Goal: Task Accomplishment & Management: Manage account settings

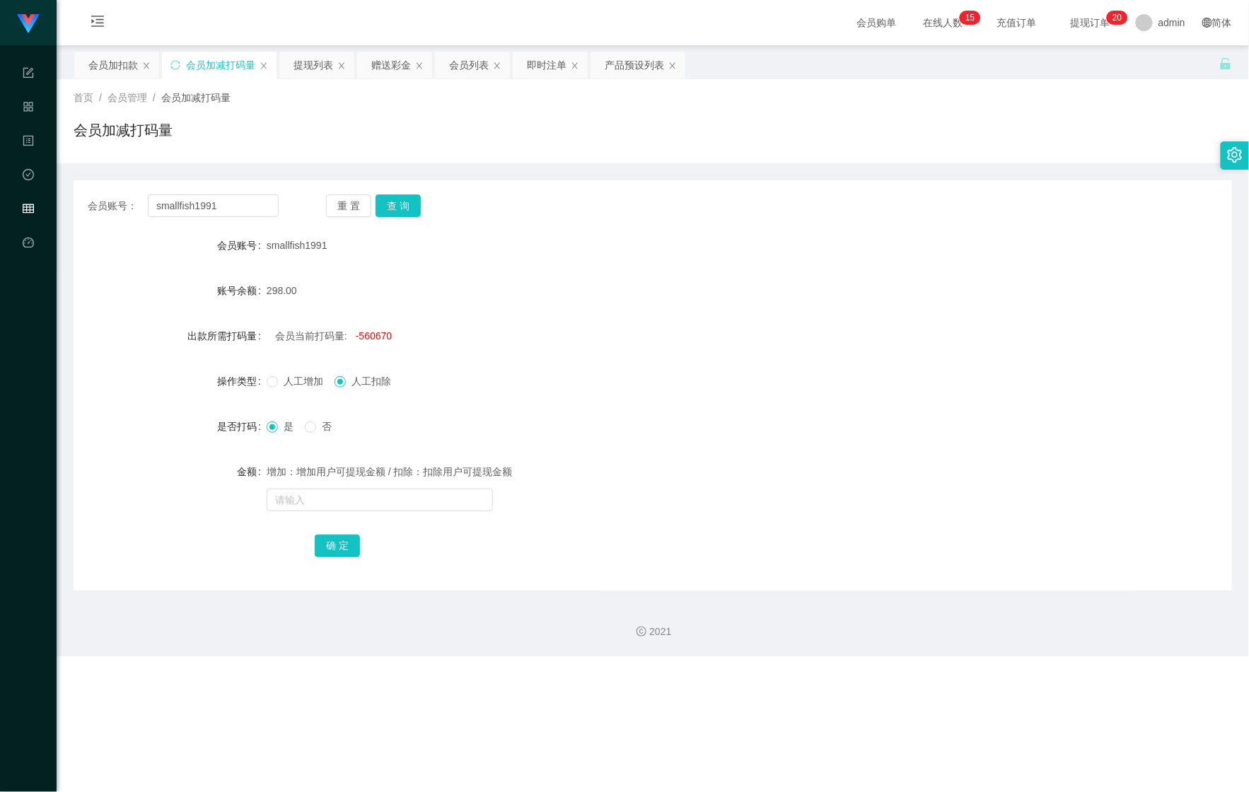
click at [408, 219] on div "会员账号： smallfish1991 重 置 查 询 会员账号 smallfish1991 账号余额 298.00 出款所需打码量 会员当前打码量: -56…" at bounding box center [653, 385] width 1159 height 410
click at [411, 202] on button "查 询" at bounding box center [398, 206] width 45 height 23
click at [320, 66] on div "提现列表" at bounding box center [314, 65] width 40 height 27
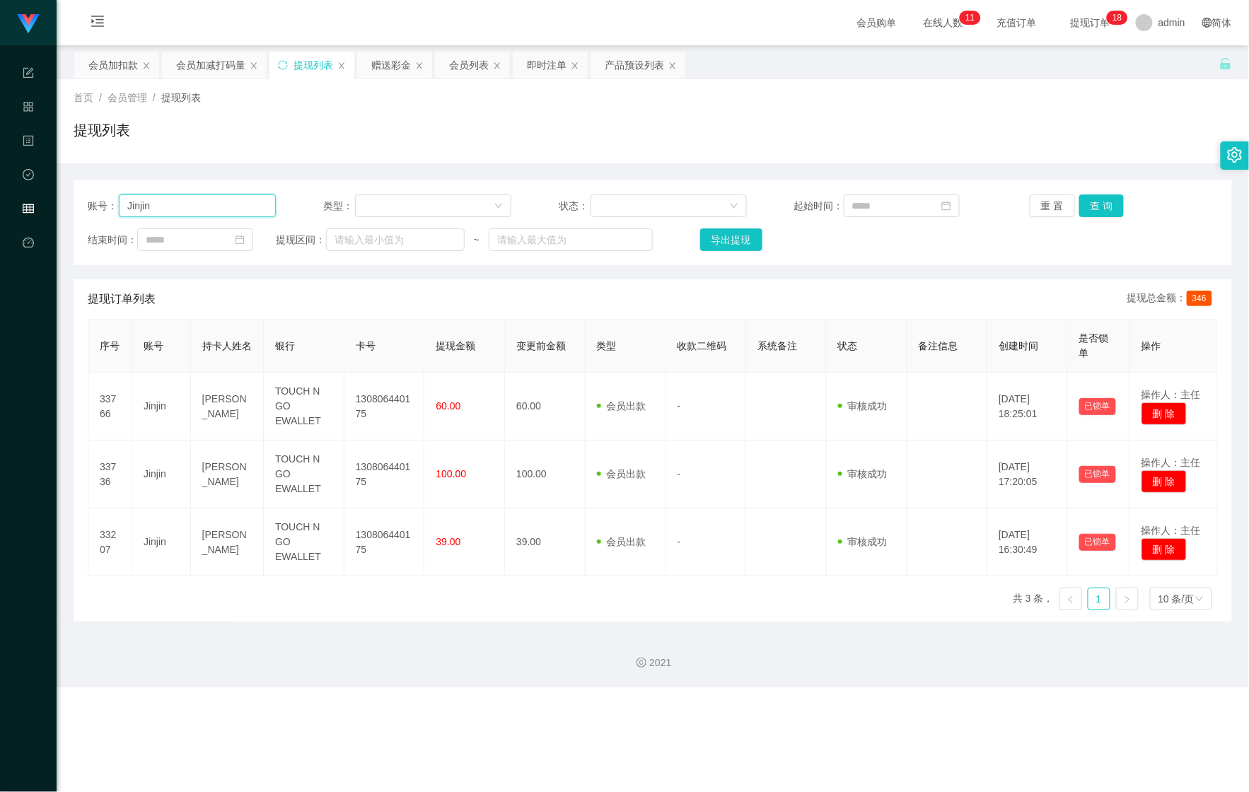
drag, startPoint x: 156, startPoint y: 215, endPoint x: 366, endPoint y: 188, distance: 211.8
click at [40, 202] on section "Shopee Workbench 系统配置 产品管理 内容中心 数据中心 会员管理 平台首页 保存配置 重置配置 整体风格设置 主题色 导航设置 内容区域宽度…" at bounding box center [624, 344] width 1249 height 688
paste input "yellow"
type input "yellow"
click at [1104, 199] on button "查 询" at bounding box center [1102, 206] width 45 height 23
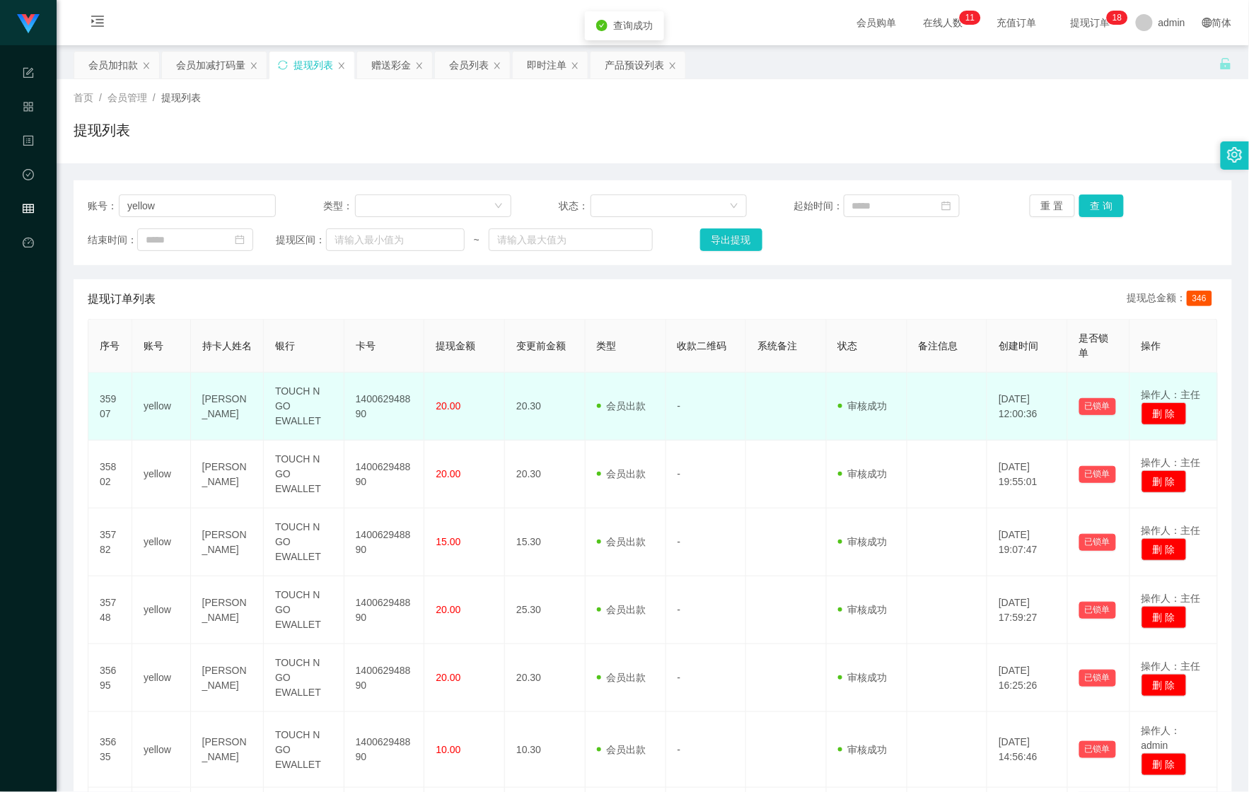
click at [389, 411] on td "140062948890" at bounding box center [385, 407] width 81 height 68
click at [380, 406] on td "140062948890" at bounding box center [385, 407] width 81 height 68
click at [388, 397] on td "140062948890" at bounding box center [385, 407] width 81 height 68
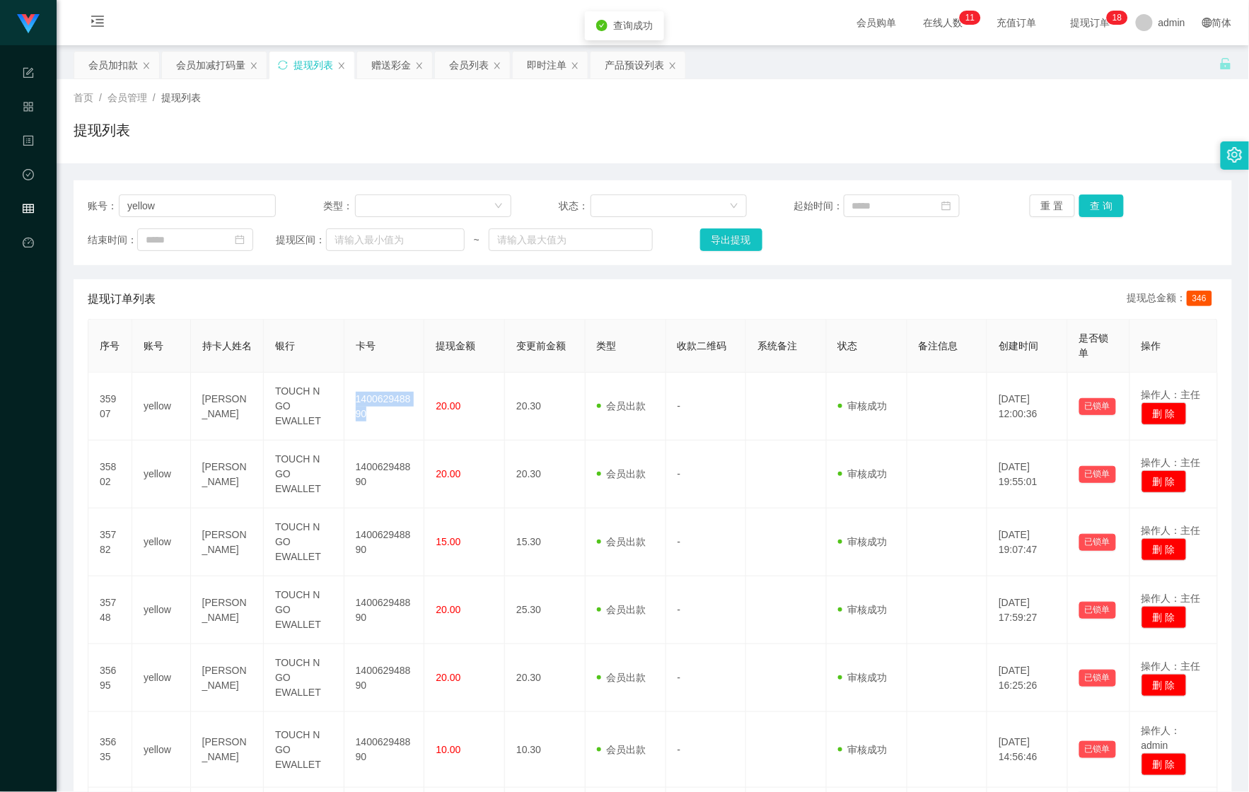
copy td "140062948890"
click at [120, 78] on div "会员加扣款" at bounding box center [113, 65] width 50 height 27
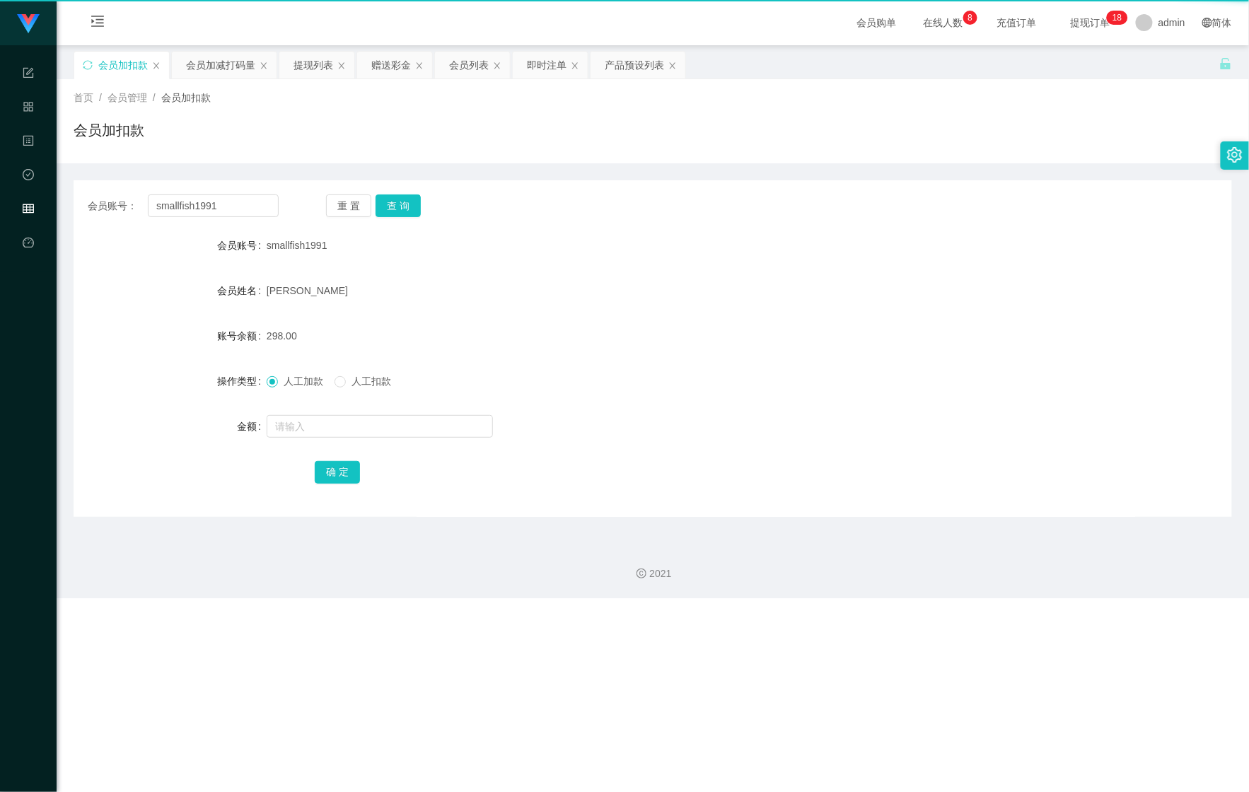
click at [122, 72] on div "会员加扣款" at bounding box center [123, 65] width 50 height 27
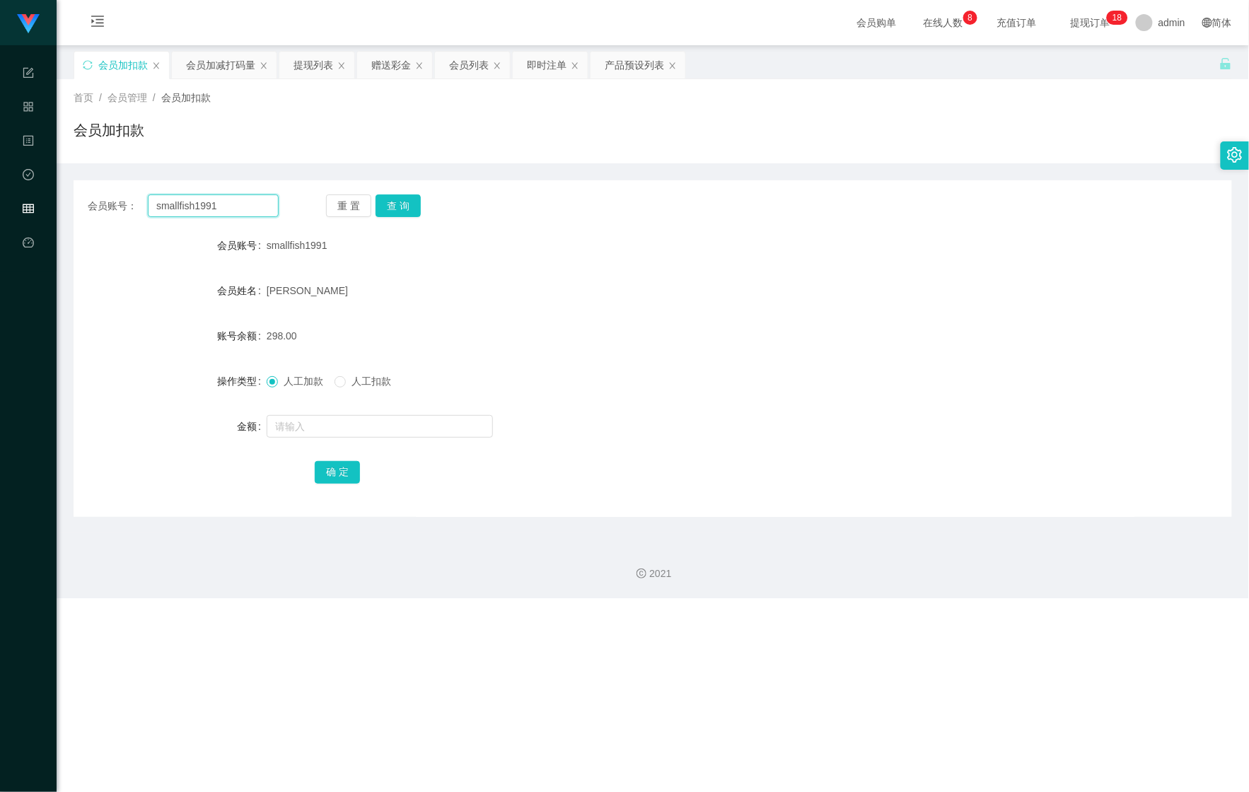
drag, startPoint x: 29, startPoint y: 187, endPoint x: 102, endPoint y: 190, distance: 73.0
click at [28, 187] on section "Shopee Workbench 系统配置 产品管理 内容中心 数据中心 会员管理 平台首页 保存配置 重置配置 整体风格设置 主题色 导航设置 内容区域宽度…" at bounding box center [624, 299] width 1249 height 598
paste input "elisa"
type input "elisa"
click at [403, 198] on button "查 询" at bounding box center [398, 206] width 45 height 23
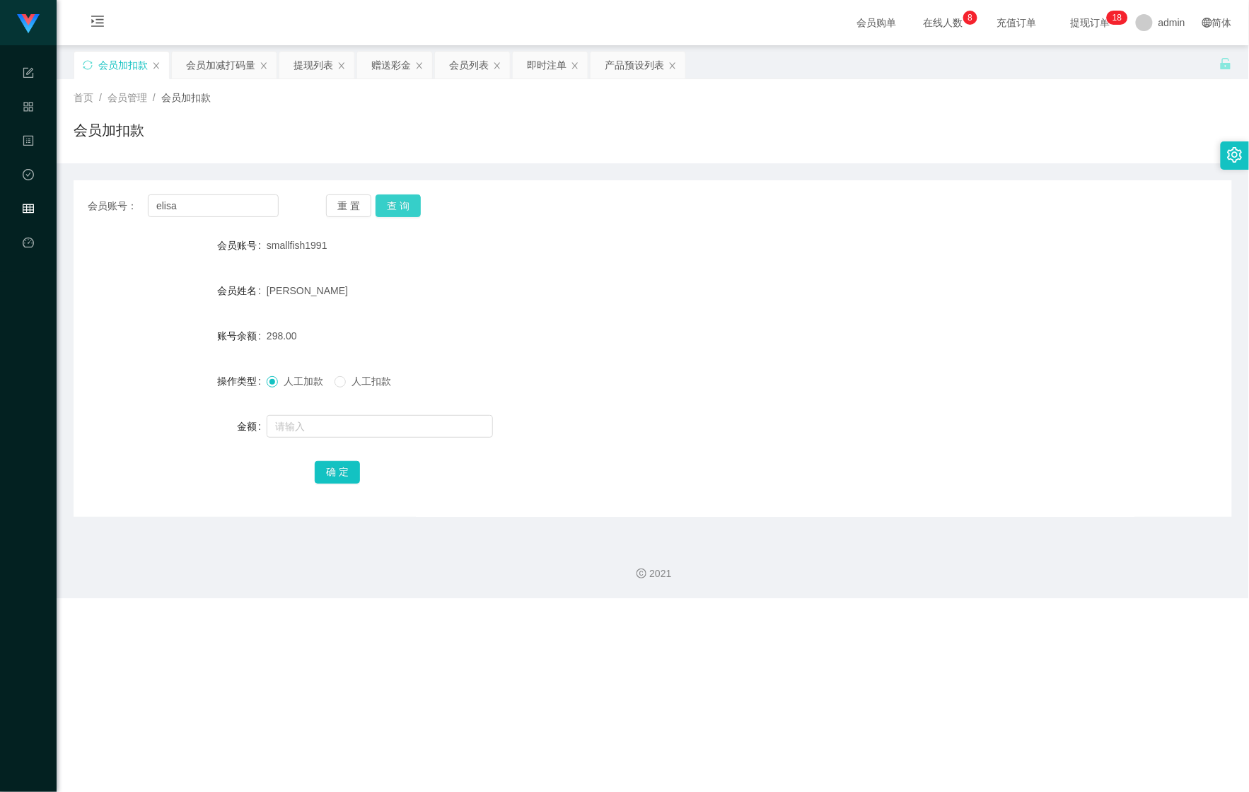
click at [403, 198] on button "查 询" at bounding box center [398, 206] width 45 height 23
click at [352, 426] on input "text" at bounding box center [380, 426] width 226 height 23
type input "1000"
drag, startPoint x: 330, startPoint y: 471, endPoint x: 345, endPoint y: 477, distance: 16.6
click at [330, 471] on button "确 定" at bounding box center [337, 472] width 45 height 23
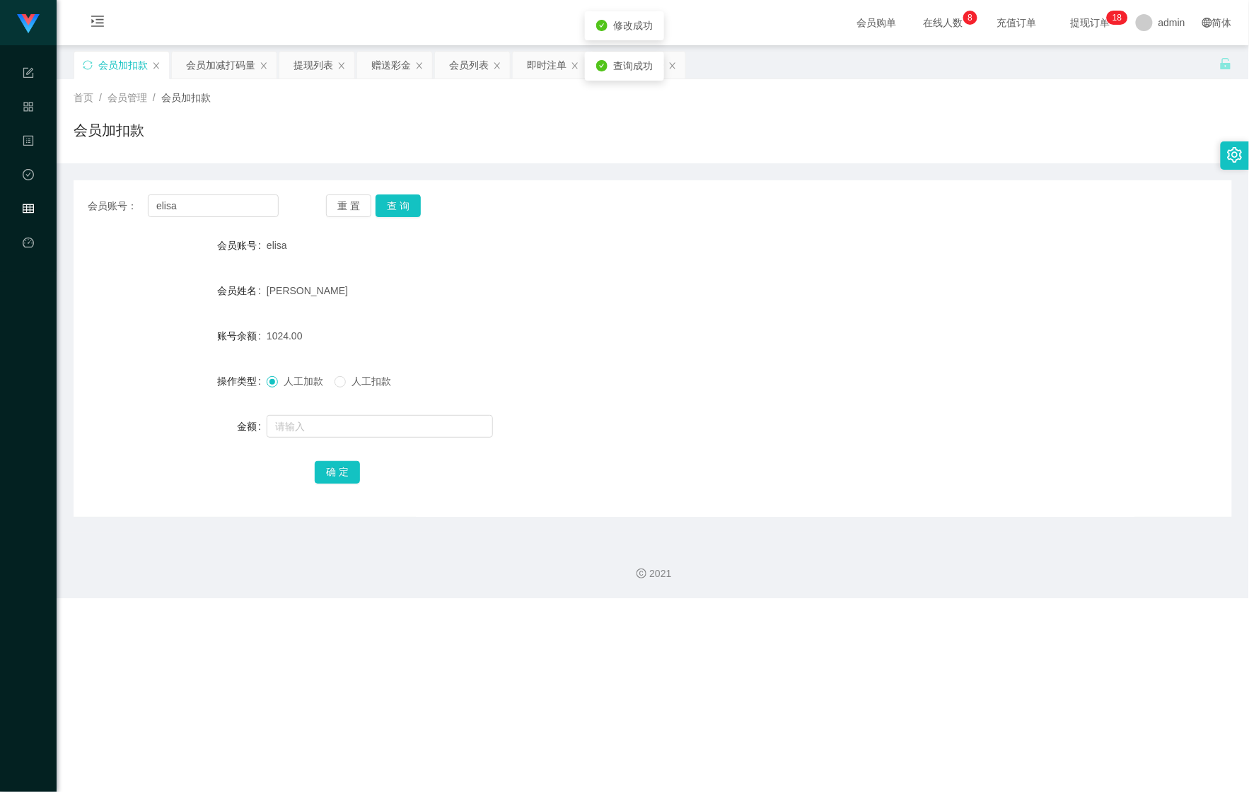
click at [218, 79] on div "首页 / 会员管理 / 会员加扣款 / 会员加扣款" at bounding box center [653, 121] width 1193 height 84
click at [216, 71] on div "会员加减打码量" at bounding box center [220, 65] width 69 height 27
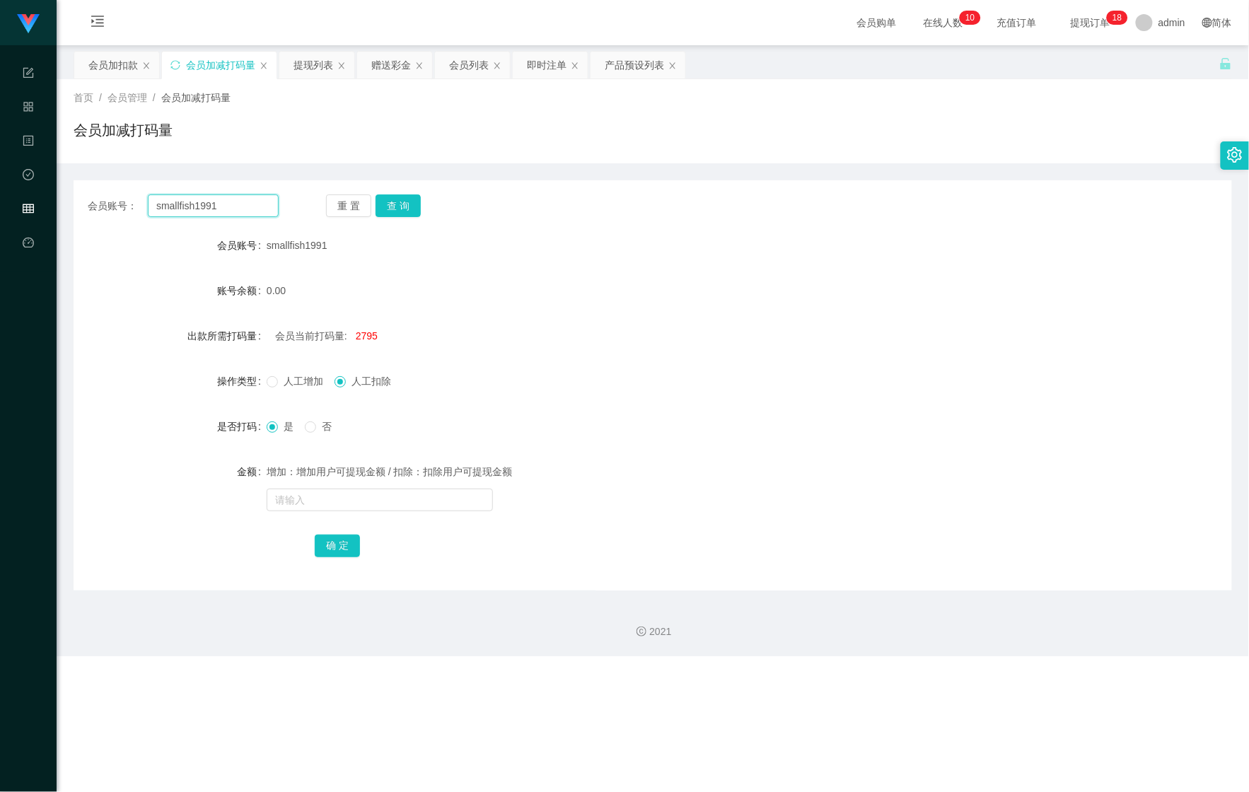
drag, startPoint x: 258, startPoint y: 209, endPoint x: 202, endPoint y: 198, distance: 56.3
click at [23, 207] on section "Shopee Workbench 系统配置 产品管理 内容中心 数据中心 会员管理 平台首页 保存配置 重置配置 整体风格设置 主题色 导航设置 内容区域宽度…" at bounding box center [624, 328] width 1249 height 656
paste input "elisa"
type input "elisa"
click at [388, 207] on button "查 询" at bounding box center [398, 206] width 45 height 23
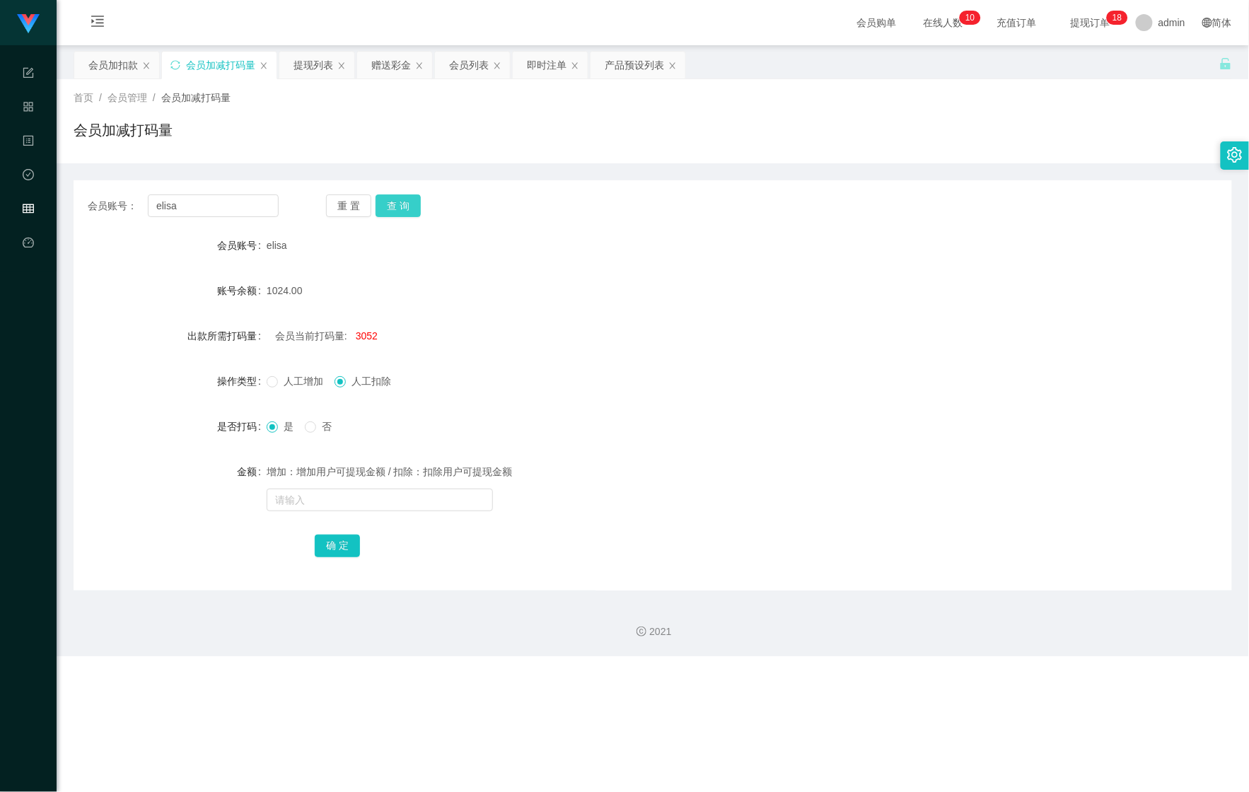
click at [408, 197] on button "查 询" at bounding box center [398, 206] width 45 height 23
click at [291, 286] on span "1024.00" at bounding box center [285, 290] width 36 height 11
click at [366, 328] on div "会员当前打码量: 3052" at bounding box center [605, 336] width 676 height 28
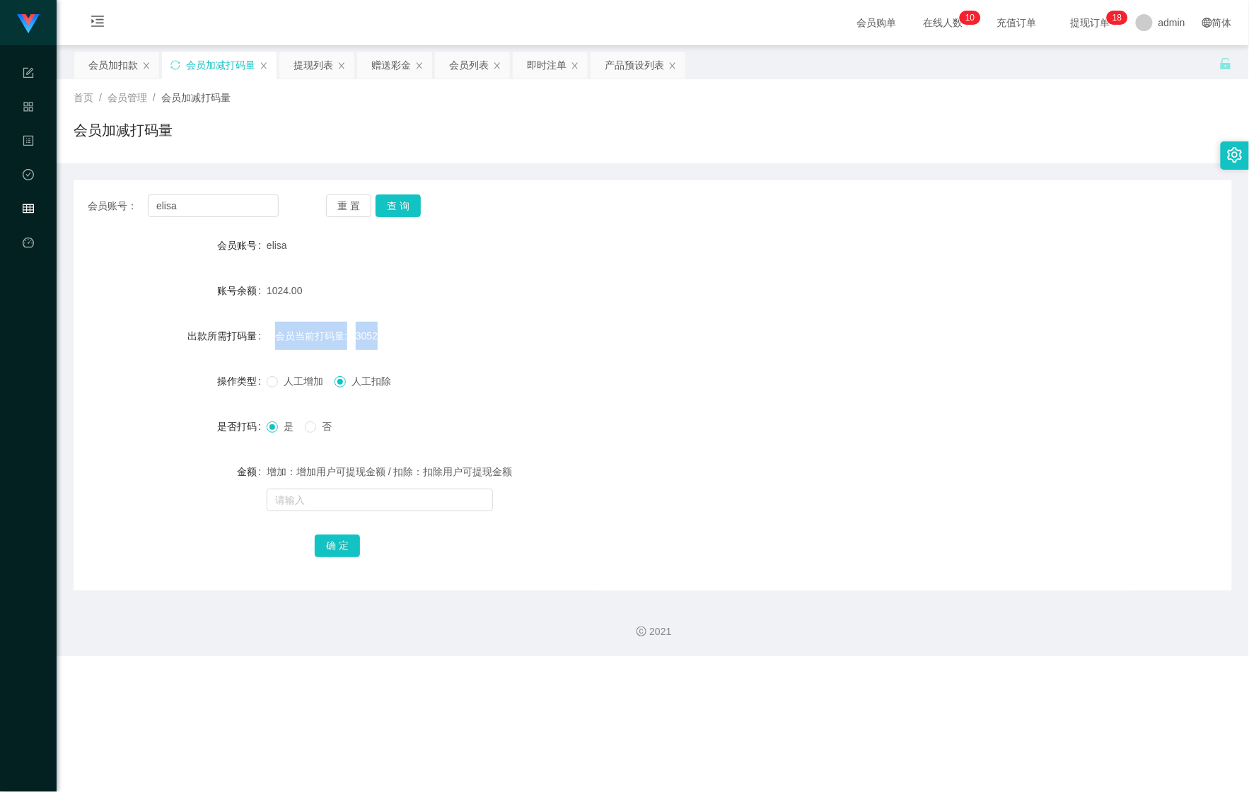
click at [366, 328] on div "会员当前打码量: 3052" at bounding box center [605, 336] width 676 height 28
copy span "会员当前打码量: 3052"
click at [325, 485] on div "增加：增加用户可提现金额 / 扣除：扣除用户可提现金额" at bounding box center [605, 472] width 676 height 28
click at [323, 487] on div "增加：增加用户可提现金额 / 扣除：扣除用户可提现金额" at bounding box center [605, 486] width 676 height 57
click at [368, 341] on span "3052" at bounding box center [367, 335] width 22 height 11
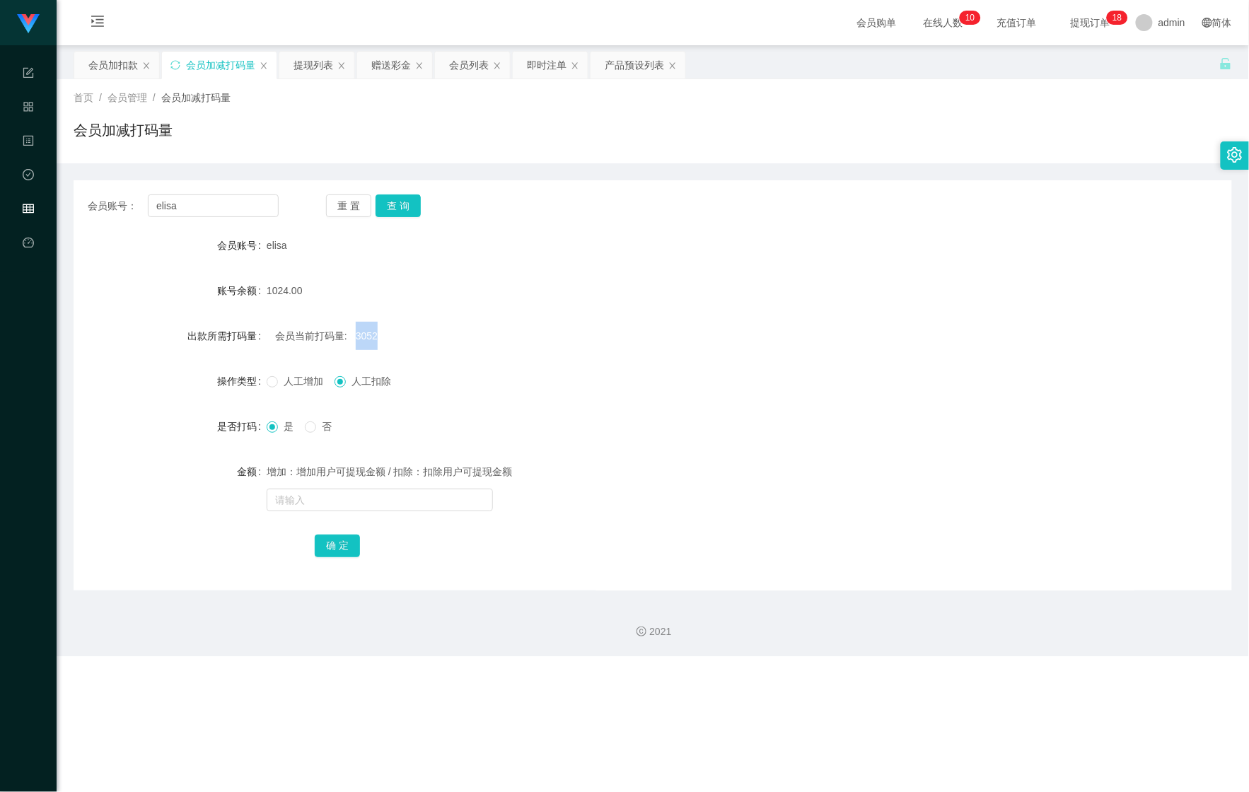
drag, startPoint x: 368, startPoint y: 341, endPoint x: 383, endPoint y: 372, distance: 34.8
click at [368, 341] on span "3052" at bounding box center [367, 335] width 22 height 11
copy span "3052"
click at [371, 479] on div "增加：增加用户可提现金额 / 扣除：扣除用户可提现金额" at bounding box center [605, 472] width 676 height 28
click at [359, 499] on input "text" at bounding box center [380, 500] width 226 height 23
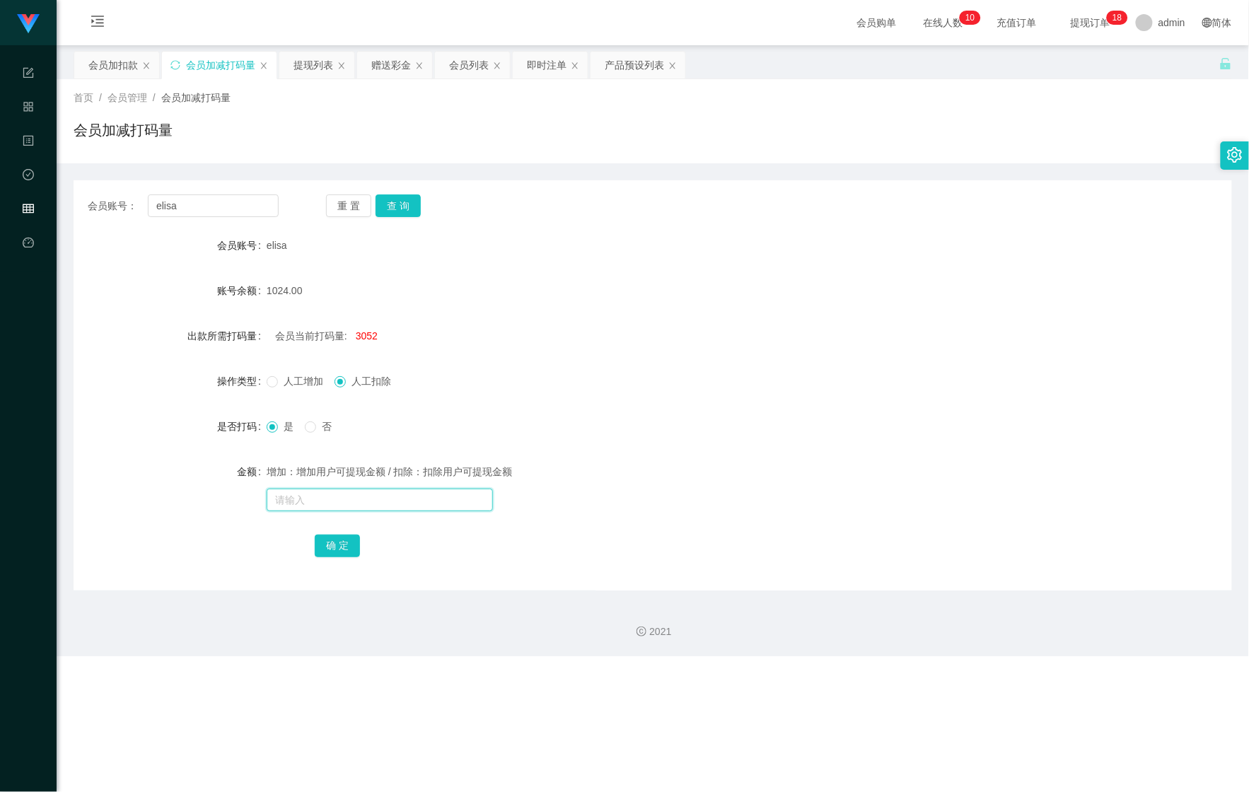
paste input "3052"
type input "3052"
click at [348, 550] on button "确 定" at bounding box center [337, 546] width 45 height 23
click at [332, 504] on input "text" at bounding box center [380, 500] width 226 height 23
paste input "3052"
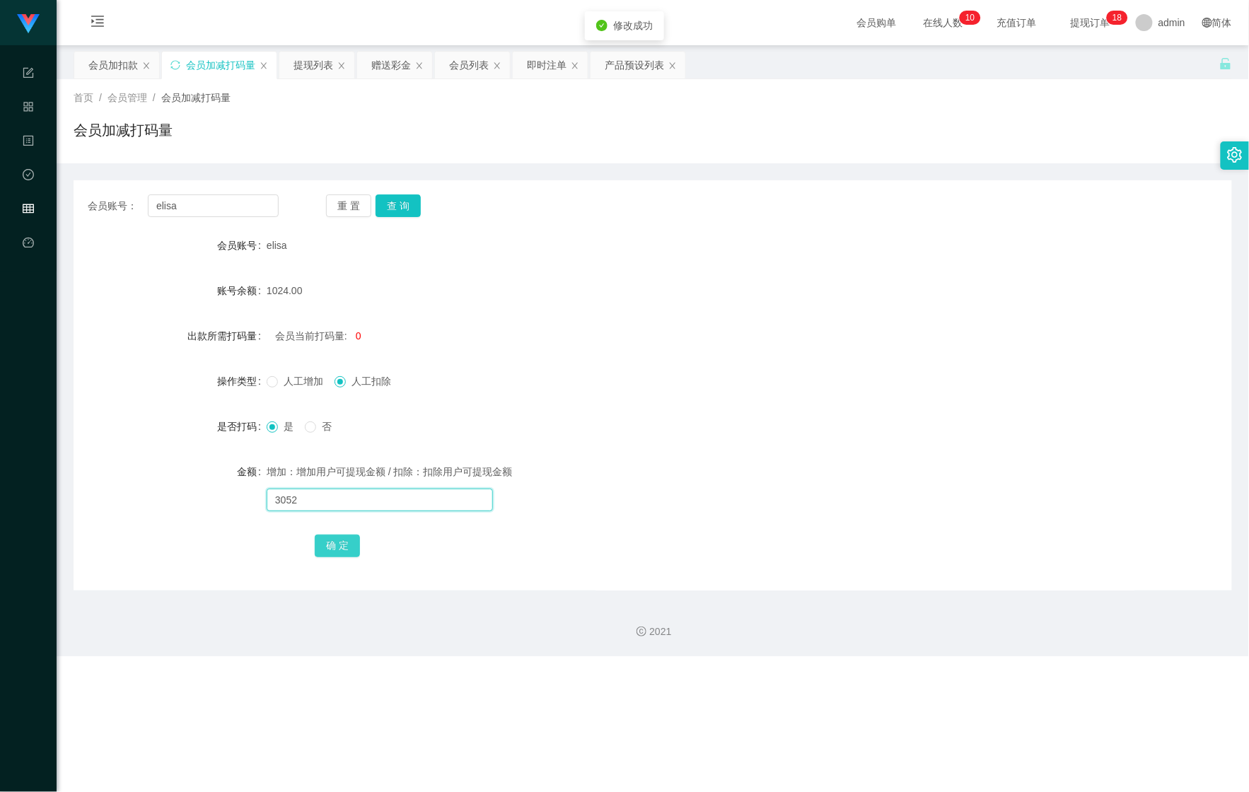
type input "3052"
click at [324, 542] on button "确 定" at bounding box center [337, 546] width 45 height 23
click at [325, 499] on input "text" at bounding box center [380, 500] width 226 height 23
paste input "3052"
type input "3052"
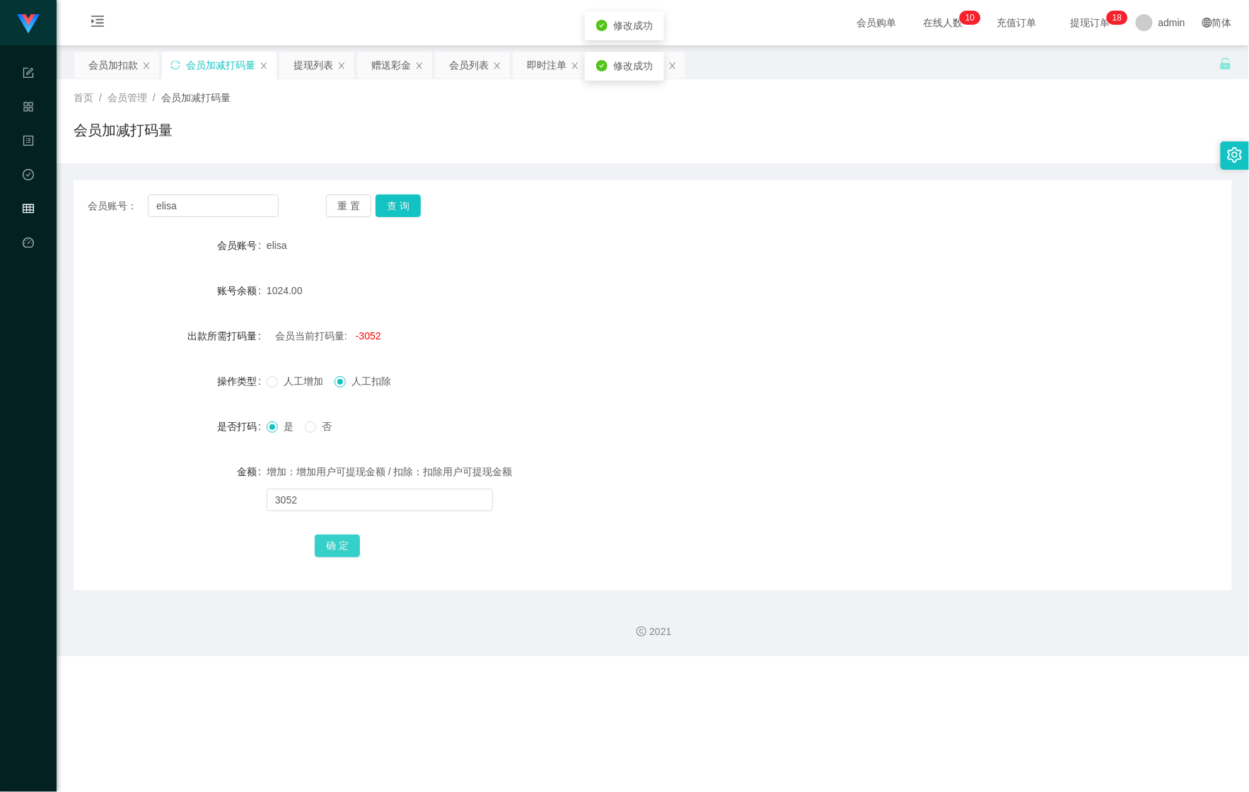
click at [329, 541] on button "确 定" at bounding box center [337, 546] width 45 height 23
drag, startPoint x: 608, startPoint y: 340, endPoint x: 618, endPoint y: 335, distance: 10.4
click at [614, 337] on div "会员当前打码量: -6104" at bounding box center [605, 336] width 676 height 28
click at [113, 66] on div "会员加扣款" at bounding box center [113, 65] width 50 height 27
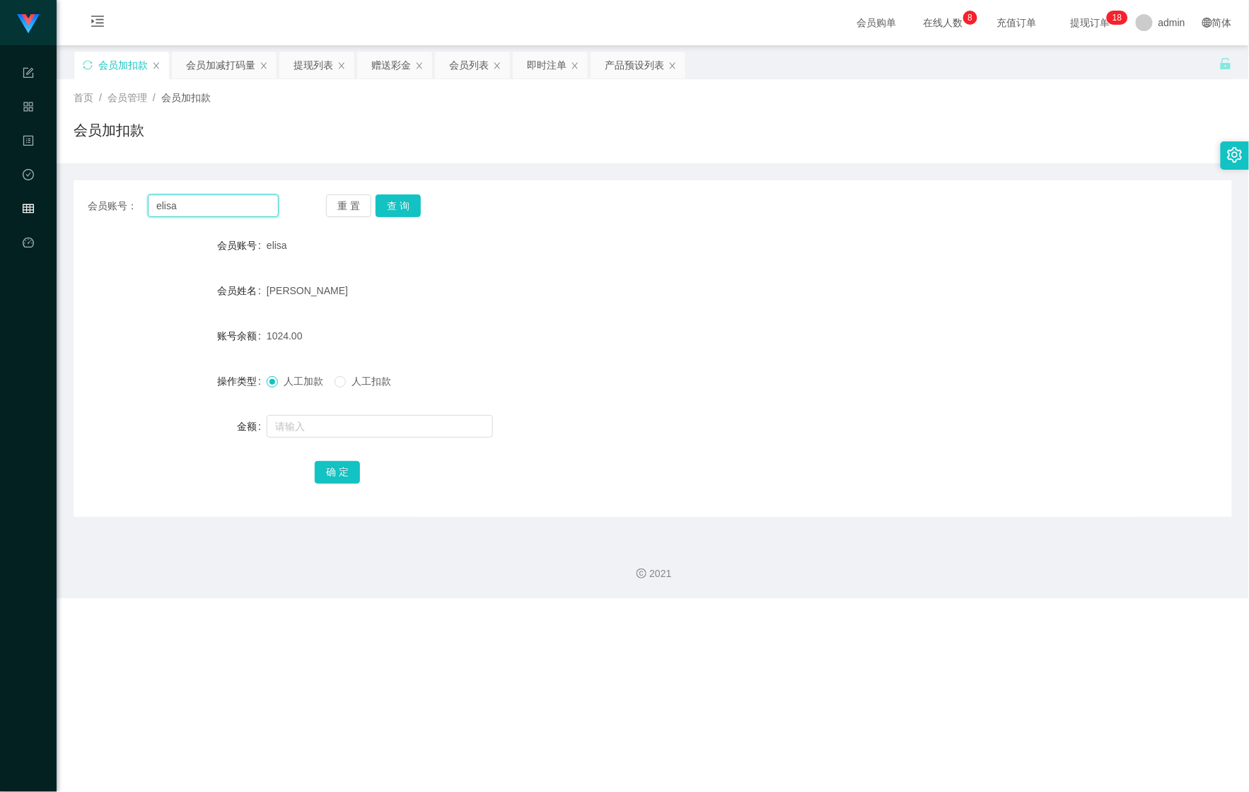
click at [86, 204] on div "会员账号： [PERSON_NAME] 查 询" at bounding box center [653, 206] width 1159 height 23
paste input "jianluen"
type input "jianluen"
click at [399, 207] on button "查 询" at bounding box center [398, 206] width 45 height 23
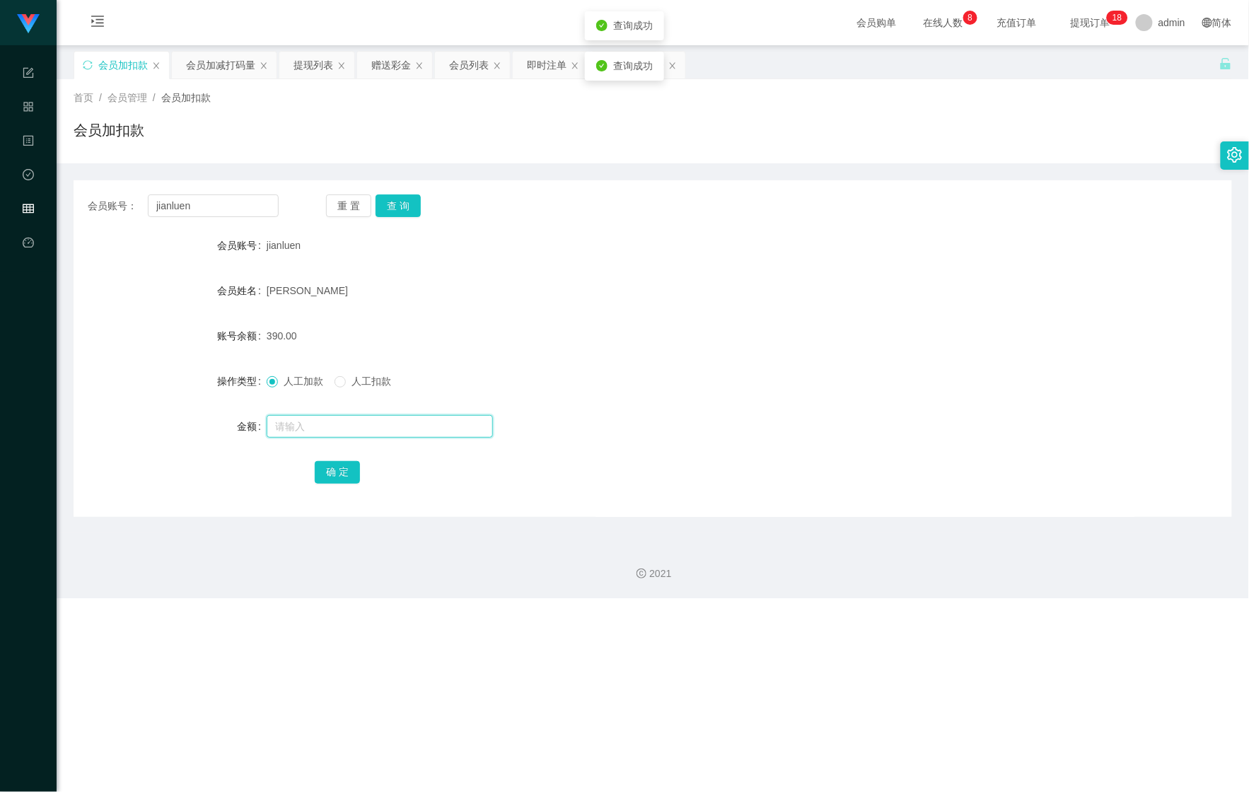
click at [332, 423] on input "text" at bounding box center [380, 426] width 226 height 23
type input "110"
click at [328, 478] on button "确 定" at bounding box center [337, 472] width 45 height 23
click at [209, 74] on div "会员加减打码量" at bounding box center [220, 65] width 69 height 27
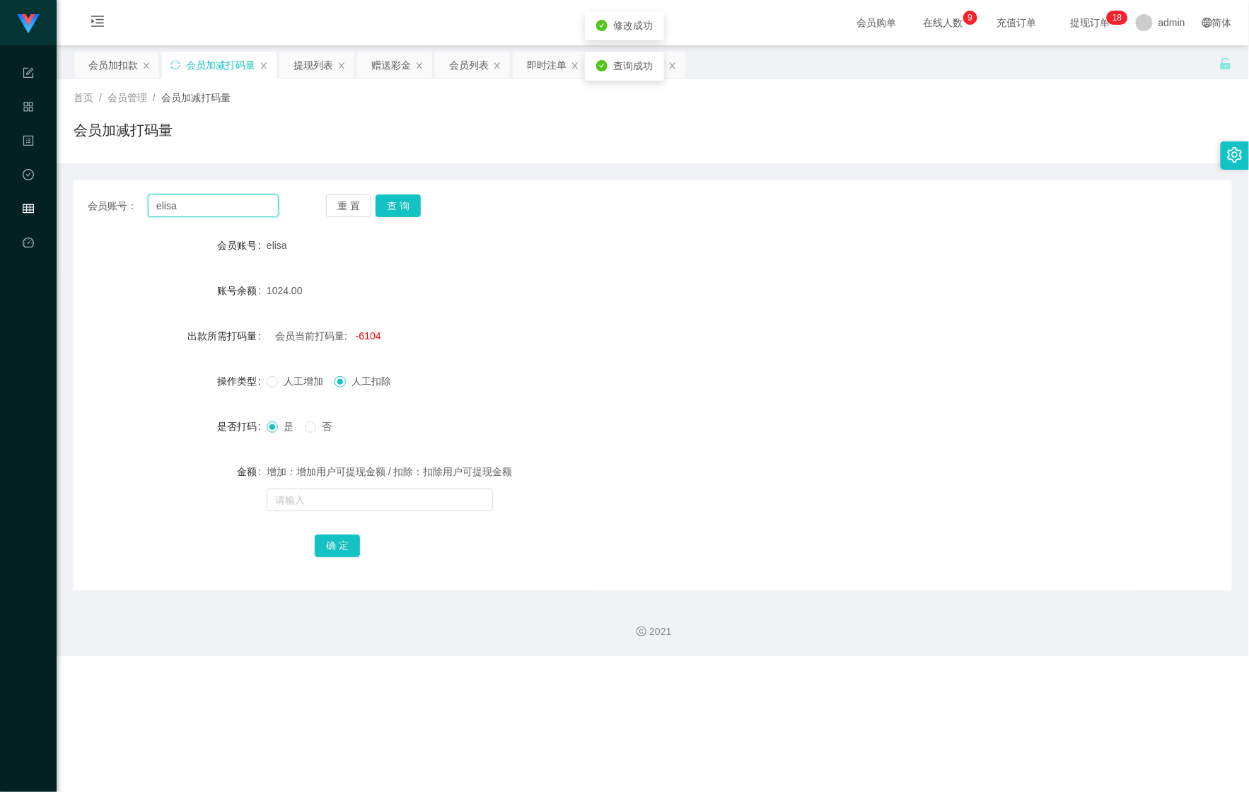
drag, startPoint x: 228, startPoint y: 202, endPoint x: 154, endPoint y: 208, distance: 74.6
click at [76, 202] on div "会员账号： [PERSON_NAME] 查 询" at bounding box center [653, 206] width 1159 height 23
paste input "jianluen"
type input "jianluen"
click at [400, 196] on button "查 询" at bounding box center [398, 206] width 45 height 23
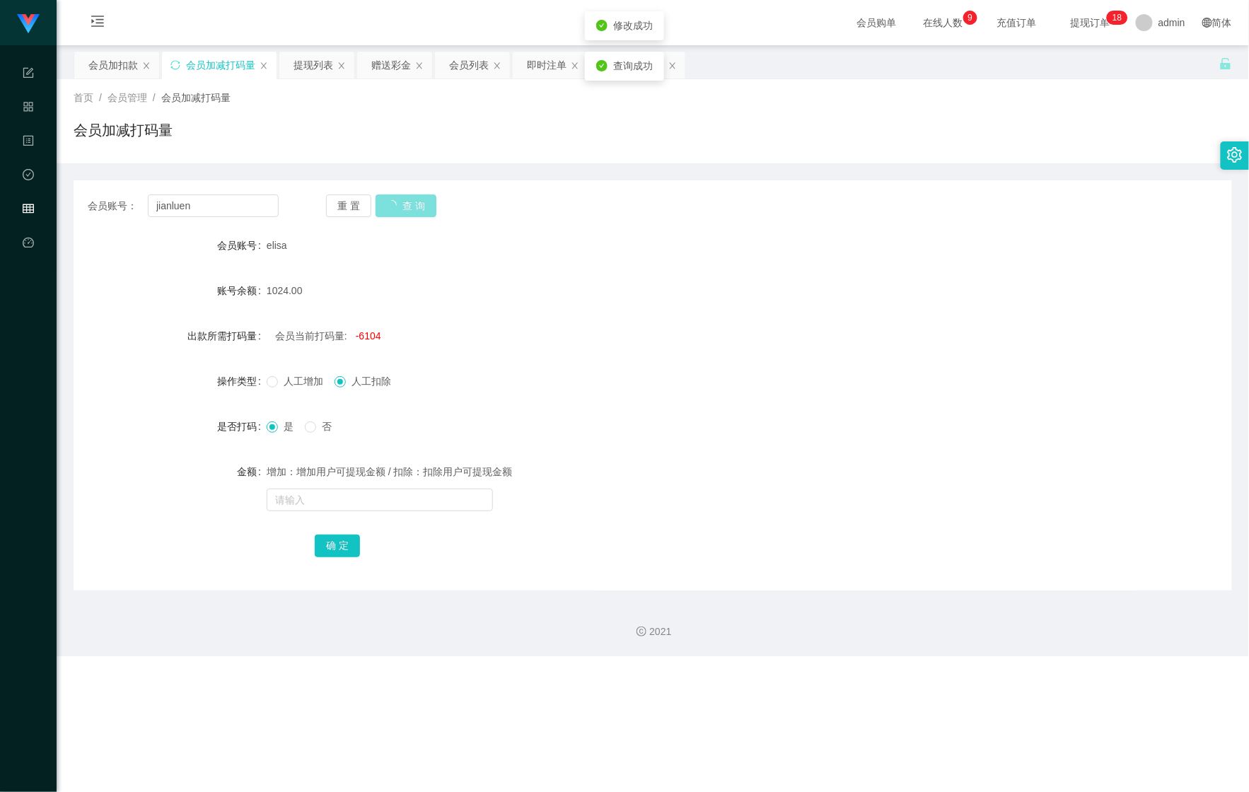
click at [400, 196] on button "查 询" at bounding box center [406, 206] width 61 height 23
click at [361, 492] on input "text" at bounding box center [380, 500] width 226 height 23
type input "1514515"
click at [337, 539] on button "确 定" at bounding box center [337, 546] width 45 height 23
click at [719, 471] on div "增加：增加用户可提现金额 / 扣除：扣除用户可提现金额" at bounding box center [605, 472] width 676 height 28
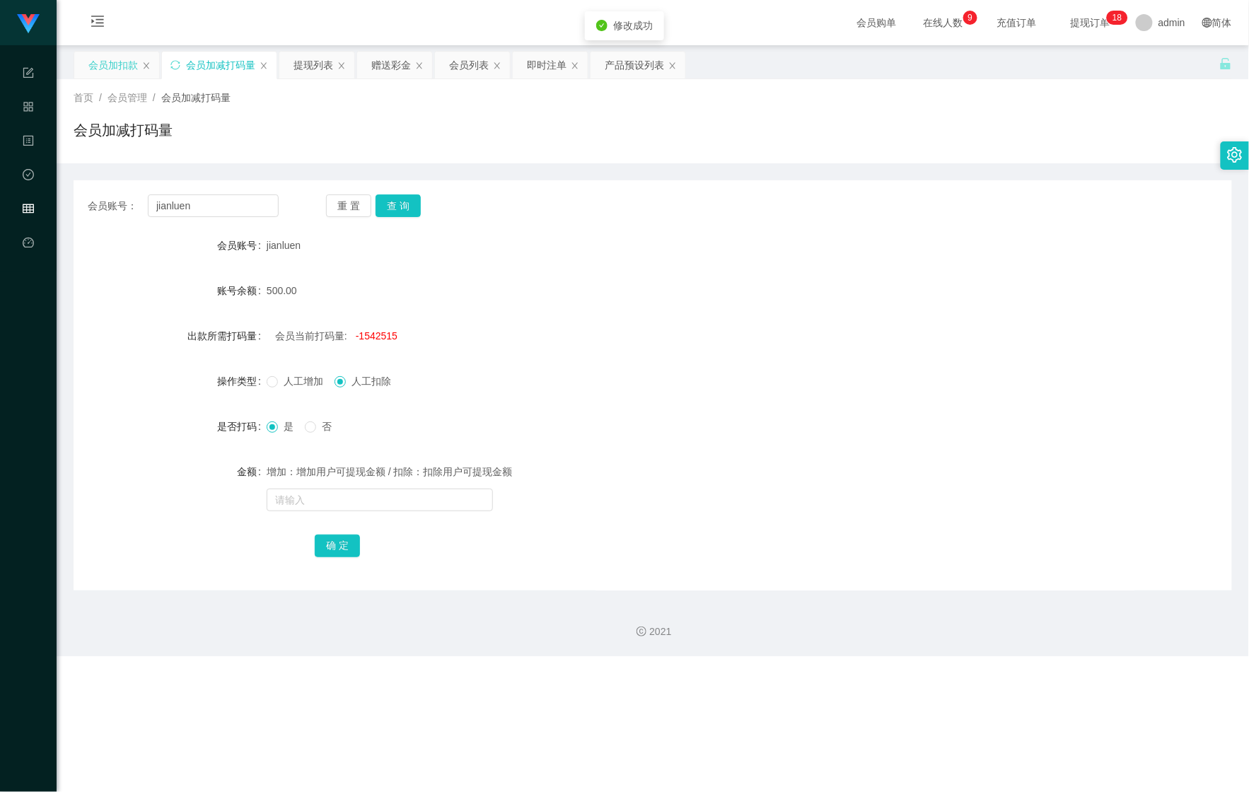
click at [120, 68] on div "会员加扣款" at bounding box center [113, 65] width 50 height 27
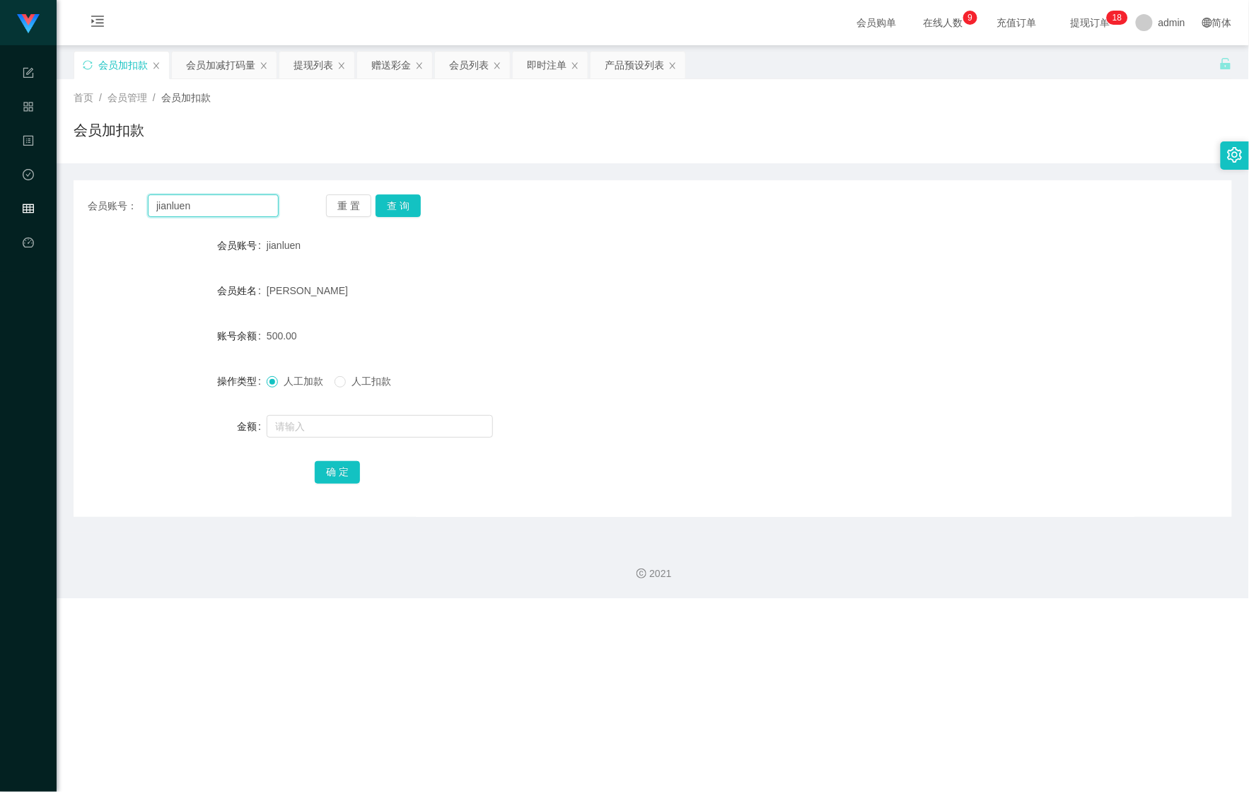
drag, startPoint x: 199, startPoint y: 205, endPoint x: 103, endPoint y: 198, distance: 97.2
click at [116, 198] on div "会员账号： jianluen" at bounding box center [183, 206] width 191 height 23
paste input "elisa"
type input "elisa"
click at [397, 204] on button "查 询" at bounding box center [398, 206] width 45 height 23
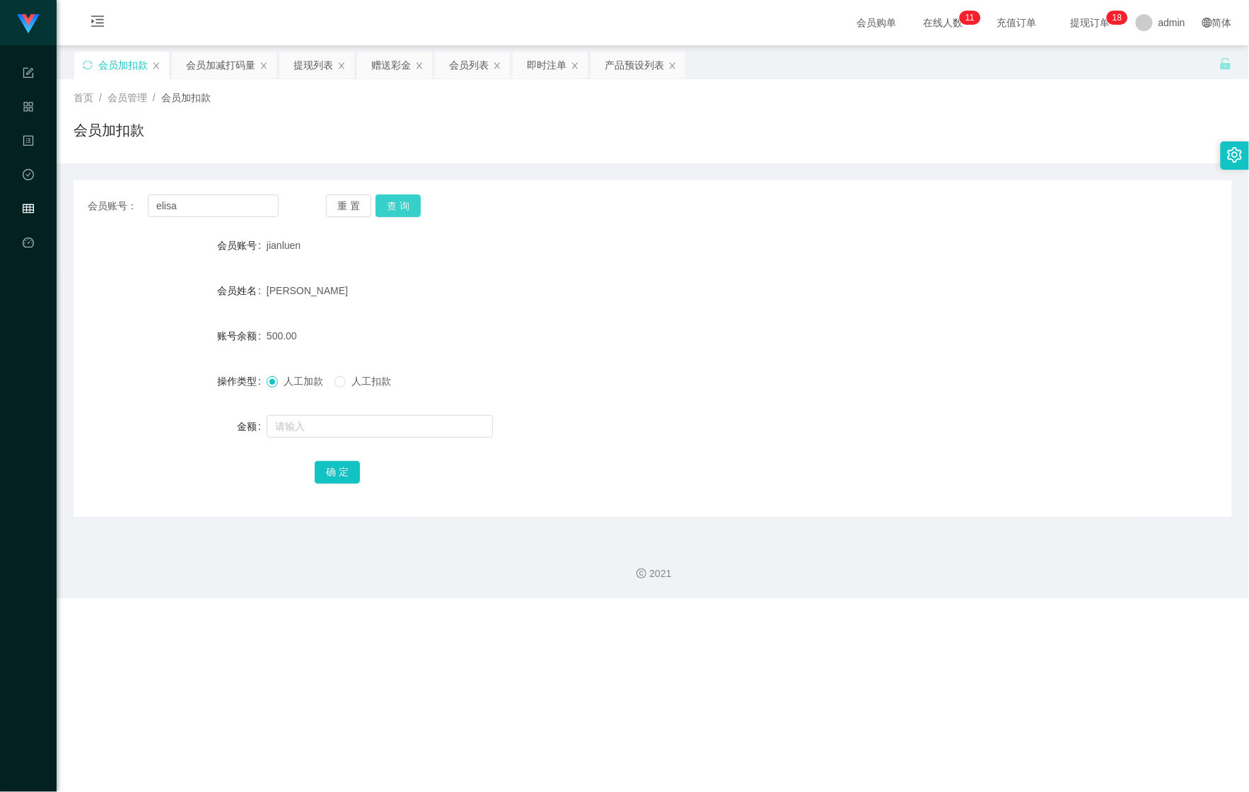
click at [397, 204] on button "查 询" at bounding box center [398, 206] width 45 height 23
click at [218, 74] on div "会员加减打码量" at bounding box center [220, 65] width 69 height 27
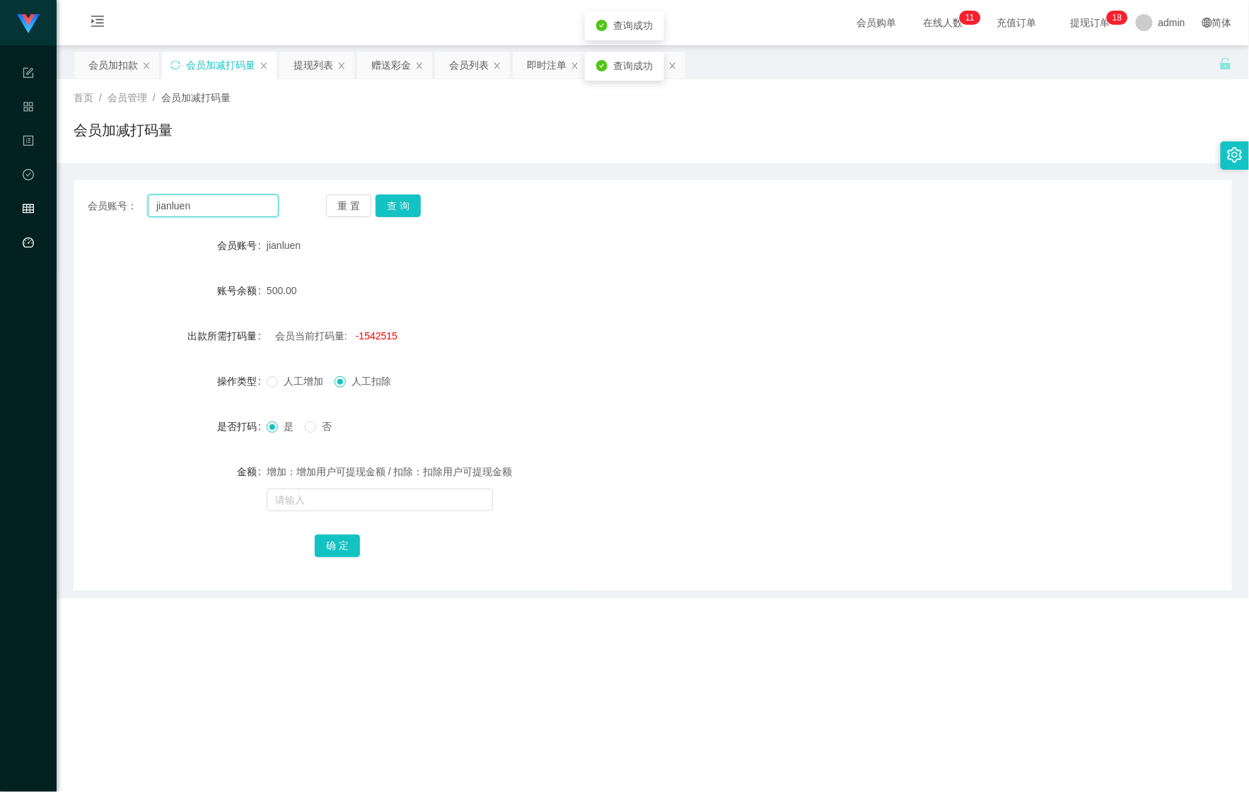
drag, startPoint x: 216, startPoint y: 208, endPoint x: 54, endPoint y: 215, distance: 162.2
click at [69, 215] on main "关闭左侧 关闭右侧 关闭其它 刷新页面 会员加扣款 会员加减打码量 提现列表 赠送彩金 会员列表 即时注单 产品预设列表 首页 / 会员管理 / 会员加减打码…" at bounding box center [653, 288] width 1193 height 487
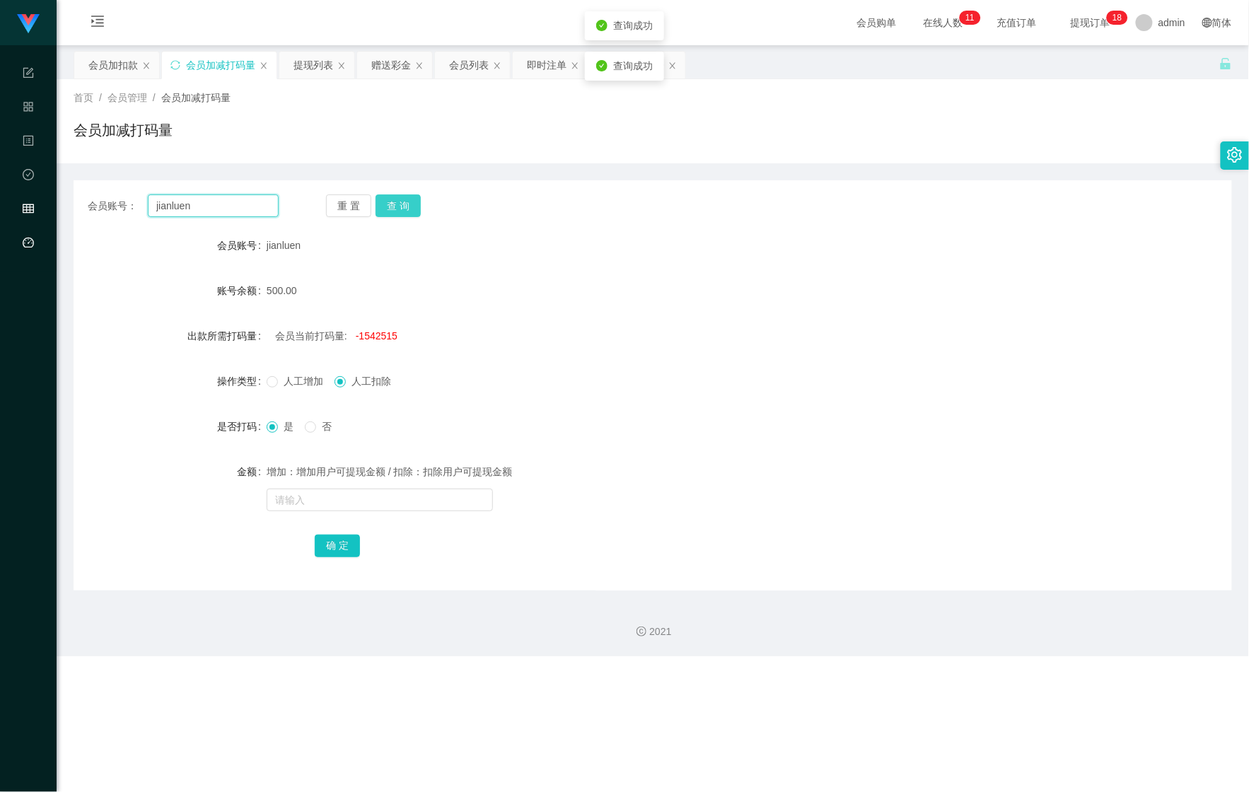
paste input "elisa"
type input "elisa"
click at [382, 205] on button "查 询" at bounding box center [398, 206] width 45 height 23
click at [385, 204] on button "查 询" at bounding box center [398, 206] width 45 height 23
drag, startPoint x: 195, startPoint y: 205, endPoint x: 105, endPoint y: 192, distance: 91.4
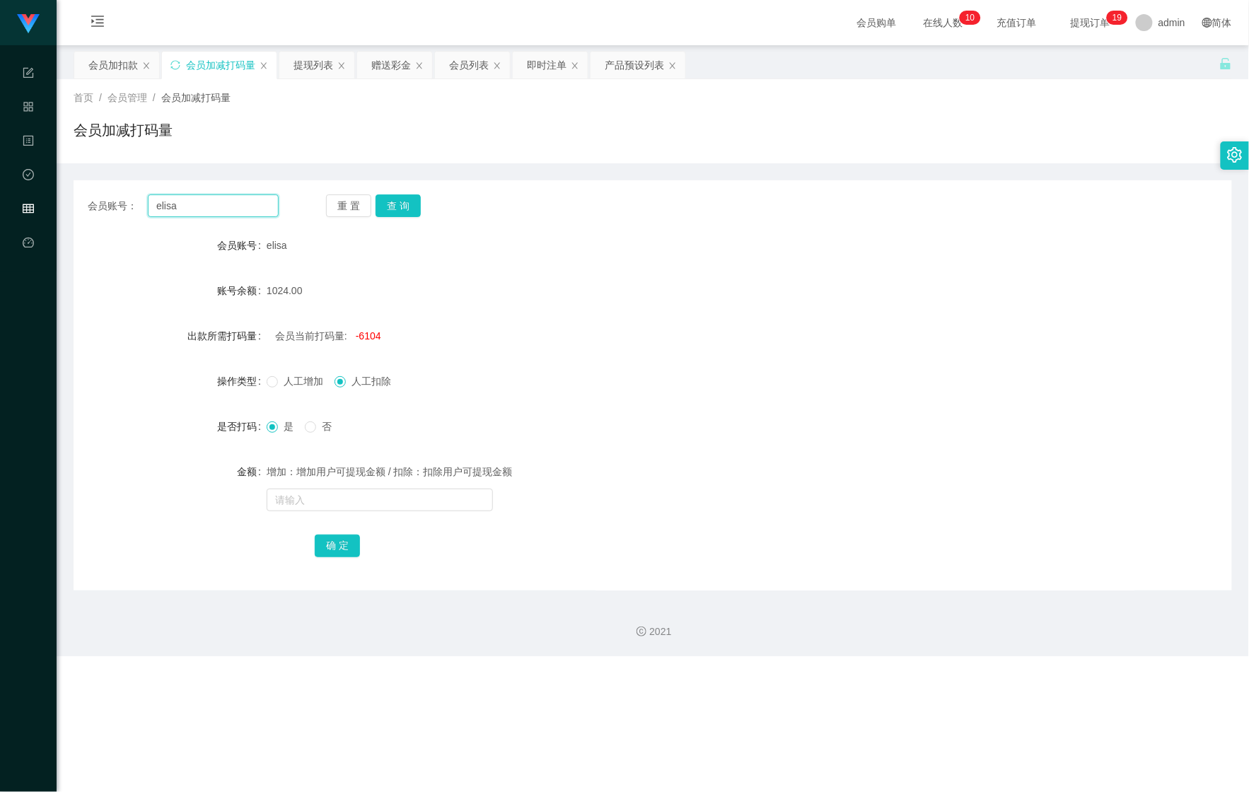
click at [91, 191] on div "会员账号： [PERSON_NAME] 重 置 查 询 会员账号 elisa 账号余额 1024.00 出款所需打码量 会员当前打码量: -6104 操作类型…" at bounding box center [653, 385] width 1159 height 410
click at [398, 210] on button "查 询" at bounding box center [398, 206] width 45 height 23
click at [398, 210] on button "查 询" at bounding box center [406, 206] width 61 height 23
click at [334, 498] on input "text" at bounding box center [380, 500] width 226 height 23
type input "5955"
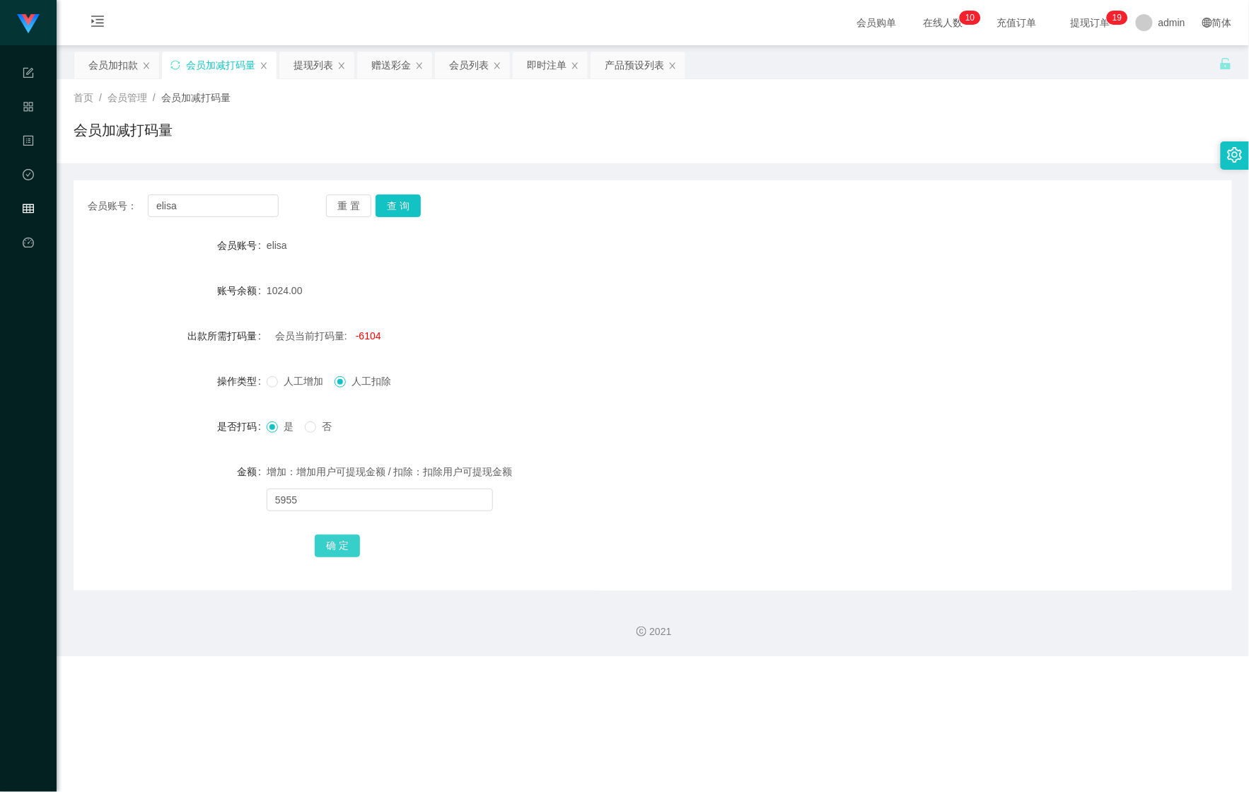
click at [328, 546] on button "确 定" at bounding box center [337, 546] width 45 height 23
click at [313, 74] on div "提现列表" at bounding box center [314, 65] width 40 height 27
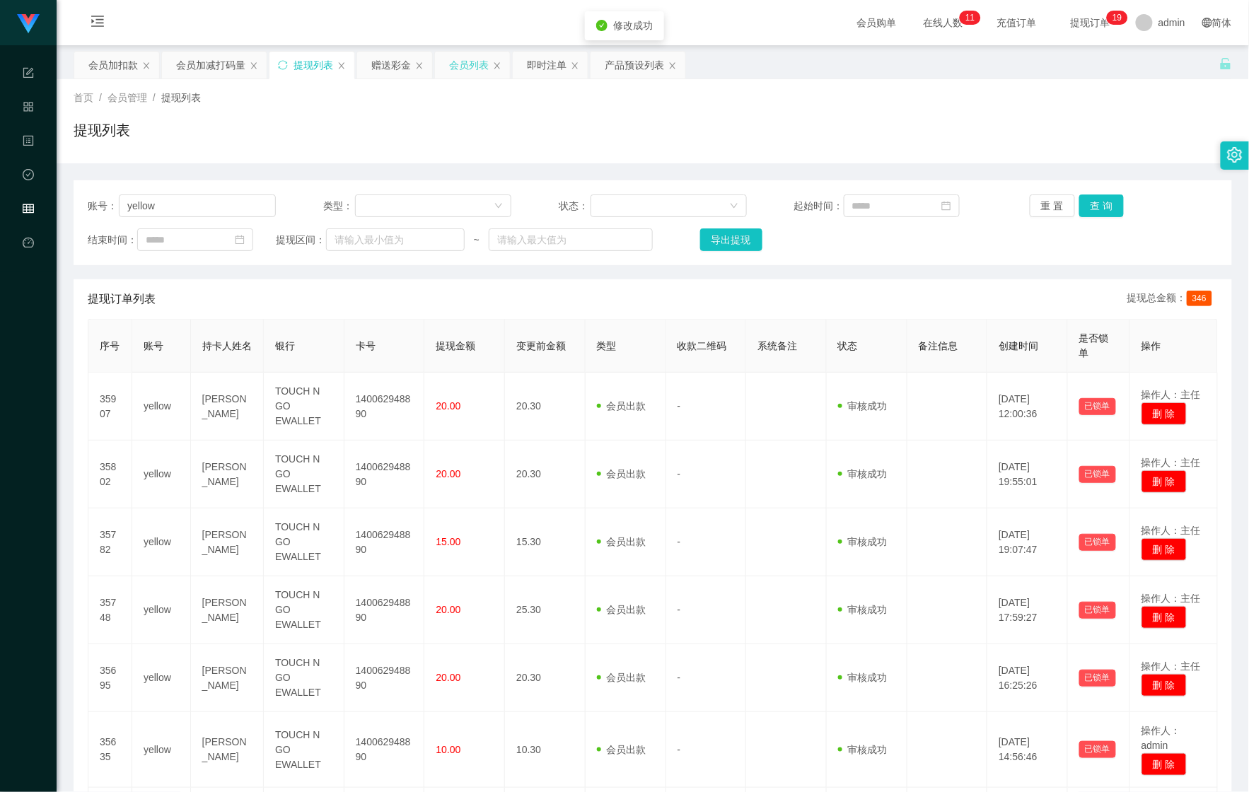
click at [468, 74] on div "会员列表" at bounding box center [469, 65] width 40 height 27
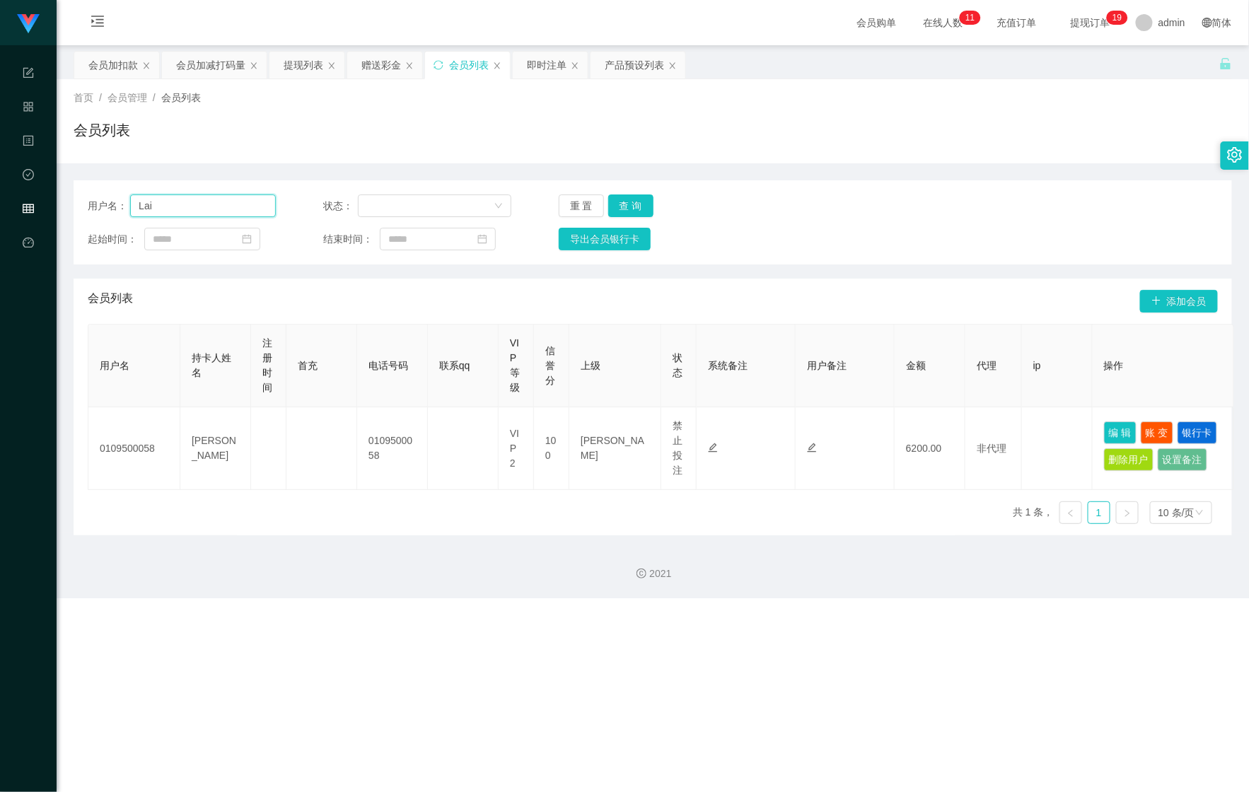
drag, startPoint x: 226, startPoint y: 201, endPoint x: 88, endPoint y: 210, distance: 138.3
click at [134, 204] on input "Lai" at bounding box center [203, 206] width 146 height 23
paste input "elisa"
type input "elisa"
click at [634, 201] on button "查 询" at bounding box center [630, 206] width 45 height 23
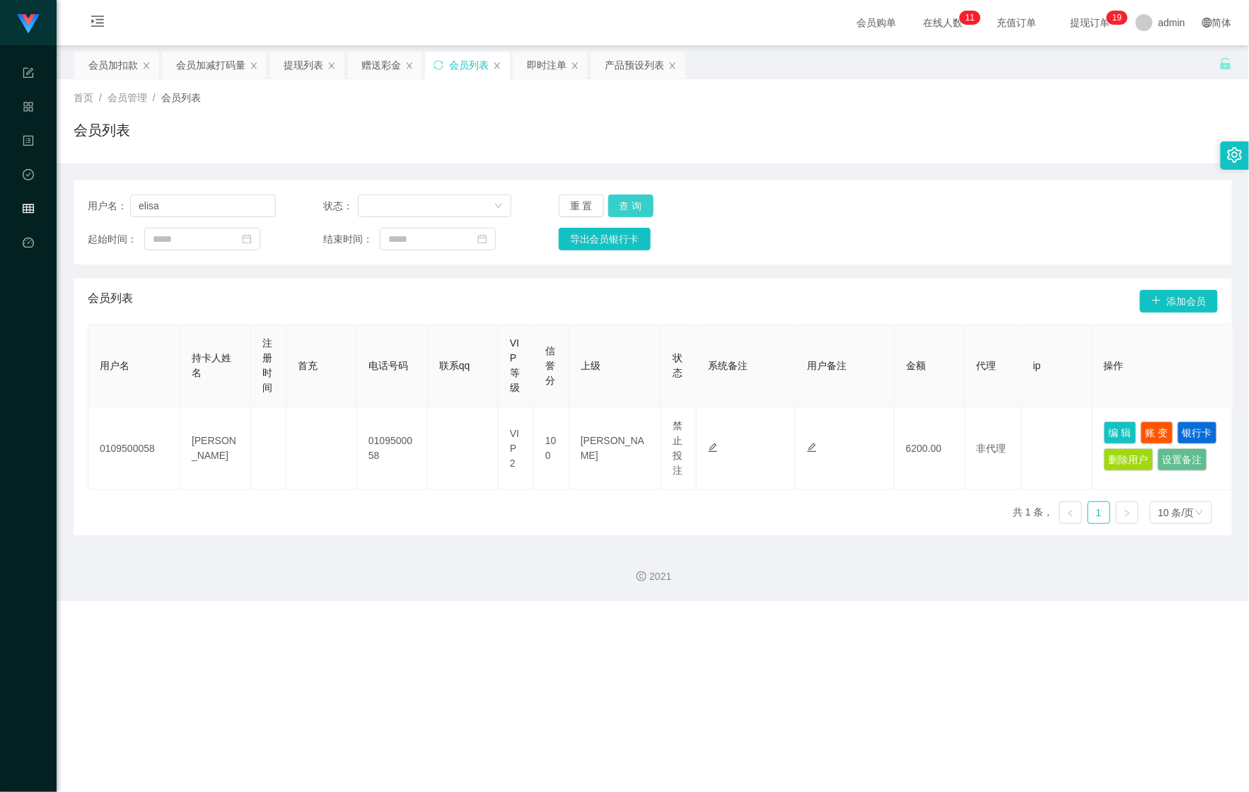
click at [634, 201] on button "查 询" at bounding box center [630, 206] width 45 height 23
click at [529, 71] on div "即时注单" at bounding box center [547, 65] width 40 height 27
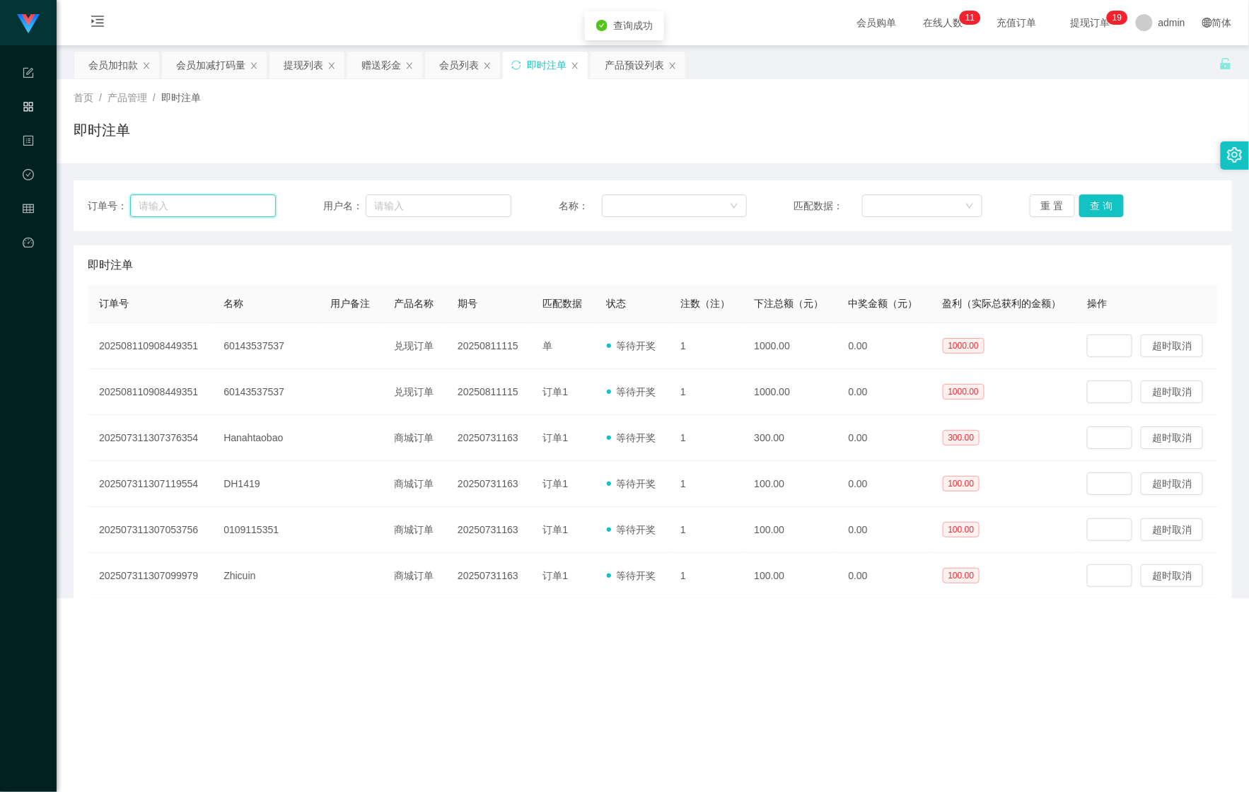
drag, startPoint x: 221, startPoint y: 201, endPoint x: 158, endPoint y: 207, distance: 62.6
click at [158, 207] on input "text" at bounding box center [203, 206] width 146 height 23
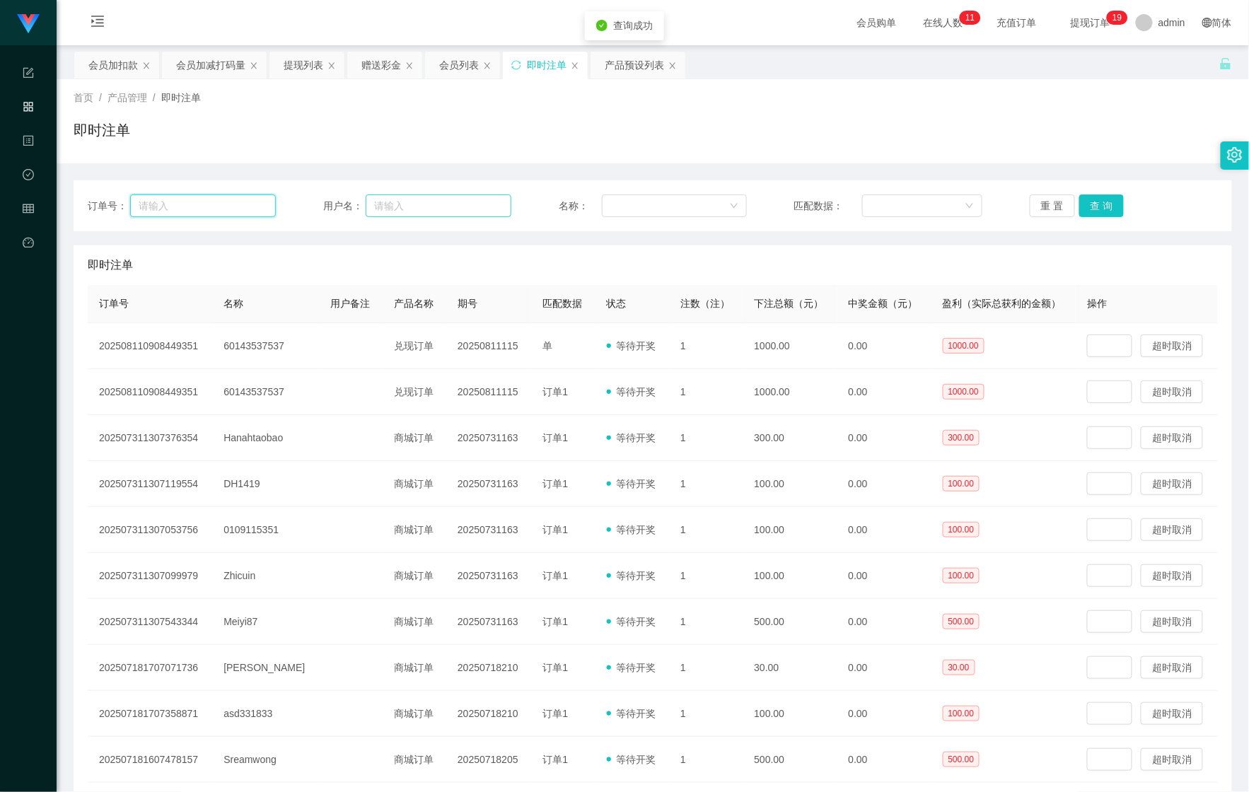
paste input "elisa"
type input "elisa"
click at [433, 212] on input "text" at bounding box center [439, 206] width 146 height 23
paste input "elisa"
type input "elisa"
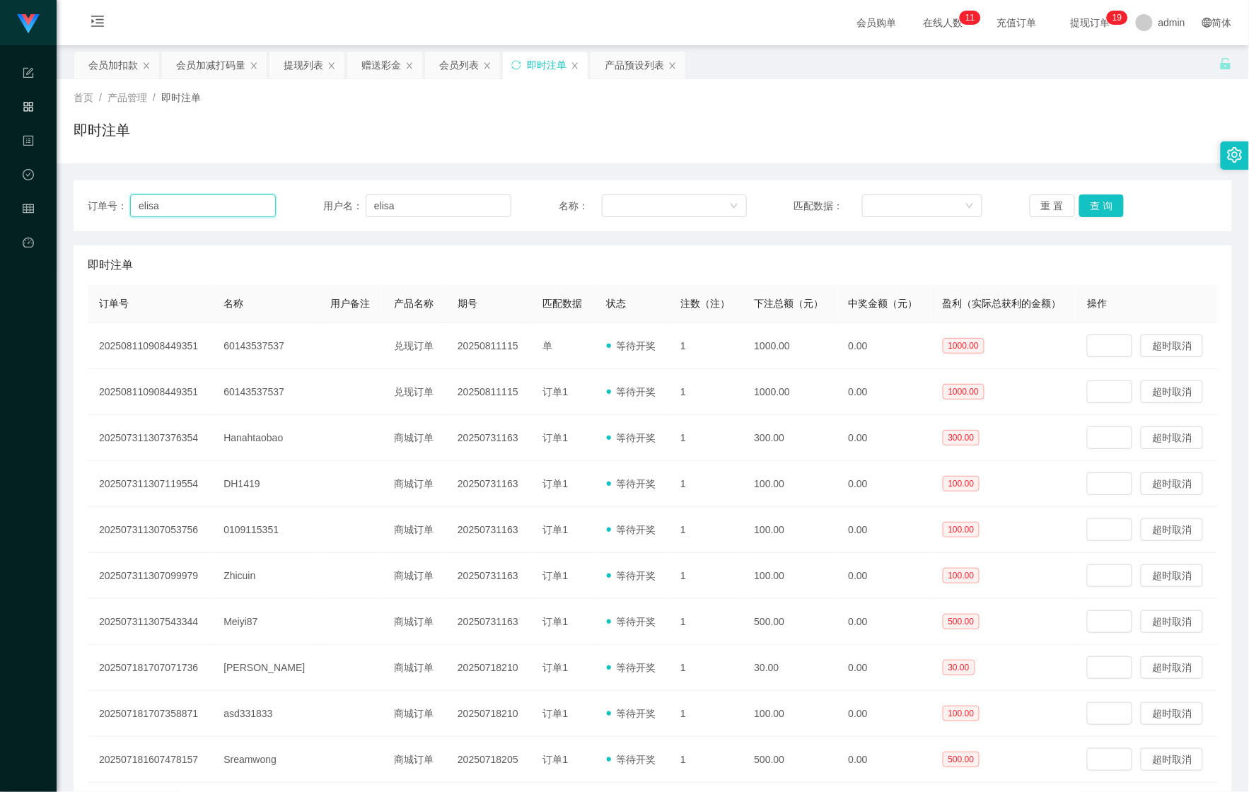
drag, startPoint x: 139, startPoint y: 207, endPoint x: 185, endPoint y: 183, distance: 51.3
click at [0, 188] on section "Shopee Workbench 系统配置 产品管理 内容中心 数据中心 会员管理 平台首页 保存配置 重置配置 整体风格设置 主题色 导航设置 内容区域宽度…" at bounding box center [624, 447] width 1249 height 894
click at [1082, 210] on button "查 询" at bounding box center [1102, 206] width 45 height 23
click at [1082, 210] on button "查 询" at bounding box center [1110, 206] width 61 height 23
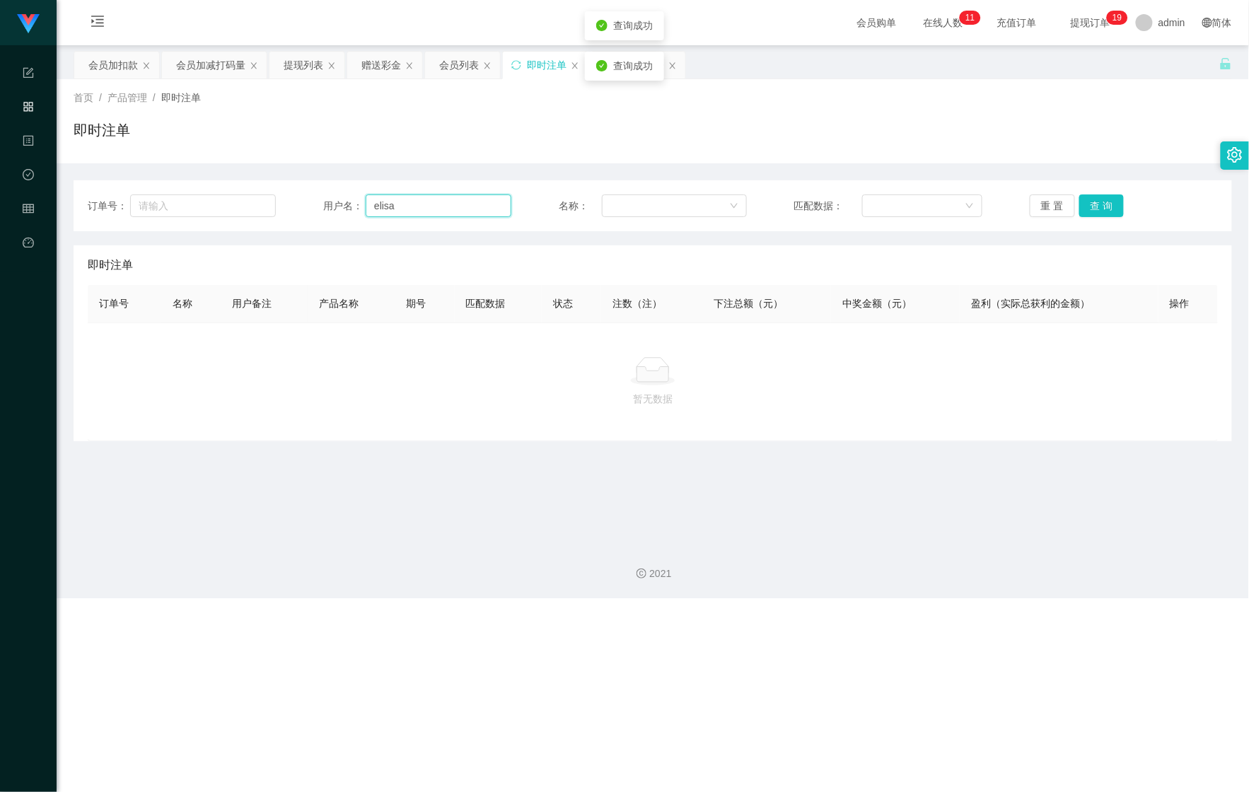
drag, startPoint x: 405, startPoint y: 204, endPoint x: 320, endPoint y: 192, distance: 85.6
click at [289, 185] on div "订单号： 用户名： [PERSON_NAME] 名称： 匹配数据： 重 置 查 询" at bounding box center [653, 205] width 1159 height 51
click at [584, 88] on div "首页 / 产品管理 / 即时注单 / 即时注单" at bounding box center [653, 121] width 1193 height 84
drag, startPoint x: 498, startPoint y: 214, endPoint x: 484, endPoint y: 211, distance: 14.4
click at [497, 214] on input "elisa" at bounding box center [439, 206] width 146 height 23
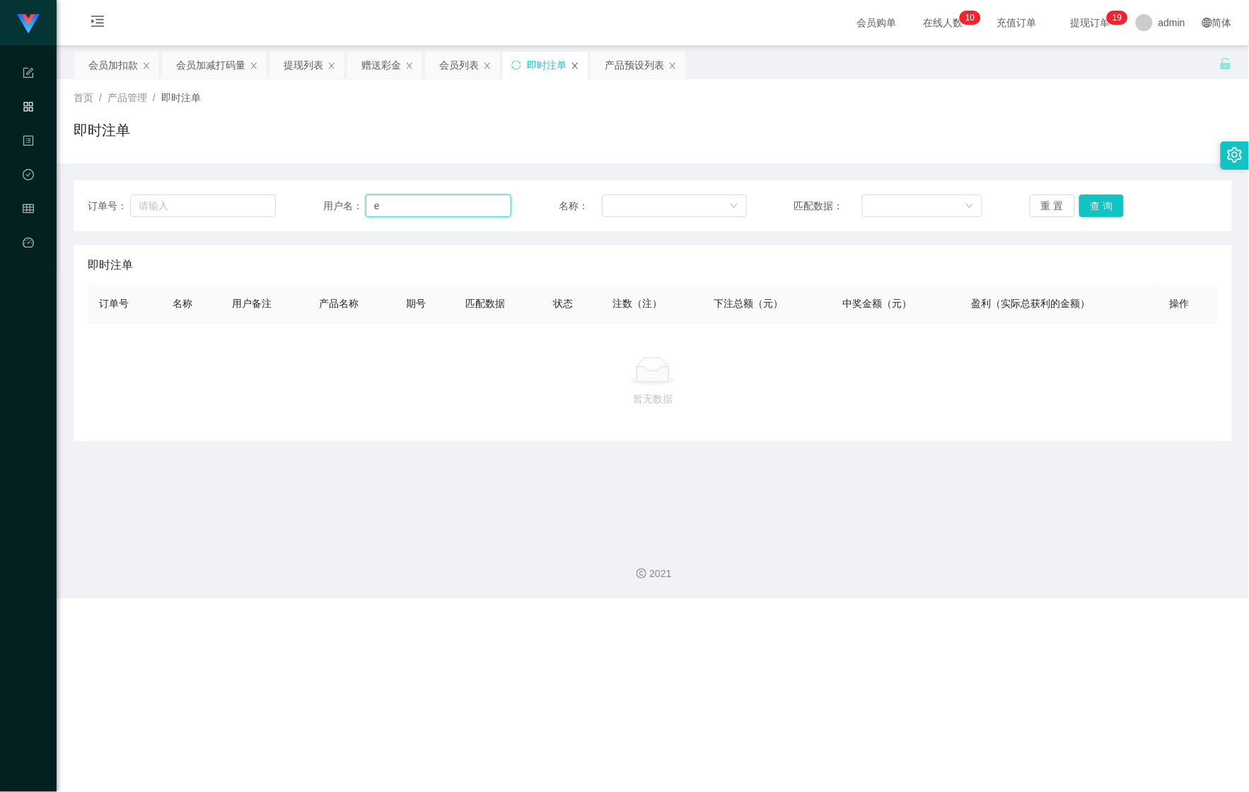
type input "e"
click at [574, 69] on icon "图标: close" at bounding box center [575, 66] width 8 height 8
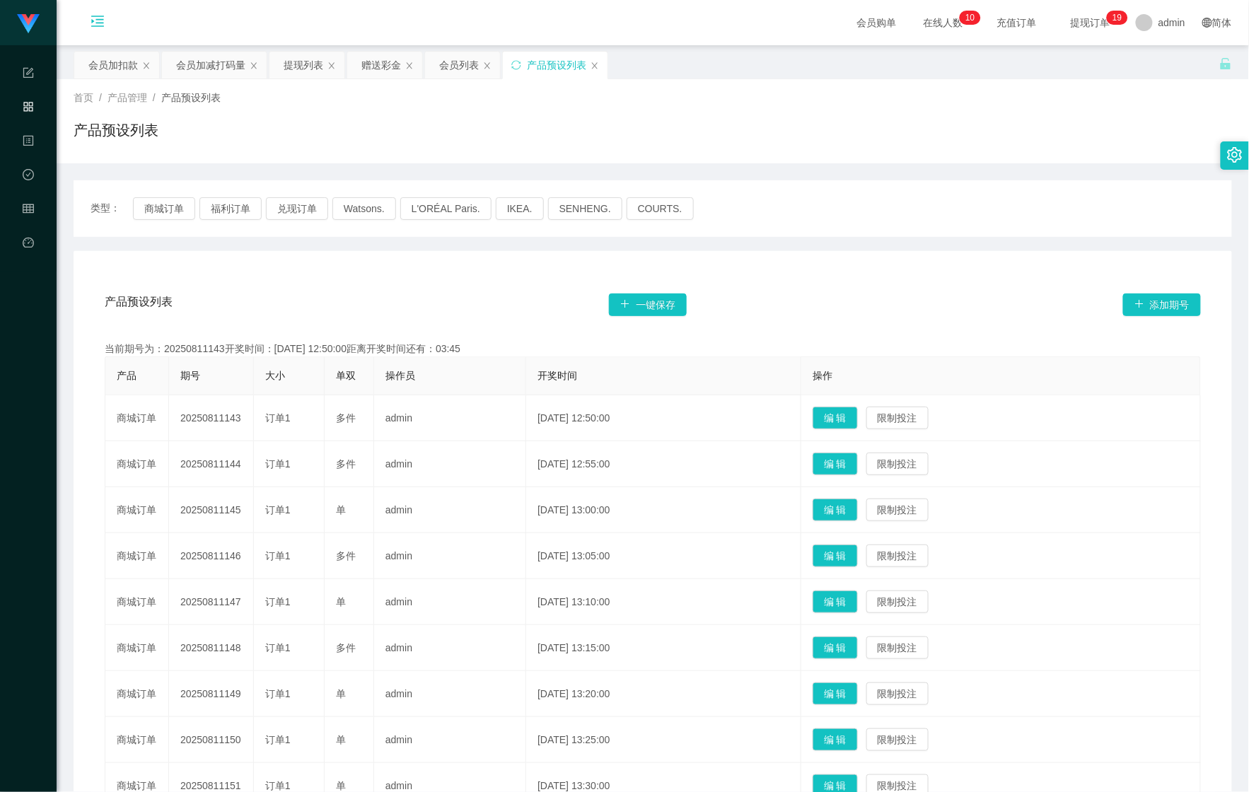
click at [106, 31] on icon "图标: menu-unfold" at bounding box center [98, 23] width 48 height 45
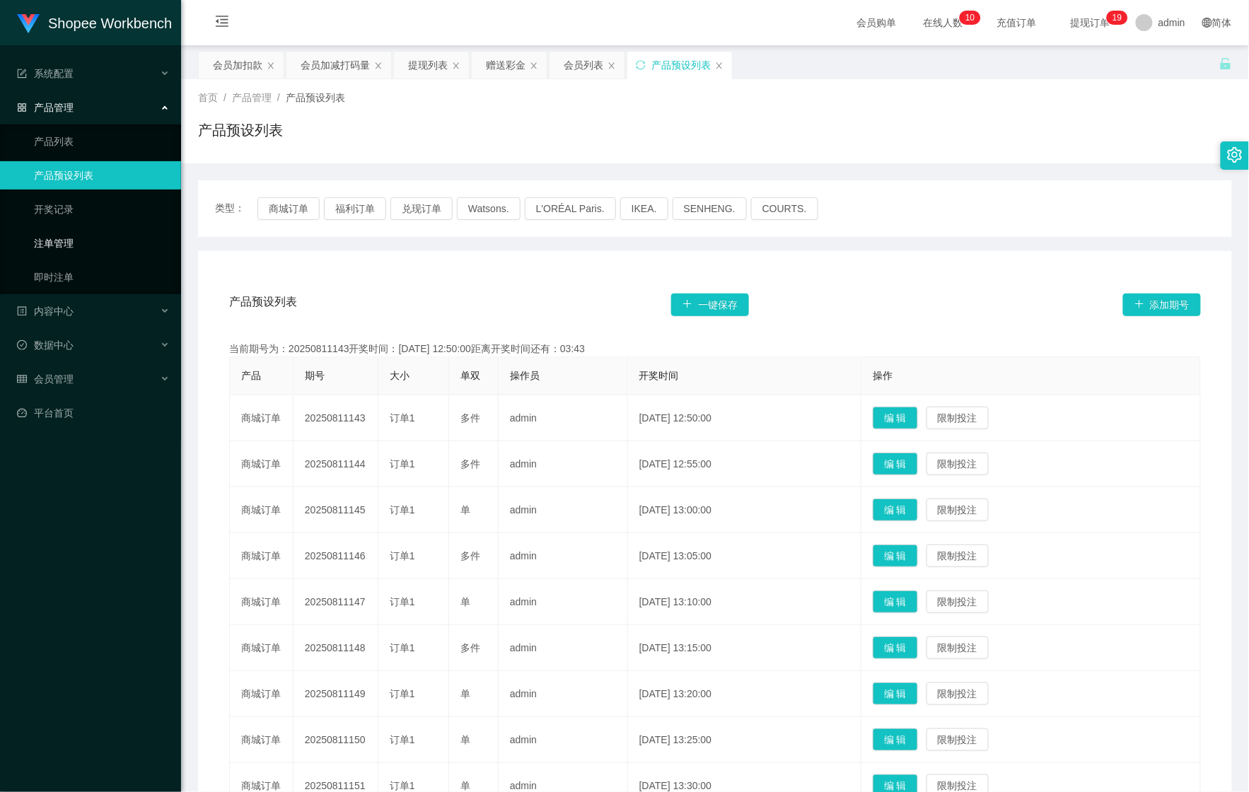
click at [115, 238] on link "注单管理" at bounding box center [102, 243] width 136 height 28
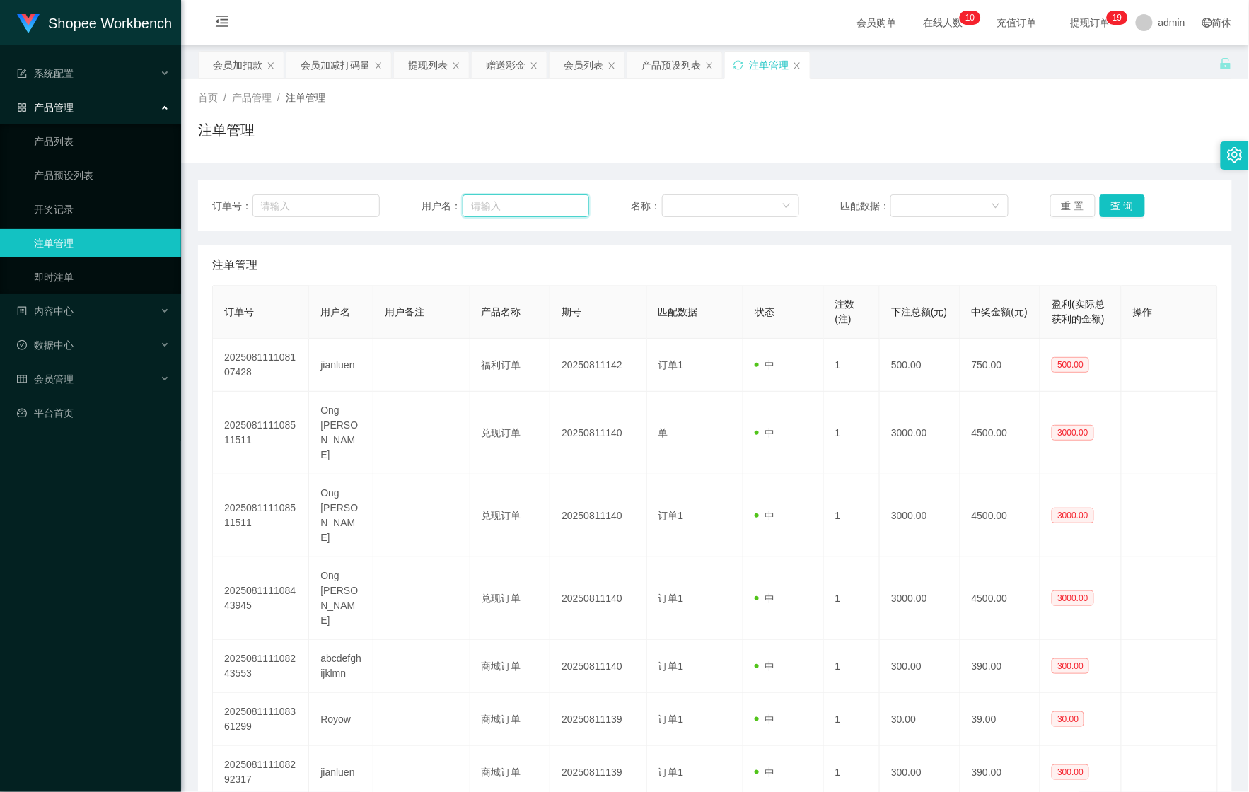
click at [507, 211] on input "text" at bounding box center [526, 206] width 127 height 23
paste input "elisa - 1000"
type input "elisa"
click at [1118, 207] on button "查 询" at bounding box center [1122, 206] width 45 height 23
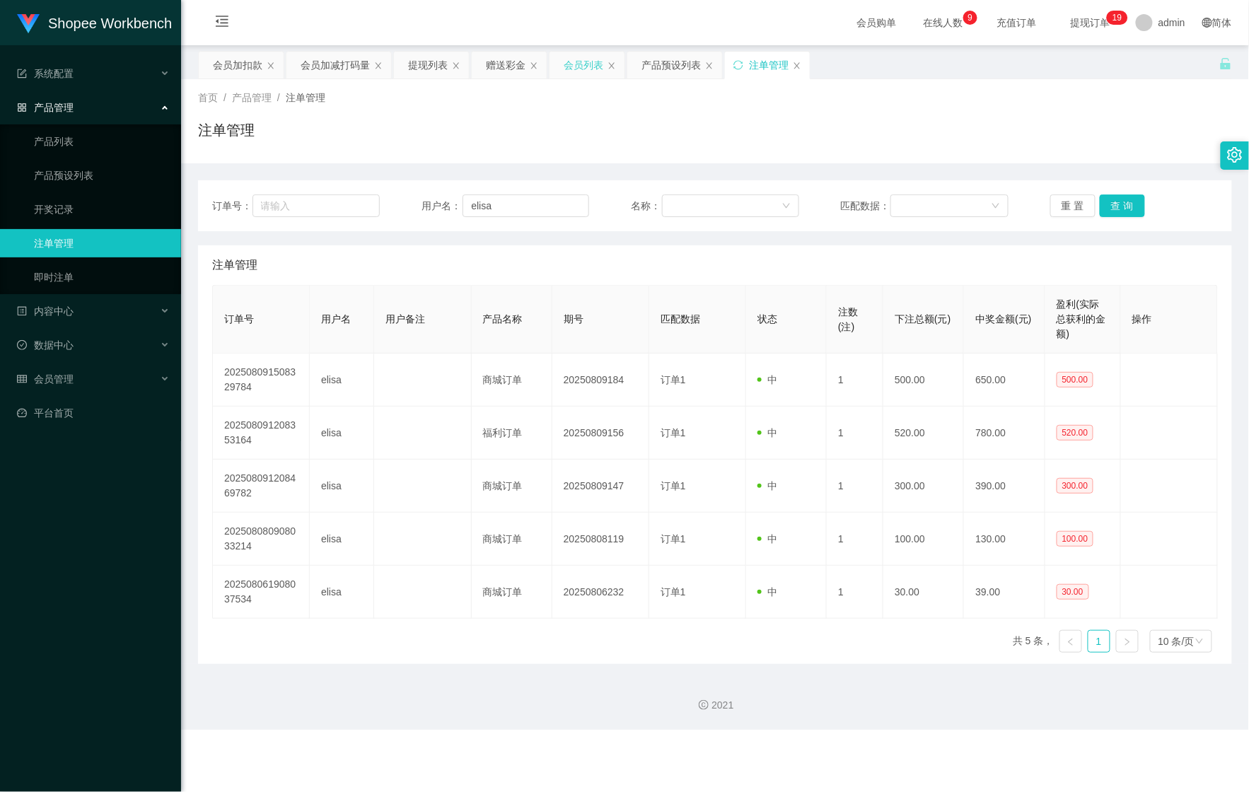
click at [593, 64] on div "会员列表" at bounding box center [584, 65] width 40 height 27
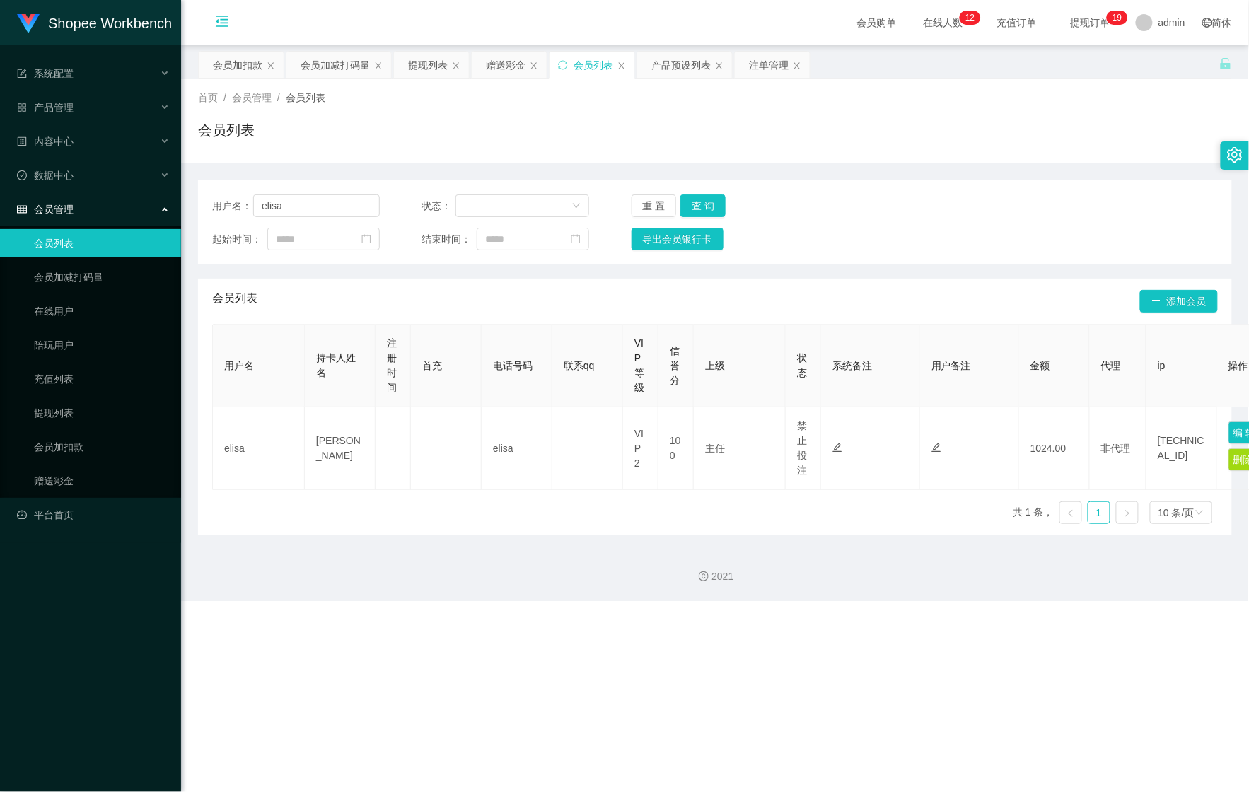
click at [224, 17] on icon "图标: menu-fold" at bounding box center [222, 21] width 14 height 14
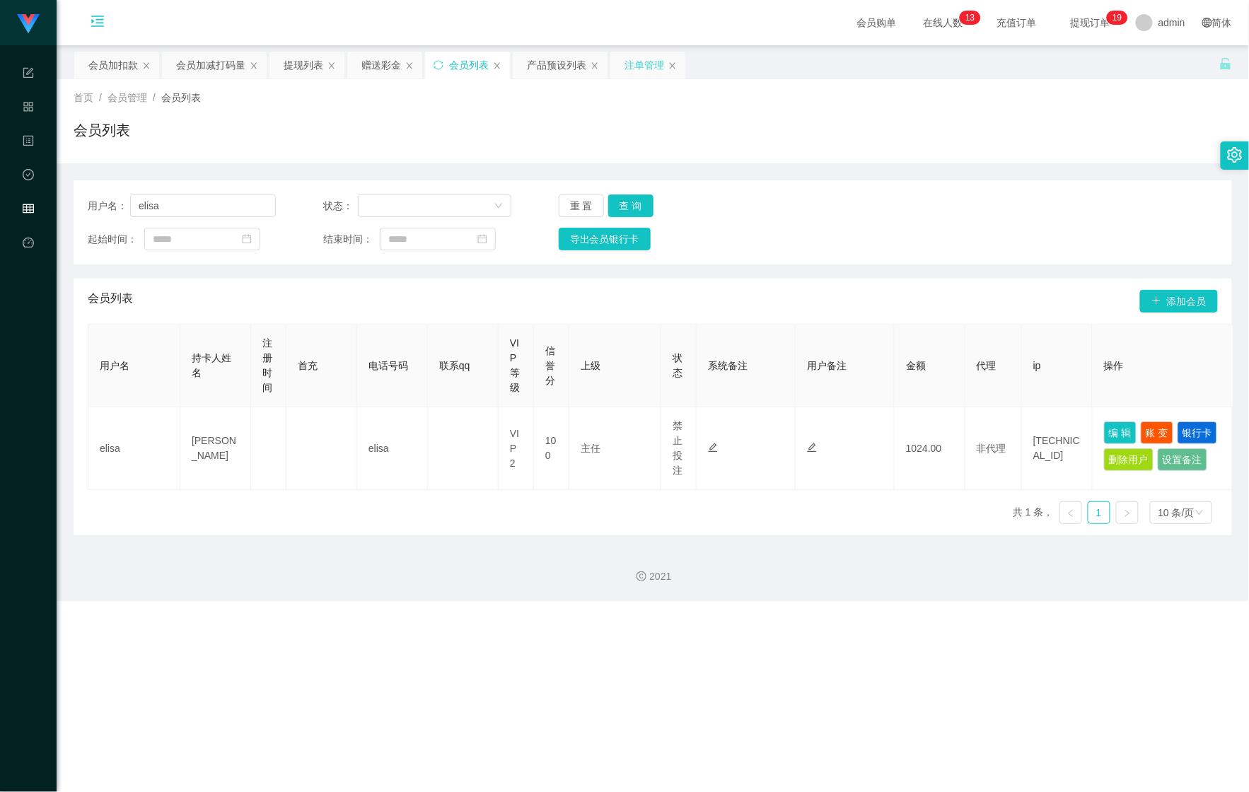
click at [643, 66] on div "注单管理" at bounding box center [645, 65] width 40 height 27
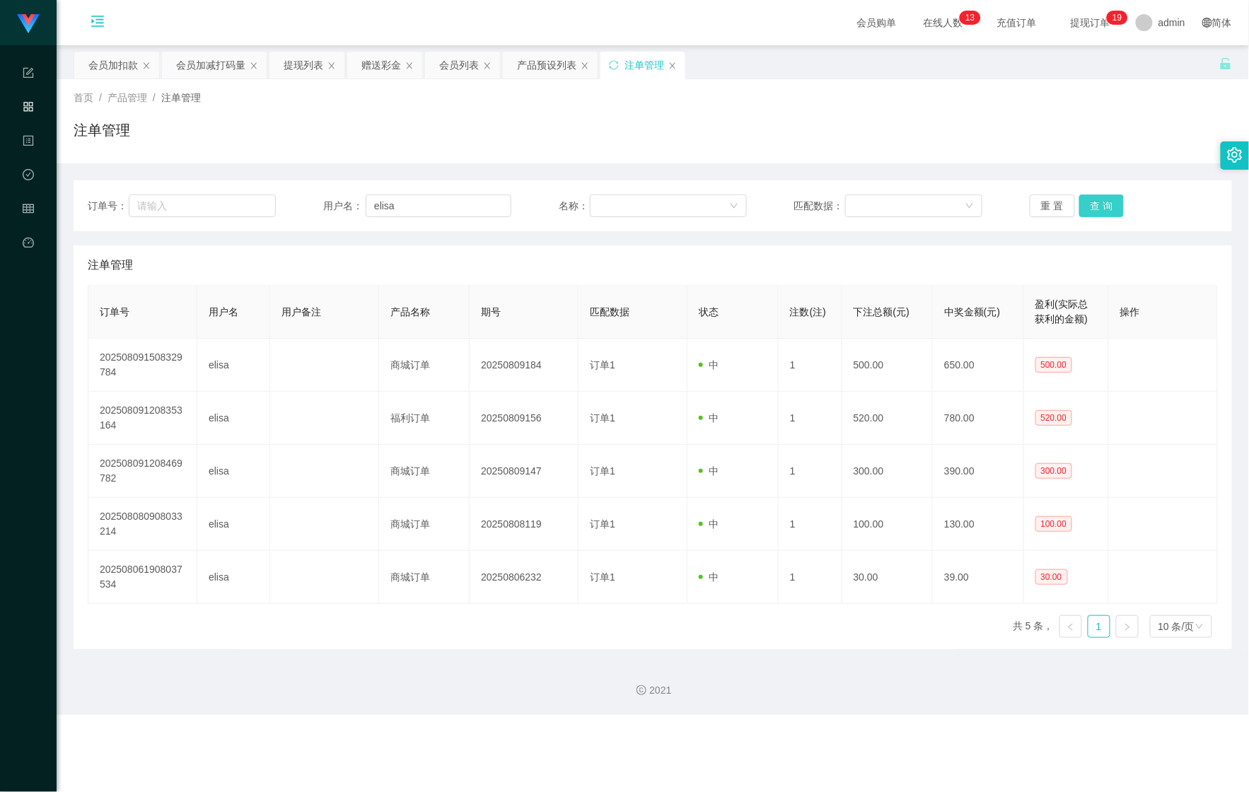
click at [1093, 212] on button "查 询" at bounding box center [1102, 206] width 45 height 23
click at [1093, 212] on button "查 询" at bounding box center [1110, 206] width 61 height 23
click at [458, 69] on div "会员列表" at bounding box center [459, 65] width 40 height 27
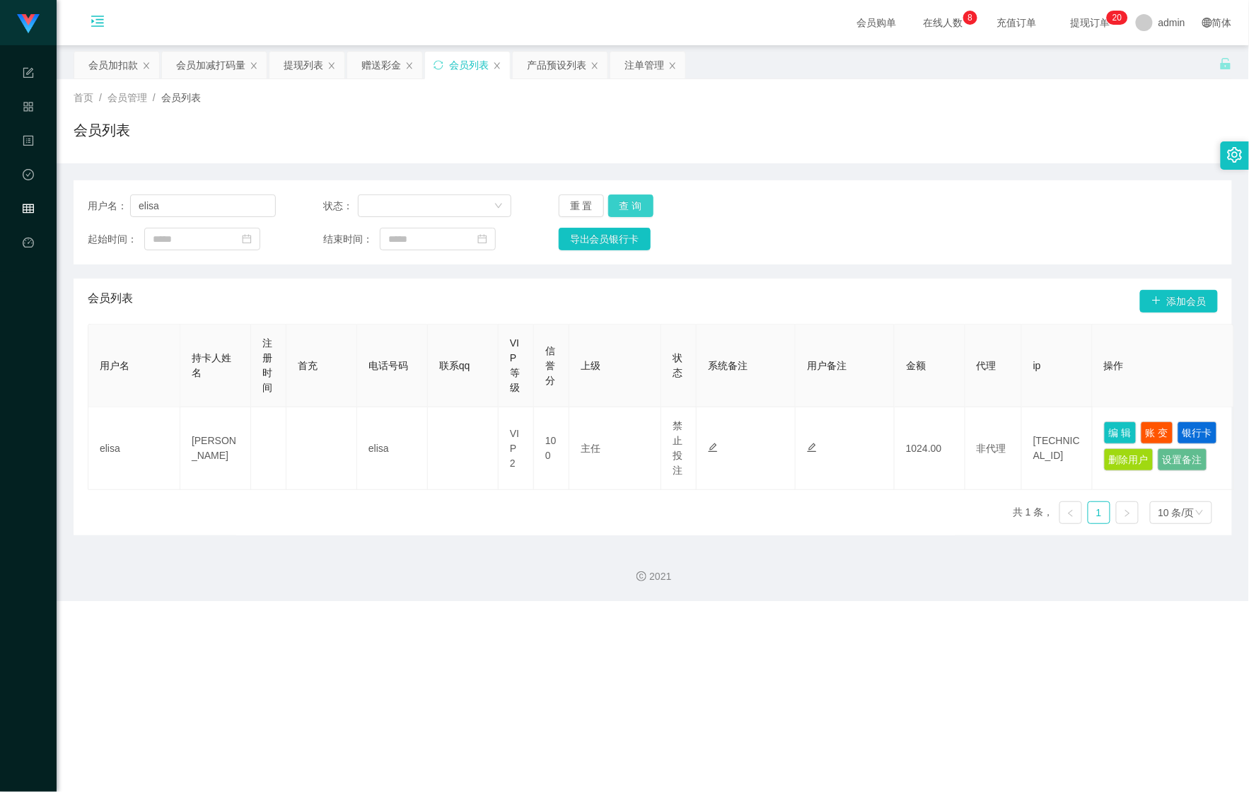
click at [627, 205] on button "查 询" at bounding box center [630, 206] width 45 height 23
click at [627, 205] on div "重 置 查 询" at bounding box center [653, 206] width 188 height 23
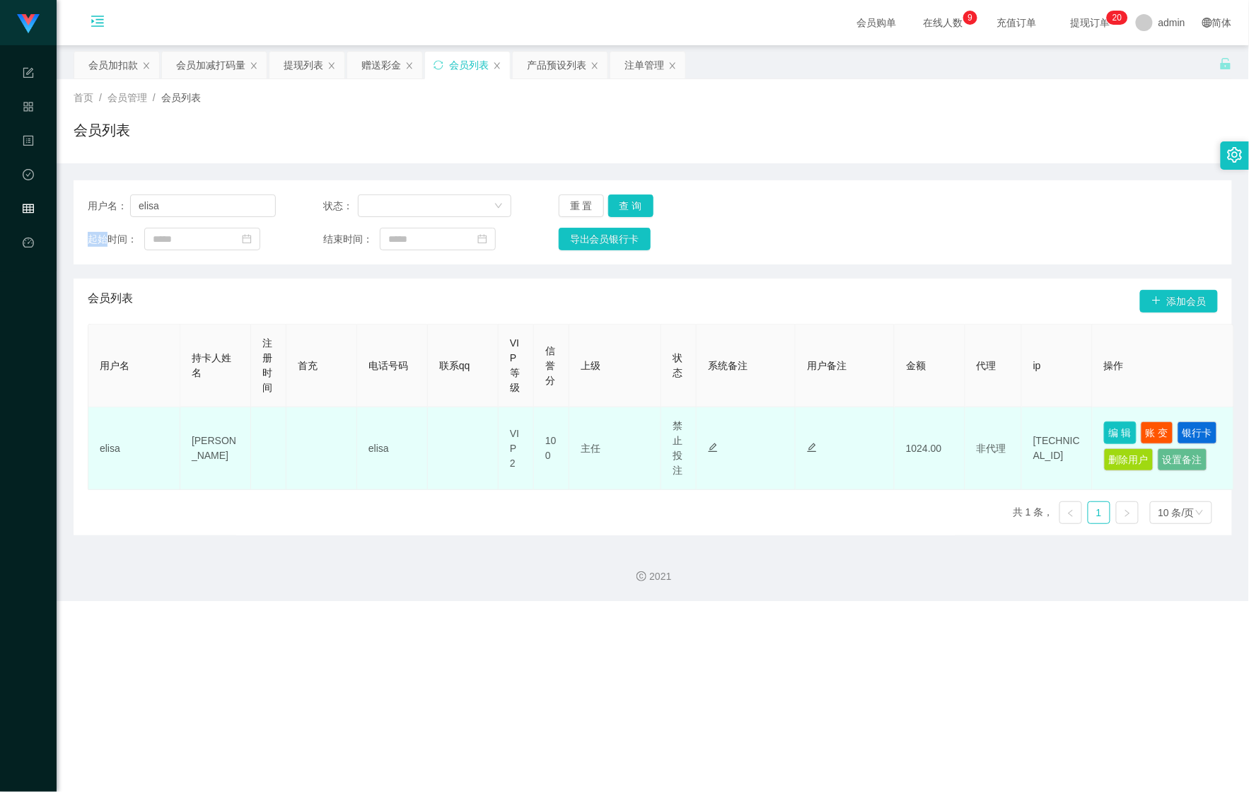
click at [1122, 434] on button "编 辑" at bounding box center [1120, 433] width 33 height 23
type input "elisa"
type input "[PERSON_NAME]"
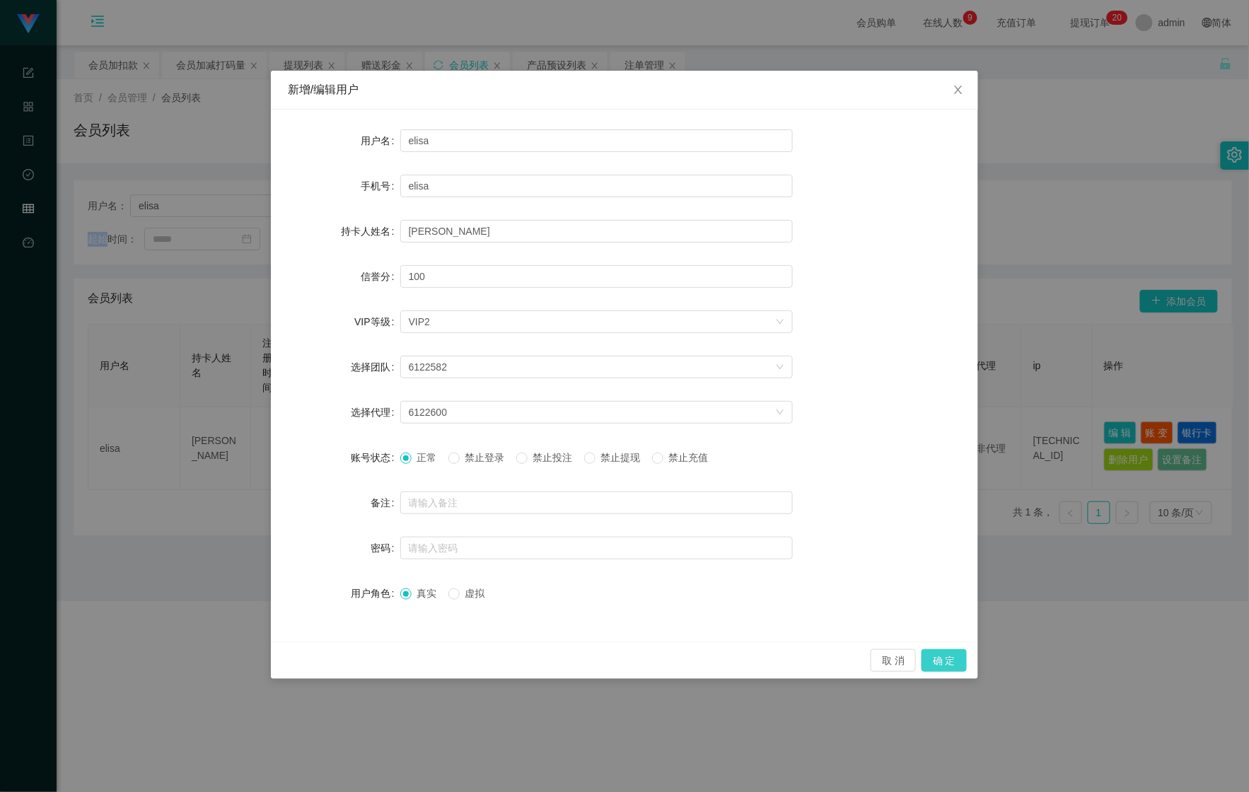
click at [942, 671] on button "确 定" at bounding box center [944, 660] width 45 height 23
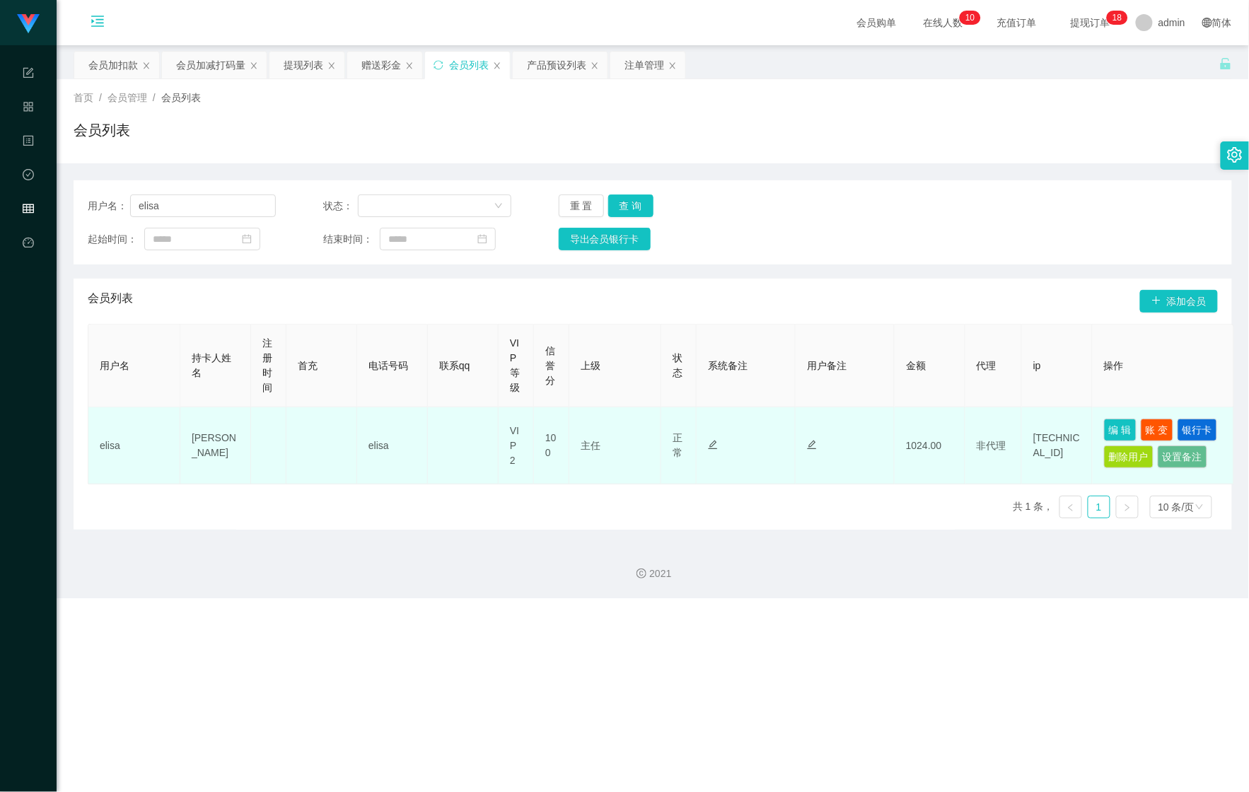
click at [1118, 417] on td "编 辑 账 变 银行卡 删除用户 设置备注" at bounding box center [1163, 445] width 141 height 77
click at [1109, 427] on button "编 辑" at bounding box center [1120, 430] width 33 height 23
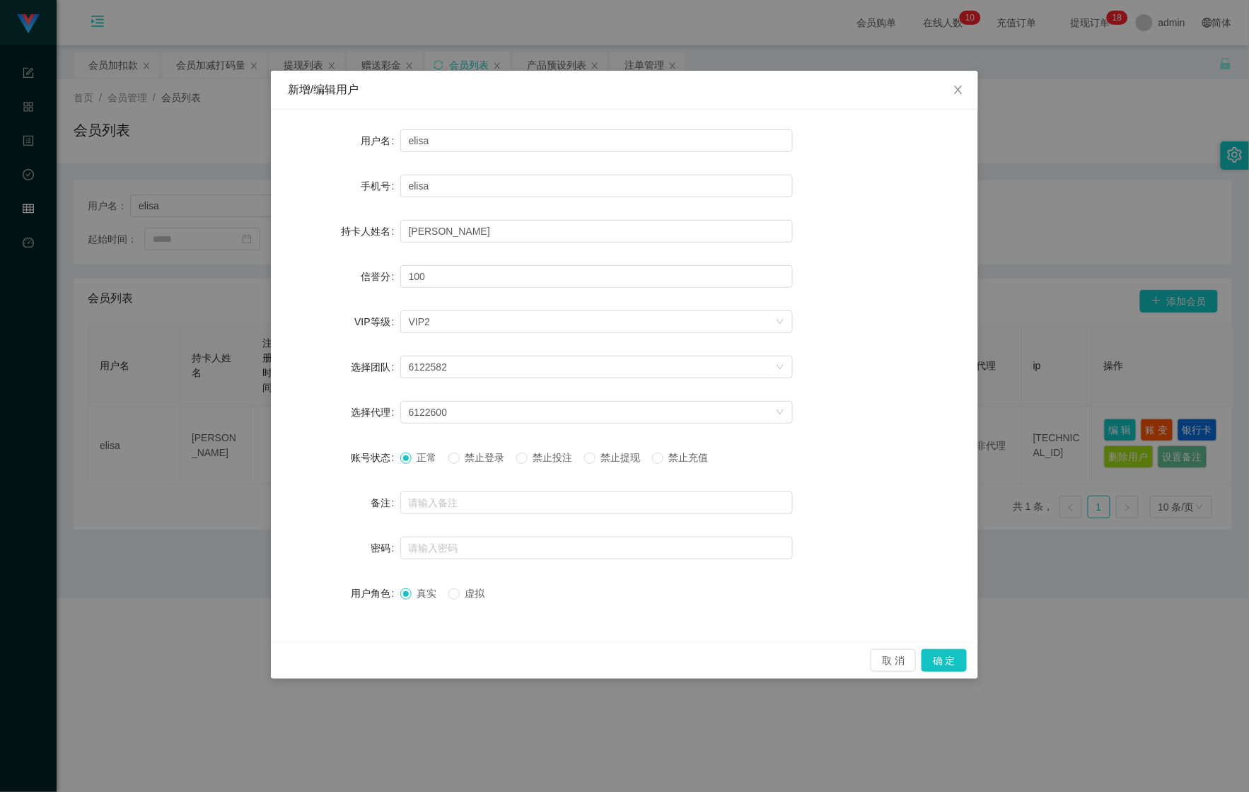
click at [556, 451] on div "正常 禁止登录 禁止投注 禁止提现 禁止充值" at bounding box center [596, 458] width 393 height 28
click at [557, 456] on span "禁止投注" at bounding box center [553, 457] width 51 height 11
click at [954, 661] on button "确 定" at bounding box center [944, 660] width 45 height 23
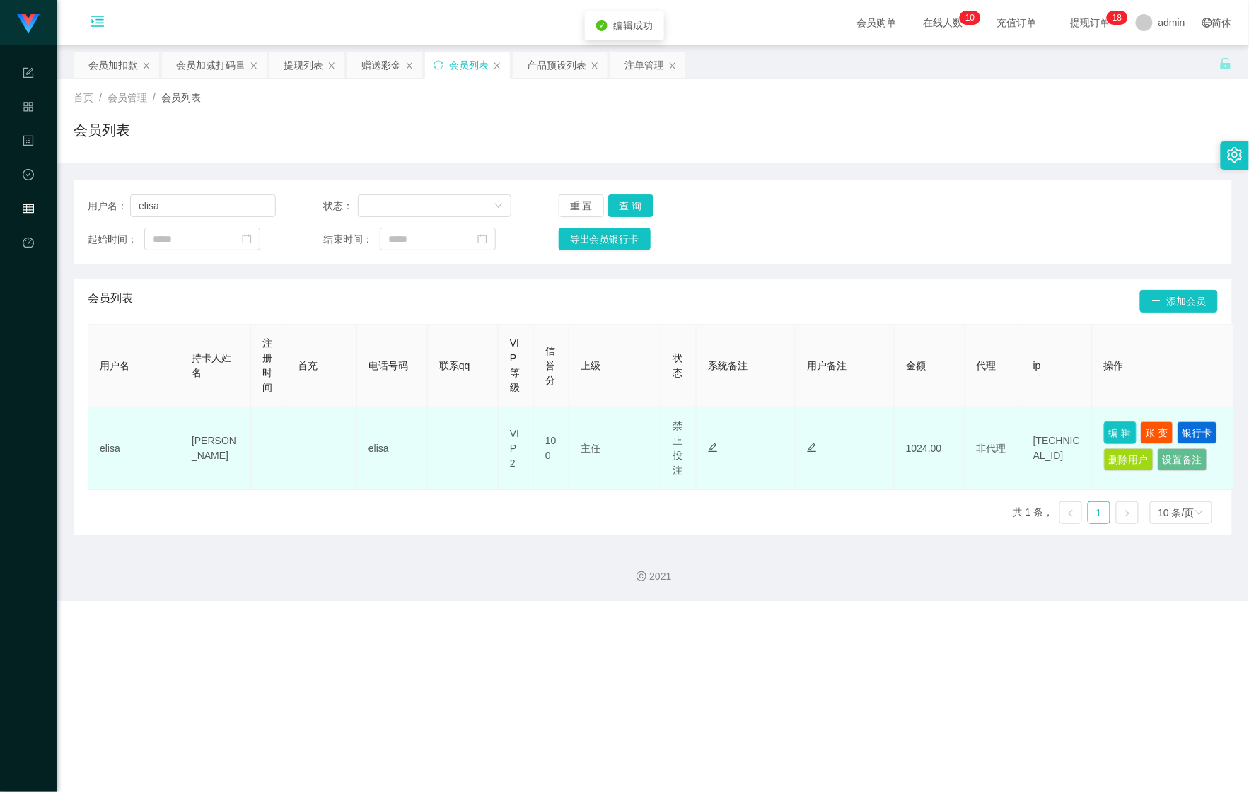
click at [1110, 423] on button "编 辑" at bounding box center [1120, 433] width 33 height 23
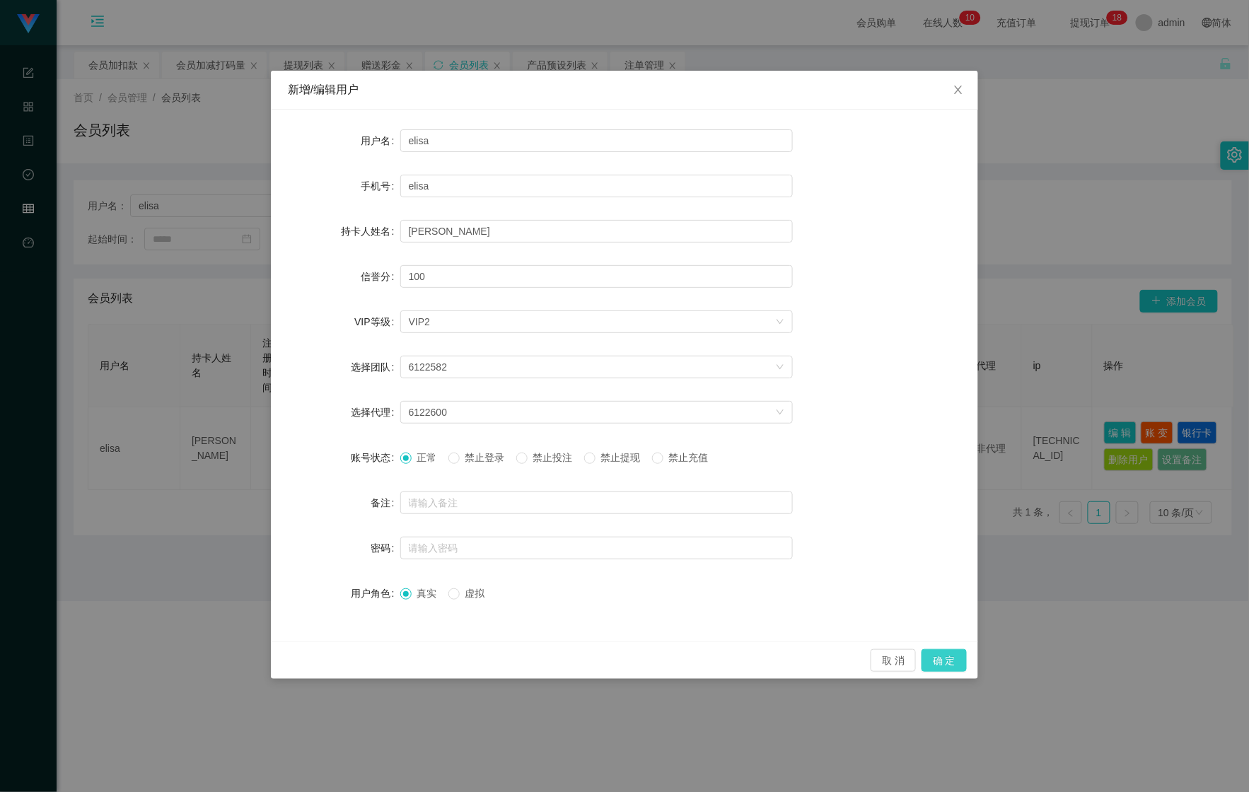
click at [951, 649] on button "确 定" at bounding box center [944, 660] width 45 height 23
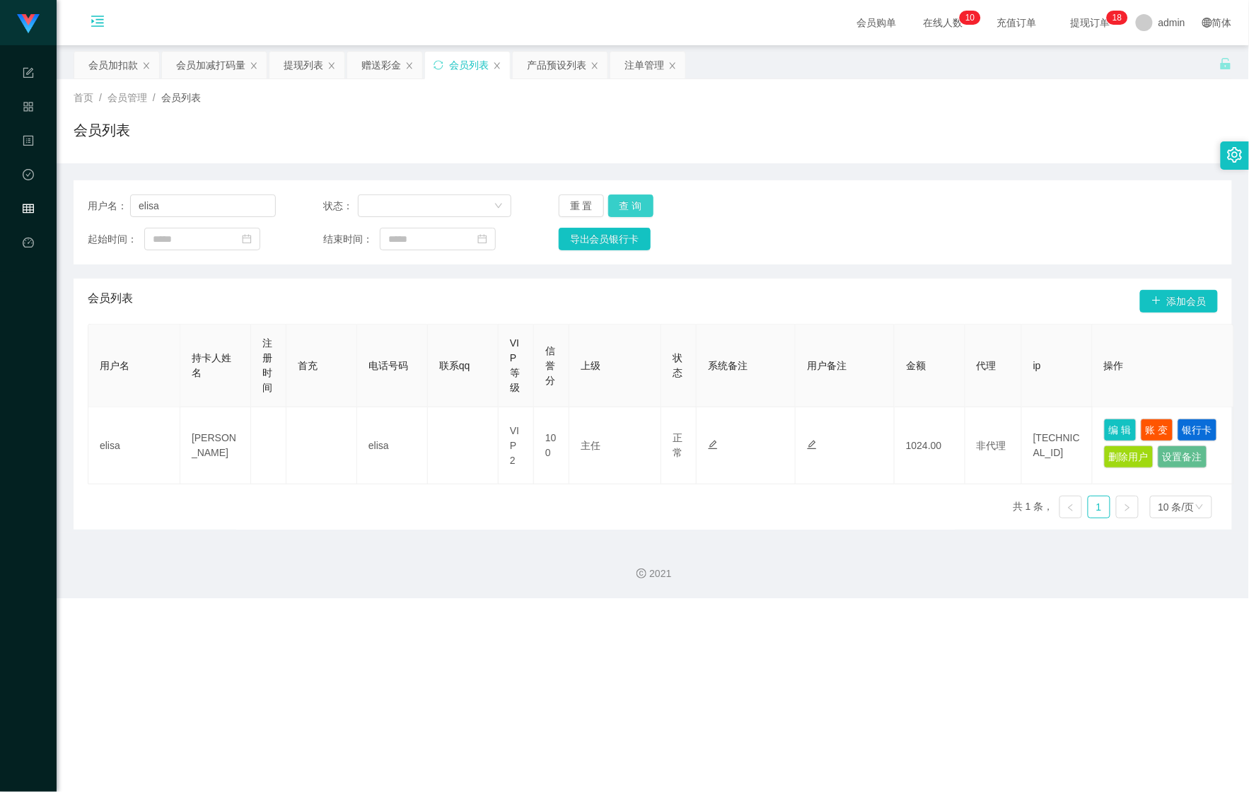
click at [637, 214] on button "查 询" at bounding box center [630, 206] width 45 height 23
click at [637, 214] on button "查 询" at bounding box center [638, 206] width 61 height 23
click at [637, 214] on button "查 询" at bounding box center [630, 206] width 45 height 23
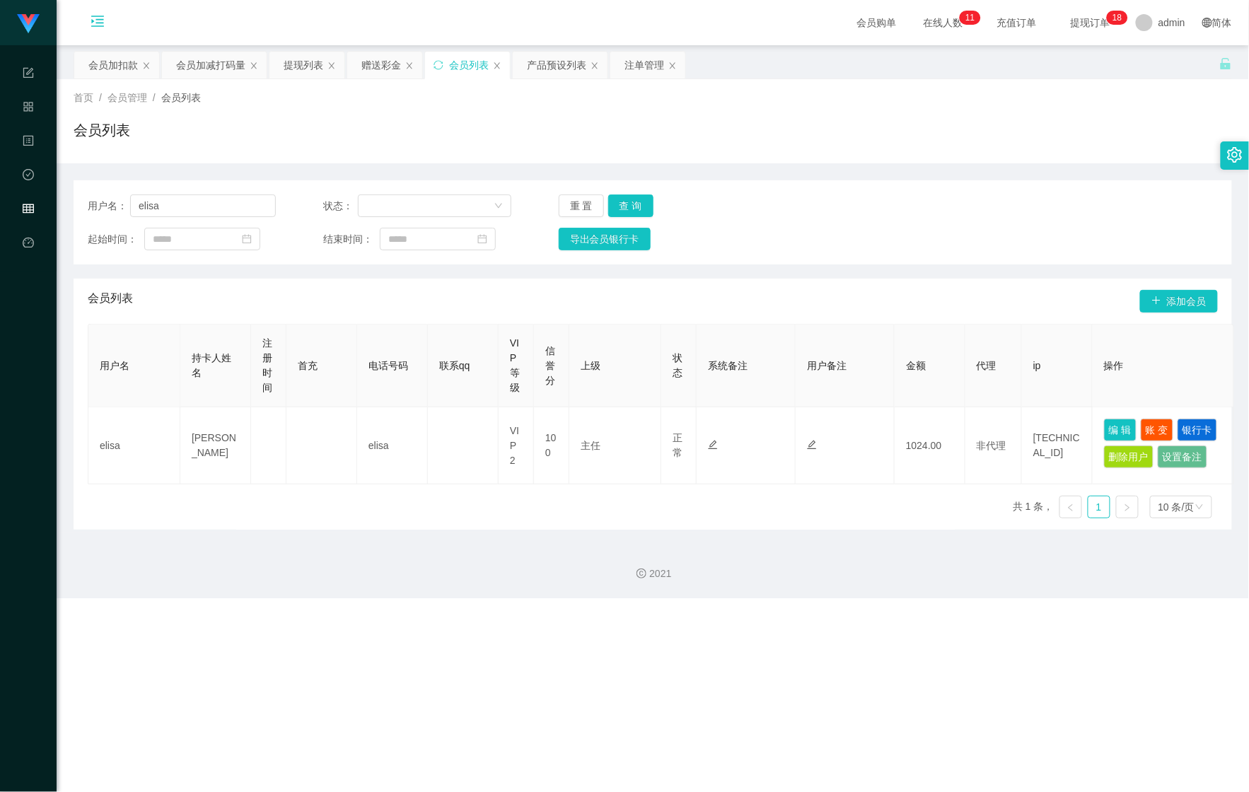
drag, startPoint x: 586, startPoint y: 81, endPoint x: 575, endPoint y: 86, distance: 11.7
click at [586, 81] on div "首页 / 会员管理 / 会员列表 / 会员列表" at bounding box center [653, 121] width 1193 height 84
click at [557, 69] on div "产品预设列表" at bounding box center [556, 65] width 59 height 27
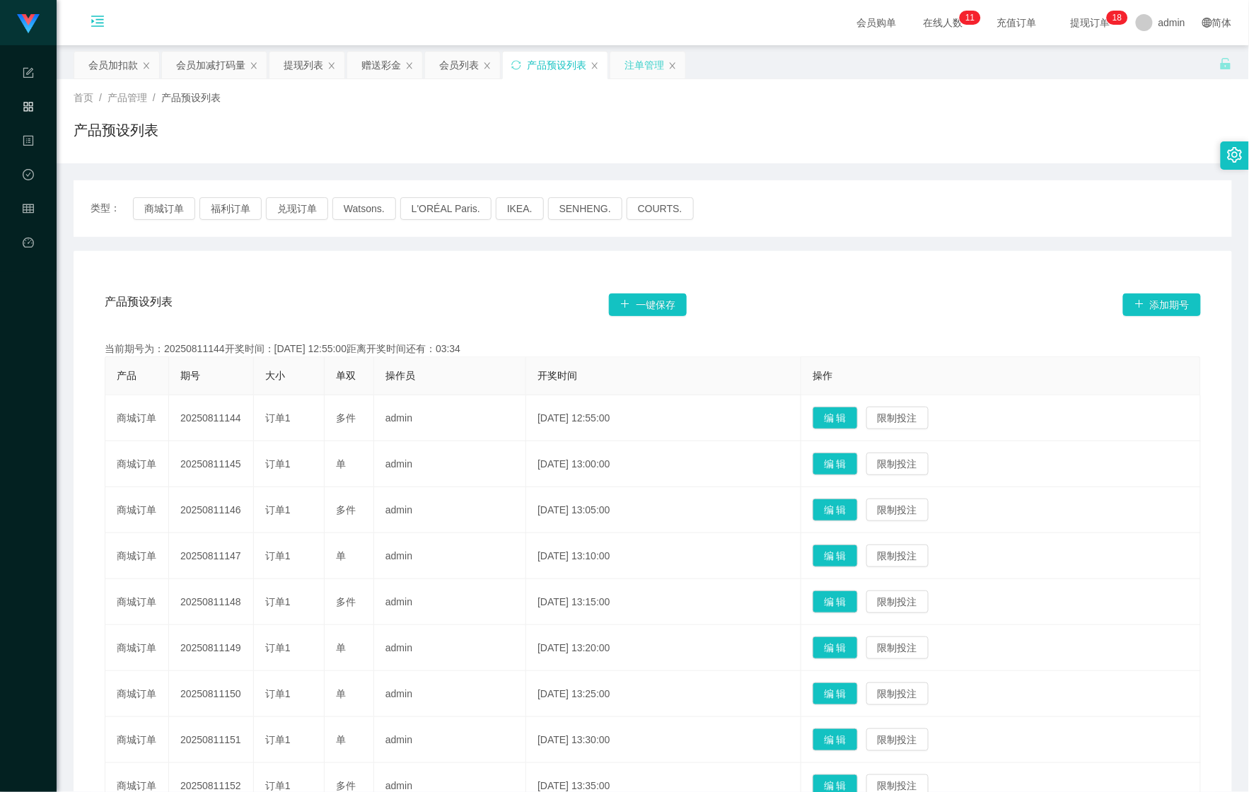
drag, startPoint x: 646, startPoint y: 65, endPoint x: 640, endPoint y: 71, distance: 8.5
click at [646, 66] on div "注单管理" at bounding box center [645, 65] width 40 height 27
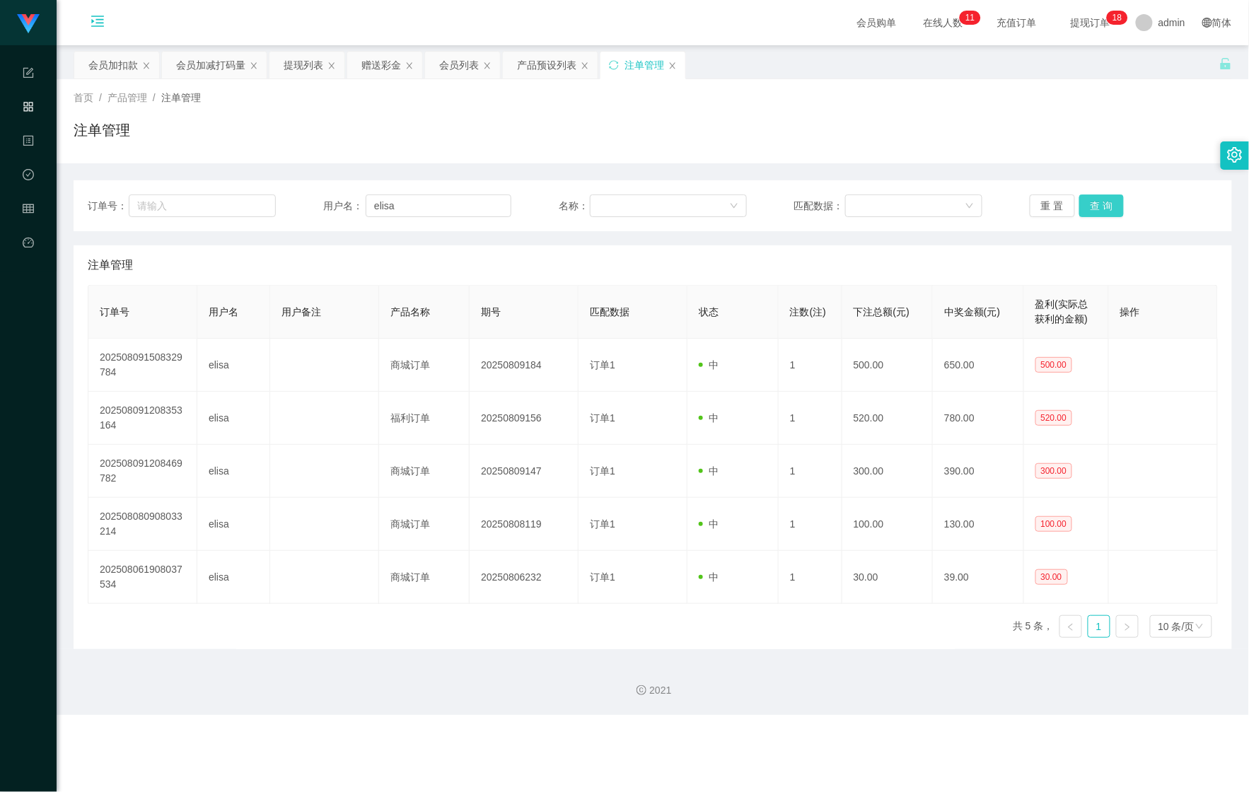
click at [1087, 207] on button "查 询" at bounding box center [1102, 206] width 45 height 23
click at [1087, 205] on button "查 询" at bounding box center [1110, 206] width 61 height 23
drag, startPoint x: 1087, startPoint y: 205, endPoint x: 1107, endPoint y: 171, distance: 39.3
click at [1088, 205] on button "查 询" at bounding box center [1110, 206] width 61 height 23
drag, startPoint x: 191, startPoint y: 68, endPoint x: 201, endPoint y: 69, distance: 10.0
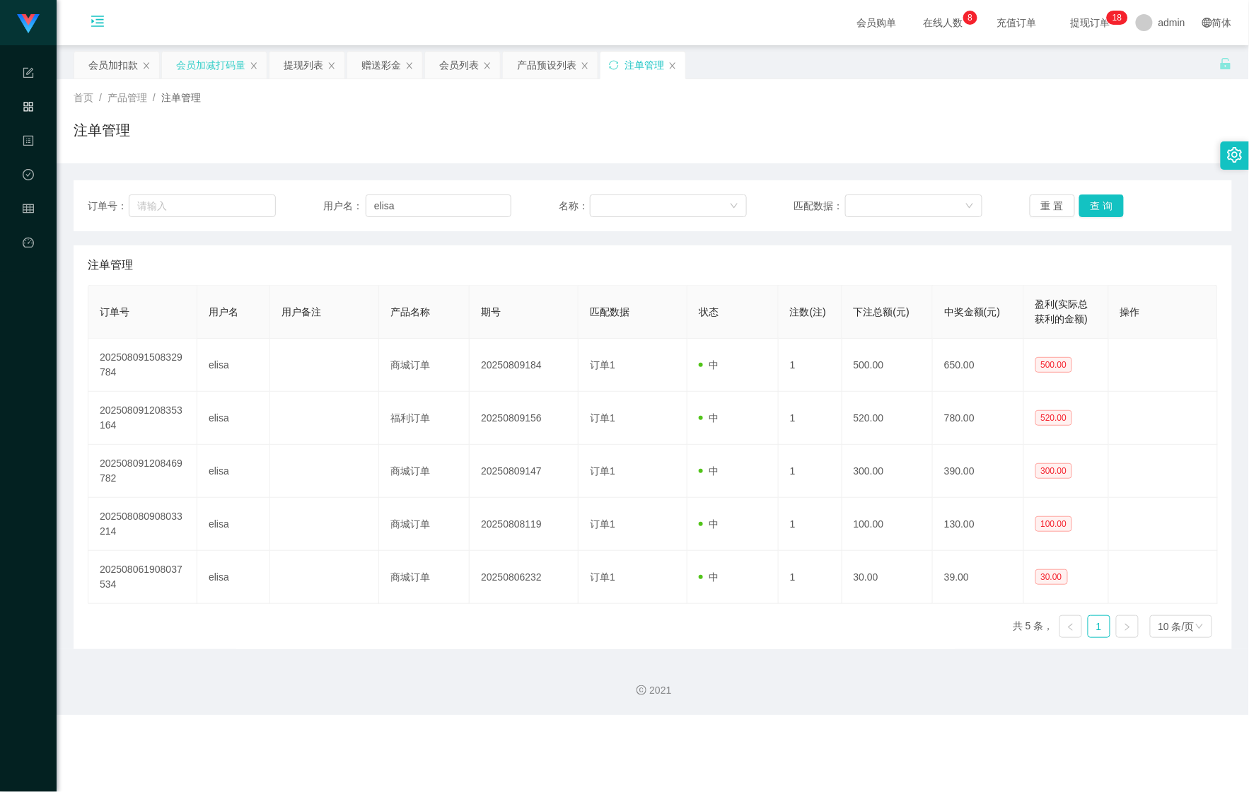
click at [190, 68] on div "会员加减打码量" at bounding box center [210, 65] width 69 height 27
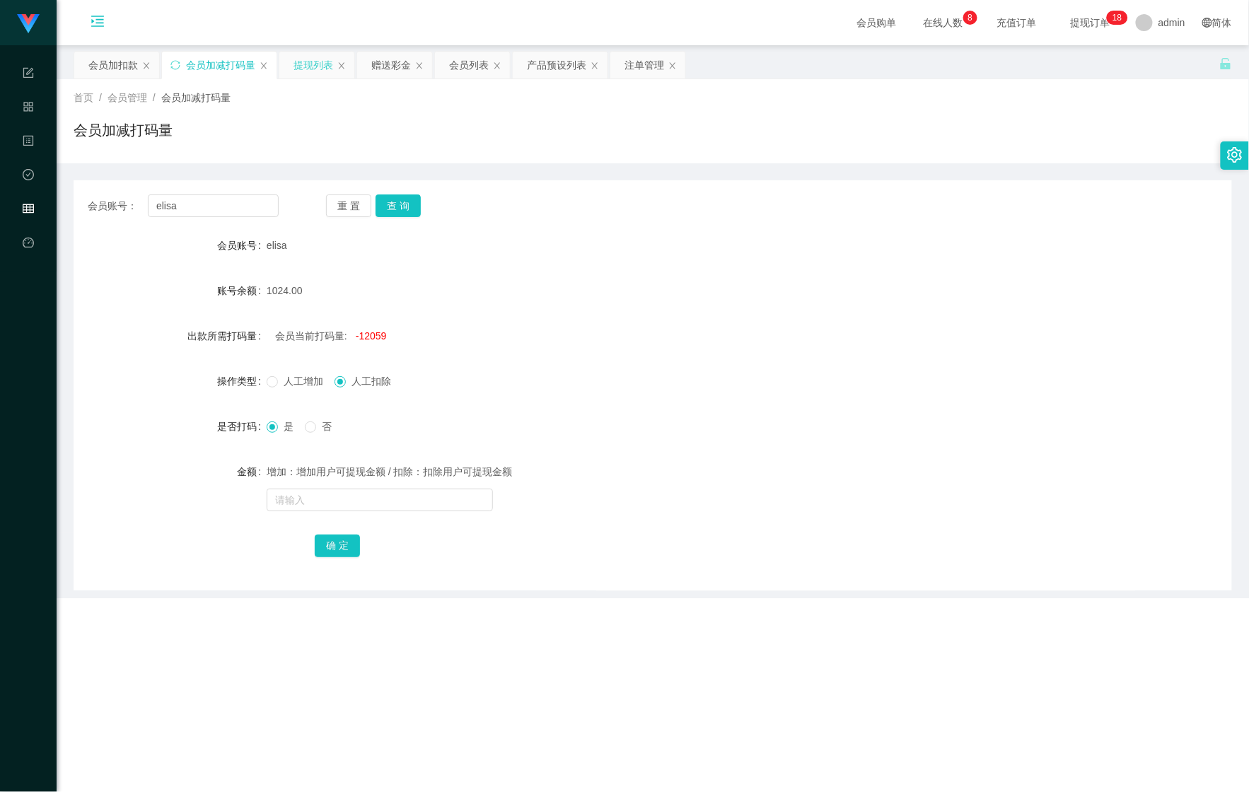
click at [313, 66] on div "提现列表" at bounding box center [314, 65] width 40 height 27
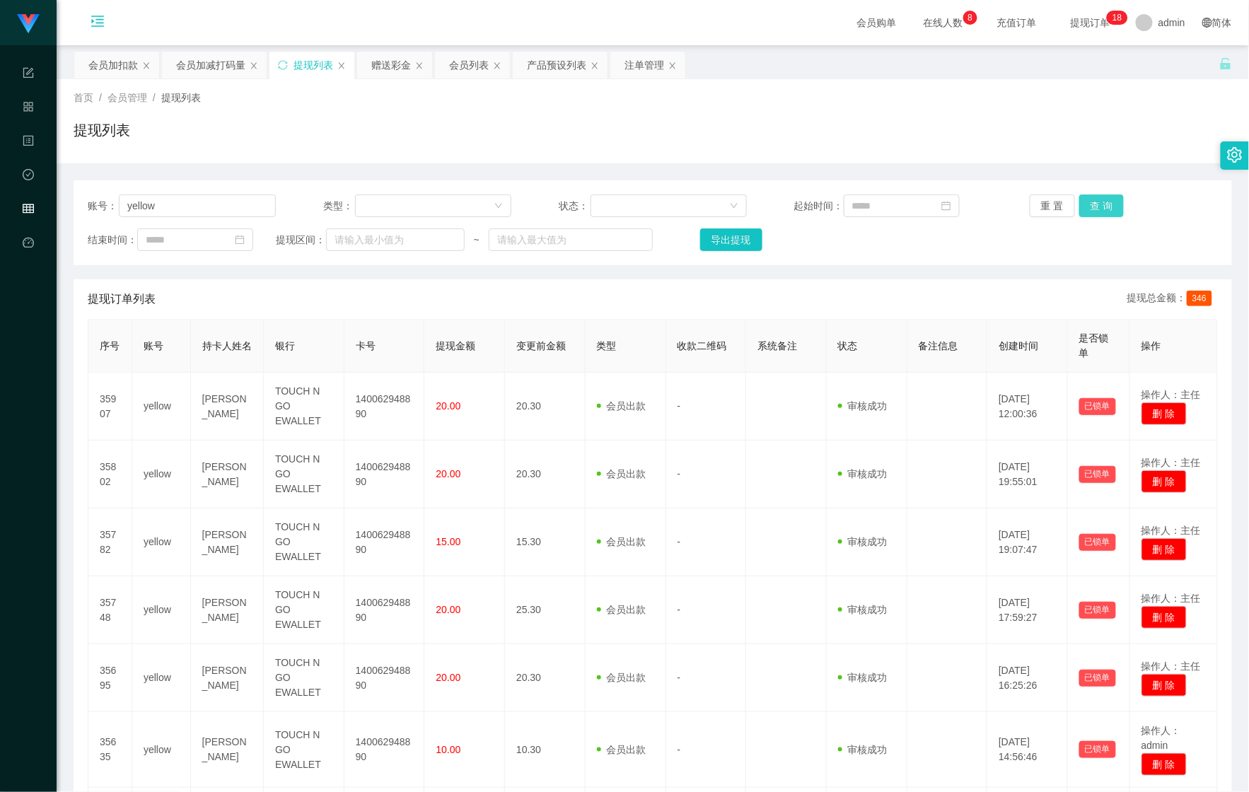
click at [1084, 205] on button "查 询" at bounding box center [1102, 206] width 45 height 23
click at [642, 69] on div "注单管理" at bounding box center [645, 65] width 40 height 27
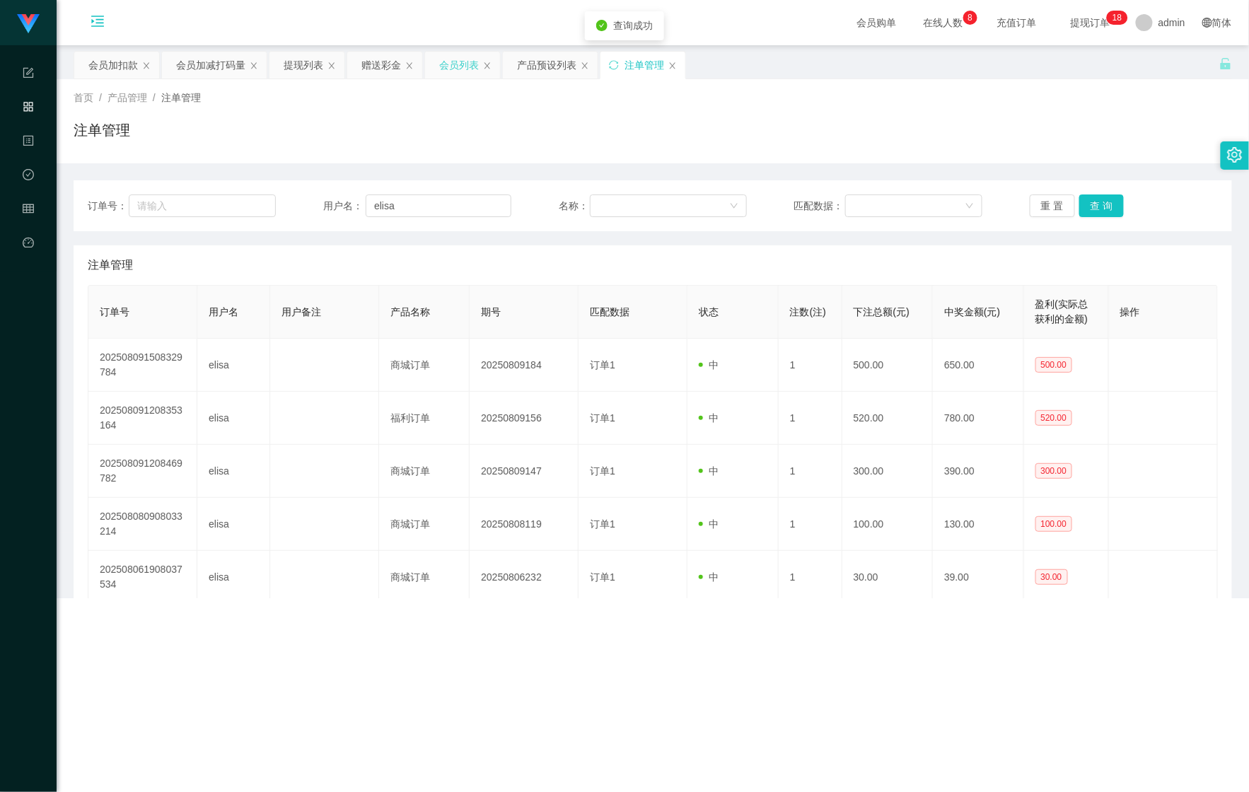
click at [451, 64] on div "会员列表" at bounding box center [459, 65] width 40 height 27
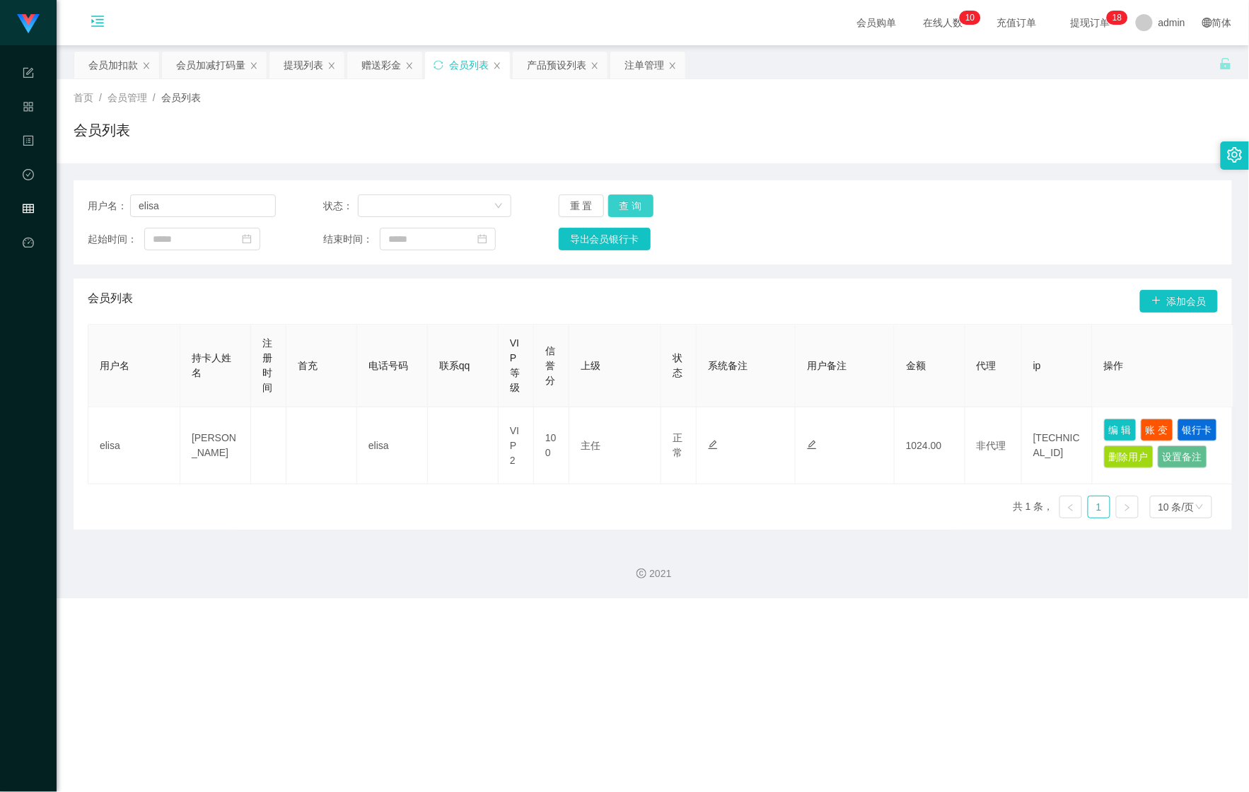
click at [634, 212] on button "查 询" at bounding box center [630, 206] width 45 height 23
click at [634, 211] on div "重 置 查 询" at bounding box center [653, 206] width 188 height 23
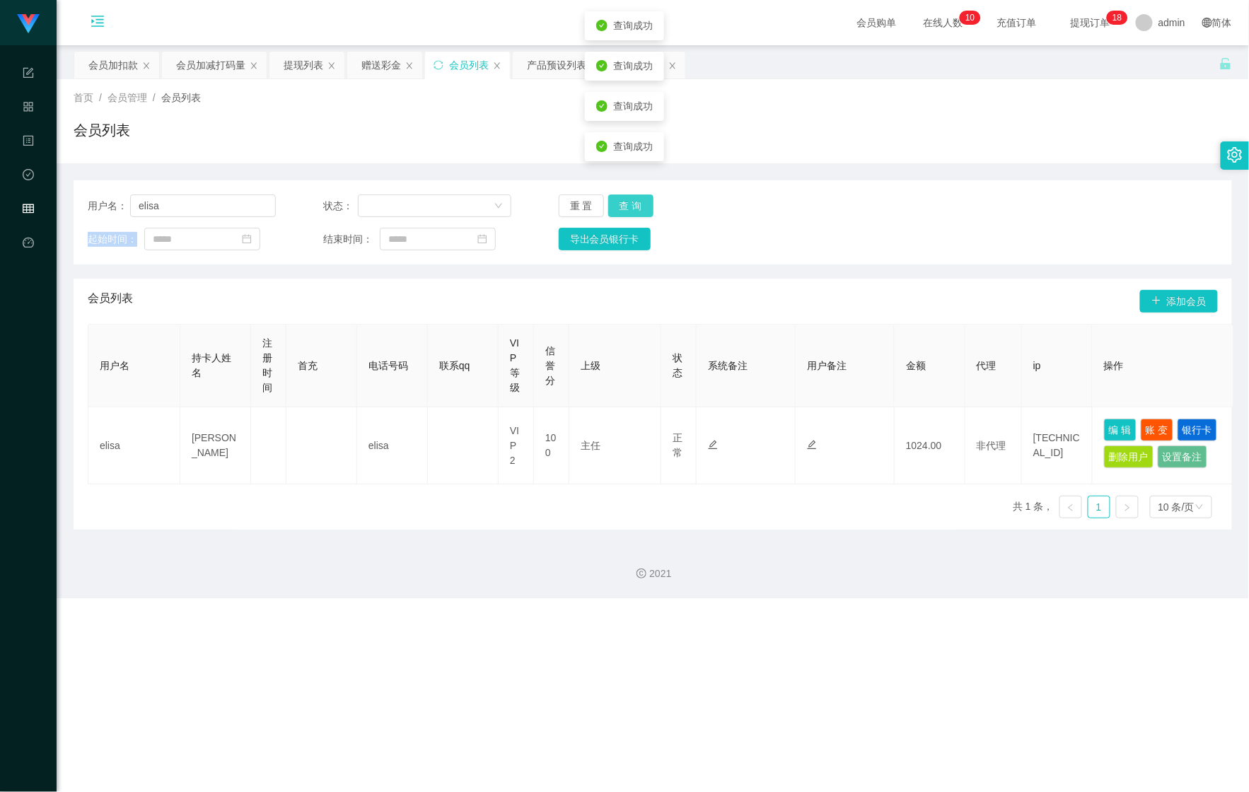
click at [634, 211] on button "查 询" at bounding box center [630, 206] width 45 height 23
click at [654, 69] on div "查询成功" at bounding box center [624, 66] width 79 height 29
click at [655, 75] on div "查询成功" at bounding box center [624, 66] width 79 height 29
click at [883, 134] on div "会员列表" at bounding box center [653, 136] width 1159 height 33
click at [634, 199] on button "查 询" at bounding box center [630, 206] width 45 height 23
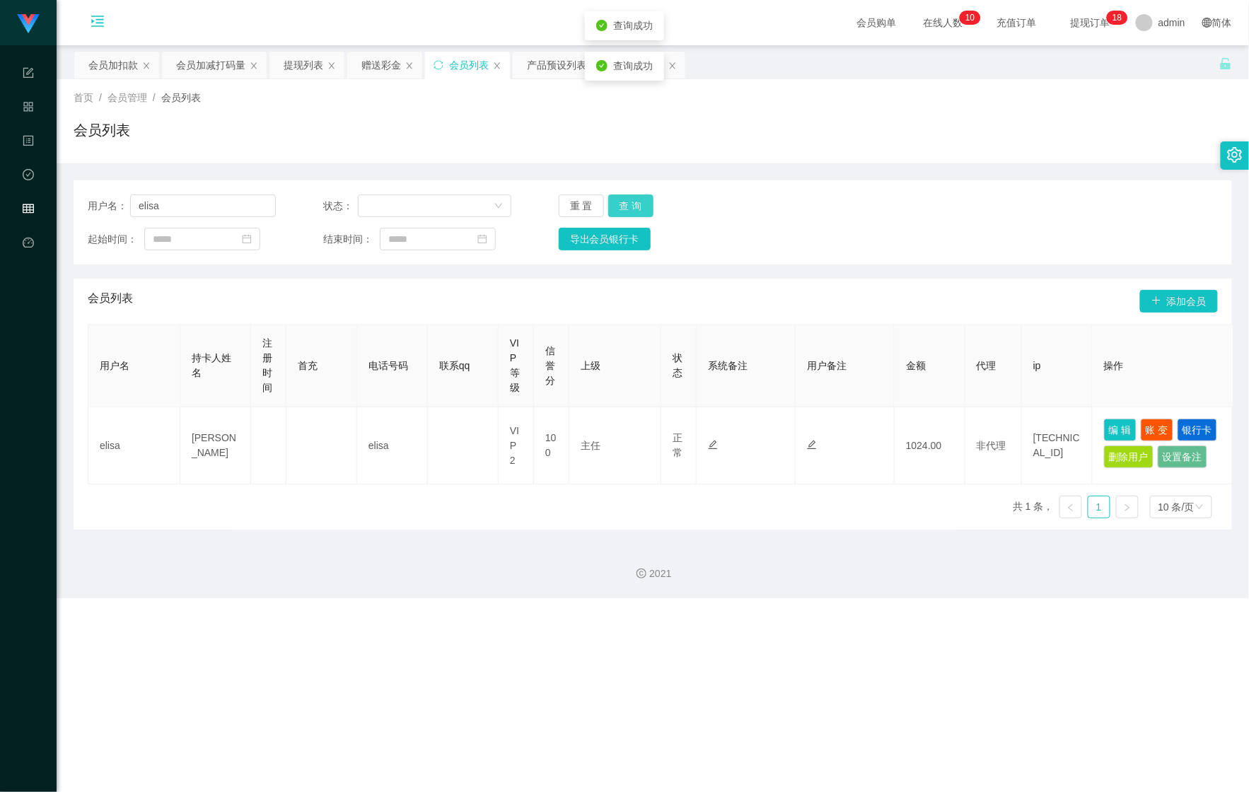
click at [634, 199] on button "查 询" at bounding box center [630, 206] width 45 height 23
click at [770, 132] on div "会员列表" at bounding box center [653, 136] width 1159 height 33
click at [641, 202] on button "查 询" at bounding box center [630, 206] width 45 height 23
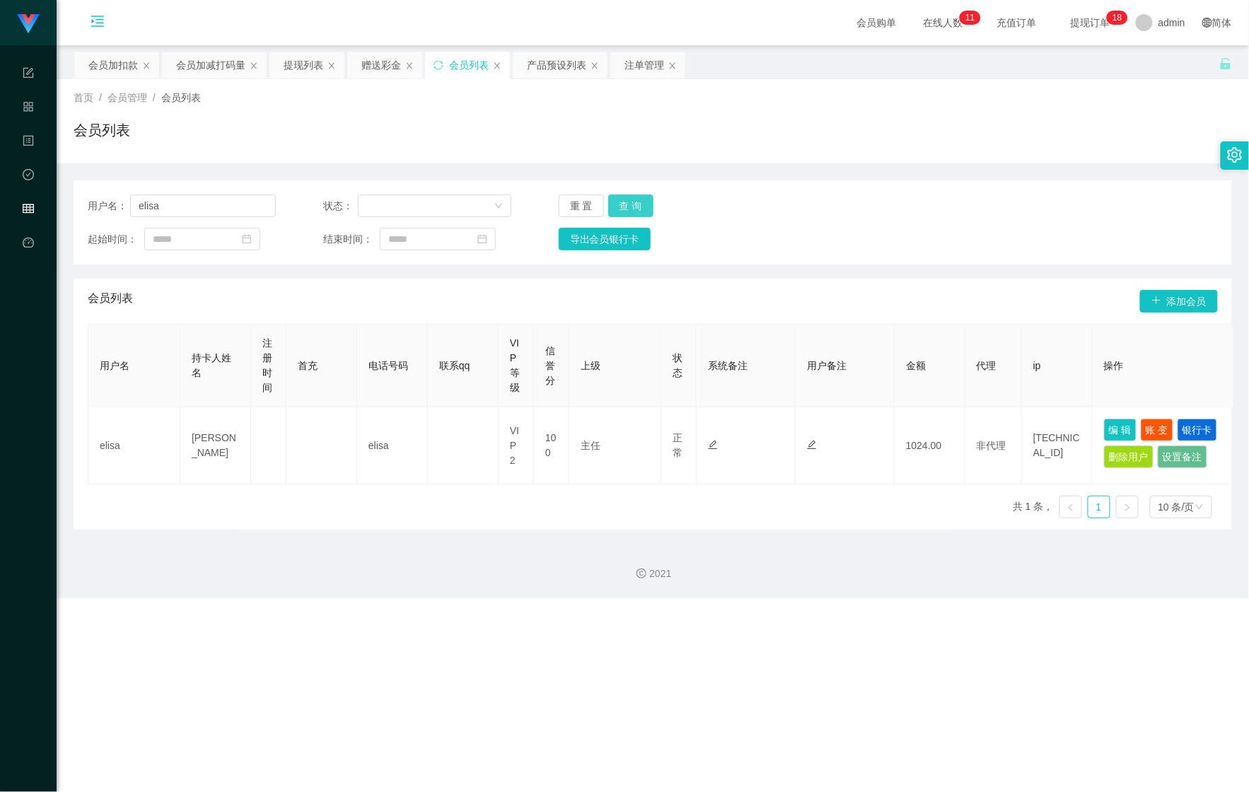
click at [646, 196] on button "查 询" at bounding box center [630, 206] width 45 height 23
click at [646, 196] on div "重 置 查 询" at bounding box center [653, 206] width 188 height 23
click at [646, 196] on button "查 询" at bounding box center [630, 206] width 45 height 23
click at [646, 196] on button "查 询" at bounding box center [638, 206] width 61 height 23
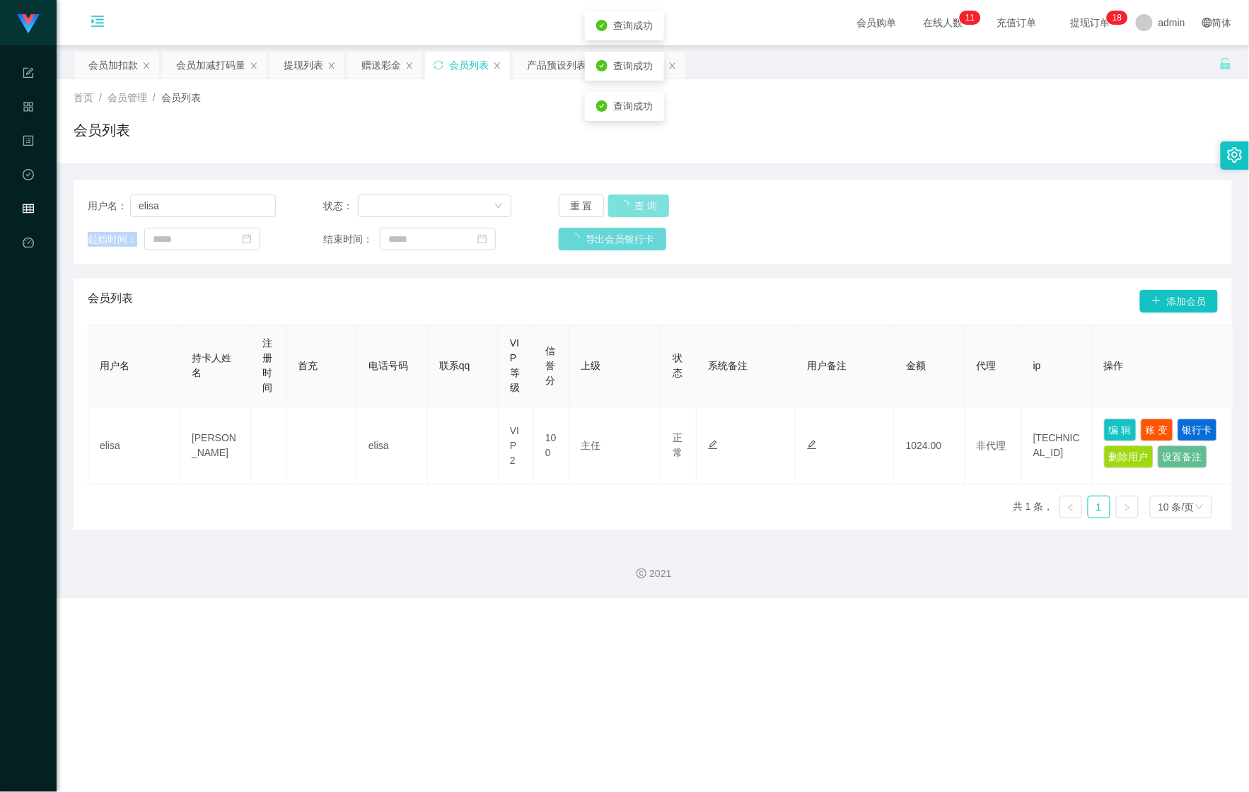
click at [646, 196] on div "重 置 查 询" at bounding box center [653, 206] width 188 height 23
click at [646, 196] on button "查 询" at bounding box center [630, 206] width 45 height 23
click at [643, 198] on body "Shopee Workbench 系统配置 产品管理 内容中心 数据中心 会员管理 平台首页 保存配置 重置配置 整体风格设置 主题色 导航设置 内容区域宽度…" at bounding box center [624, 396] width 1249 height 792
click at [163, 201] on input "elisa" at bounding box center [203, 206] width 146 height 23
click at [134, 204] on input "elisa" at bounding box center [203, 206] width 146 height 23
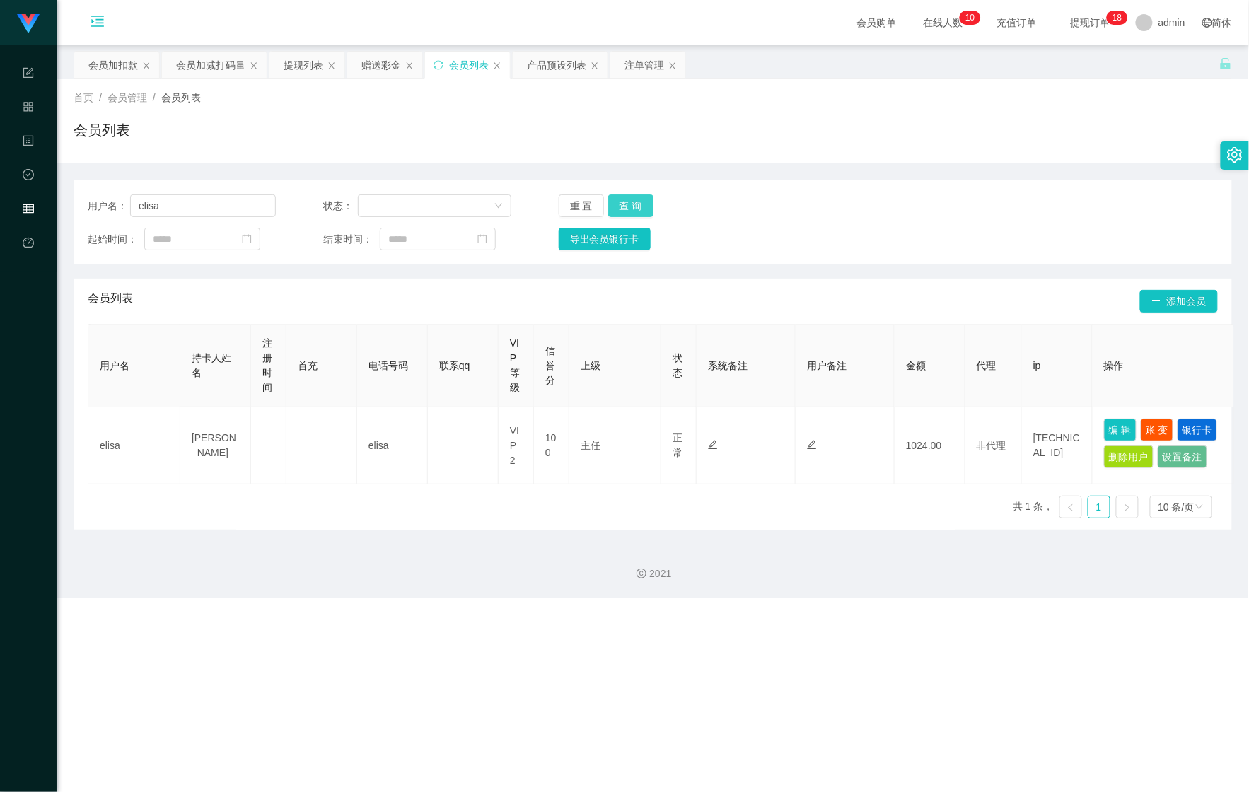
click at [631, 210] on button "查 询" at bounding box center [630, 206] width 45 height 23
drag, startPoint x: 631, startPoint y: 211, endPoint x: 641, endPoint y: 194, distance: 19.7
click at [635, 207] on button "查 询" at bounding box center [630, 206] width 45 height 23
click at [954, 160] on div "首页 / 会员管理 / 会员列表 / 会员列表" at bounding box center [653, 121] width 1193 height 84
click at [643, 204] on button "查 询" at bounding box center [630, 206] width 45 height 23
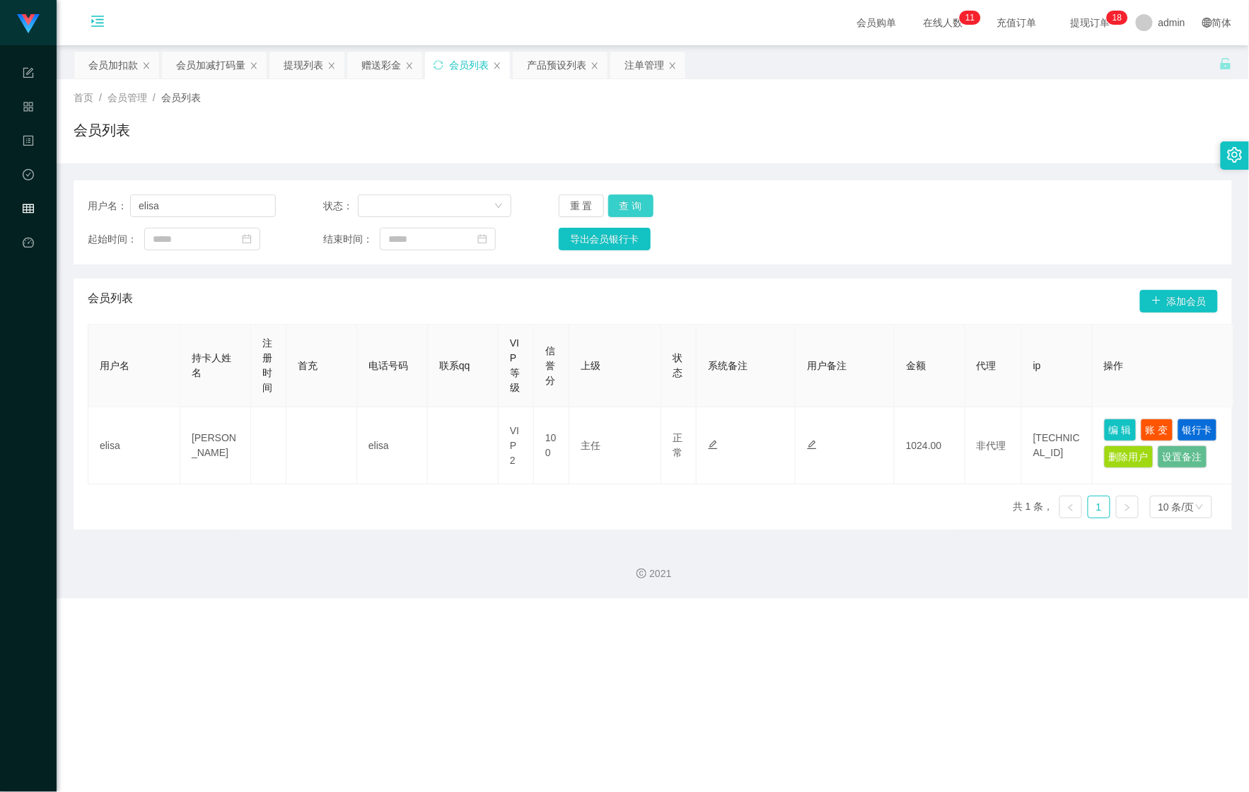
click at [643, 204] on button "查 询" at bounding box center [630, 206] width 45 height 23
click at [643, 204] on button "查 询" at bounding box center [638, 206] width 61 height 23
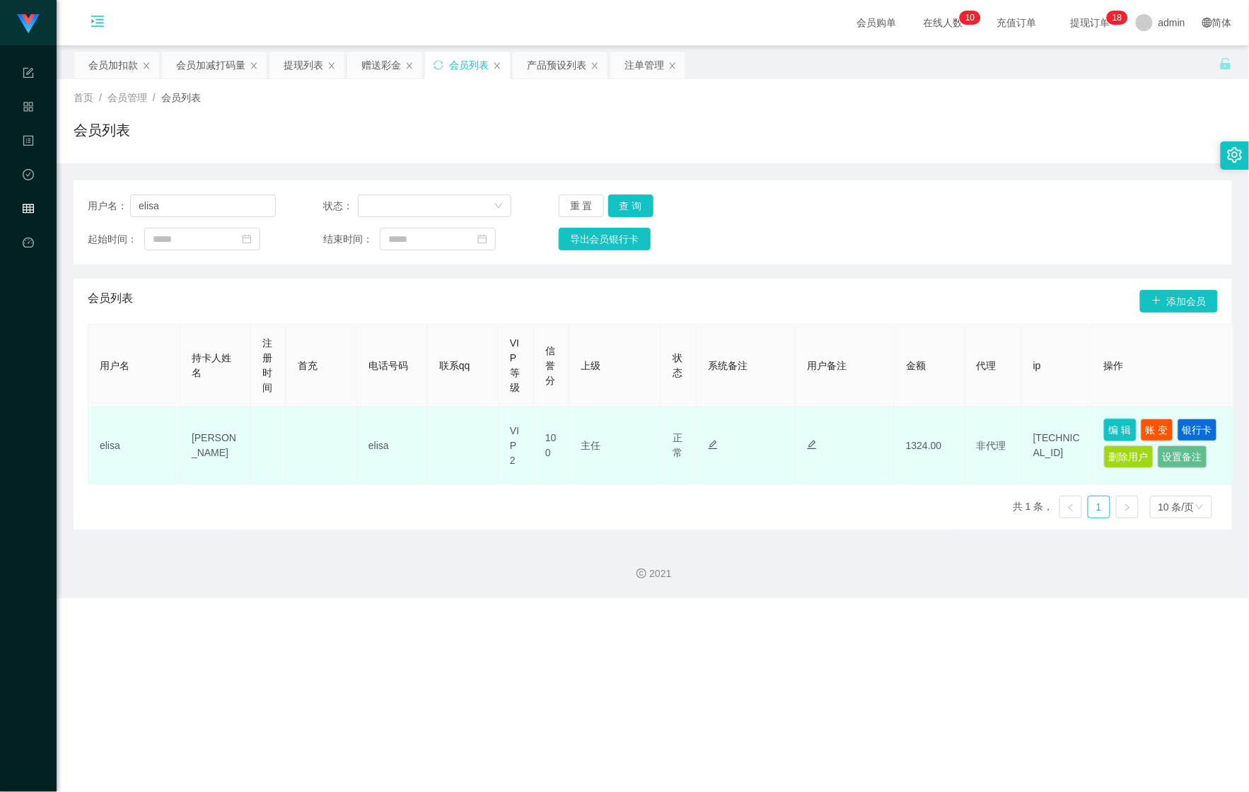
click at [1115, 422] on button "编 辑" at bounding box center [1120, 430] width 33 height 23
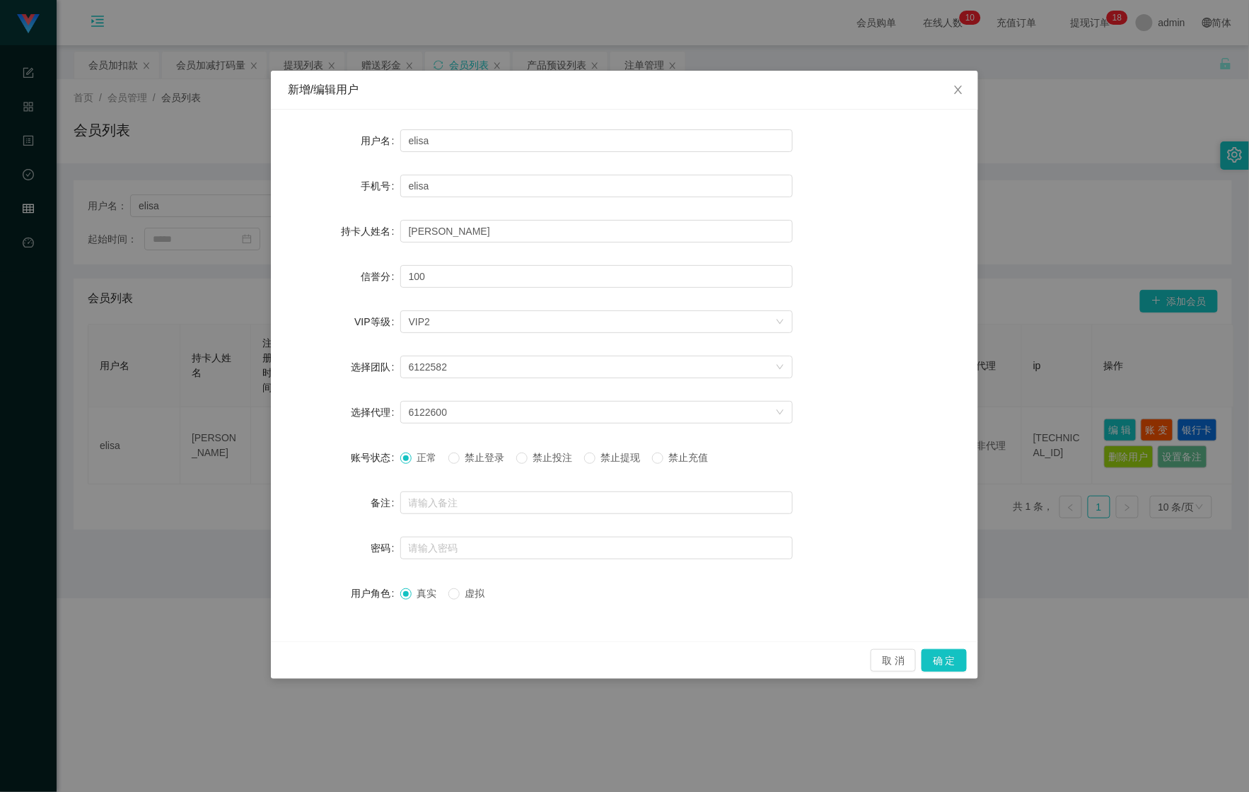
click at [548, 465] on label "禁止投注" at bounding box center [547, 458] width 62 height 15
click at [930, 662] on button "确 定" at bounding box center [944, 660] width 45 height 23
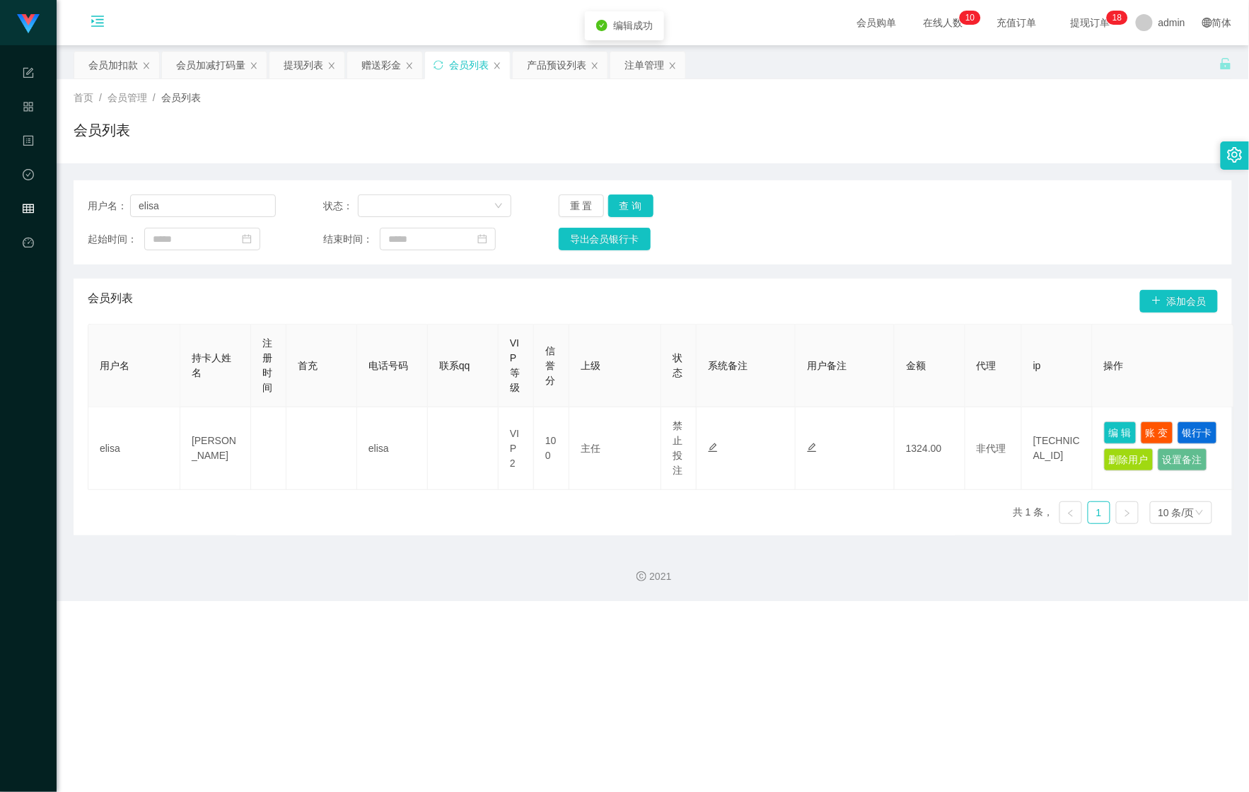
click at [782, 601] on div "2021" at bounding box center [653, 569] width 1193 height 66
click at [624, 197] on button "查 询" at bounding box center [630, 206] width 45 height 23
click at [625, 197] on button "查 询" at bounding box center [638, 206] width 61 height 23
click at [620, 209] on button "查 询" at bounding box center [630, 206] width 45 height 23
click at [651, 64] on div "注单管理" at bounding box center [645, 65] width 40 height 27
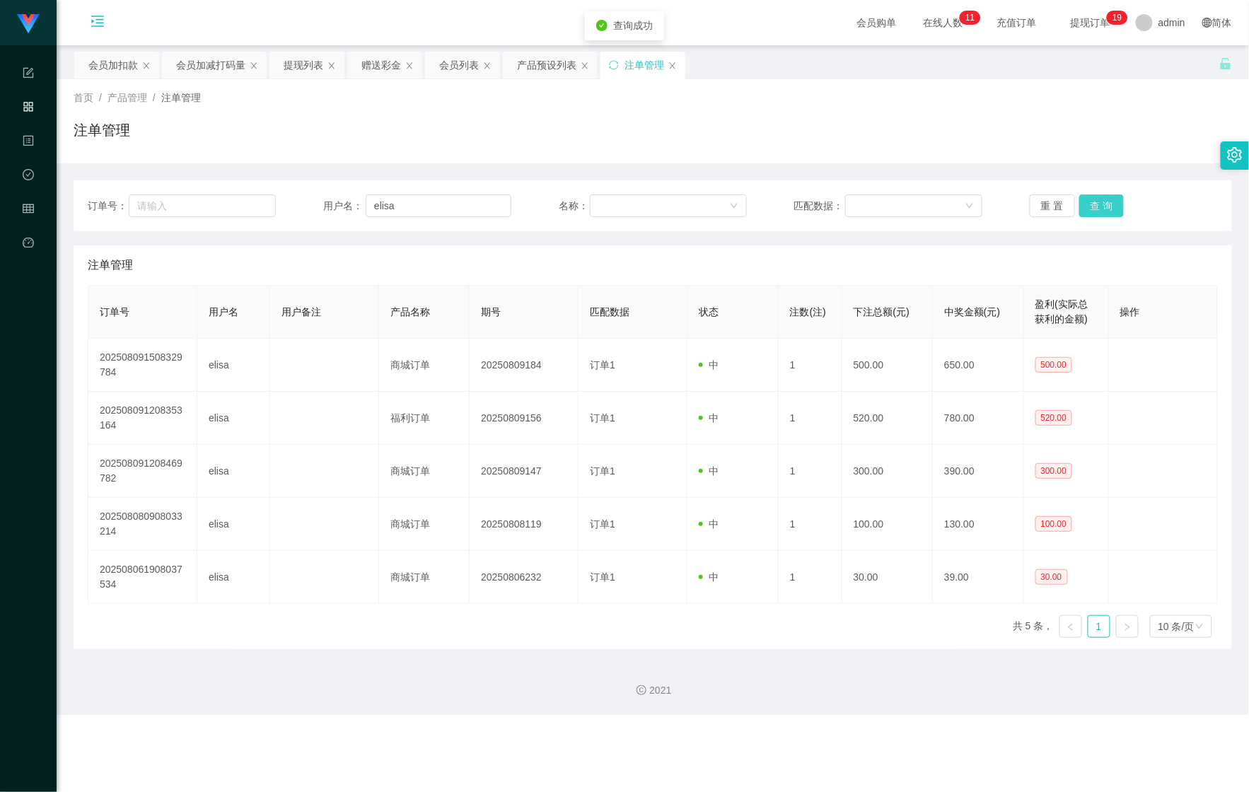
click at [1093, 195] on button "查 询" at bounding box center [1102, 206] width 45 height 23
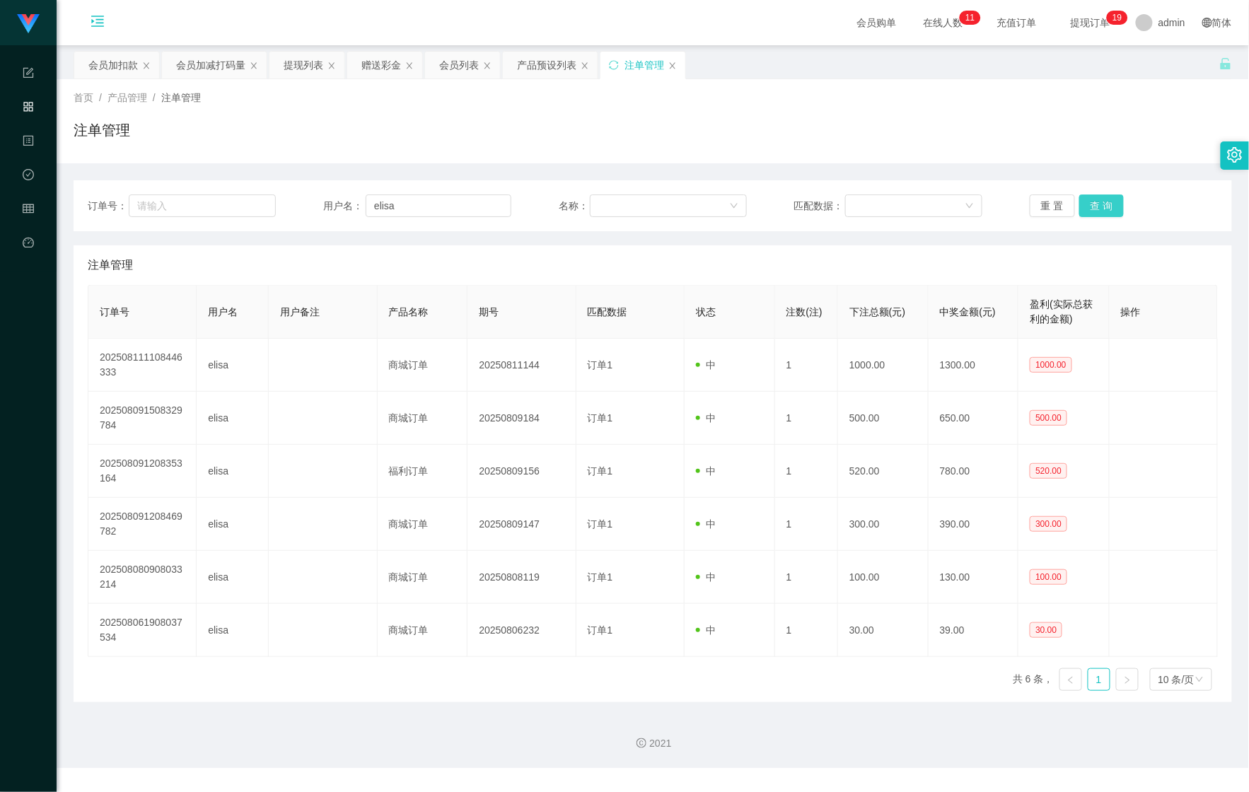
click at [1093, 196] on button "查 询" at bounding box center [1102, 206] width 45 height 23
click at [298, 59] on div "提现列表" at bounding box center [304, 65] width 40 height 27
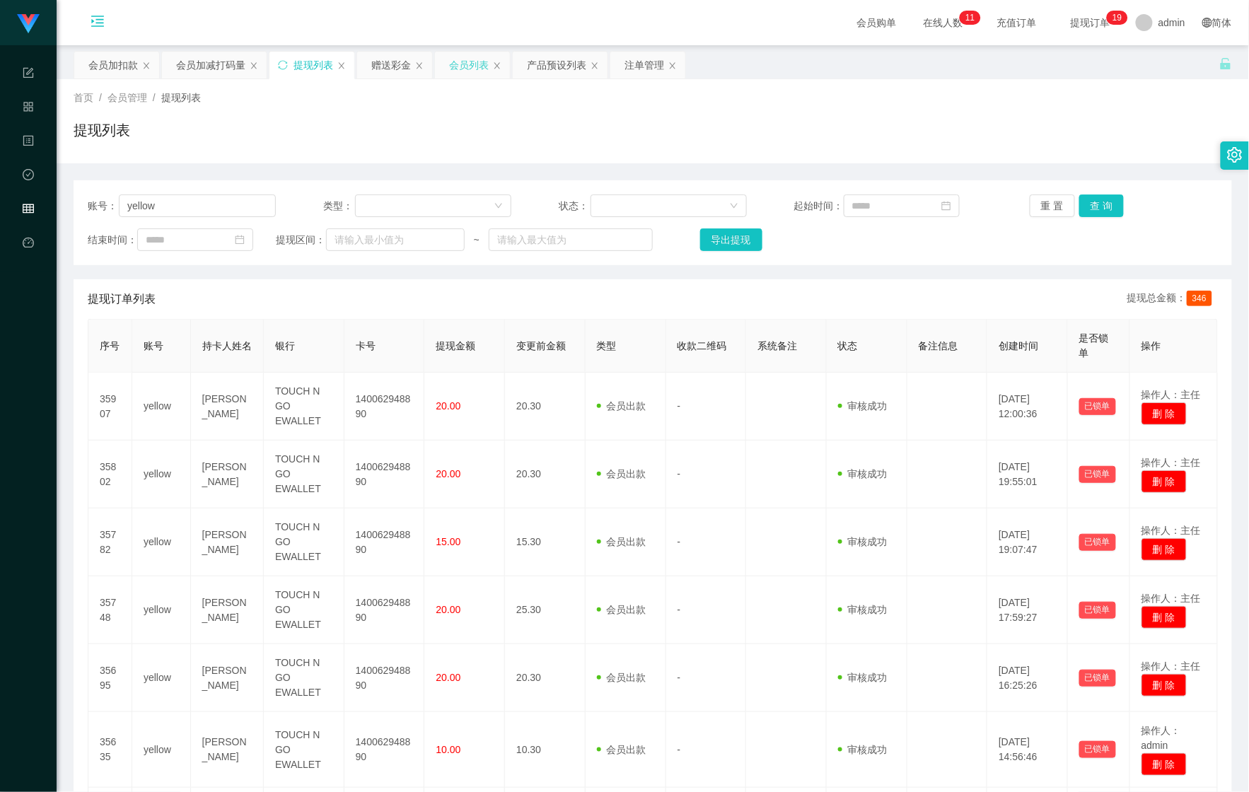
click at [473, 71] on div "会员列表" at bounding box center [469, 65] width 40 height 27
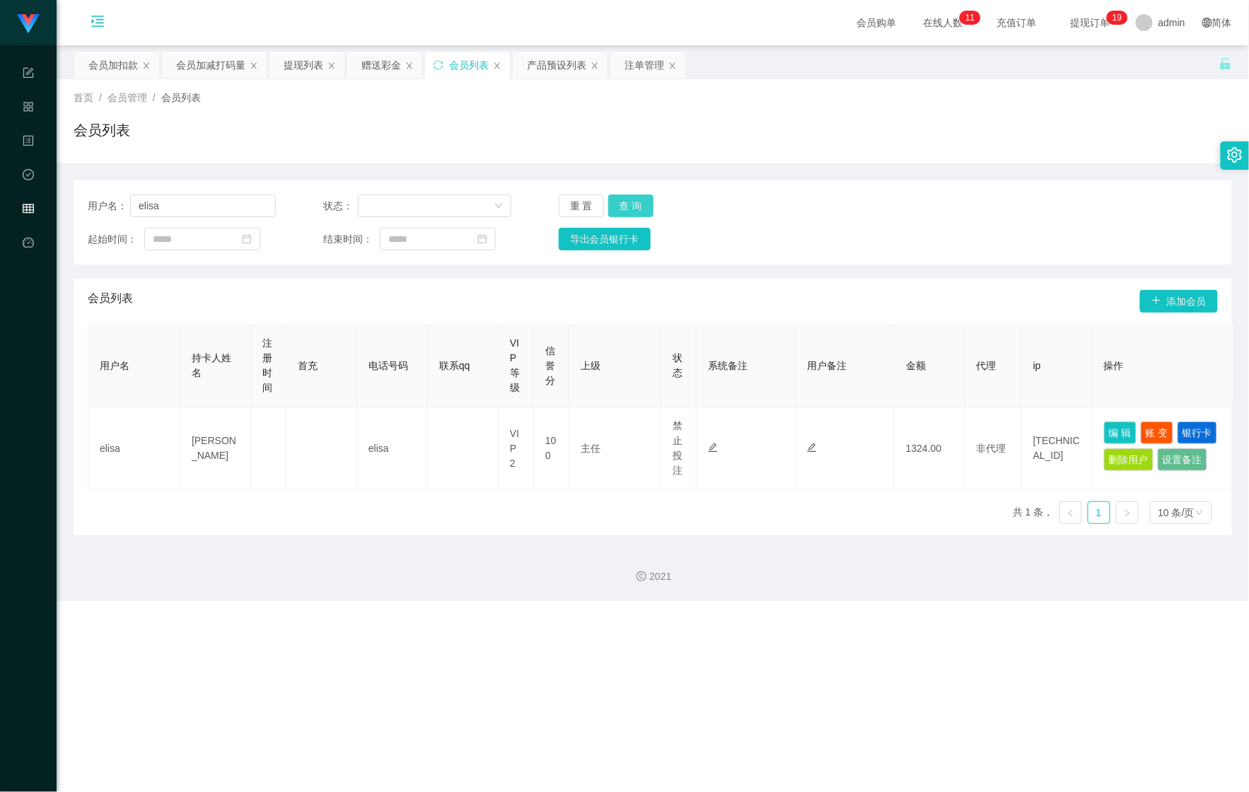
click at [635, 205] on button "查 询" at bounding box center [630, 206] width 45 height 23
click at [608, 195] on button "查 询" at bounding box center [630, 206] width 45 height 23
click at [608, 195] on button "查 询" at bounding box center [638, 206] width 61 height 23
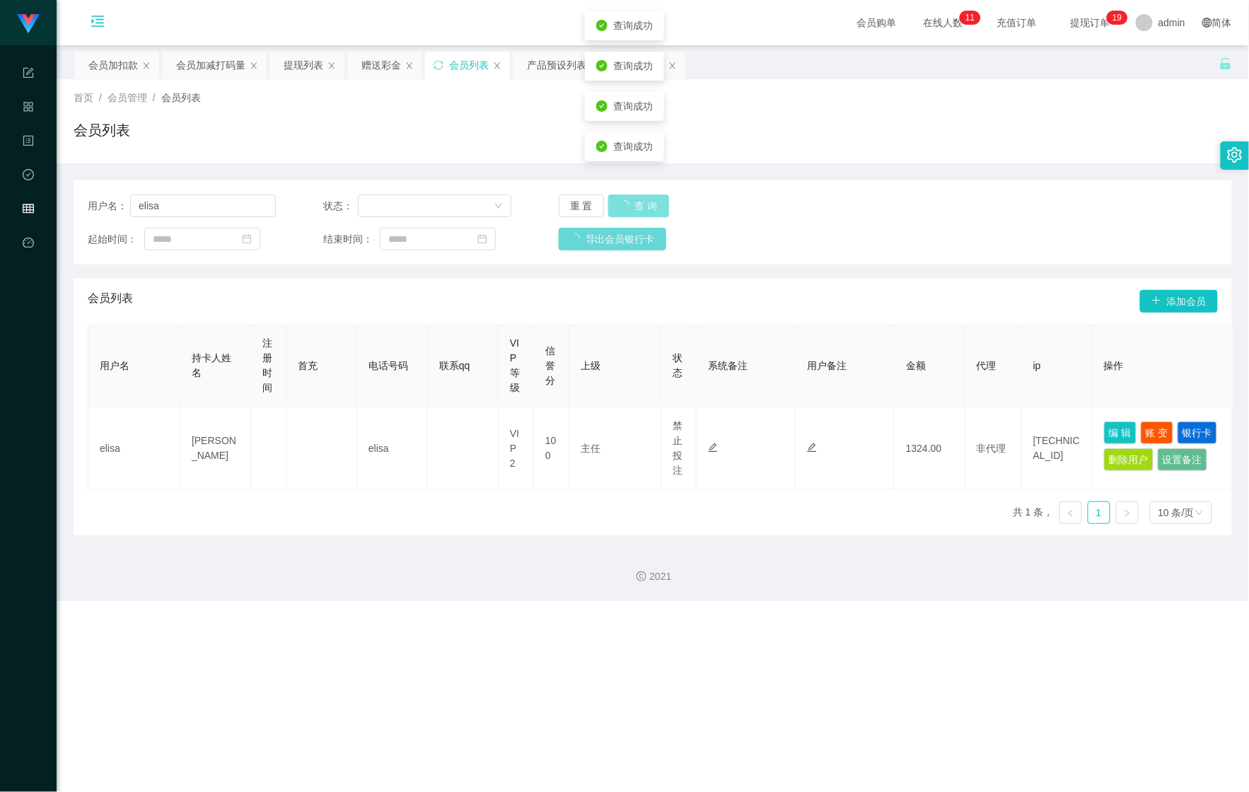
click at [608, 195] on button "查 询" at bounding box center [638, 206] width 61 height 23
click at [608, 195] on button "查 询" at bounding box center [630, 206] width 45 height 23
click at [608, 195] on button "查 询" at bounding box center [638, 206] width 61 height 23
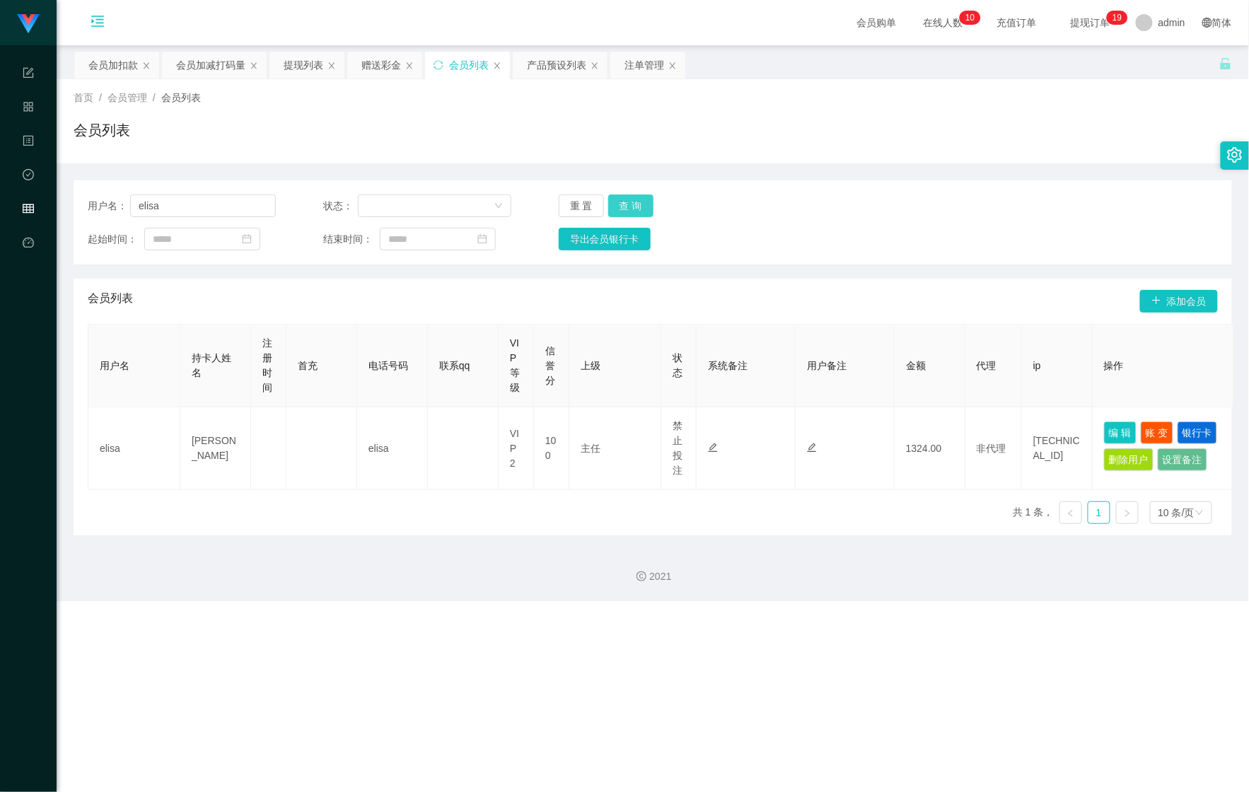
click at [635, 199] on button "查 询" at bounding box center [630, 206] width 45 height 23
click at [632, 199] on div "重 置 查 询" at bounding box center [653, 206] width 188 height 23
click at [632, 199] on button "查 询" at bounding box center [630, 206] width 45 height 23
click at [879, 158] on div "首页 / 会员管理 / 会员列表 / 会员列表" at bounding box center [653, 121] width 1193 height 84
click at [638, 69] on div "注单管理" at bounding box center [645, 65] width 40 height 27
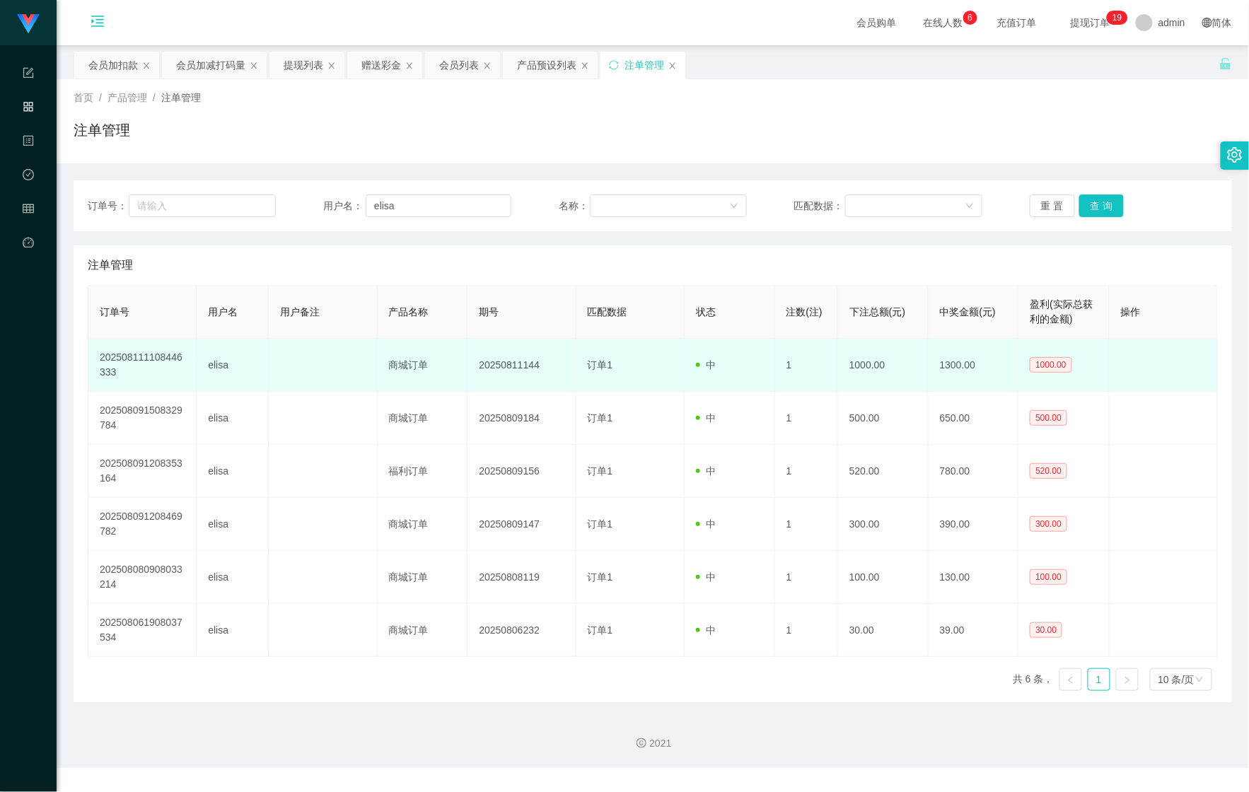
click at [1139, 386] on td at bounding box center [1164, 365] width 108 height 53
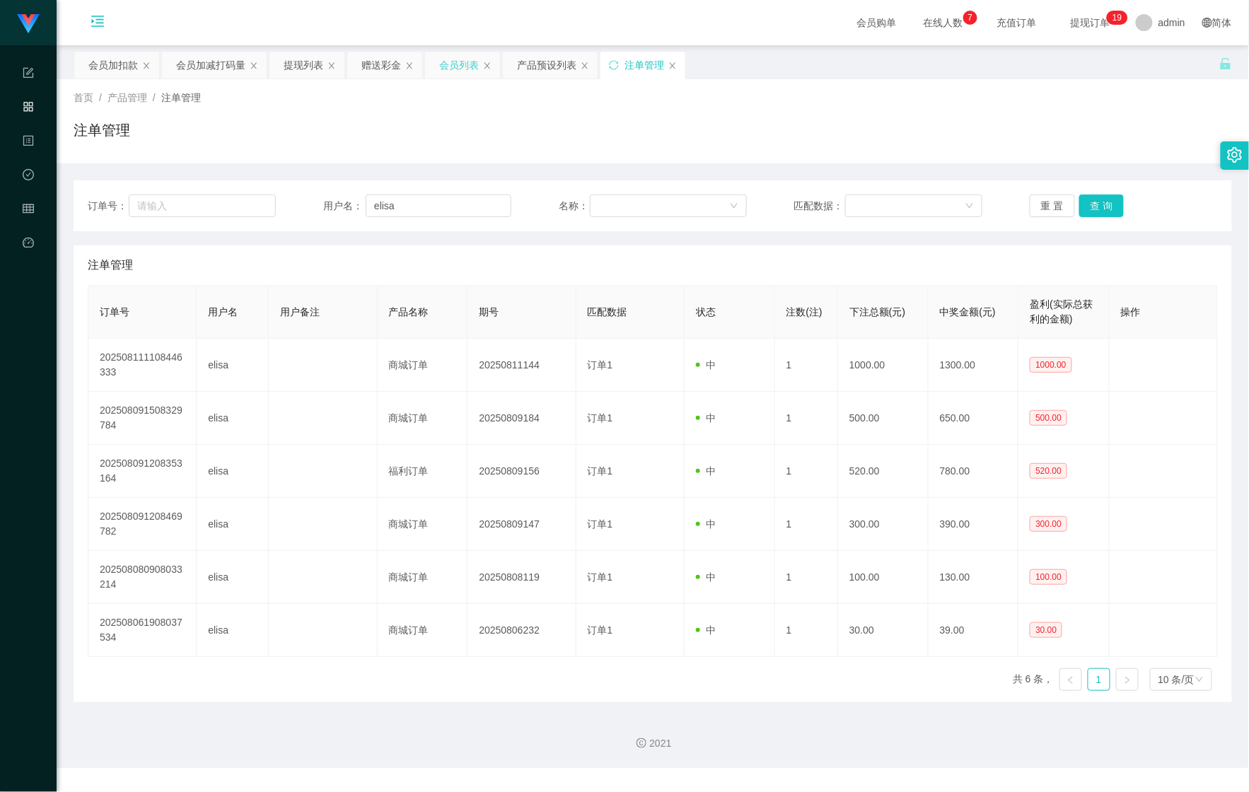
click at [471, 69] on div "会员列表" at bounding box center [459, 65] width 40 height 27
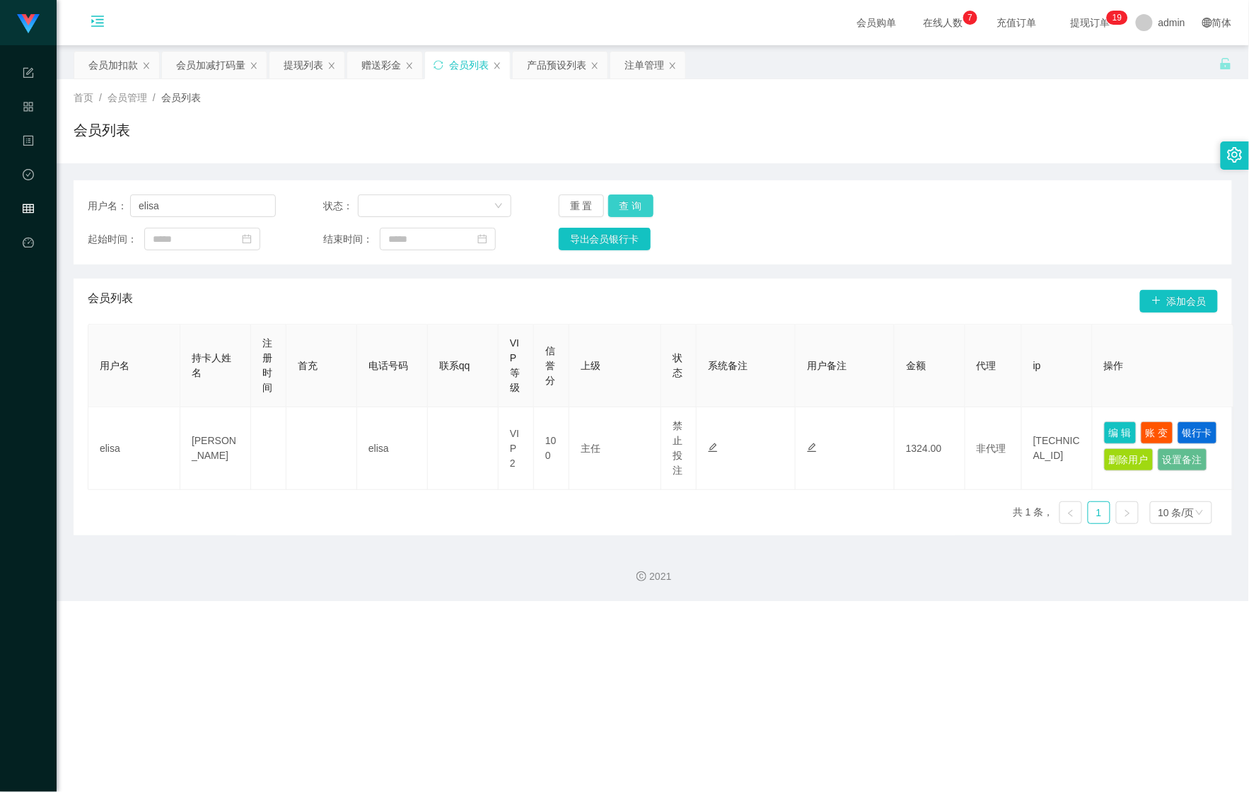
click at [649, 207] on button "查 询" at bounding box center [630, 206] width 45 height 23
click at [608, 195] on button "查 询" at bounding box center [638, 206] width 61 height 23
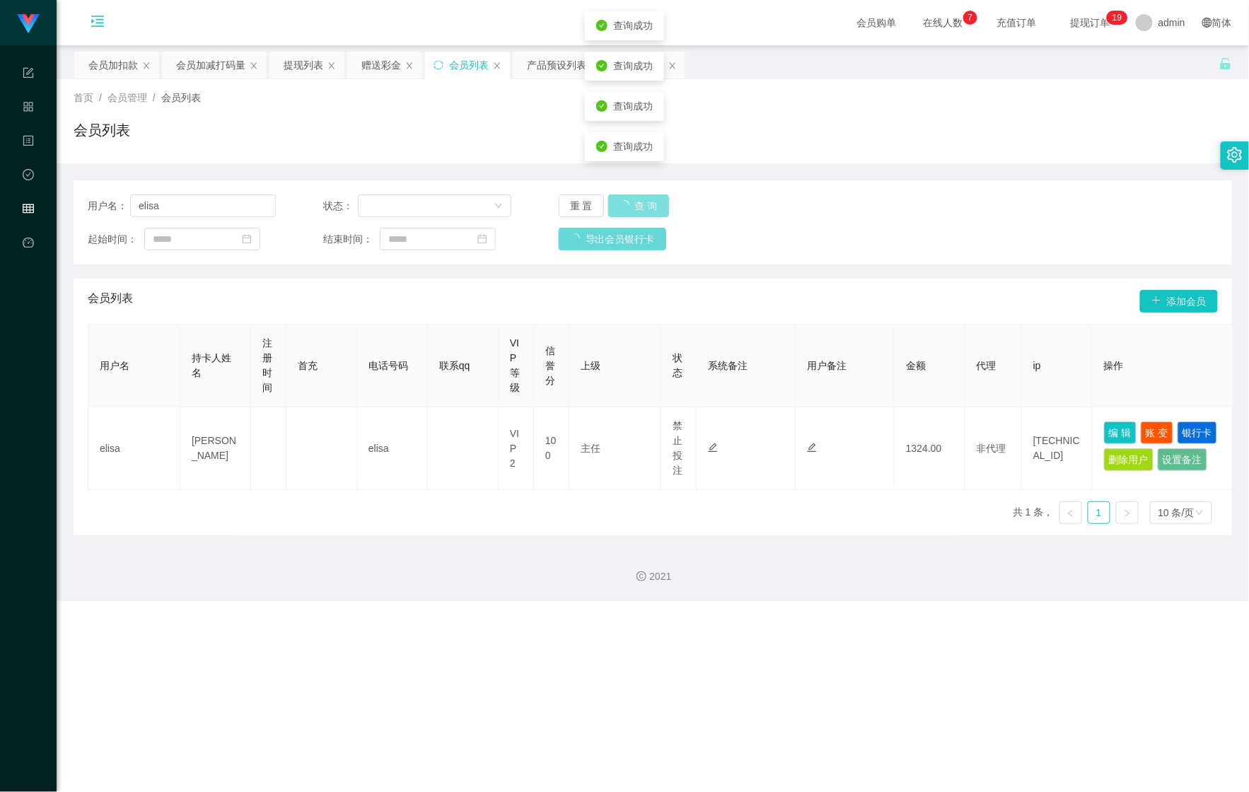
click at [608, 195] on button "查 询" at bounding box center [638, 206] width 61 height 23
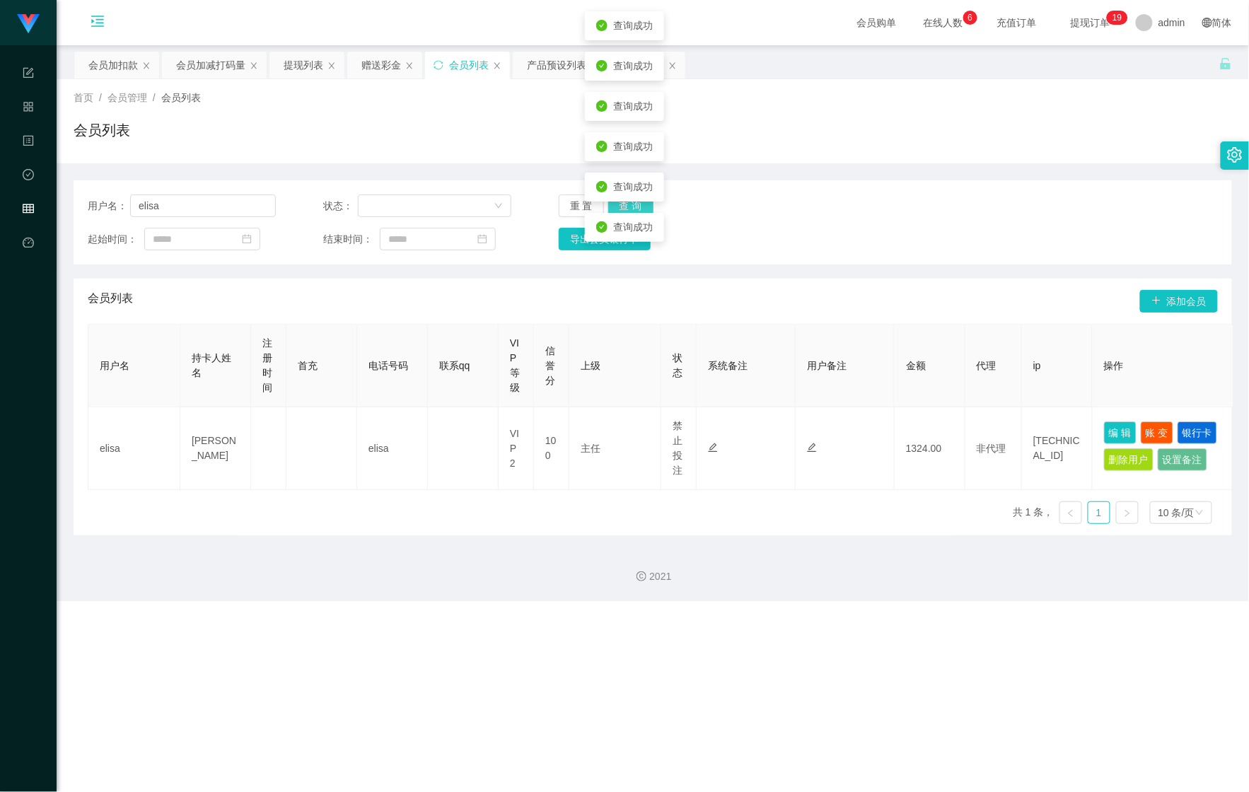
click at [608, 195] on button "查 询" at bounding box center [630, 206] width 45 height 23
click at [608, 195] on button "查 询" at bounding box center [638, 206] width 61 height 23
click at [608, 195] on button "查 询" at bounding box center [630, 206] width 45 height 23
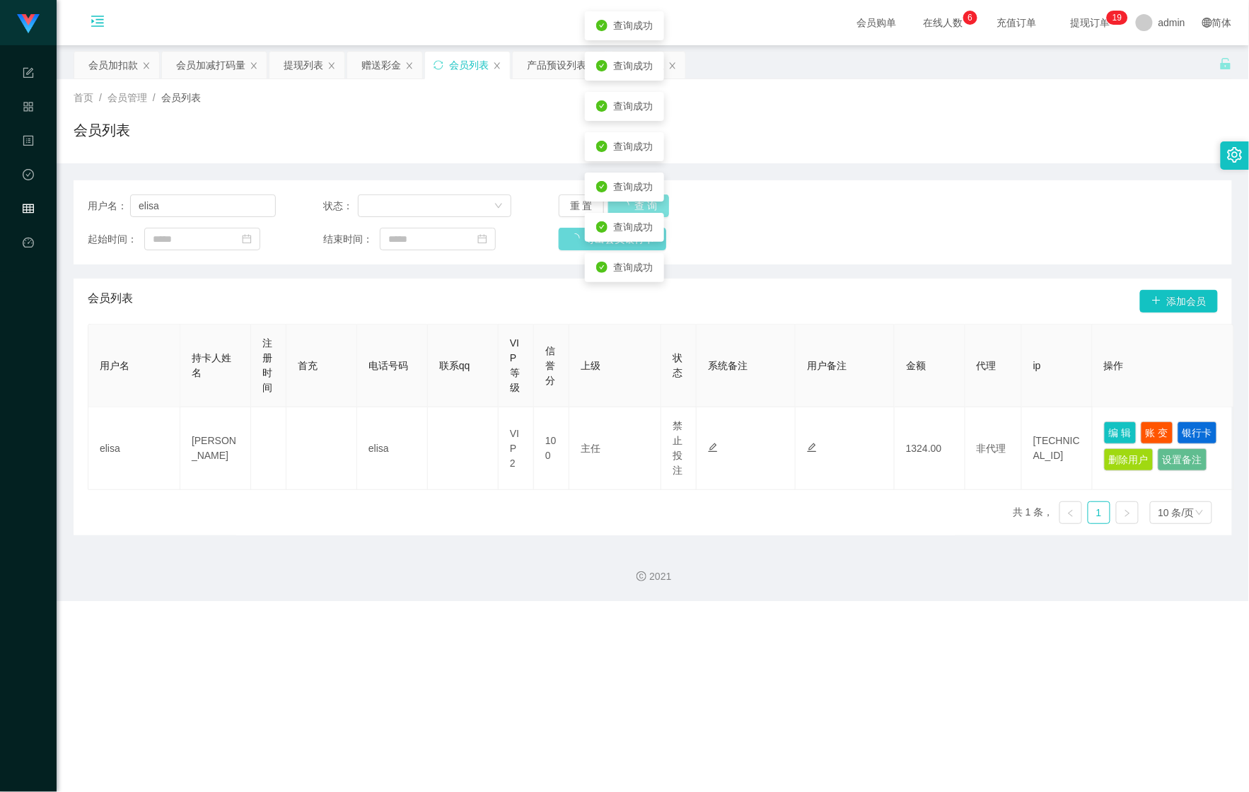
click at [608, 195] on button "查 询" at bounding box center [638, 206] width 61 height 23
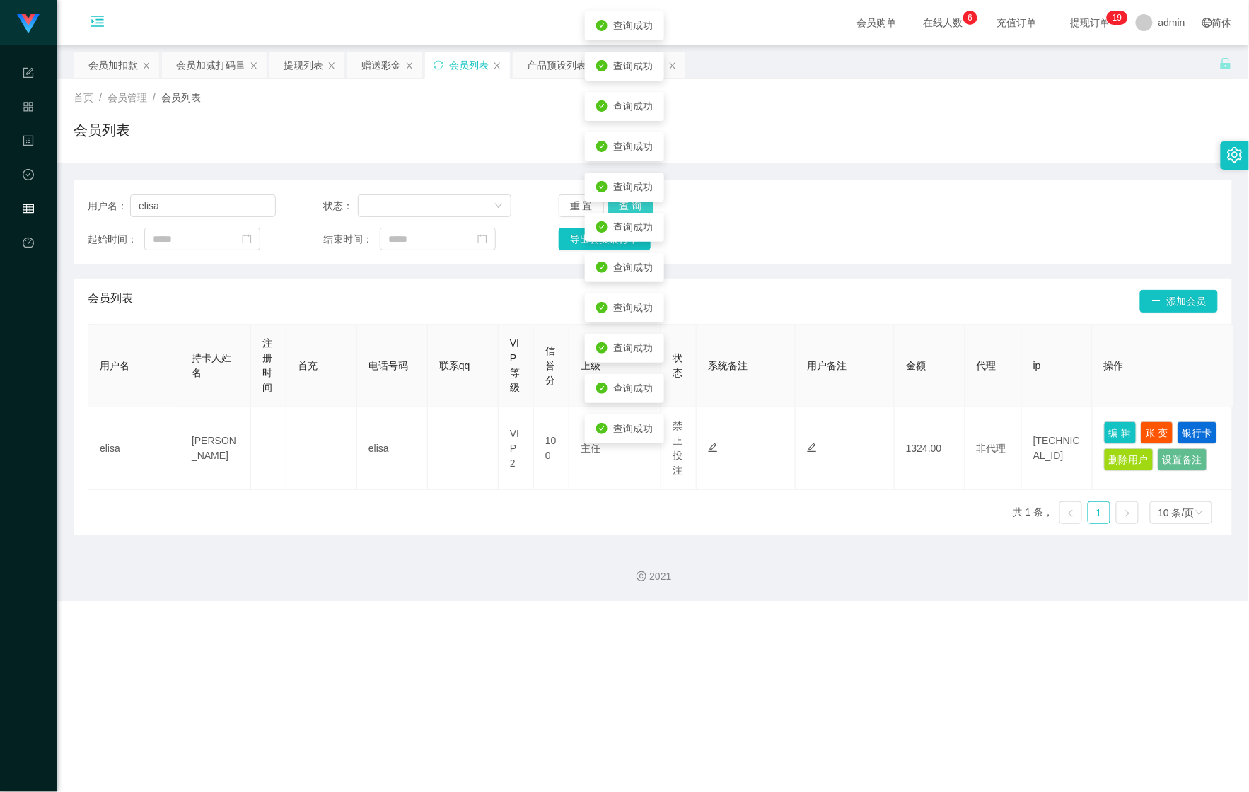
click at [608, 195] on button "查 询" at bounding box center [630, 206] width 45 height 23
click at [608, 195] on button "查 询" at bounding box center [638, 206] width 61 height 23
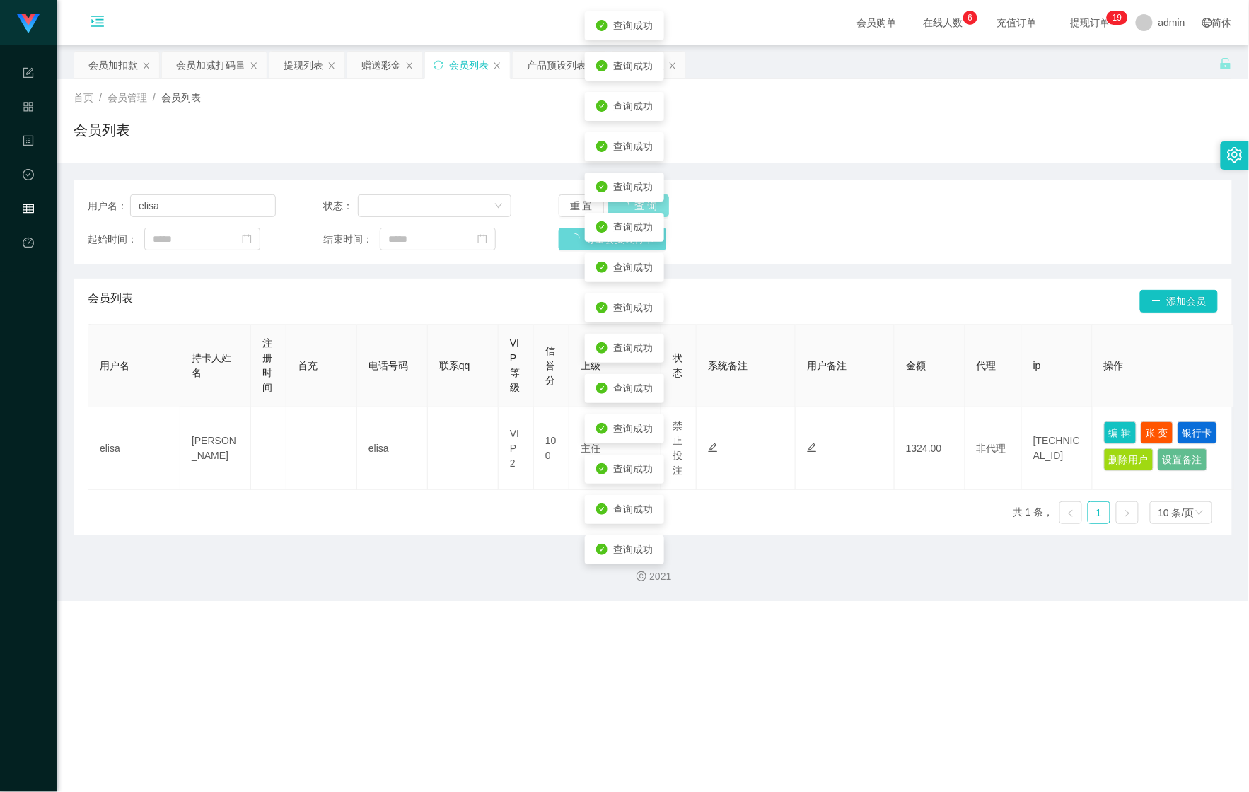
click at [608, 195] on button "查 询" at bounding box center [638, 206] width 61 height 23
click at [608, 195] on button "查 询" at bounding box center [630, 206] width 45 height 23
click at [608, 195] on button "查 询" at bounding box center [638, 206] width 61 height 23
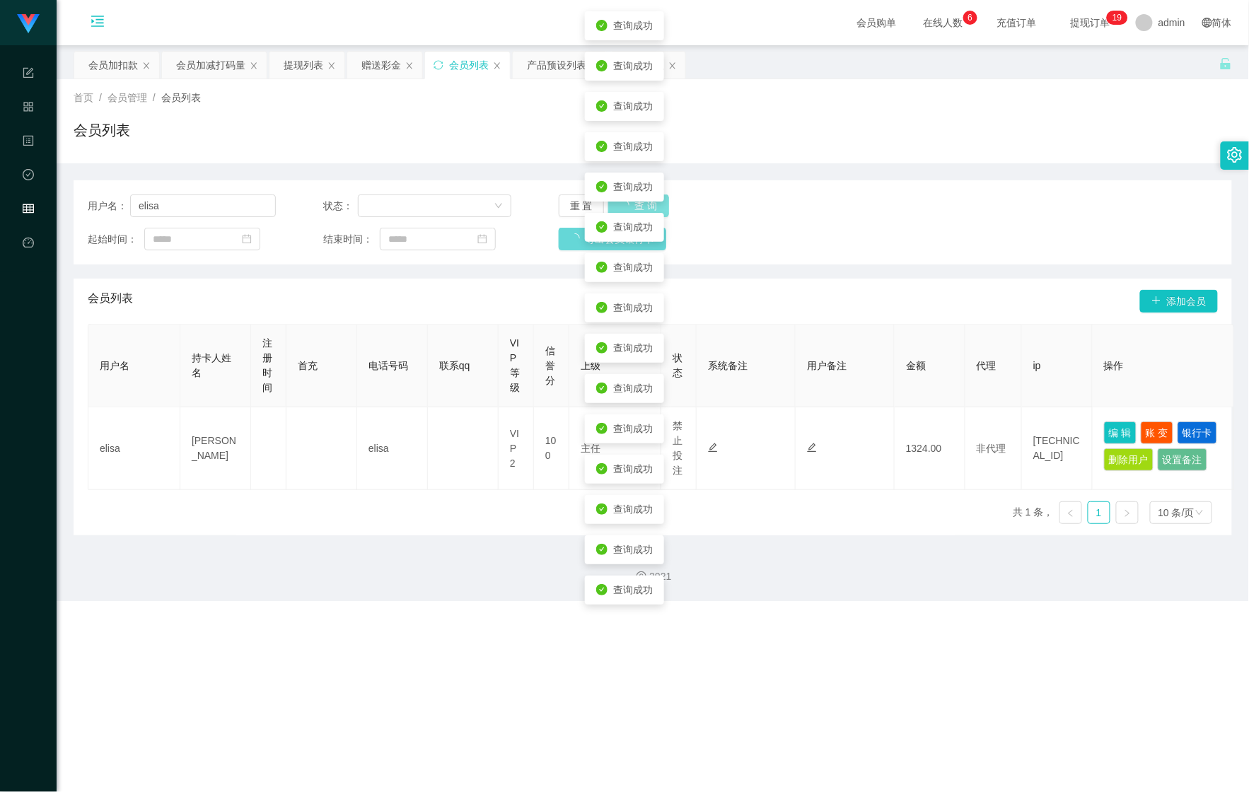
click at [608, 195] on button "查 询" at bounding box center [638, 206] width 61 height 23
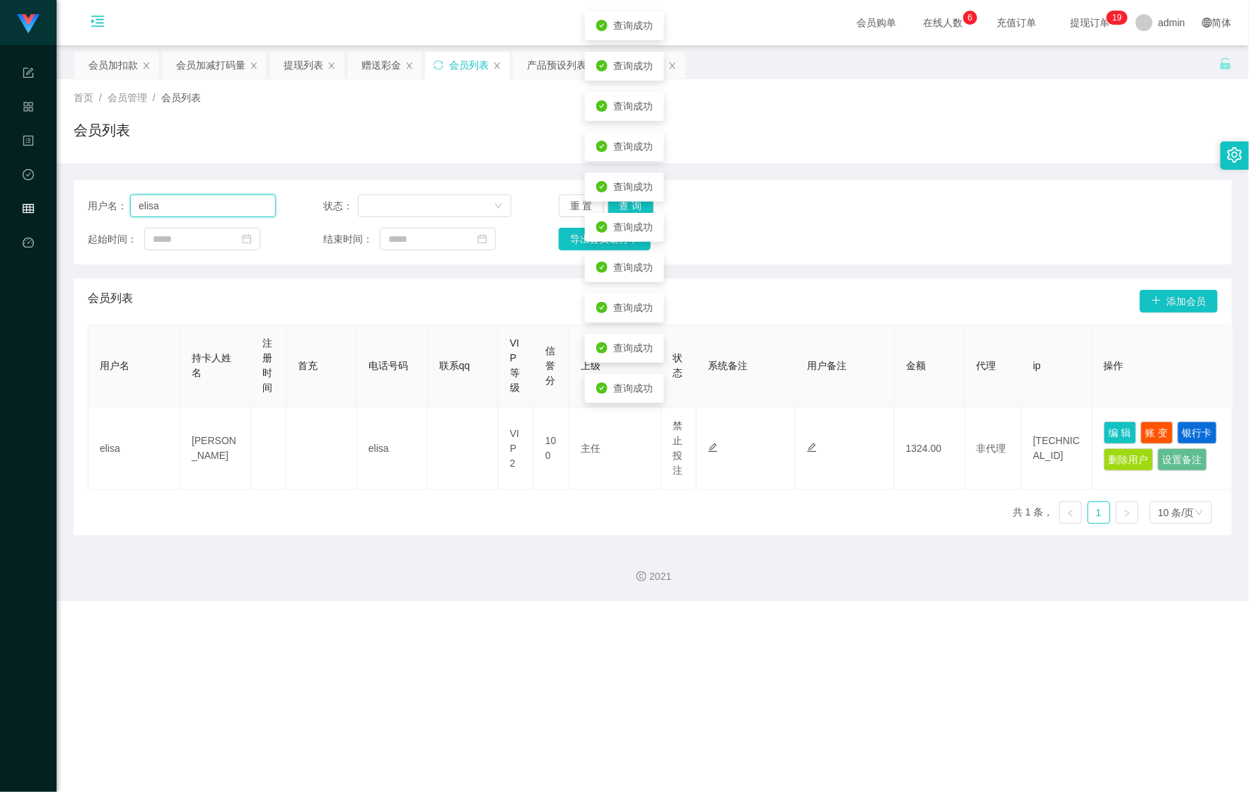
click at [161, 211] on input "elisa" at bounding box center [203, 206] width 146 height 23
click at [160, 210] on input "elisa" at bounding box center [203, 206] width 146 height 23
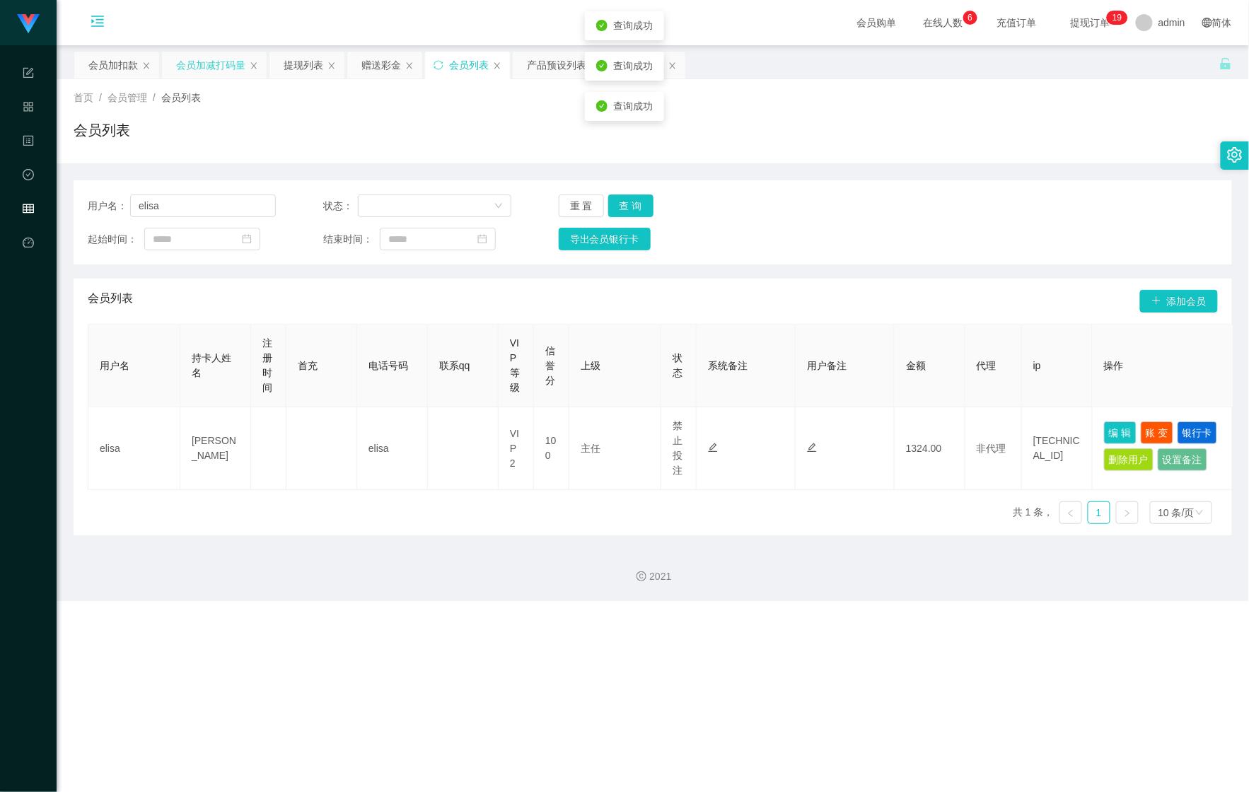
click at [213, 66] on div "会员加减打码量" at bounding box center [210, 65] width 69 height 27
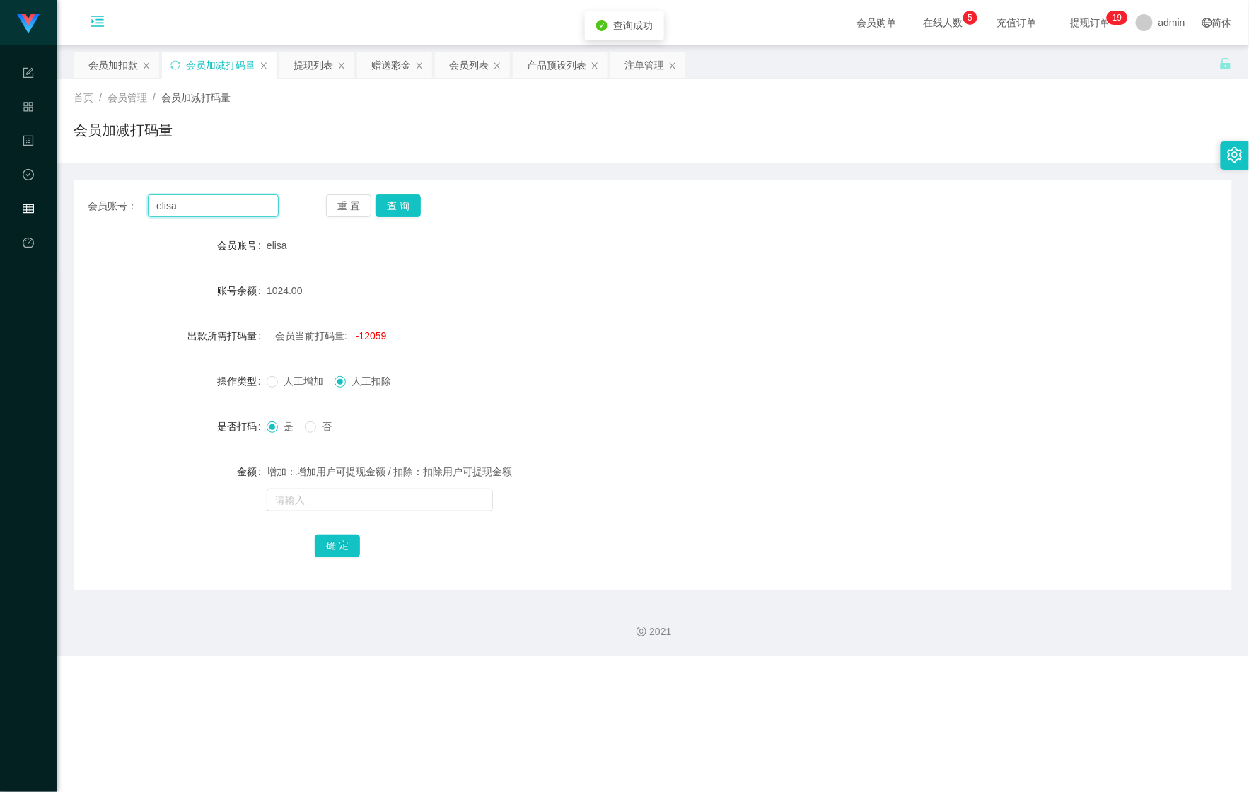
drag, startPoint x: 182, startPoint y: 202, endPoint x: 119, endPoint y: 196, distance: 63.2
click at [64, 198] on main "关闭左侧 关闭右侧 关闭其它 刷新页面 会员加扣款 会员加减打码量 提现列表 赠送彩金 会员列表 产品预设列表 注单管理 首页 / 会员管理 / 会员加减打码…" at bounding box center [653, 317] width 1193 height 545
click at [408, 202] on button "查 询" at bounding box center [398, 206] width 45 height 23
click at [406, 204] on button "查 询" at bounding box center [398, 206] width 45 height 23
click at [318, 510] on input "text" at bounding box center [380, 500] width 226 height 23
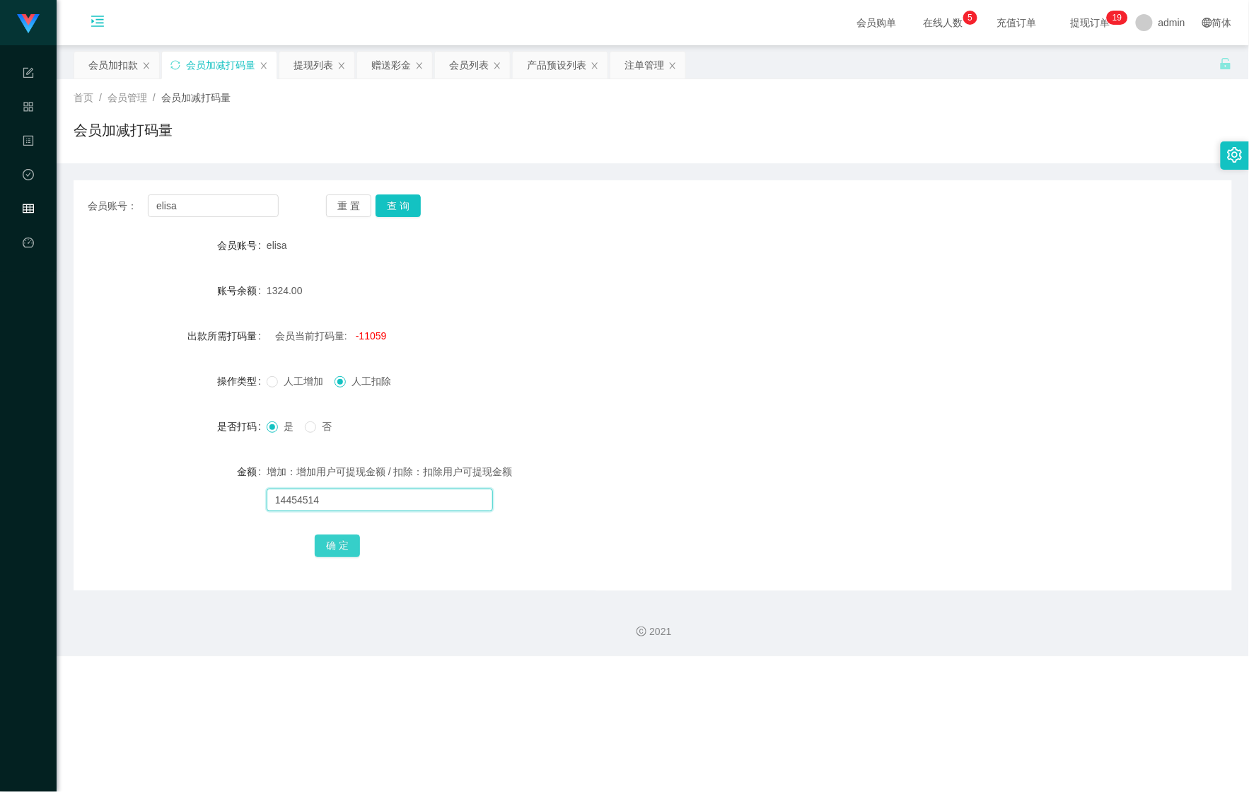
type input "14454514"
click at [335, 538] on button "确 定" at bounding box center [337, 546] width 45 height 23
drag, startPoint x: 219, startPoint y: 215, endPoint x: 92, endPoint y: 196, distance: 128.8
click at [82, 198] on div "会员账号： [PERSON_NAME] 查 询" at bounding box center [653, 206] width 1159 height 23
paste input "[PERSON_NAME]"
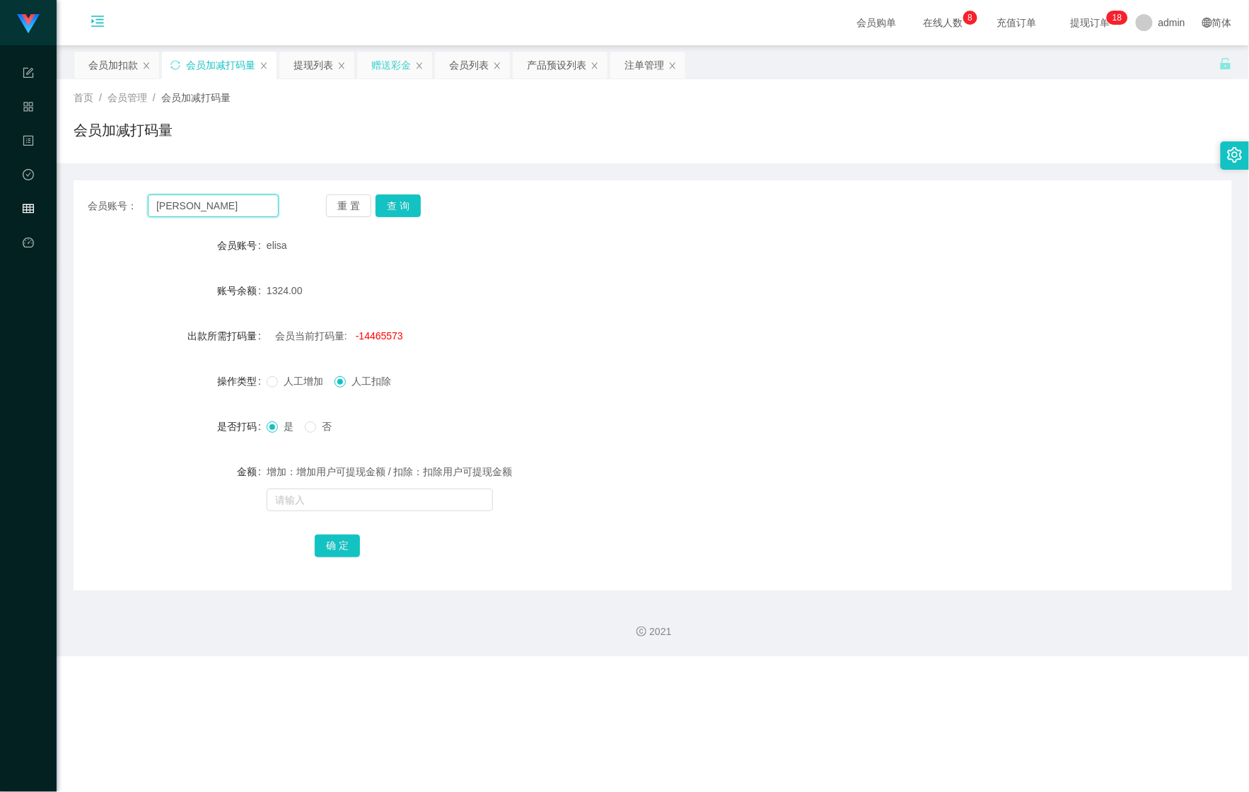
type input "[PERSON_NAME]"
click at [396, 66] on div "赠送彩金" at bounding box center [391, 65] width 40 height 27
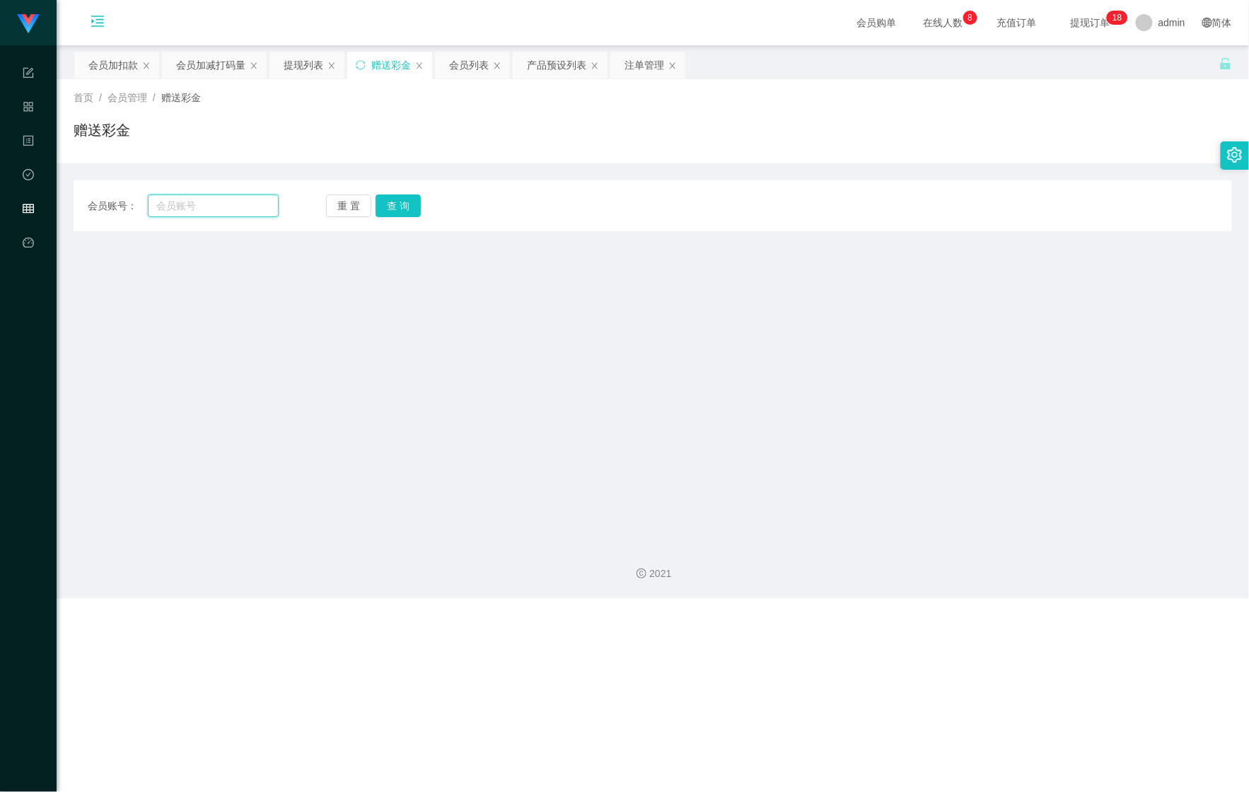
click at [204, 209] on input "text" at bounding box center [213, 206] width 131 height 23
paste input "[PERSON_NAME]"
type input "[PERSON_NAME]"
click at [400, 202] on button "查 询" at bounding box center [398, 206] width 45 height 23
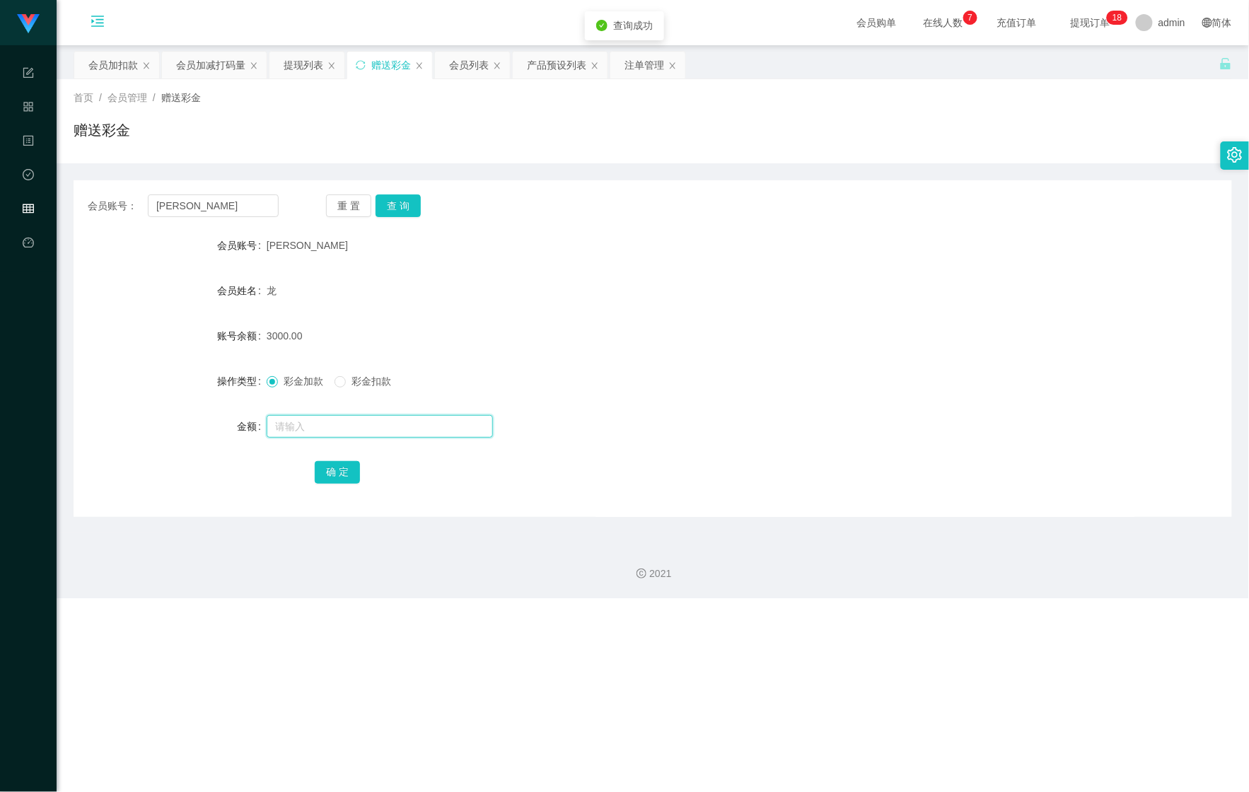
click at [315, 417] on input "text" at bounding box center [380, 426] width 226 height 23
type input "1000"
click at [330, 471] on button "确 定" at bounding box center [337, 472] width 45 height 23
click at [409, 215] on button "查 询" at bounding box center [398, 206] width 45 height 23
click at [109, 57] on div "会员加扣款" at bounding box center [113, 65] width 50 height 27
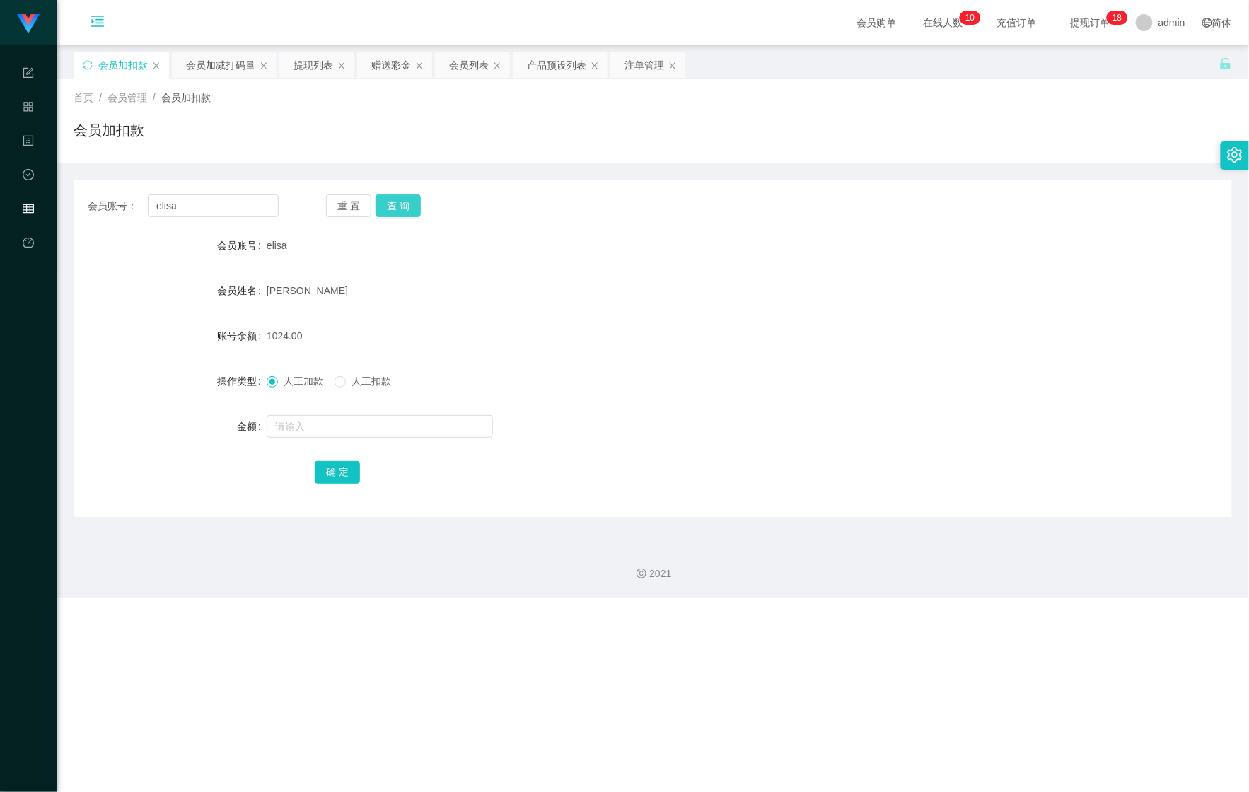
click at [403, 208] on button "查 询" at bounding box center [398, 206] width 45 height 23
click at [230, 71] on div "会员加减打码量" at bounding box center [220, 65] width 69 height 27
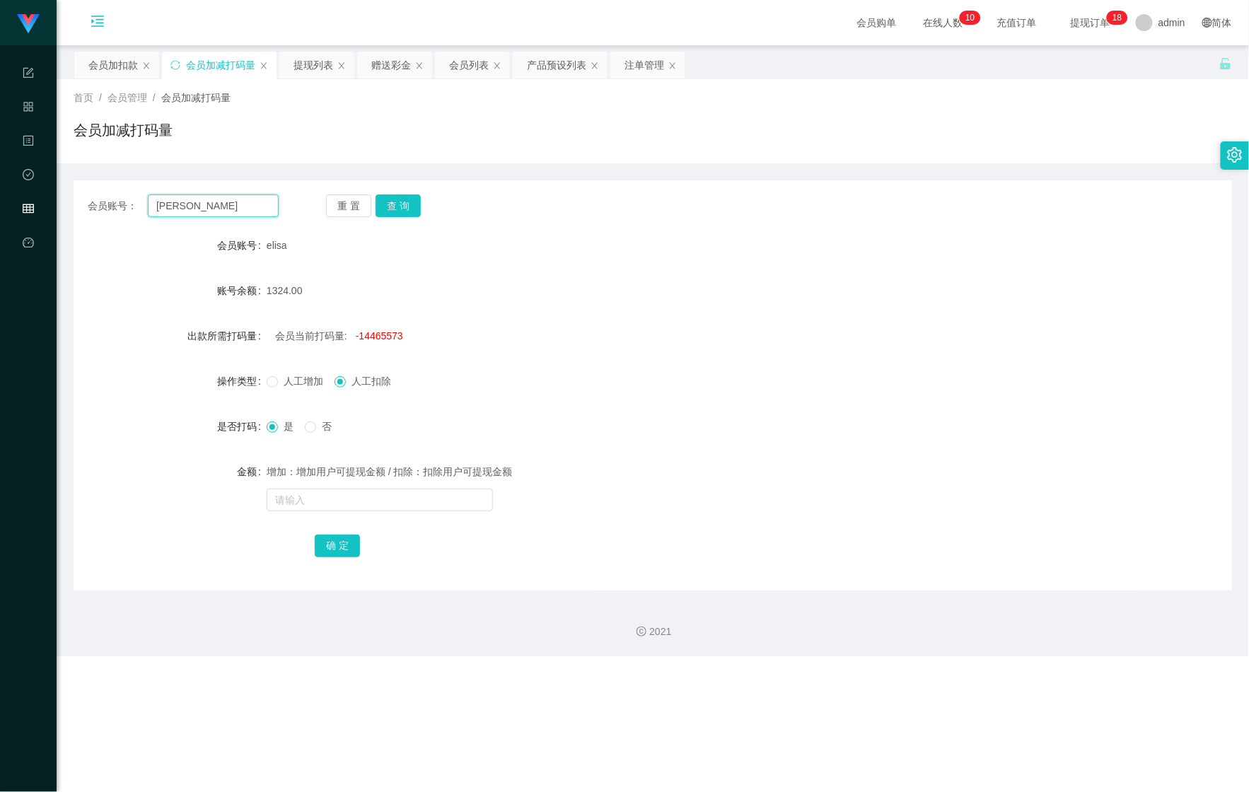
drag, startPoint x: 228, startPoint y: 199, endPoint x: 112, endPoint y: 185, distance: 117.0
click at [50, 185] on section "Shopee Workbench 系统配置 产品管理 内容中心 数据中心 会员管理 平台首页 保存配置 重置配置 整体风格设置 主题色 导航设置 内容区域宽度…" at bounding box center [624, 328] width 1249 height 656
paste input "LAWLEE"
type input "LAWLEE"
click at [407, 216] on button "查 询" at bounding box center [398, 206] width 45 height 23
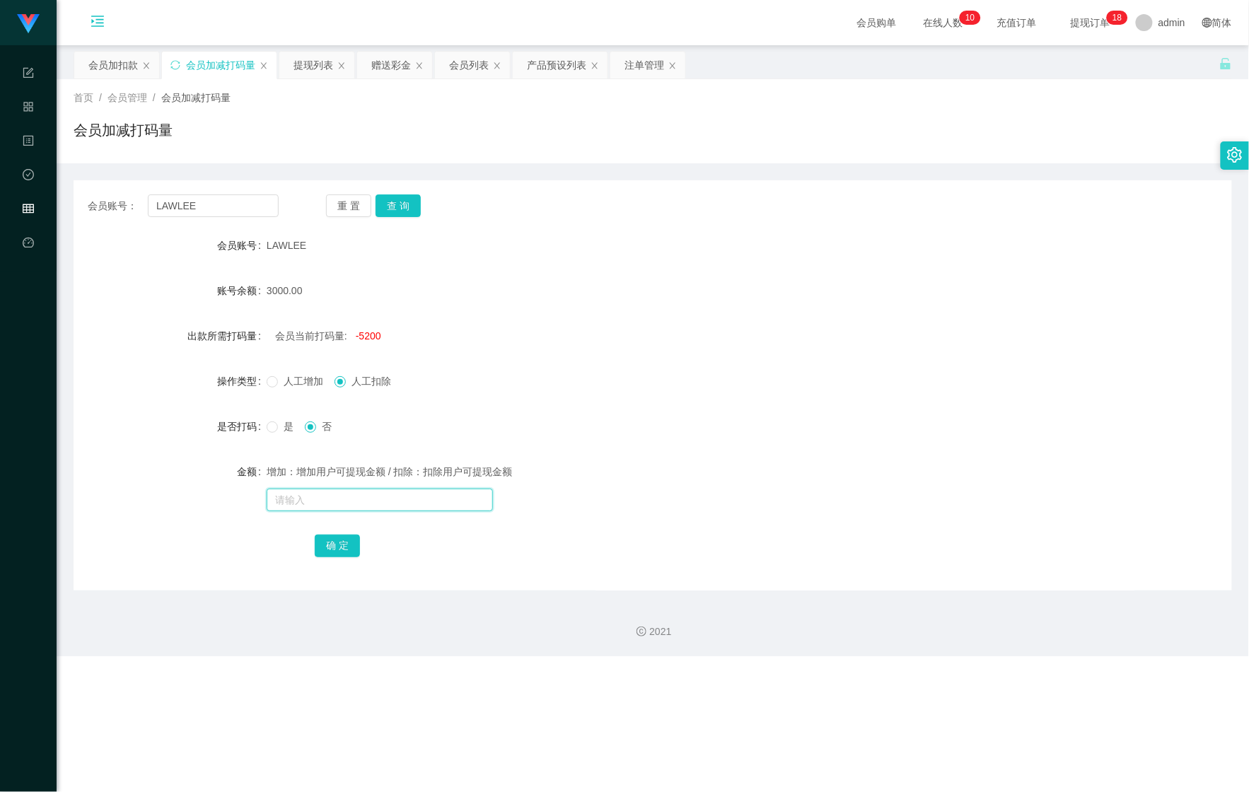
click at [289, 496] on input "text" at bounding box center [380, 500] width 226 height 23
drag, startPoint x: 286, startPoint y: 395, endPoint x: 270, endPoint y: 391, distance: 16.0
click at [286, 395] on div "人工增加 人工扣除" at bounding box center [605, 381] width 676 height 28
click at [397, 68] on div "赠送彩金" at bounding box center [391, 65] width 40 height 27
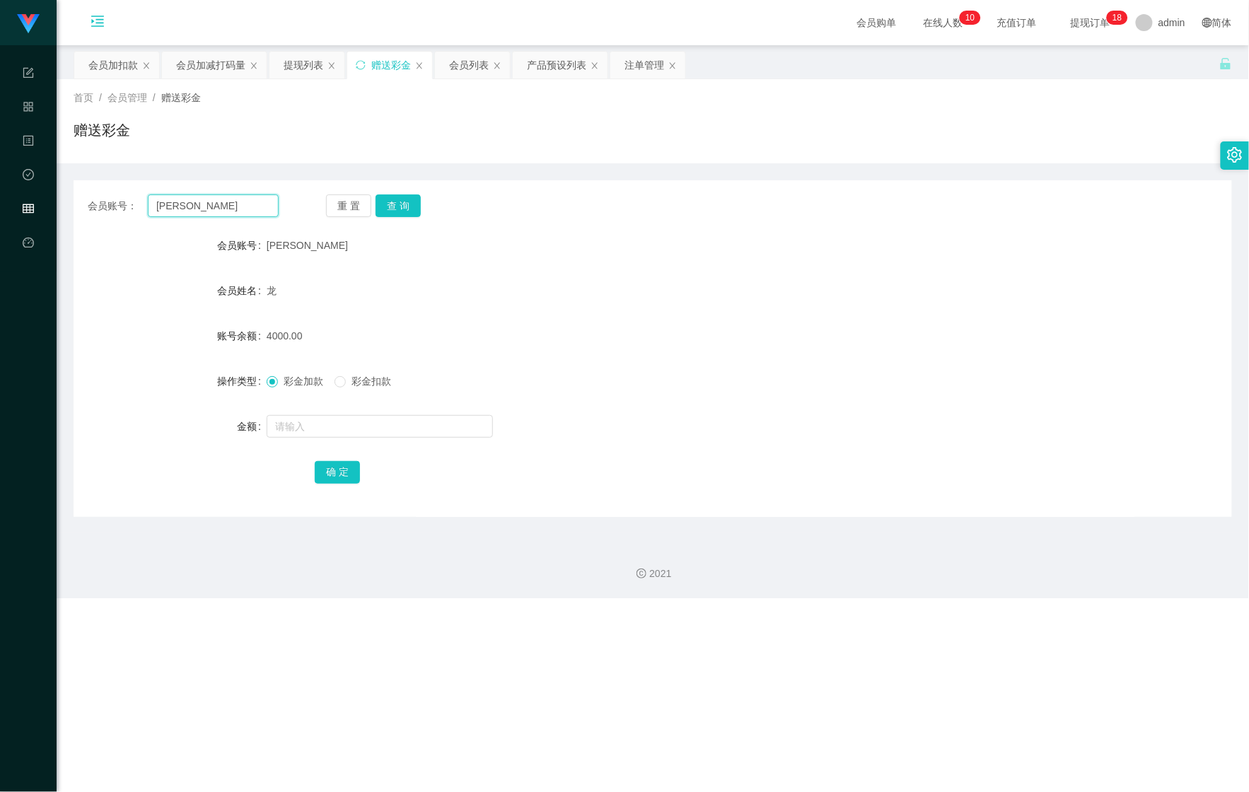
drag, startPoint x: 235, startPoint y: 202, endPoint x: 72, endPoint y: 213, distance: 163.1
click at [74, 213] on div "会员账号： [PERSON_NAME] 查 询" at bounding box center [653, 206] width 1159 height 23
paste input "LAWLEE"
type input "LAWLEE"
click at [405, 204] on button "查 询" at bounding box center [398, 206] width 45 height 23
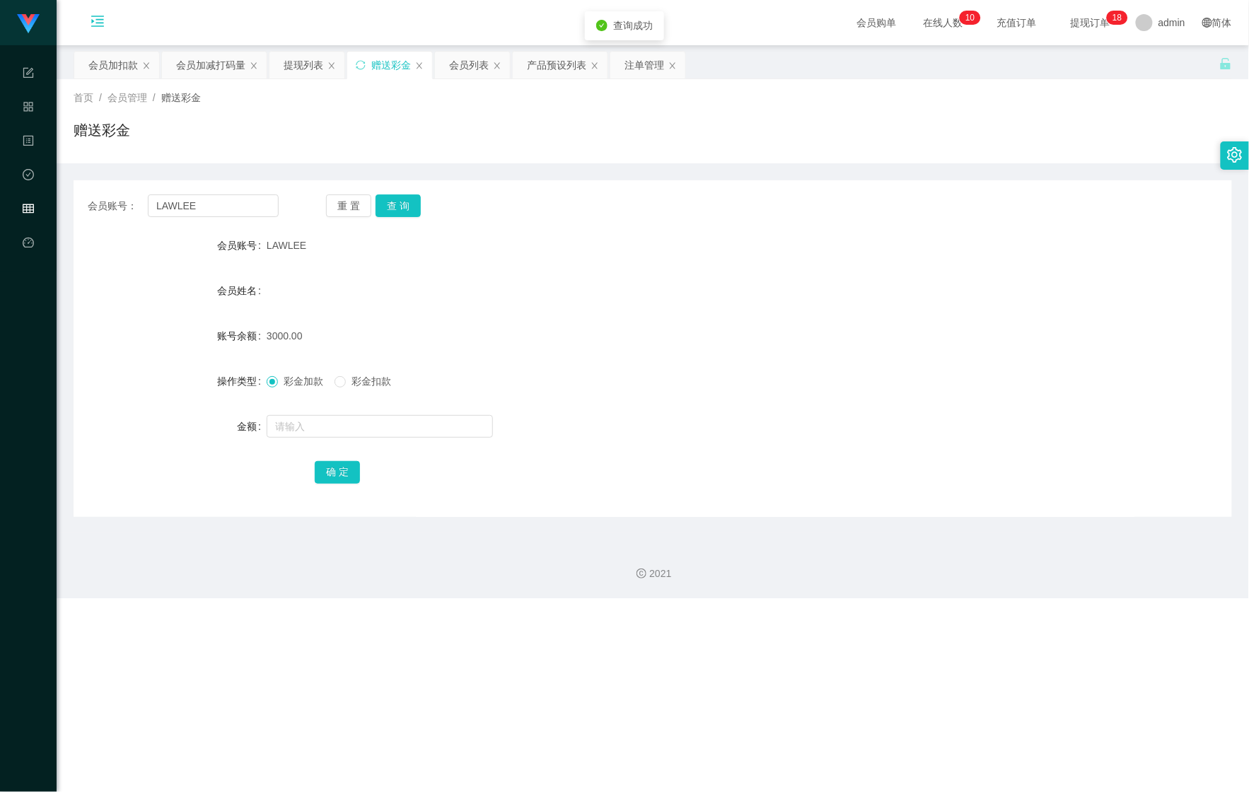
click at [329, 456] on form "会员账号 LAWLEE 会员姓名 账号余额 3000.00 操作类型 彩金加款 彩金扣款 金额 确 定" at bounding box center [653, 358] width 1159 height 255
click at [342, 433] on input "text" at bounding box center [380, 426] width 226 height 23
type input "1000"
drag, startPoint x: 332, startPoint y: 465, endPoint x: 342, endPoint y: 456, distance: 13.5
click at [332, 465] on button "确 定" at bounding box center [337, 472] width 45 height 23
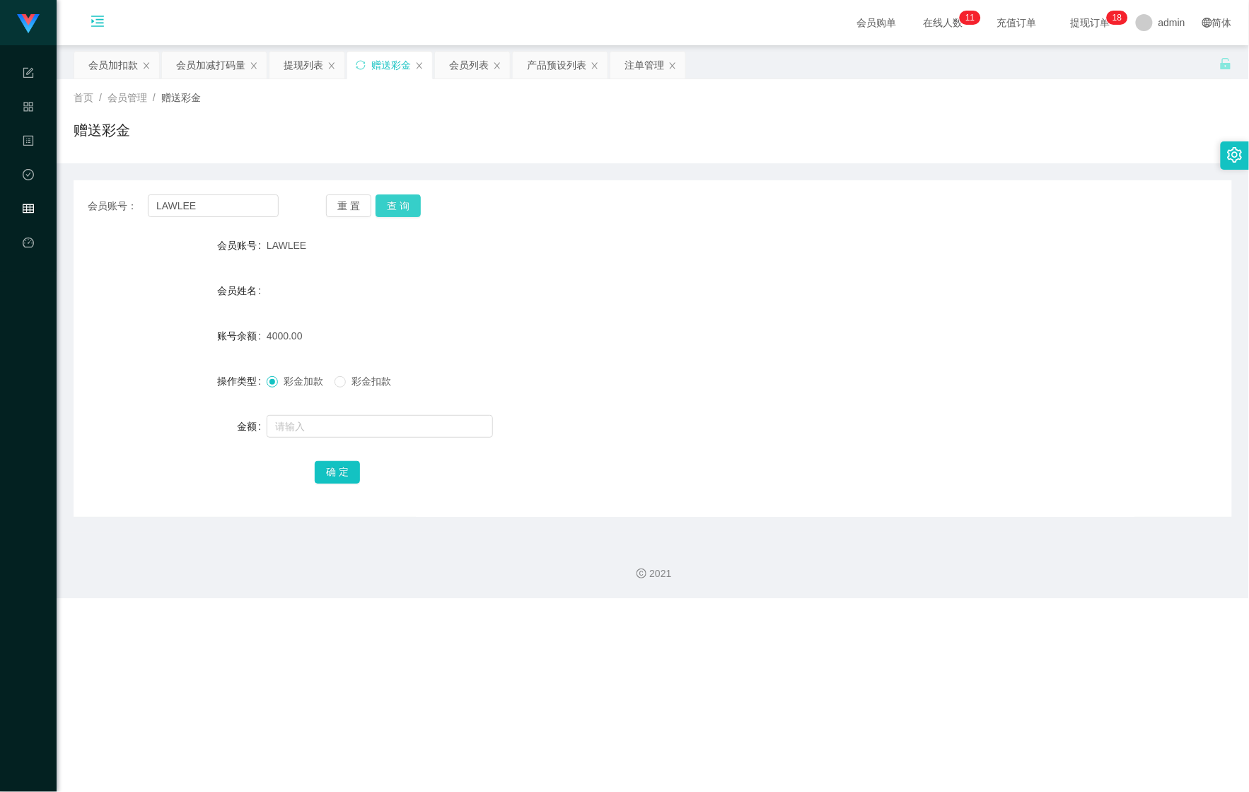
click at [410, 214] on button "查 询" at bounding box center [398, 206] width 45 height 23
click at [460, 62] on div "会员列表" at bounding box center [469, 65] width 40 height 27
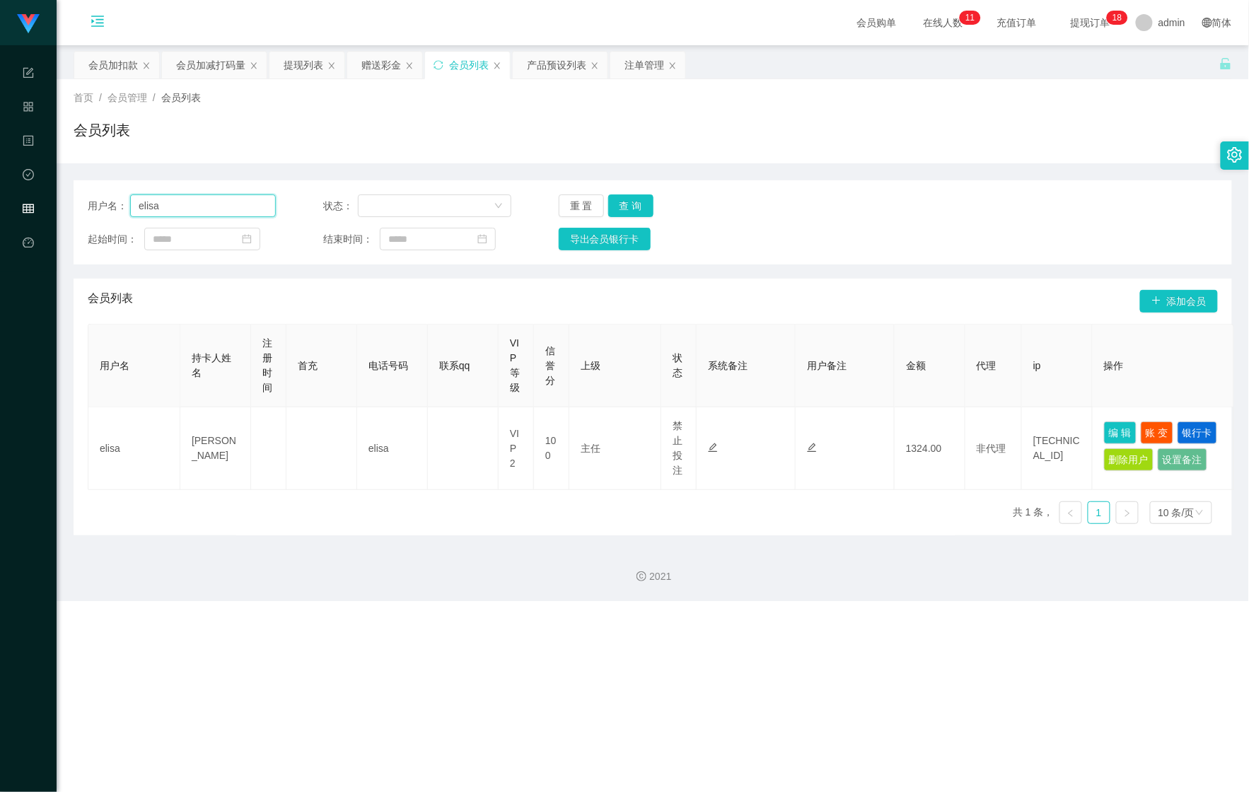
click at [181, 204] on input "elisa" at bounding box center [203, 206] width 146 height 23
click at [197, 59] on div "会员加减打码量" at bounding box center [210, 65] width 69 height 27
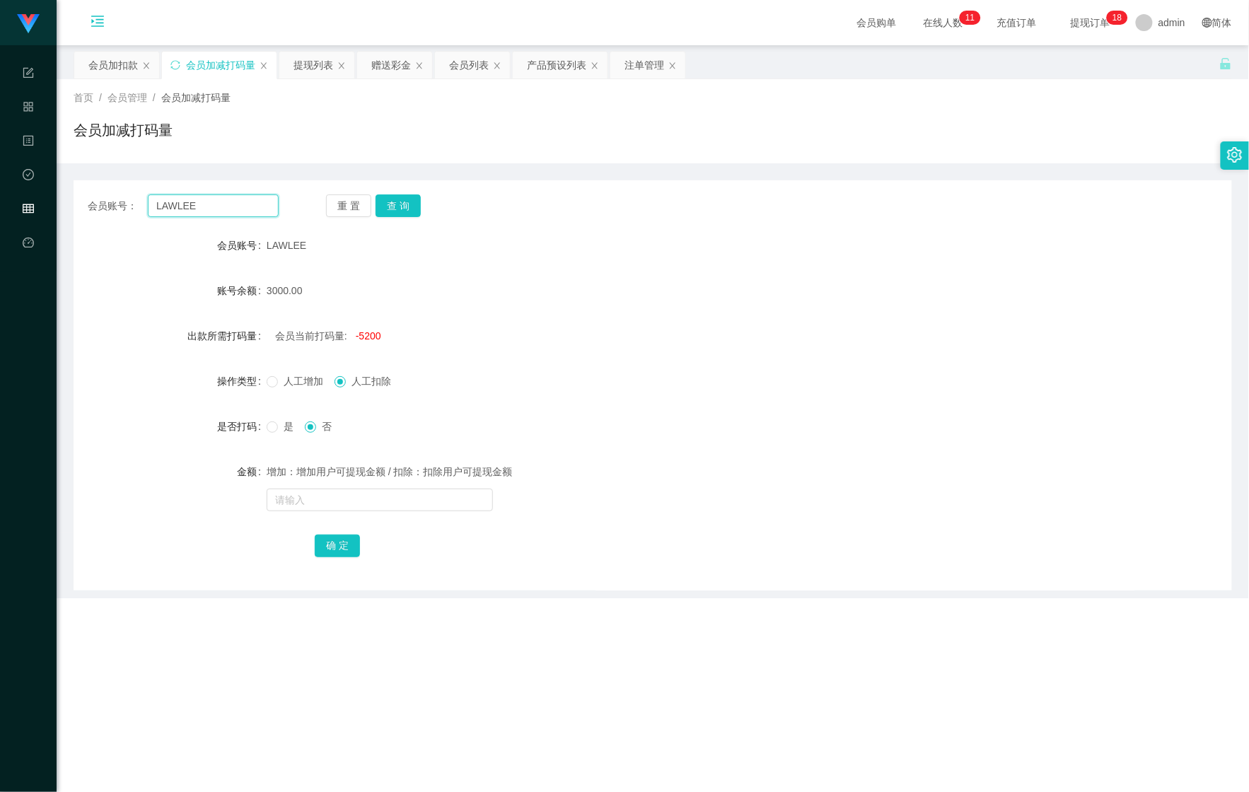
drag, startPoint x: 211, startPoint y: 204, endPoint x: 69, endPoint y: 225, distance: 143.0
click at [68, 225] on main "关闭左侧 关闭右侧 关闭其它 刷新页面 会员加扣款 会员加减打码量 提现列表 赠送彩金 会员列表 产品预设列表 注单管理 首页 / 会员管理 / 会员加减打码…" at bounding box center [653, 288] width 1193 height 487
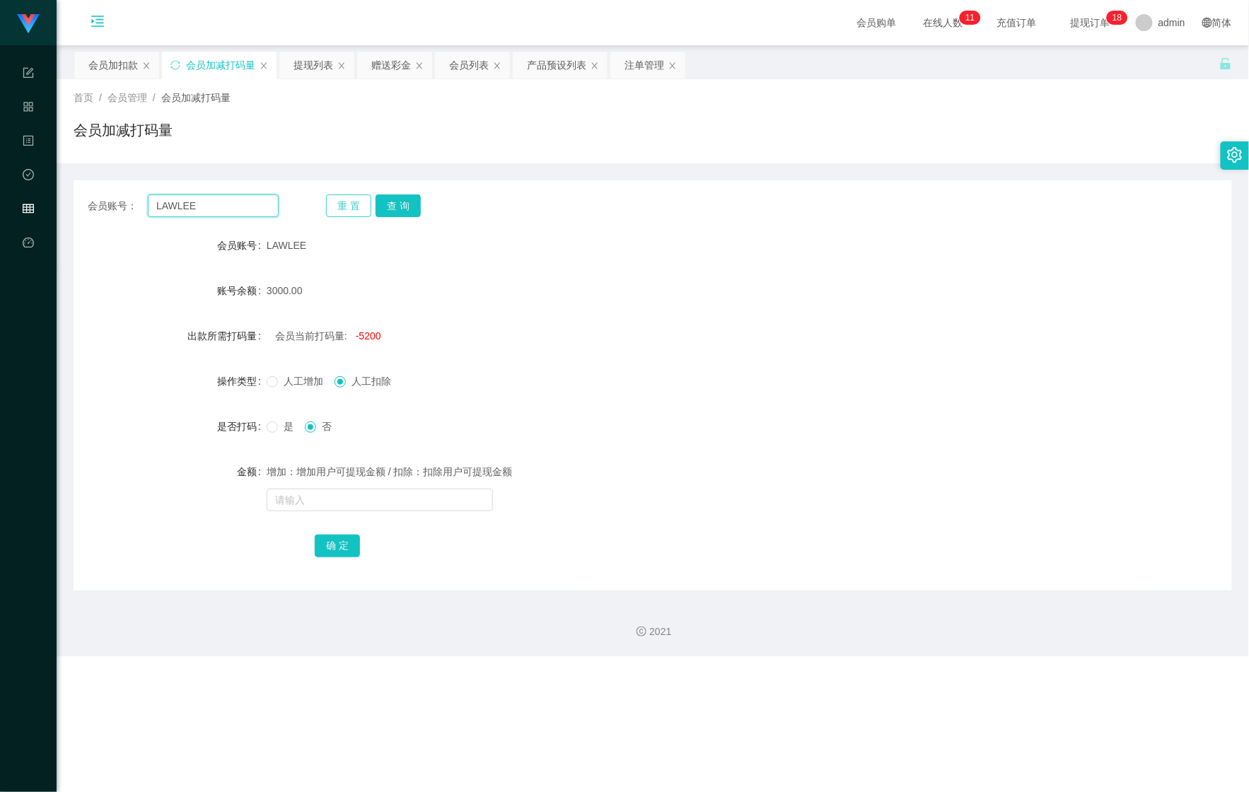
paste input "elisa"
type input "elisa"
click at [393, 209] on button "查 询" at bounding box center [398, 206] width 45 height 23
drag, startPoint x: 352, startPoint y: 490, endPoint x: 381, endPoint y: 394, distance: 100.3
click at [352, 490] on input "text" at bounding box center [380, 500] width 226 height 23
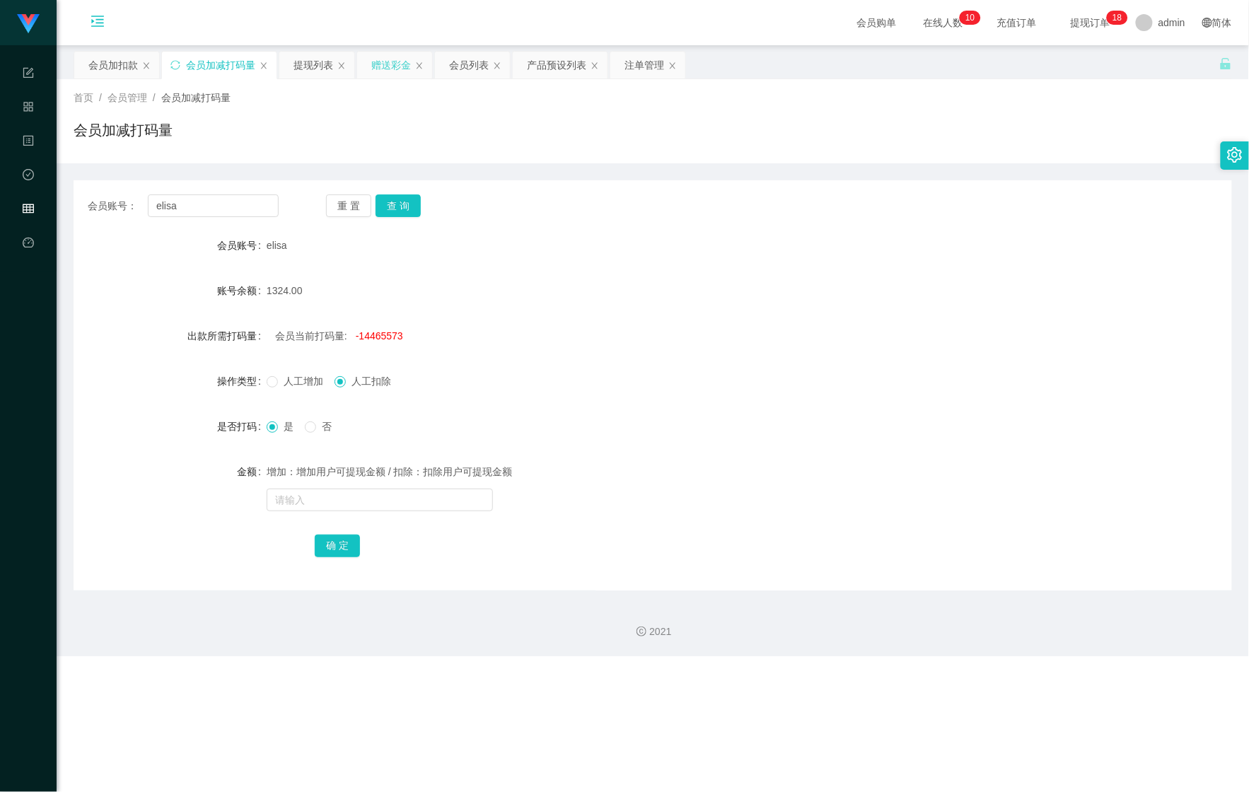
click at [391, 65] on div "赠送彩金" at bounding box center [391, 65] width 40 height 27
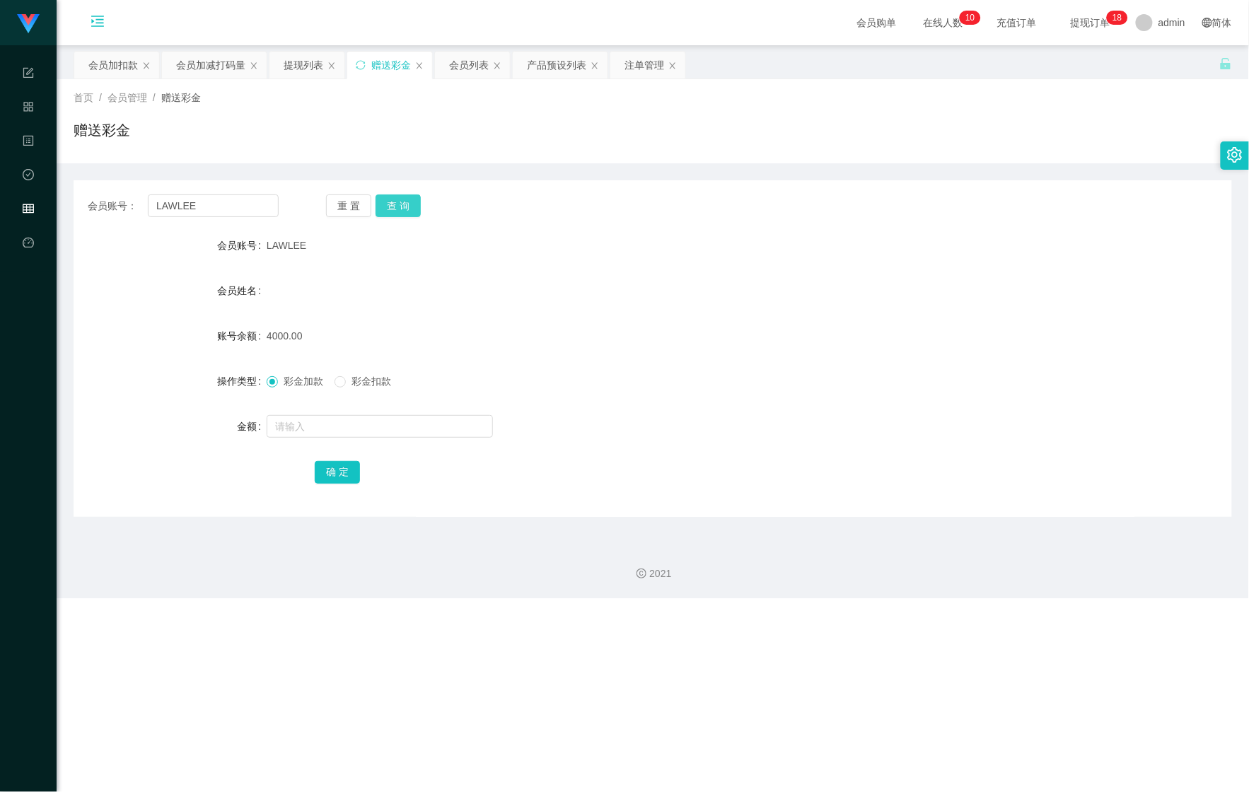
click at [385, 202] on button "查 询" at bounding box center [398, 206] width 45 height 23
click at [465, 78] on div "会员列表" at bounding box center [469, 65] width 40 height 27
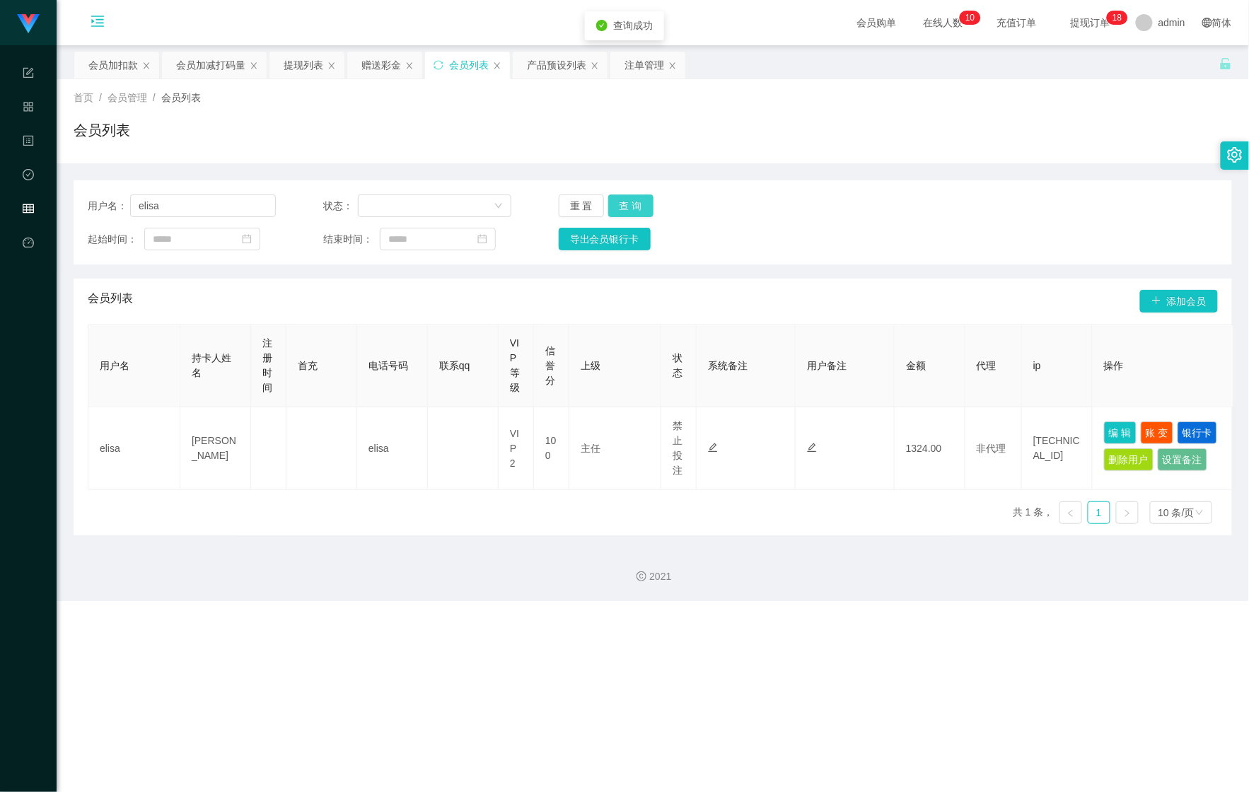
click at [634, 198] on button "查 询" at bounding box center [630, 206] width 45 height 23
click at [634, 199] on button "查 询" at bounding box center [630, 206] width 45 height 23
click at [634, 199] on div "重 置 查 询" at bounding box center [653, 206] width 188 height 23
click at [640, 202] on button "查 询" at bounding box center [630, 206] width 45 height 23
click at [374, 62] on div "赠送彩金" at bounding box center [381, 65] width 40 height 27
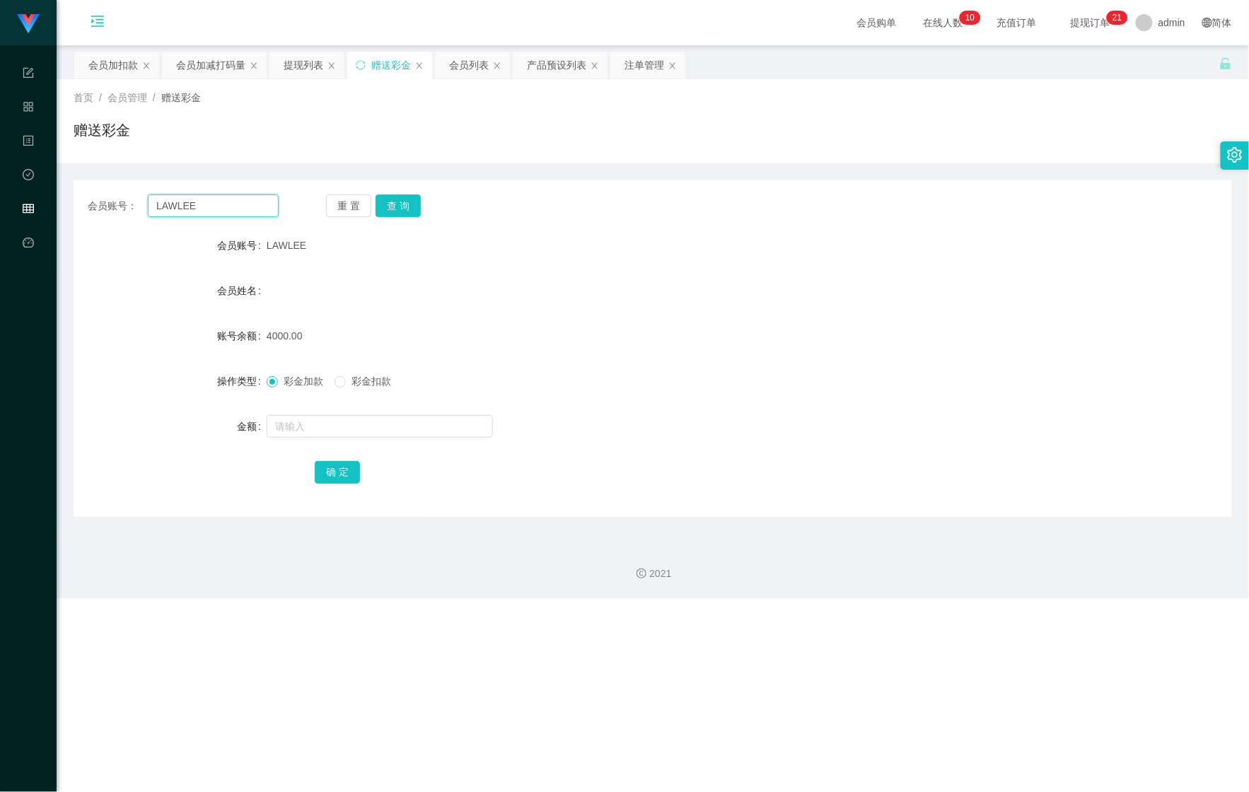
drag, startPoint x: 210, startPoint y: 197, endPoint x: 194, endPoint y: 194, distance: 16.5
click at [108, 196] on div "会员账号： [PERSON_NAME]" at bounding box center [183, 206] width 191 height 23
paste input "WooBezza"
type input "WooBezza"
click at [408, 213] on button "查 询" at bounding box center [398, 206] width 45 height 23
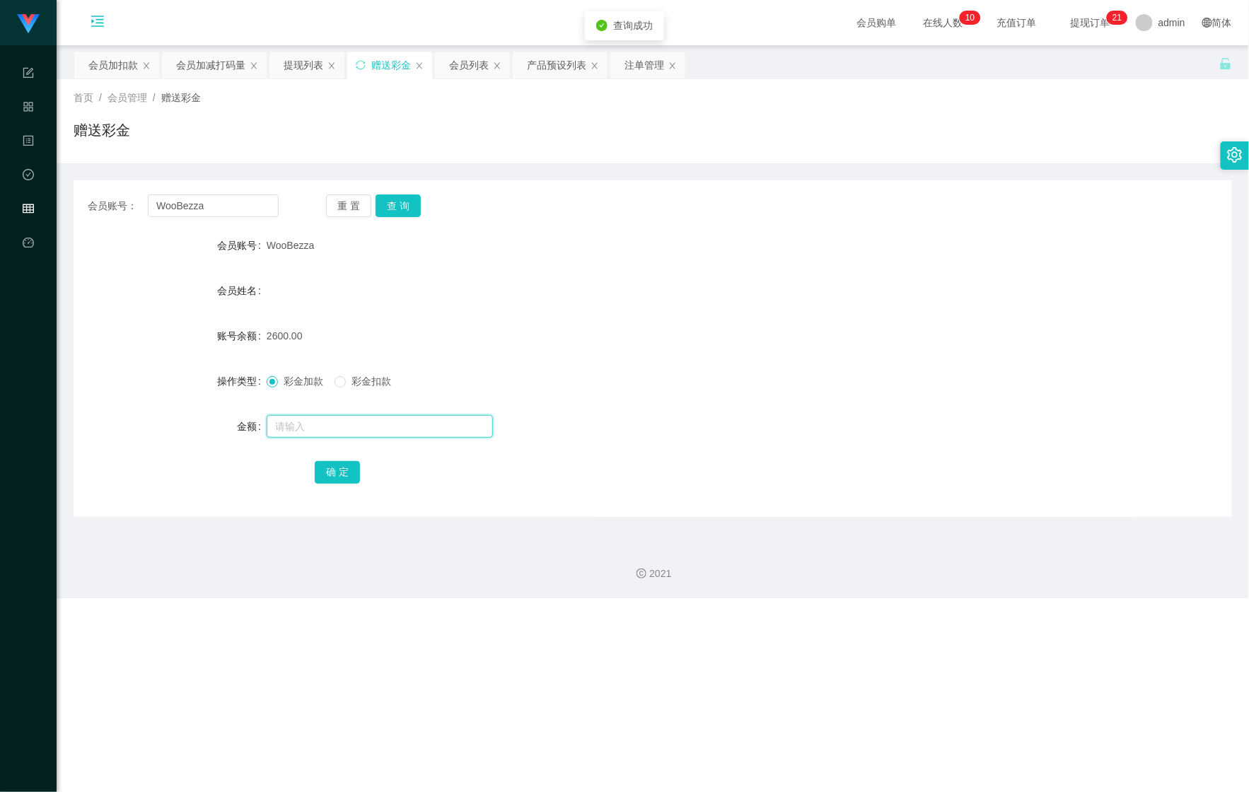
click at [371, 425] on input "text" at bounding box center [380, 426] width 226 height 23
type input "200"
click at [348, 463] on button "确 定" at bounding box center [337, 472] width 45 height 23
click at [852, 253] on div "WooBezza" at bounding box center [605, 245] width 676 height 28
click at [416, 199] on button "查 询" at bounding box center [398, 206] width 45 height 23
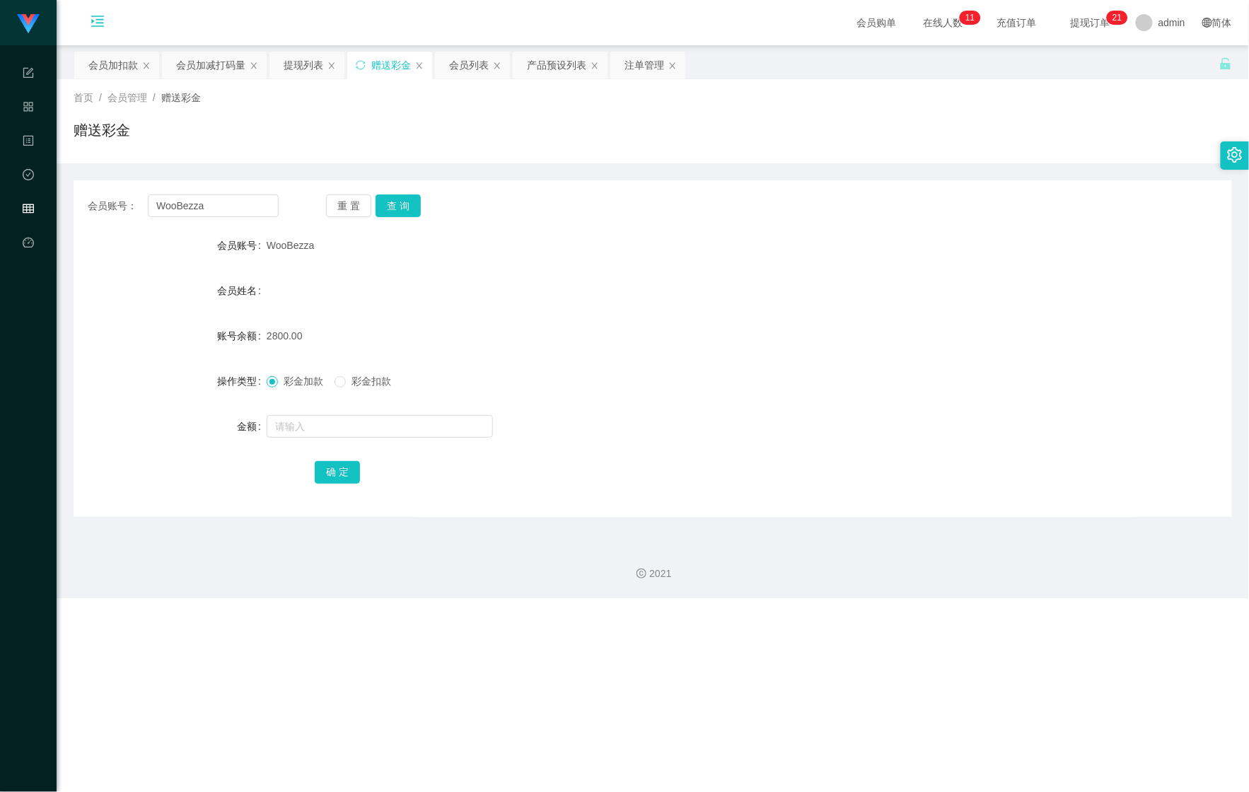
click at [878, 149] on div "赠送彩金" at bounding box center [653, 136] width 1159 height 33
click at [122, 65] on div "会员加扣款" at bounding box center [113, 65] width 50 height 27
click at [187, 69] on div "会员加减打码量" at bounding box center [220, 65] width 69 height 27
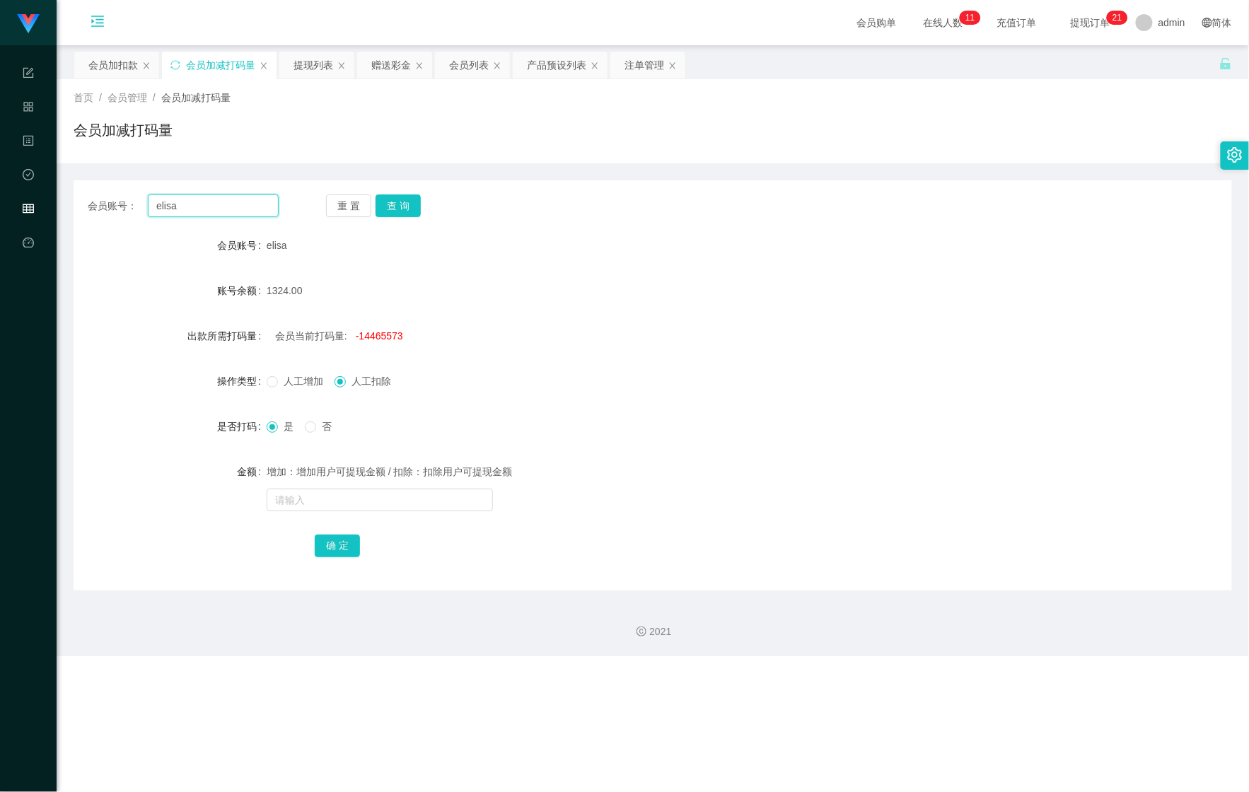
drag, startPoint x: 190, startPoint y: 204, endPoint x: 79, endPoint y: 204, distance: 111.1
click at [79, 204] on div "会员账号： [PERSON_NAME] 查 询" at bounding box center [653, 206] width 1159 height 23
click at [96, 68] on div "会员加扣款" at bounding box center [113, 65] width 50 height 27
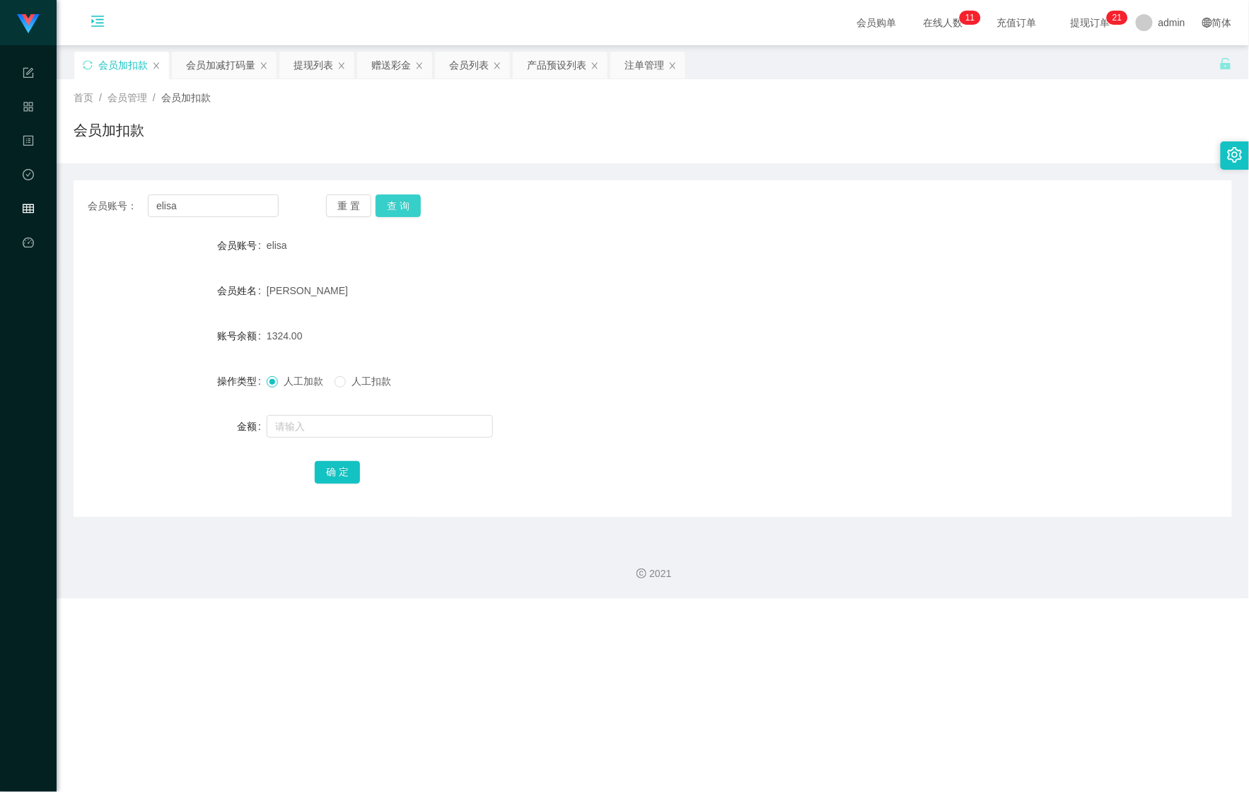
click at [406, 204] on button "查 询" at bounding box center [398, 206] width 45 height 23
click at [366, 71] on div "赠送彩金" at bounding box center [394, 65] width 75 height 27
click at [374, 72] on div "赠送彩金" at bounding box center [391, 65] width 40 height 27
click at [470, 65] on div "会员列表" at bounding box center [469, 65] width 40 height 27
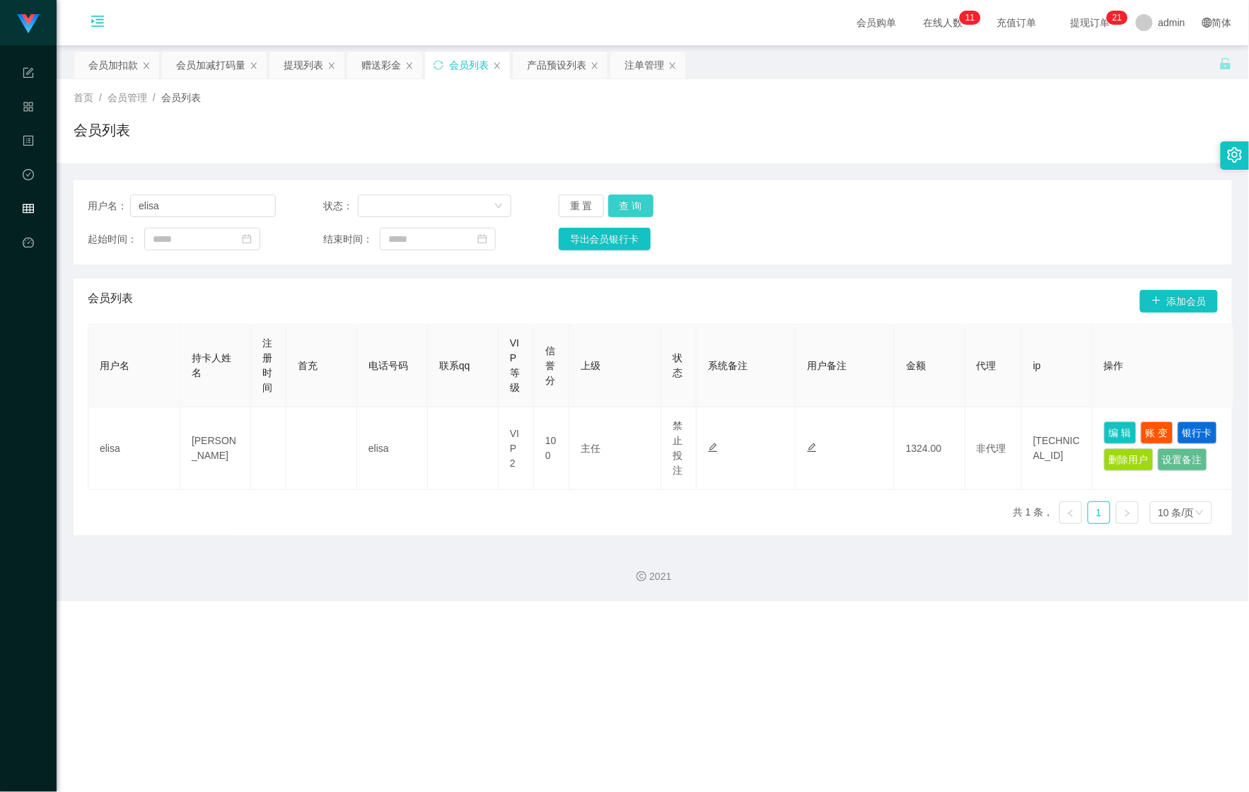
click at [620, 205] on button "查 询" at bounding box center [630, 206] width 45 height 23
click at [644, 66] on span "查询成功" at bounding box center [633, 65] width 40 height 11
click at [290, 54] on div "提现列表" at bounding box center [304, 65] width 40 height 27
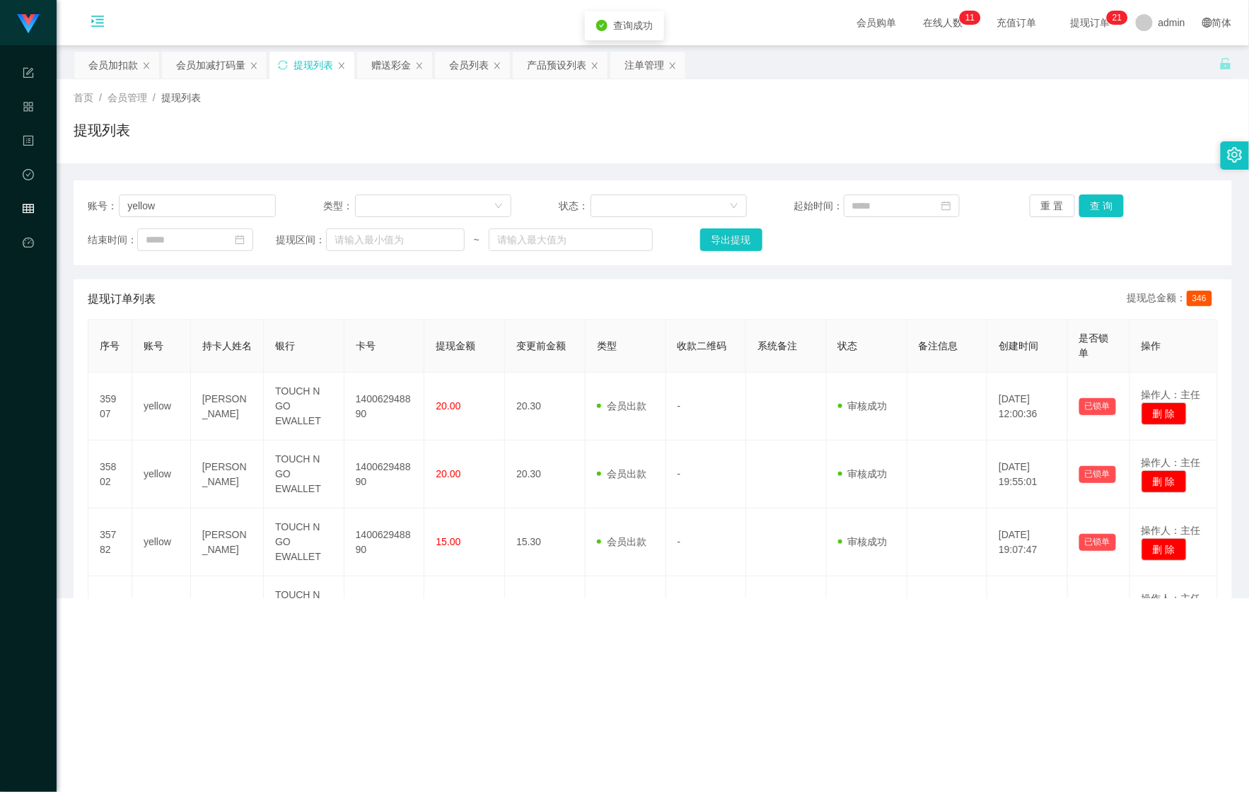
click at [410, 83] on div "首页 / 会员管理 / 提现列表 / 提现列表" at bounding box center [653, 121] width 1193 height 84
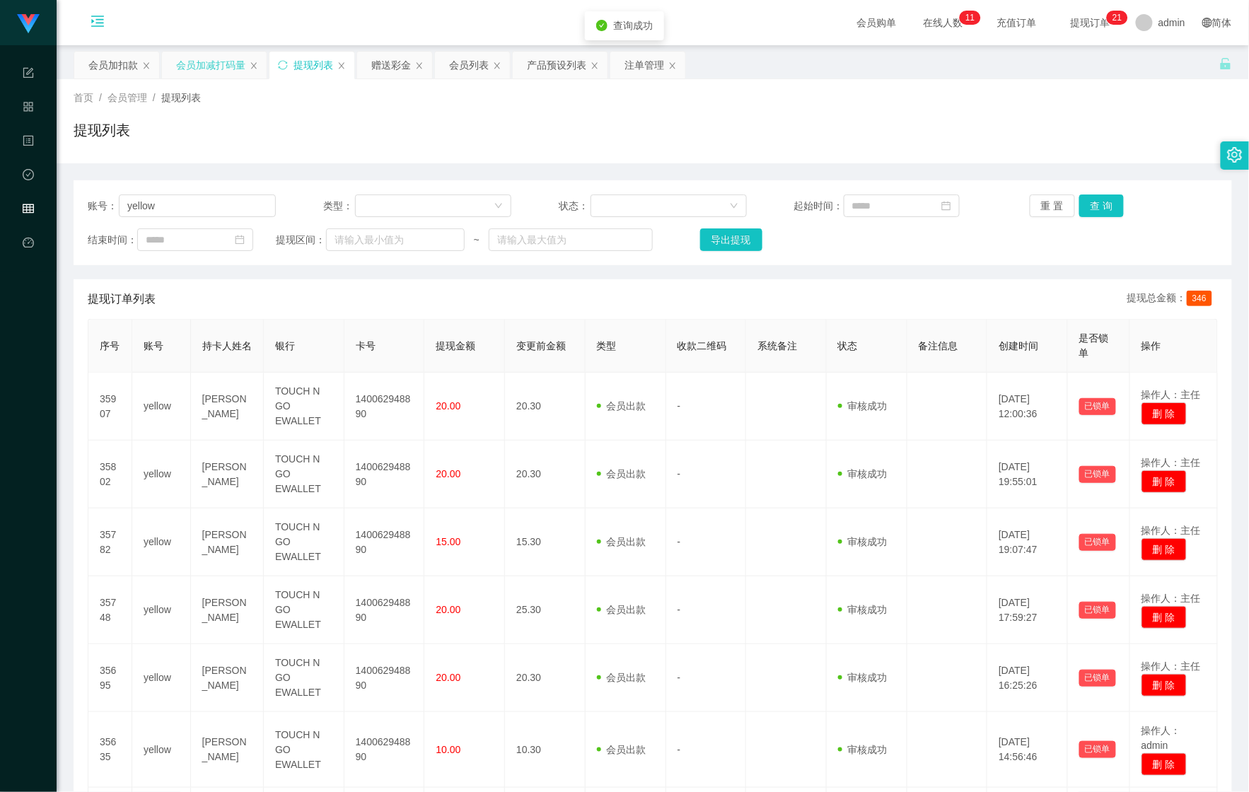
click at [184, 69] on div "会员加减打码量" at bounding box center [210, 65] width 69 height 27
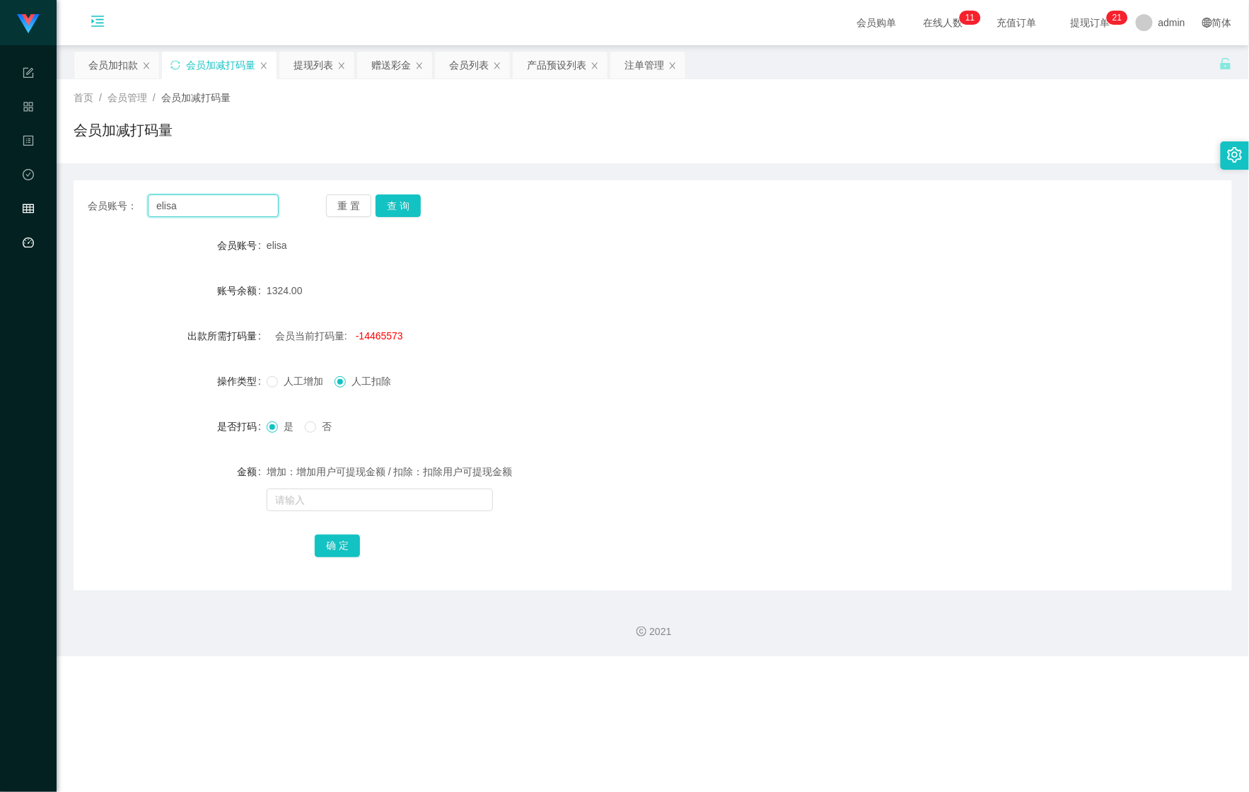
drag, startPoint x: 212, startPoint y: 207, endPoint x: 45, endPoint y: 226, distance: 168.0
click at [8, 224] on section "Shopee Workbench 系统配置 产品管理 内容中心 数据中心 会员管理 平台首页 保存配置 重置配置 整体风格设置 主题色 导航设置 内容区域宽度…" at bounding box center [624, 328] width 1249 height 656
click at [408, 204] on button "查 询" at bounding box center [398, 206] width 45 height 23
click at [408, 204] on button "查 询" at bounding box center [406, 206] width 61 height 23
click at [468, 64] on div "会员列表" at bounding box center [469, 65] width 40 height 27
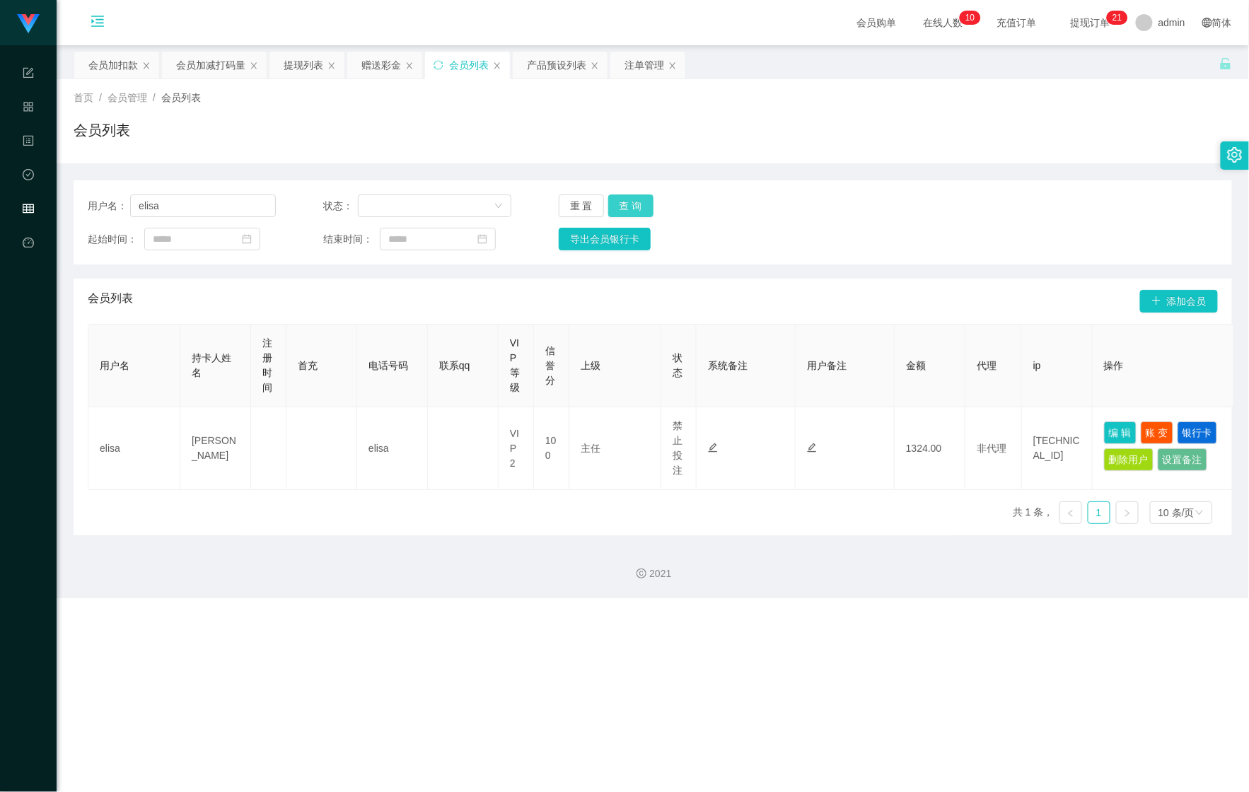
click at [635, 208] on button "查 询" at bounding box center [630, 206] width 45 height 23
click at [635, 208] on div "重 置 查 询" at bounding box center [653, 206] width 188 height 23
drag, startPoint x: 119, startPoint y: 45, endPoint x: 103, endPoint y: 57, distance: 19.8
click at [115, 49] on main "关闭左侧 关闭右侧 关闭其它 刷新页面 会员加扣款 会员加减打码量 提现列表 赠送彩金 会员列表 产品预设列表 注单管理 首页 / 会员管理 / 会员列表 /…" at bounding box center [653, 290] width 1193 height 490
click at [98, 58] on div "会员加扣款" at bounding box center [113, 65] width 50 height 27
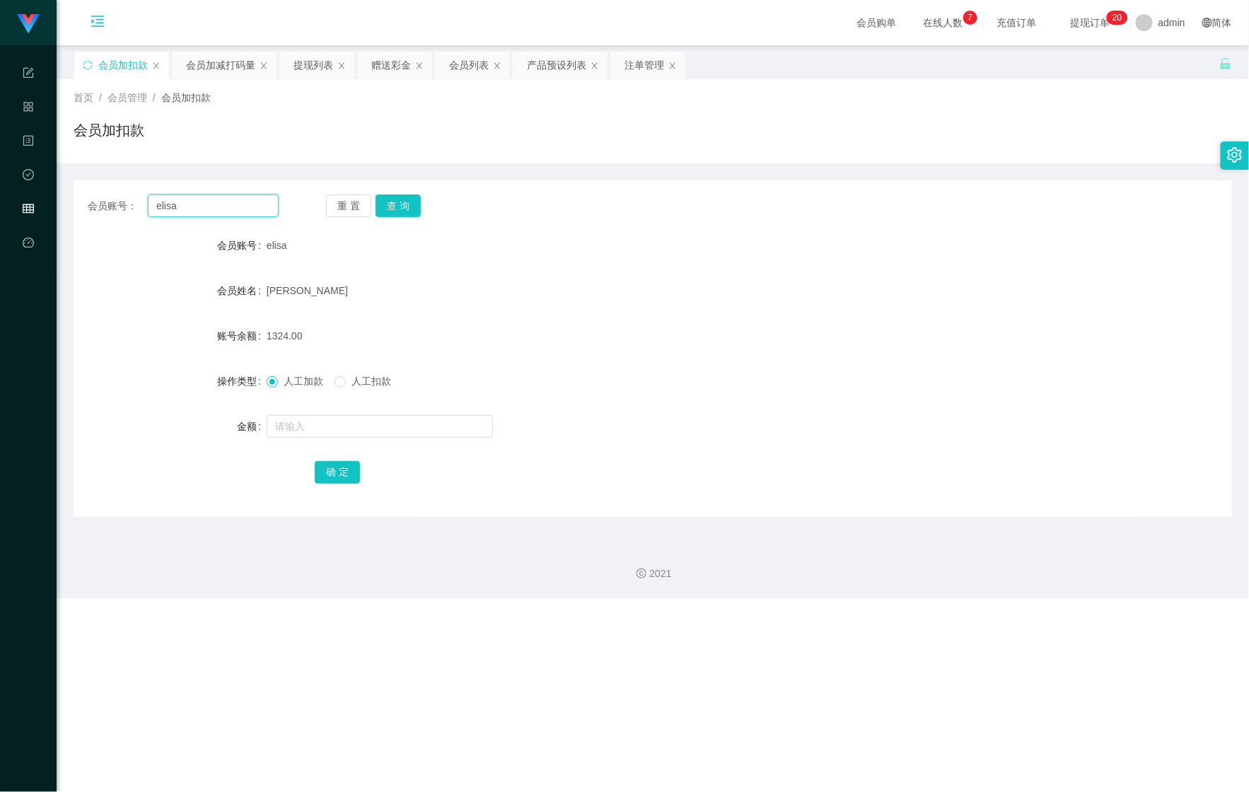
click at [60, 202] on main "关闭左侧 关闭右侧 关闭其它 刷新页面 会员加扣款 会员加减打码量 提现列表 赠送彩金 会员列表 产品预设列表 注单管理 首页 / 会员管理 / 会员加扣款 …" at bounding box center [653, 288] width 1193 height 487
paste input "Liawlcjoe"
type input "Liawlcjoe"
click at [386, 210] on button "查 询" at bounding box center [398, 206] width 45 height 23
click at [335, 429] on input "text" at bounding box center [380, 426] width 226 height 23
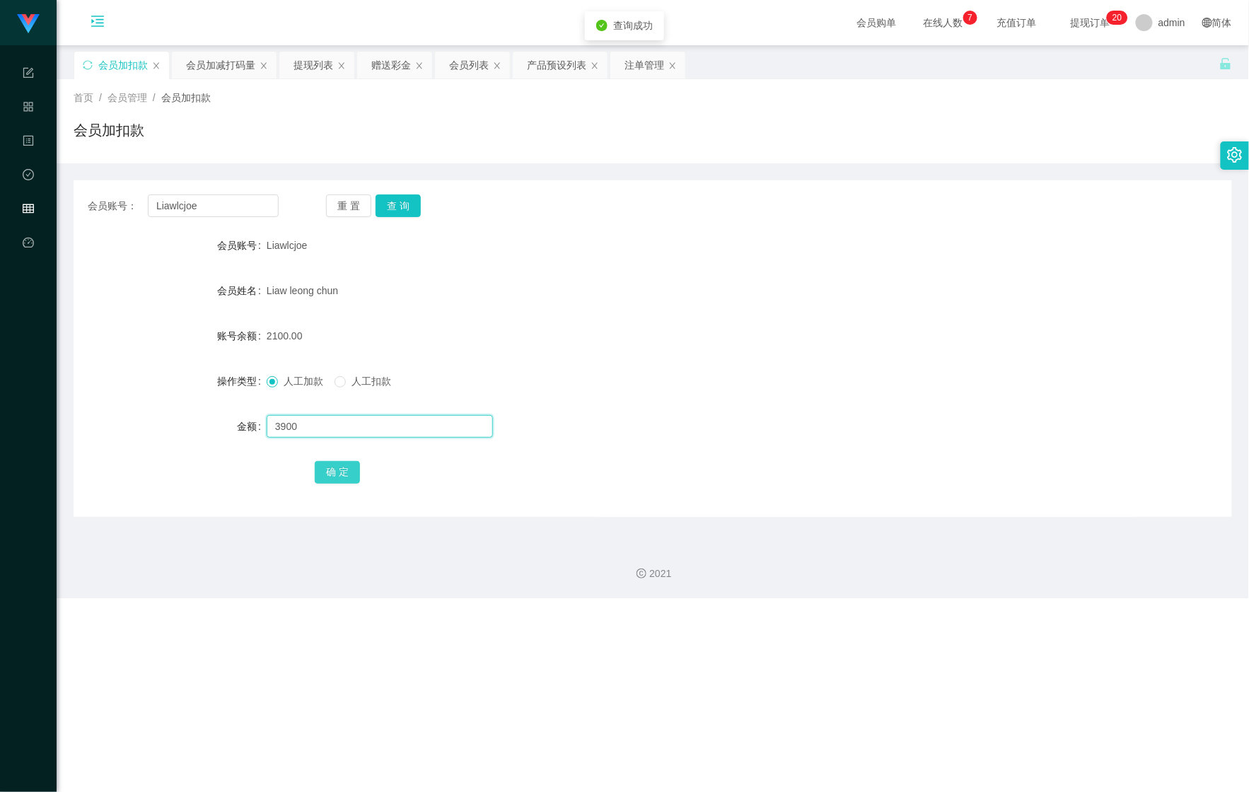
type input "3900"
click at [323, 468] on button "确 定" at bounding box center [337, 472] width 45 height 23
click at [212, 75] on div "会员加减打码量" at bounding box center [220, 65] width 69 height 27
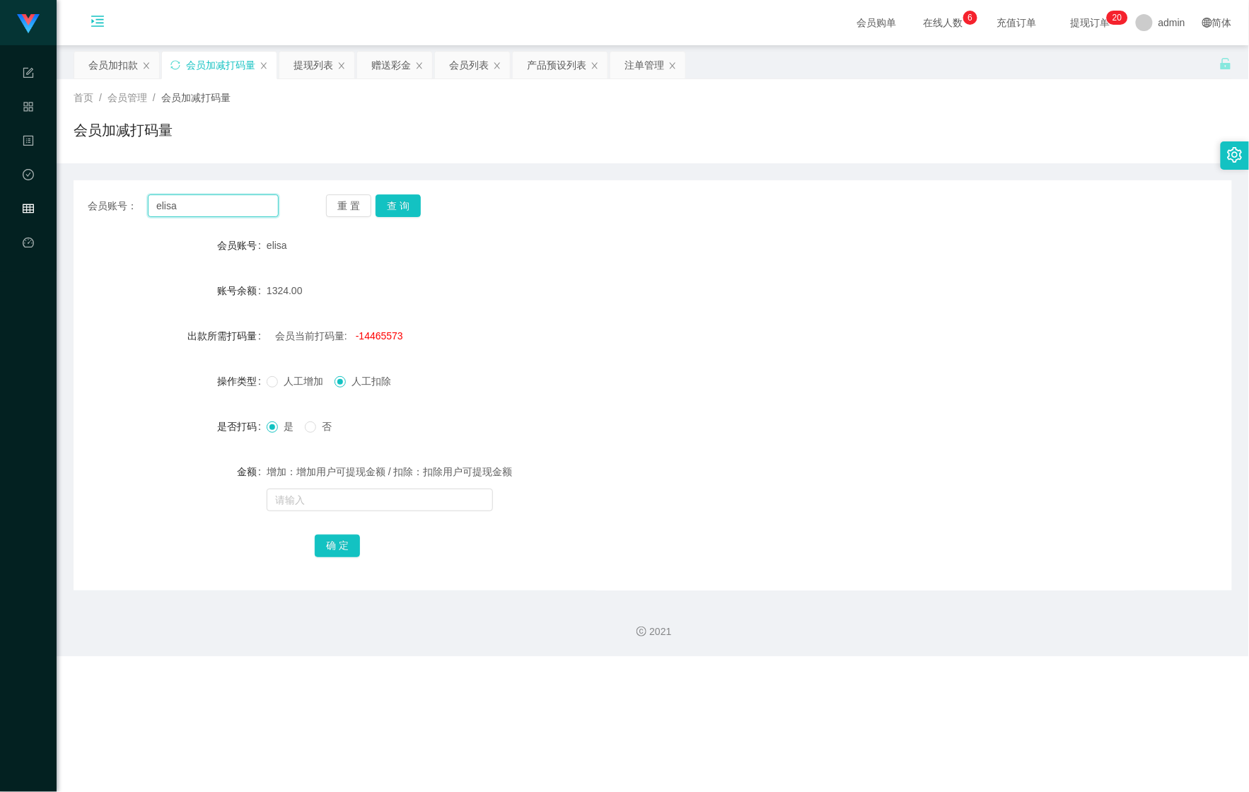
drag, startPoint x: 230, startPoint y: 208, endPoint x: 46, endPoint y: 195, distance: 184.4
click at [50, 195] on section "Shopee Workbench 系统配置 产品管理 内容中心 数据中心 会员管理 平台首页 保存配置 重置配置 整体风格设置 主题色 导航设置 内容区域宽度…" at bounding box center [624, 328] width 1249 height 656
paste input "Mochi9191"
type input "Mochi9191"
click at [409, 210] on button "查 询" at bounding box center [398, 206] width 45 height 23
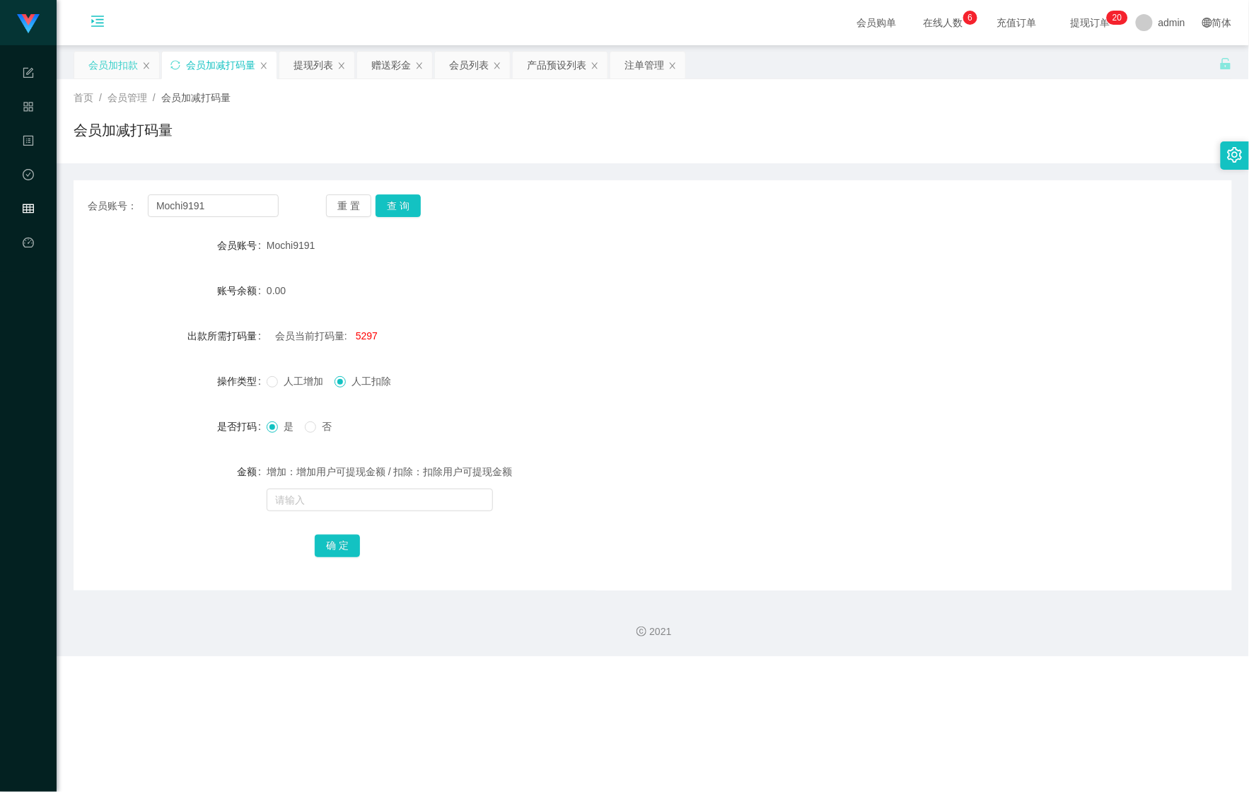
click at [94, 62] on div "会员加扣款" at bounding box center [113, 65] width 50 height 27
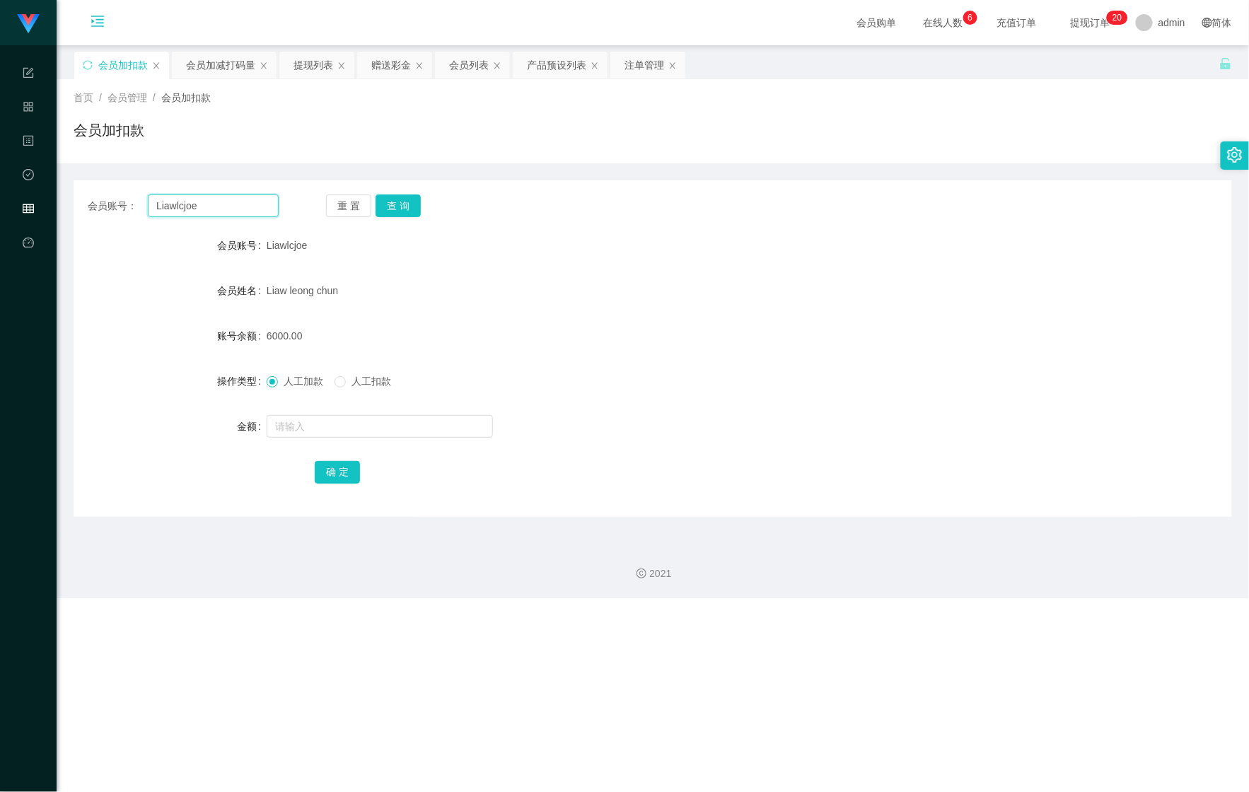
drag, startPoint x: 224, startPoint y: 204, endPoint x: 40, endPoint y: 202, distance: 184.0
click at [41, 202] on section "Shopee Workbench 系统配置 产品管理 内容中心 数据中心 会员管理 平台首页 保存配置 重置配置 整体风格设置 主题色 导航设置 内容区域宽度…" at bounding box center [624, 299] width 1249 height 598
paste input "Mochi9191"
type input "Mochi9191"
click at [393, 205] on button "查 询" at bounding box center [398, 206] width 45 height 23
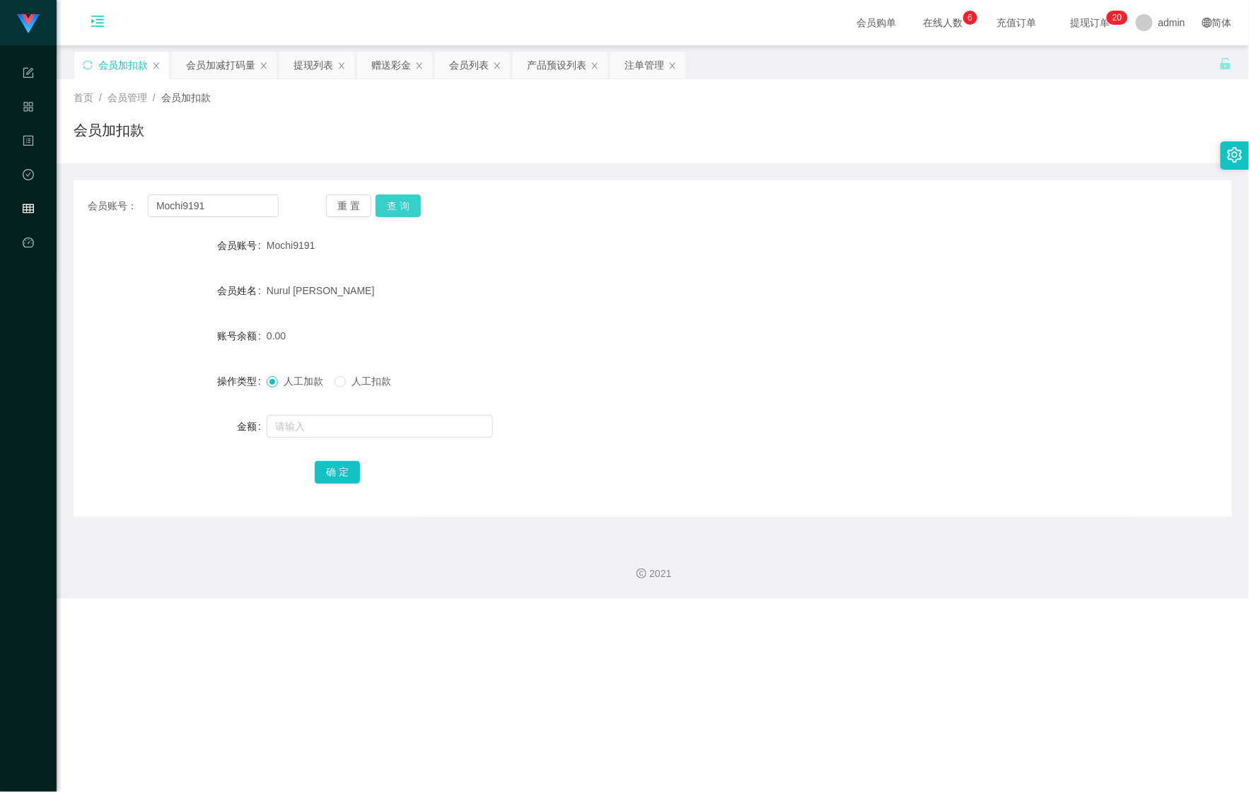
click at [396, 204] on button "查 询" at bounding box center [398, 206] width 45 height 23
click at [335, 444] on form "会员账号 Mochi9191 会员姓名 [PERSON_NAME] 账号余额 0.00 操作类型 人工加款 人工扣款 金额 确 定" at bounding box center [653, 358] width 1159 height 255
click at [346, 434] on input "text" at bounding box center [380, 426] width 226 height 23
type input "300"
click at [335, 471] on button "确 定" at bounding box center [337, 472] width 45 height 23
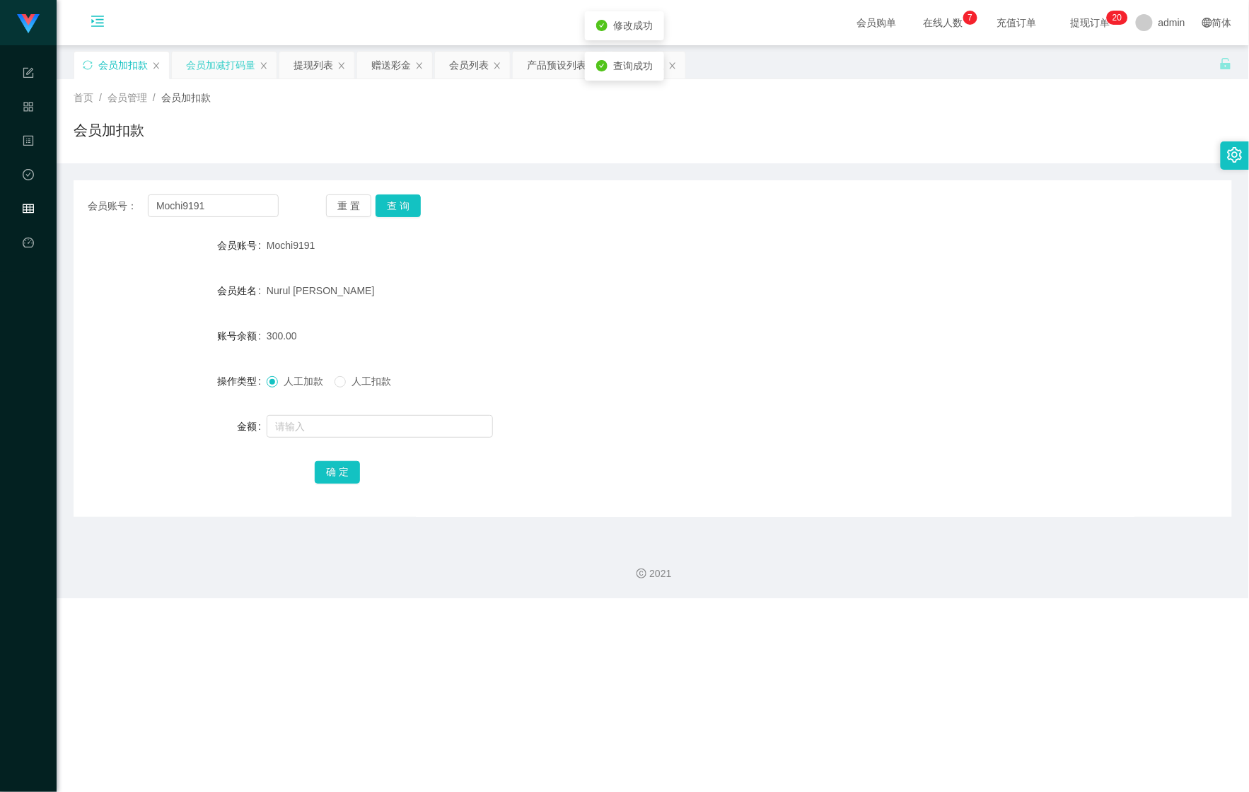
click at [202, 65] on div "会员加减打码量" at bounding box center [220, 65] width 69 height 27
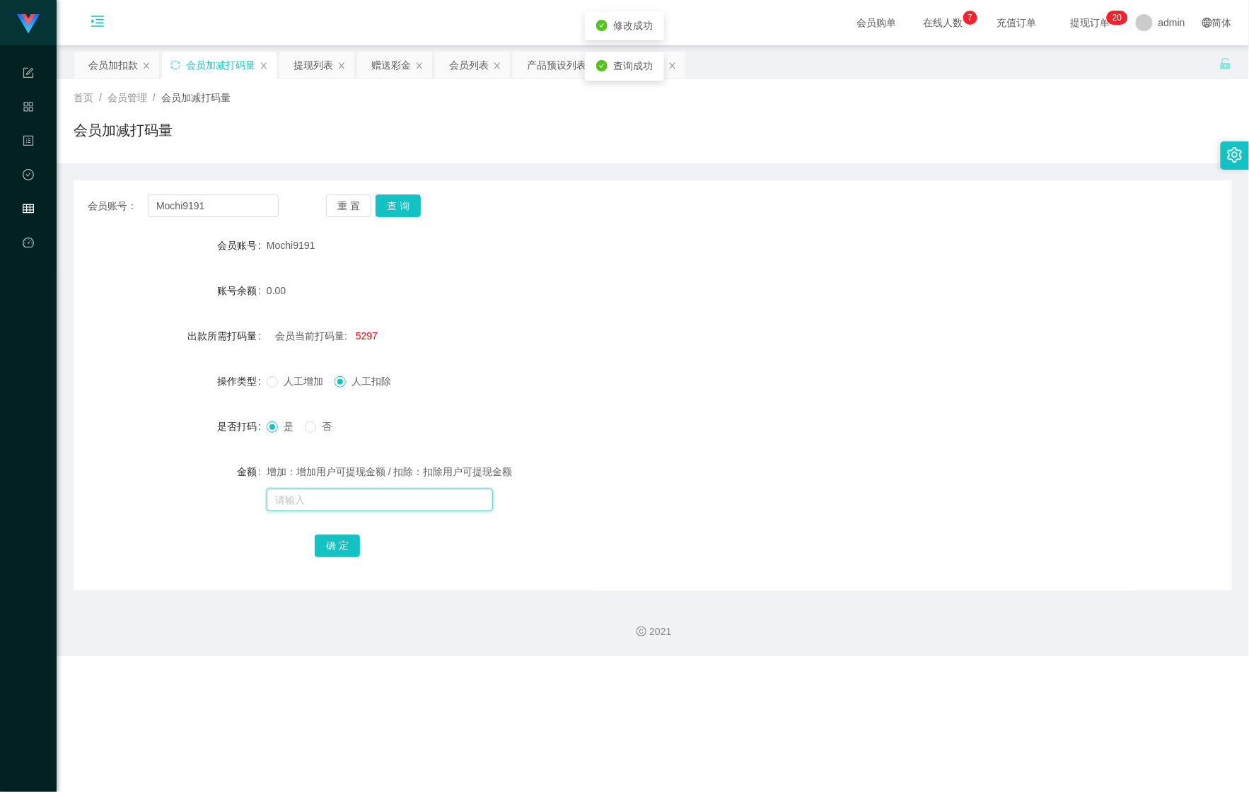
click at [371, 501] on input "text" at bounding box center [380, 500] width 226 height 23
type input "54454545"
click at [352, 535] on button "确 定" at bounding box center [337, 546] width 45 height 23
drag, startPoint x: 224, startPoint y: 207, endPoint x: 86, endPoint y: 196, distance: 138.4
click at [86, 196] on div "会员账号： Mochi9191 重 置 查 询" at bounding box center [653, 206] width 1159 height 23
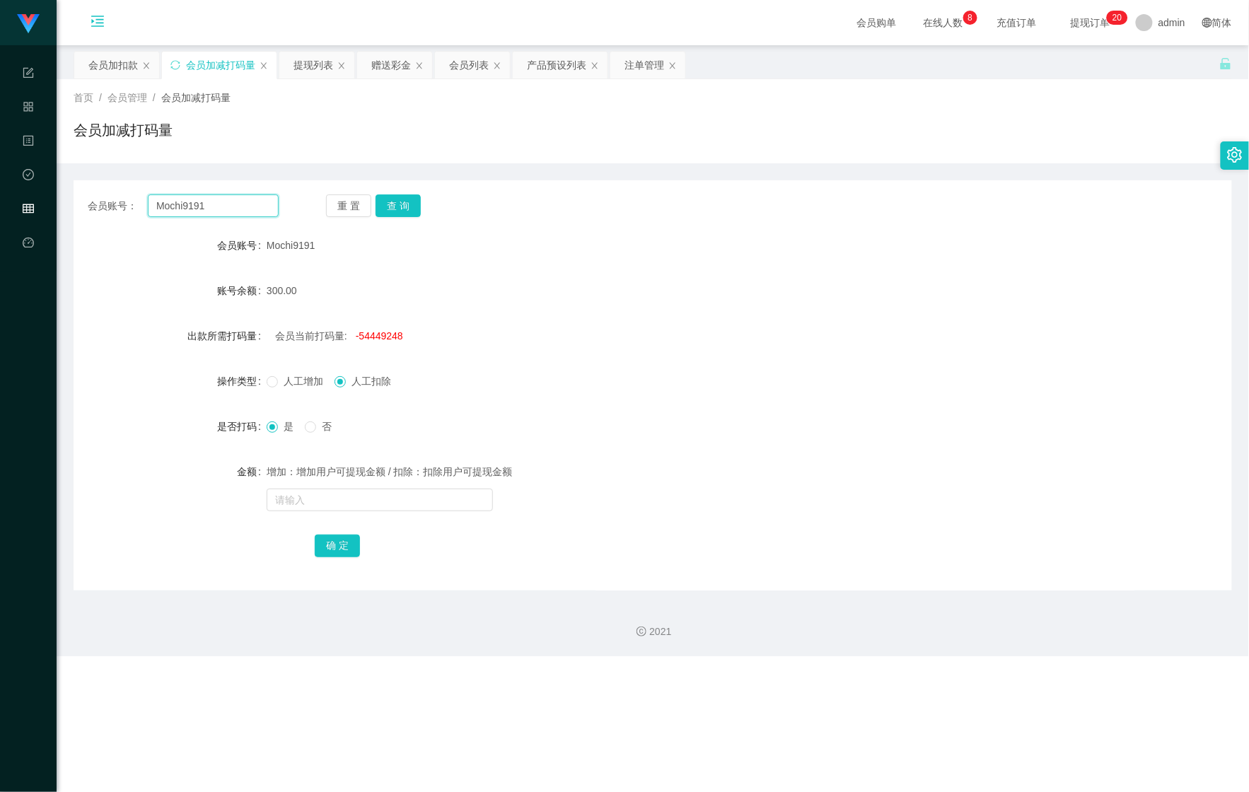
paste input "ds1888"
type input "ds1888"
drag, startPoint x: 386, startPoint y: 211, endPoint x: 352, endPoint y: 207, distance: 33.5
click at [385, 211] on button "查 询" at bounding box center [398, 206] width 45 height 23
click at [86, 66] on div "会员加扣款" at bounding box center [116, 65] width 85 height 27
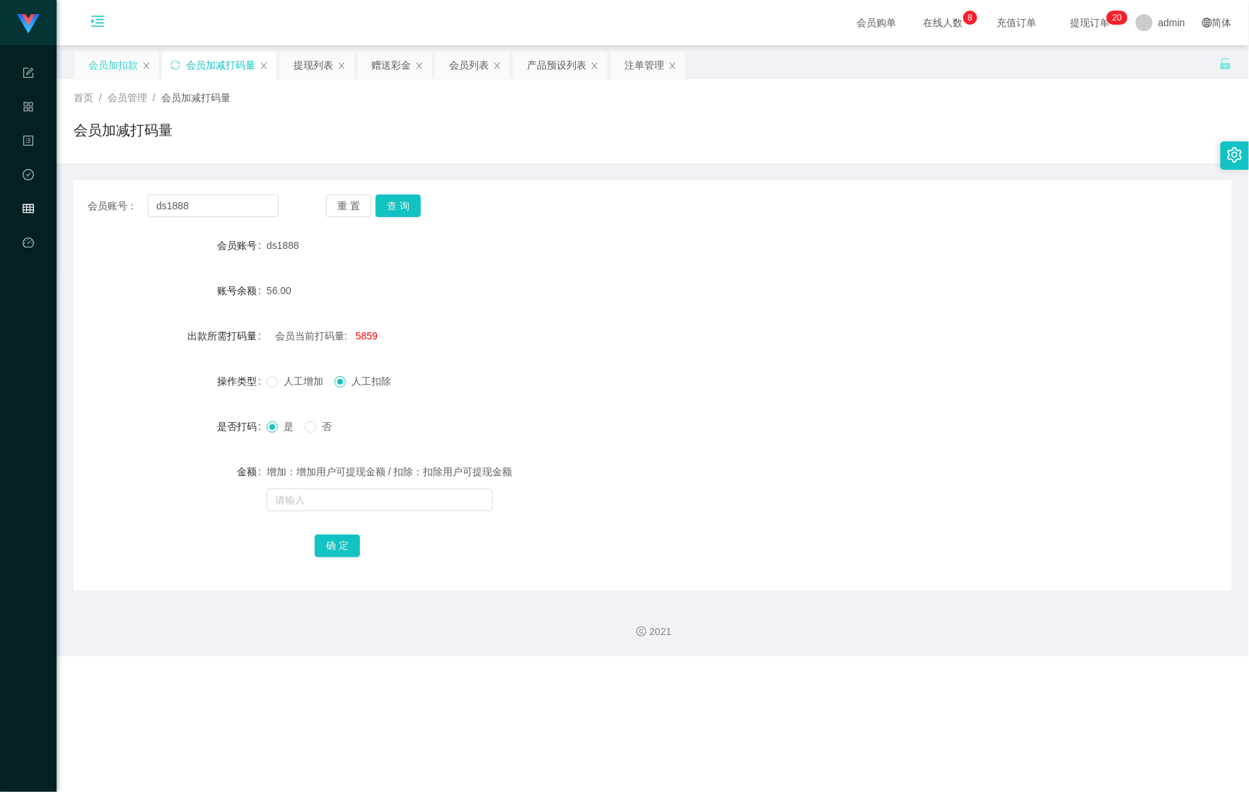
click at [105, 58] on div "会员加扣款" at bounding box center [113, 65] width 50 height 27
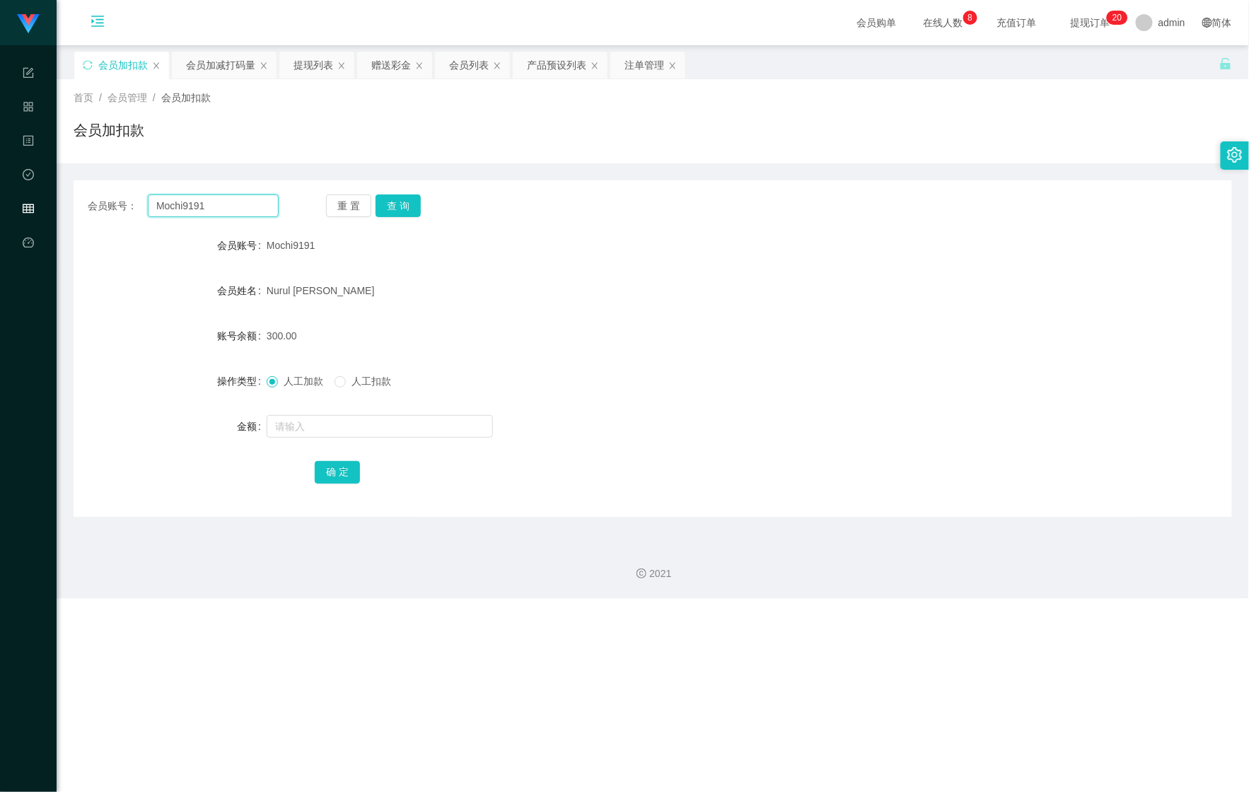
click at [209, 197] on input "Mochi9191" at bounding box center [213, 206] width 131 height 23
drag, startPoint x: 219, startPoint y: 201, endPoint x: 61, endPoint y: 199, distance: 157.8
click at [61, 199] on main "关闭左侧 关闭右侧 关闭其它 刷新页面 会员加扣款 会员加减打码量 提现列表 赠送彩金 会员列表 产品预设列表 注单管理 首页 / 会员管理 / 会员加扣款 …" at bounding box center [653, 288] width 1193 height 487
paste input "ds1888"
type input "ds1888"
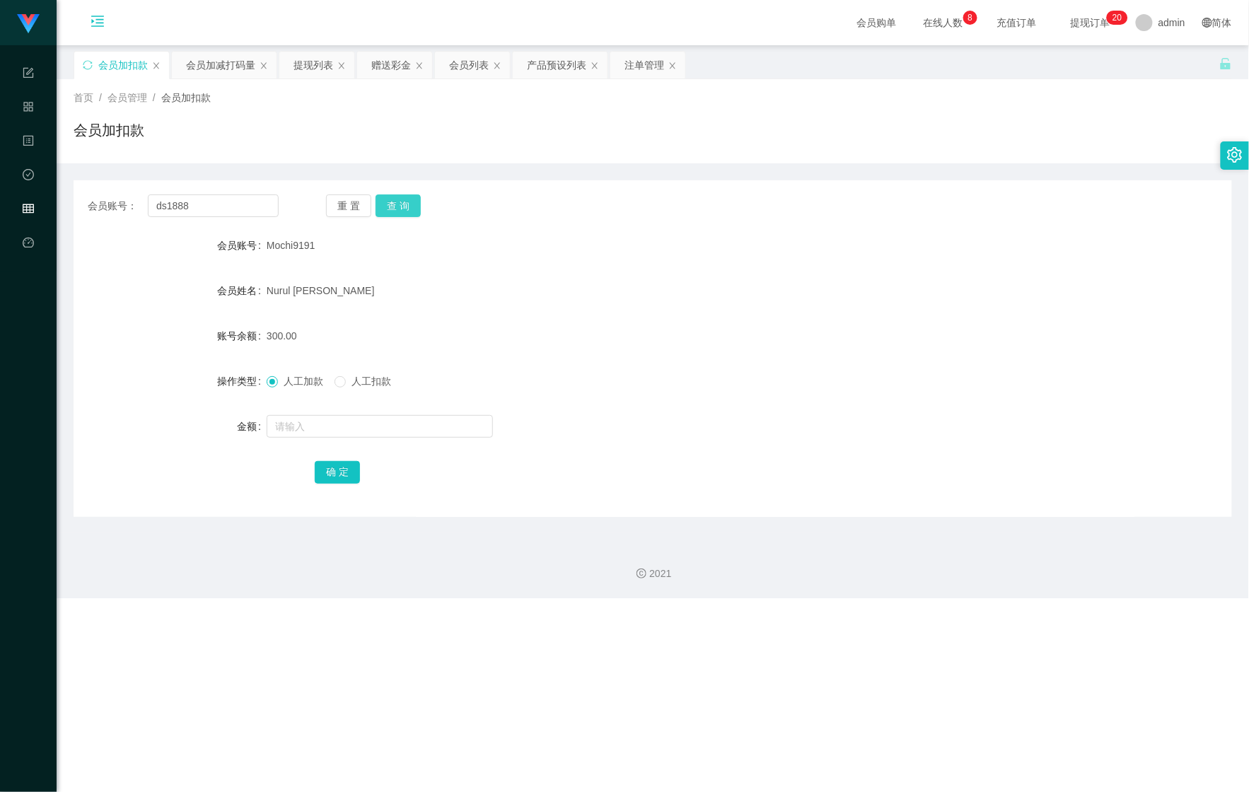
click at [405, 211] on button "查 询" at bounding box center [398, 206] width 45 height 23
click at [334, 425] on input "text" at bounding box center [380, 426] width 226 height 23
type input "244"
click at [337, 468] on button "确 定" at bounding box center [337, 472] width 45 height 23
click at [197, 71] on div "会员加减打码量" at bounding box center [220, 65] width 69 height 27
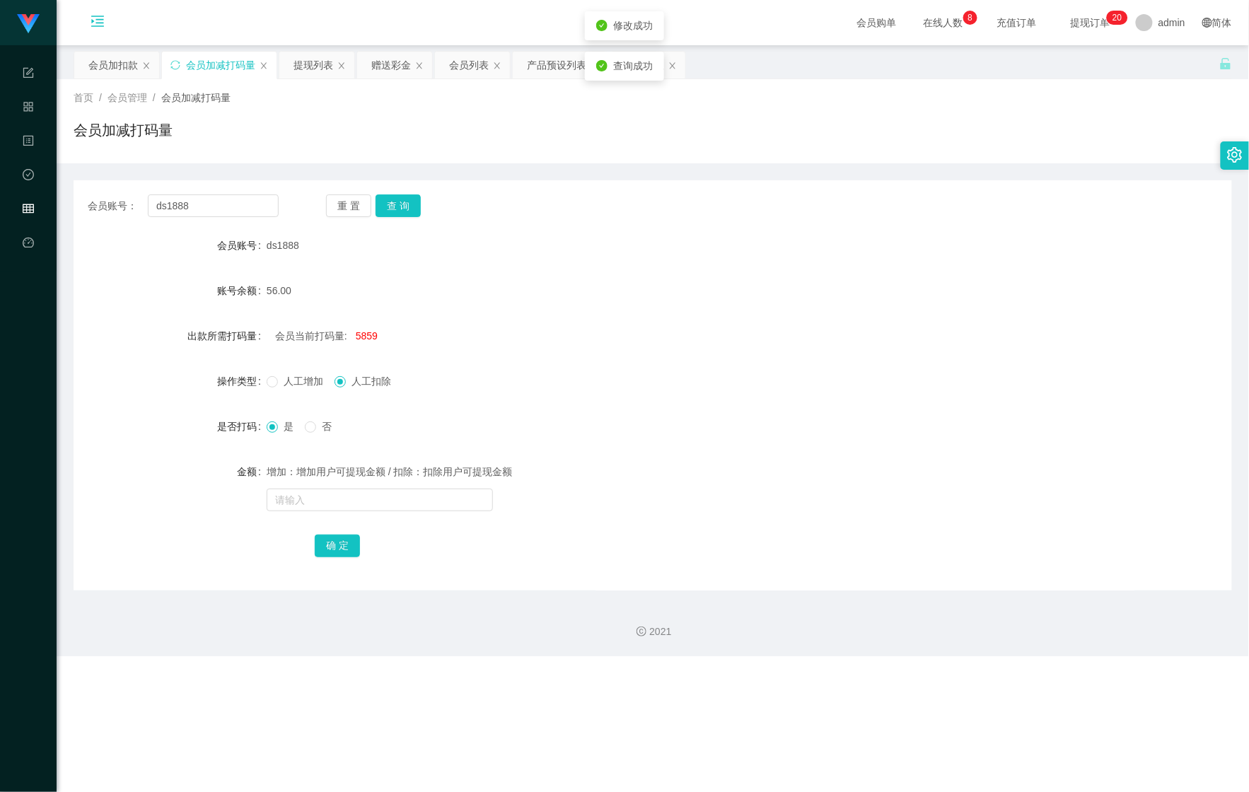
click at [342, 514] on div "增加：增加用户可提现金额 / 扣除：扣除用户可提现金额" at bounding box center [605, 486] width 676 height 57
click at [372, 497] on input "text" at bounding box center [380, 500] width 226 height 23
type input "5645115"
click at [332, 538] on button "确 定" at bounding box center [337, 546] width 45 height 23
click at [106, 54] on div "会员加扣款" at bounding box center [113, 65] width 50 height 27
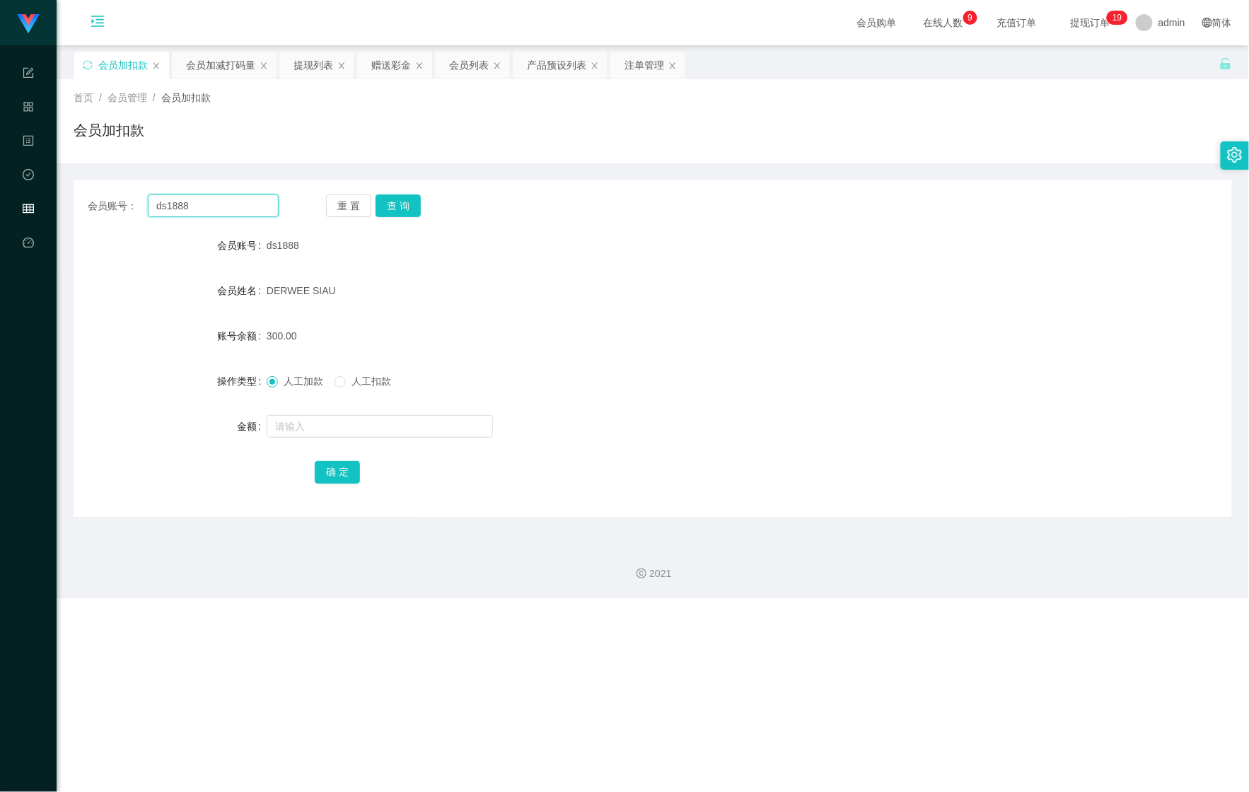
click at [140, 214] on div "会员账号： ds1888" at bounding box center [183, 206] width 191 height 23
paste input "元屠"
type input "元屠"
click at [403, 204] on button "查 询" at bounding box center [398, 206] width 45 height 23
click at [402, 204] on button "查 询" at bounding box center [406, 206] width 61 height 23
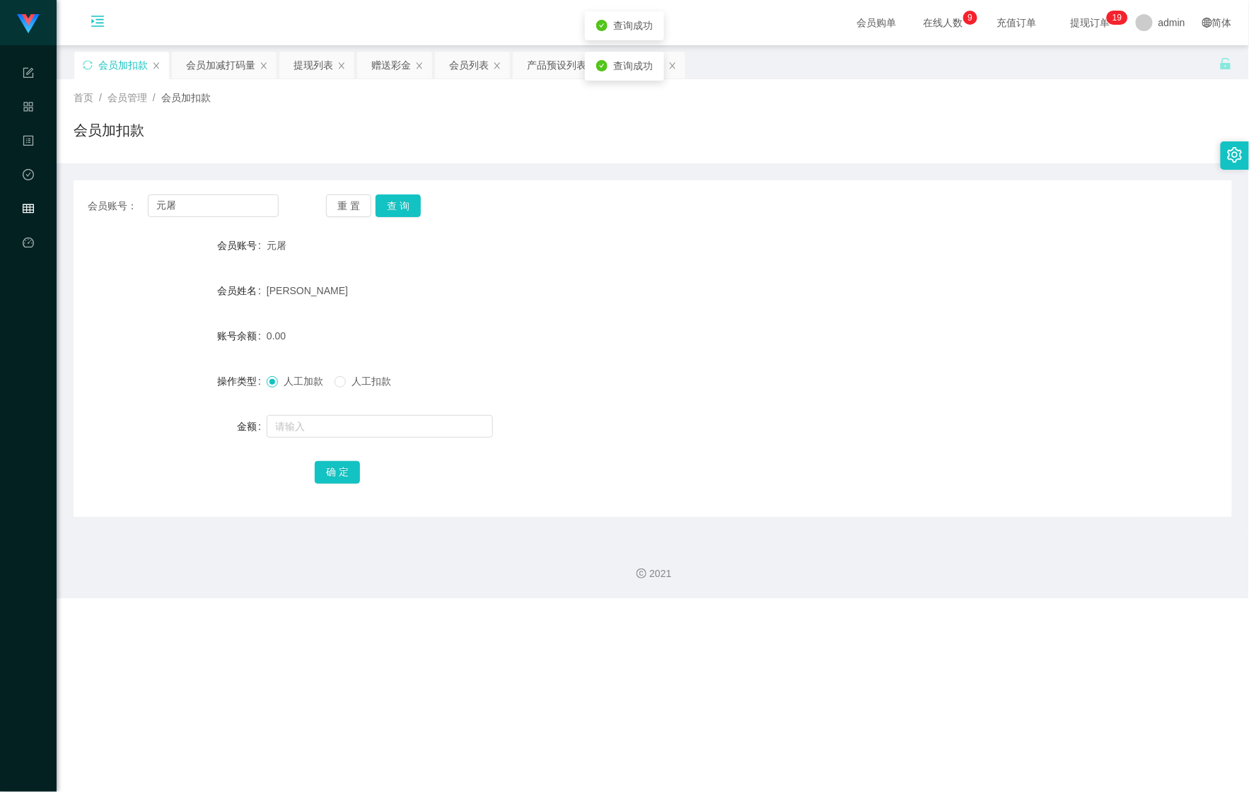
click at [315, 442] on form "会员账号 元屠 会员姓名 tee kai chin 账号余额 0.00 操作类型 人工加款 人工扣款 金额 确 定" at bounding box center [653, 358] width 1159 height 255
click at [323, 428] on input "text" at bounding box center [380, 426] width 226 height 23
type input "100"
click at [354, 478] on button "确 定" at bounding box center [337, 472] width 45 height 23
click at [193, 66] on div "会员加减打码量" at bounding box center [220, 65] width 69 height 27
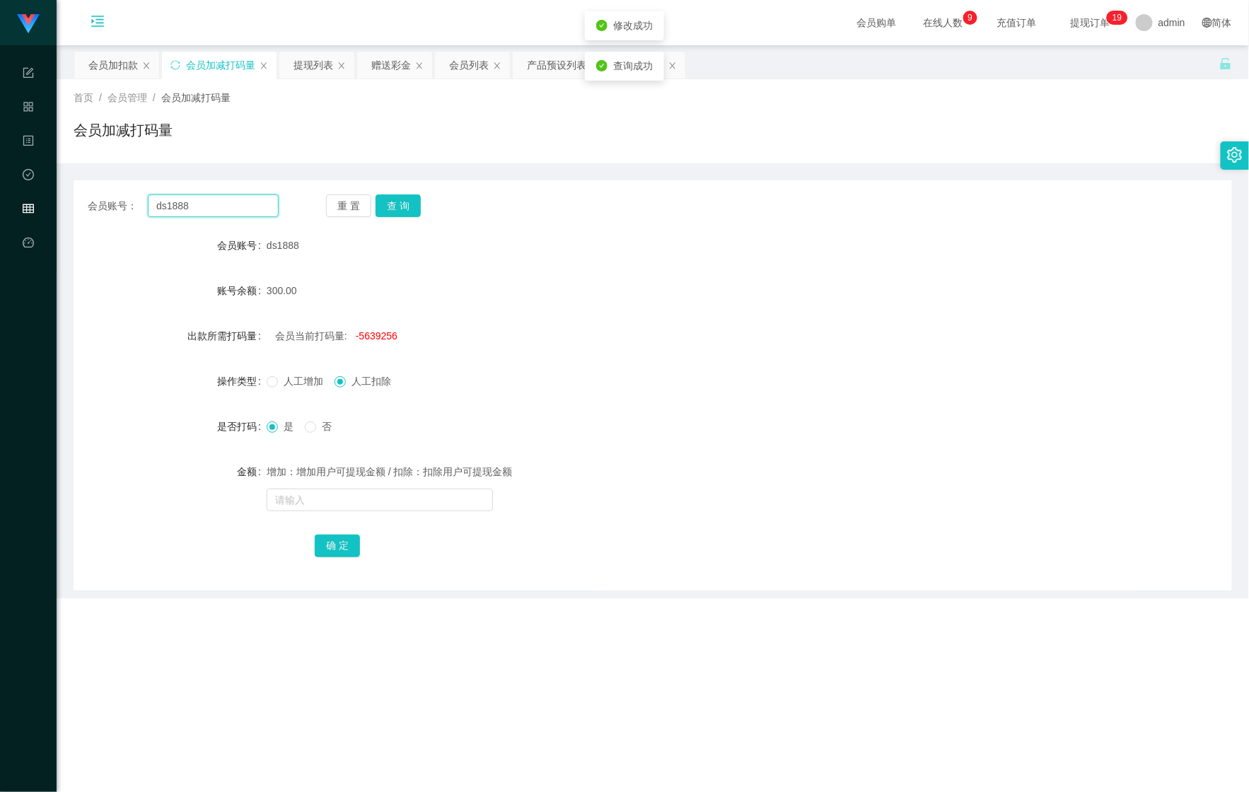
drag, startPoint x: 198, startPoint y: 202, endPoint x: 75, endPoint y: 216, distance: 123.9
click at [86, 216] on div "会员账号： ds1888 重 置 查 询" at bounding box center [653, 206] width 1159 height 23
paste input "元屠"
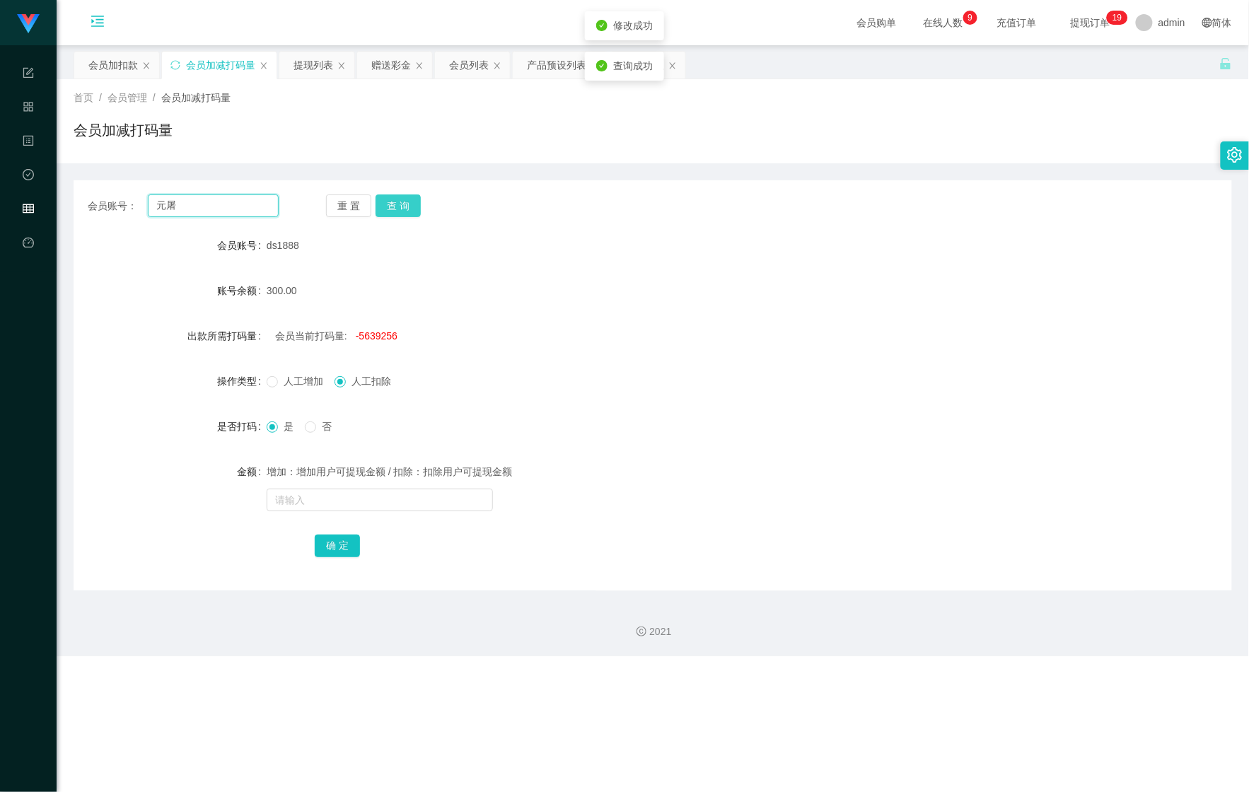
type input "元屠"
click at [403, 209] on button "查 询" at bounding box center [398, 206] width 45 height 23
click at [346, 493] on input "text" at bounding box center [380, 500] width 226 height 23
click at [306, 502] on input "text" at bounding box center [380, 500] width 226 height 23
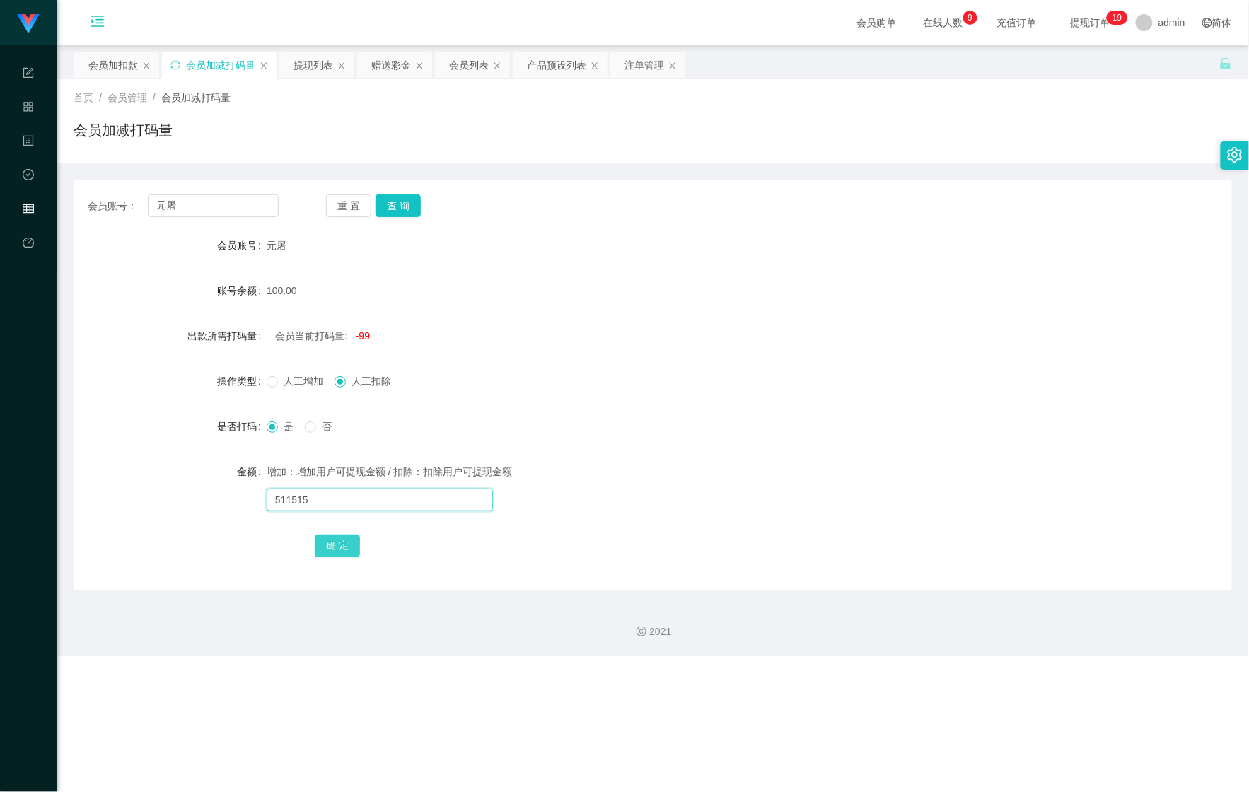
type input "511515"
drag, startPoint x: 334, startPoint y: 540, endPoint x: 498, endPoint y: 478, distance: 175.5
click at [334, 540] on button "确 定" at bounding box center [337, 546] width 45 height 23
drag, startPoint x: 207, startPoint y: 207, endPoint x: -48, endPoint y: 194, distance: 255.0
click at [0, 194] on html "Shopee Workbench 系统配置 产品管理 内容中心 数据中心 会员管理 平台首页 保存配置 重置配置 整体风格设置 主题色 导航设置 内容区域宽度…" at bounding box center [624, 396] width 1249 height 792
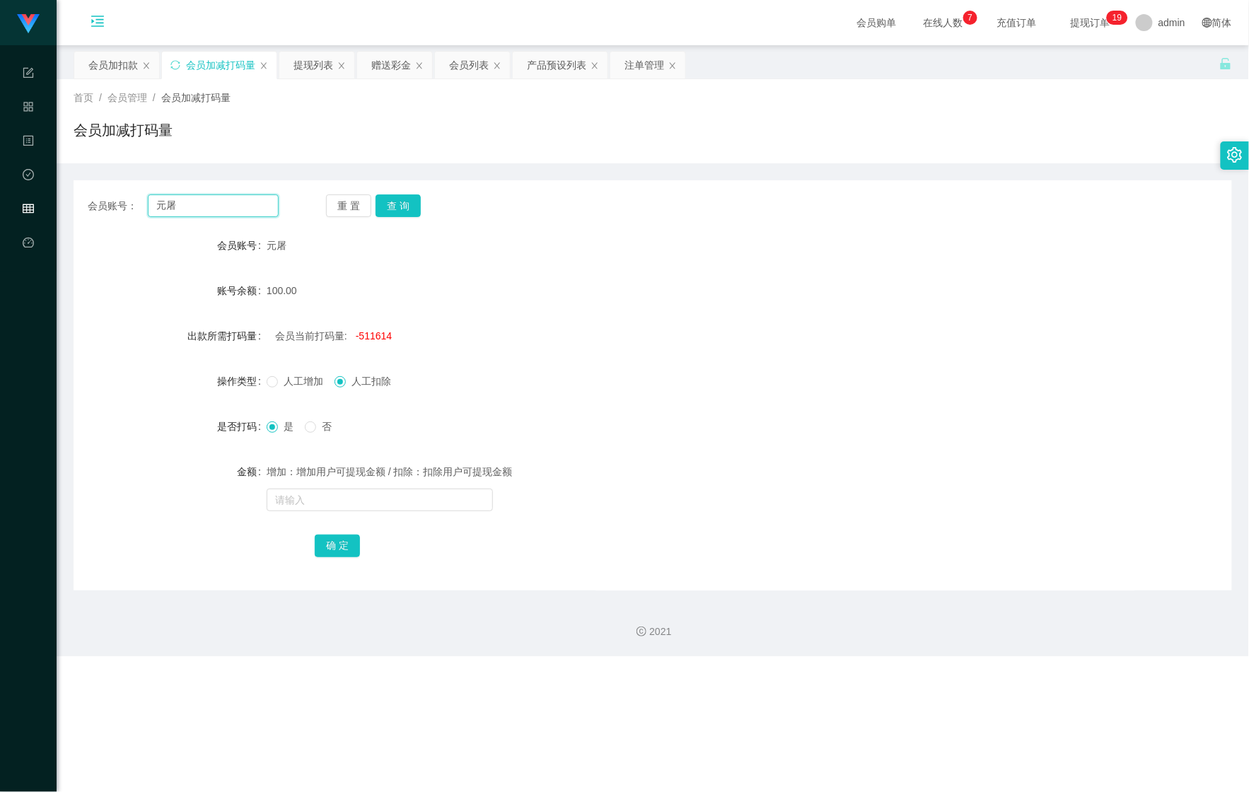
paste input "ds1888"
type input "ds1888"
click at [399, 207] on button "查 询" at bounding box center [398, 206] width 45 height 23
click at [95, 57] on div "会员加扣款" at bounding box center [113, 65] width 50 height 27
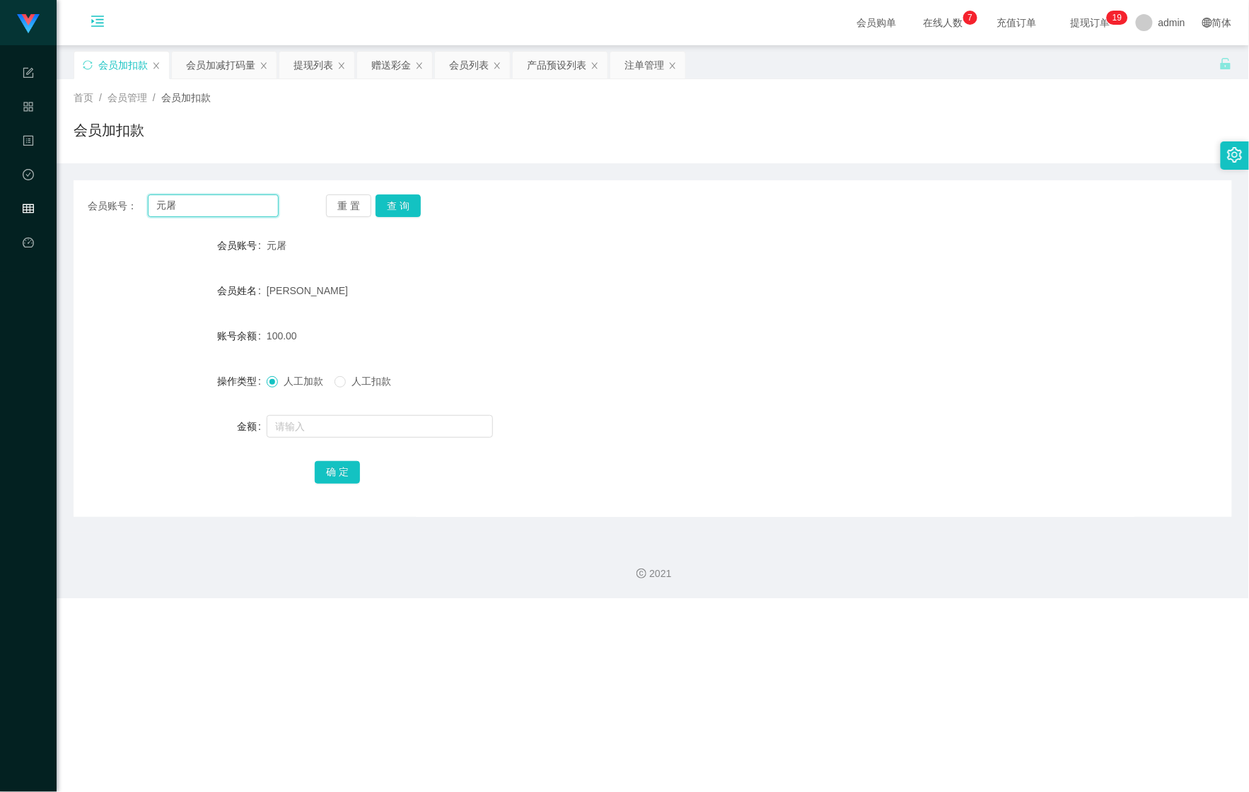
drag, startPoint x: 226, startPoint y: 204, endPoint x: 105, endPoint y: 193, distance: 121.5
click at [62, 184] on main "关闭左侧 关闭右侧 关闭其它 刷新页面 会员加扣款 会员加减打码量 提现列表 赠送彩金 会员列表 产品预设列表 注单管理 首页 / 会员管理 / 会员加扣款 …" at bounding box center [653, 288] width 1193 height 487
paste input "ds1888"
type input "ds1888"
click at [398, 198] on button "查 询" at bounding box center [398, 206] width 45 height 23
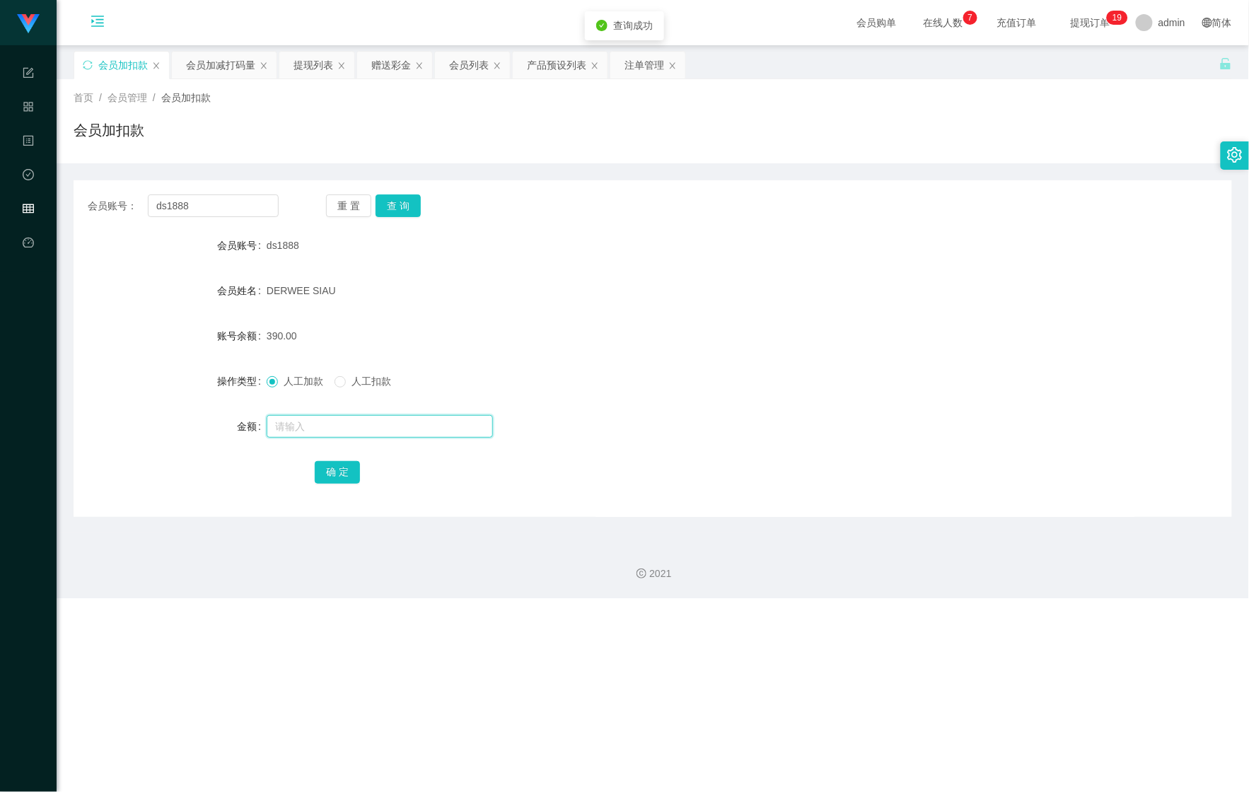
click at [313, 420] on input "text" at bounding box center [380, 426] width 226 height 23
type input "110"
click at [343, 463] on button "确 定" at bounding box center [337, 472] width 45 height 23
drag, startPoint x: 717, startPoint y: 417, endPoint x: 725, endPoint y: 379, distance: 39.1
click at [717, 417] on div at bounding box center [605, 426] width 676 height 28
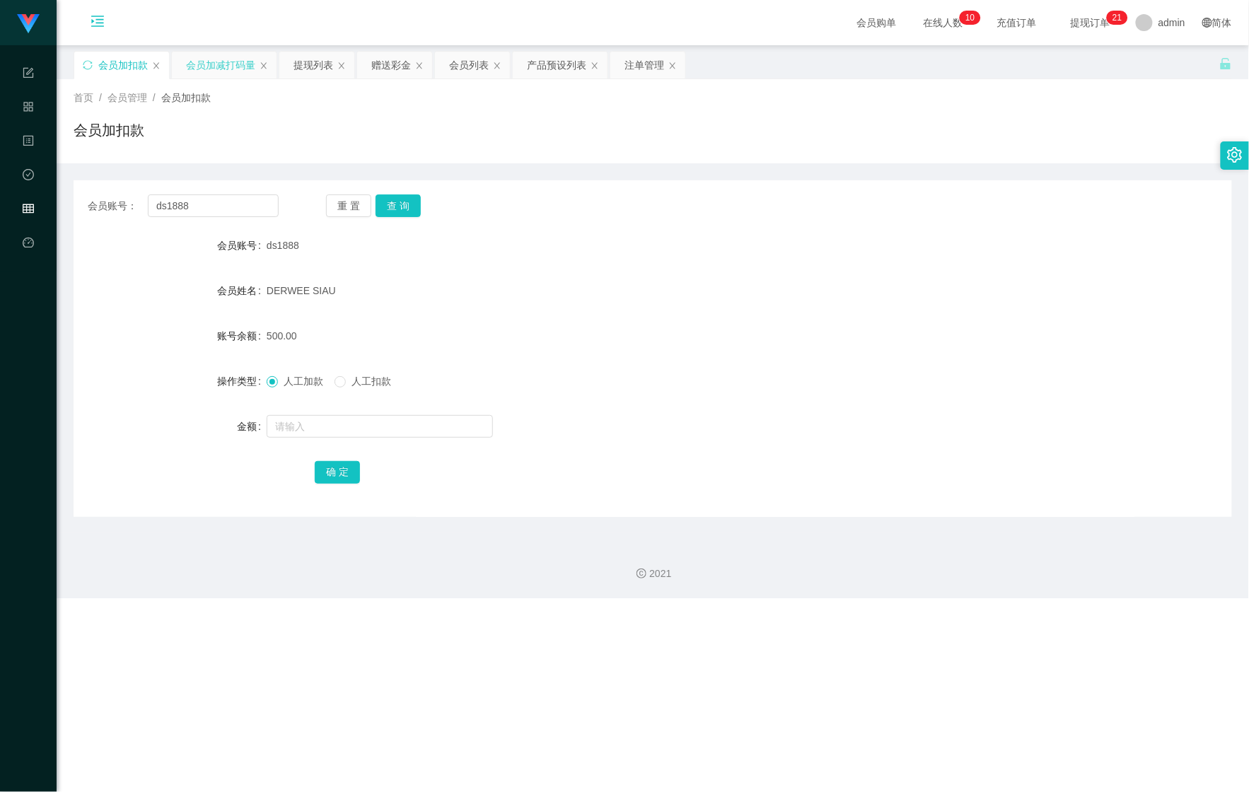
click at [219, 66] on div "会员加减打码量" at bounding box center [220, 65] width 69 height 27
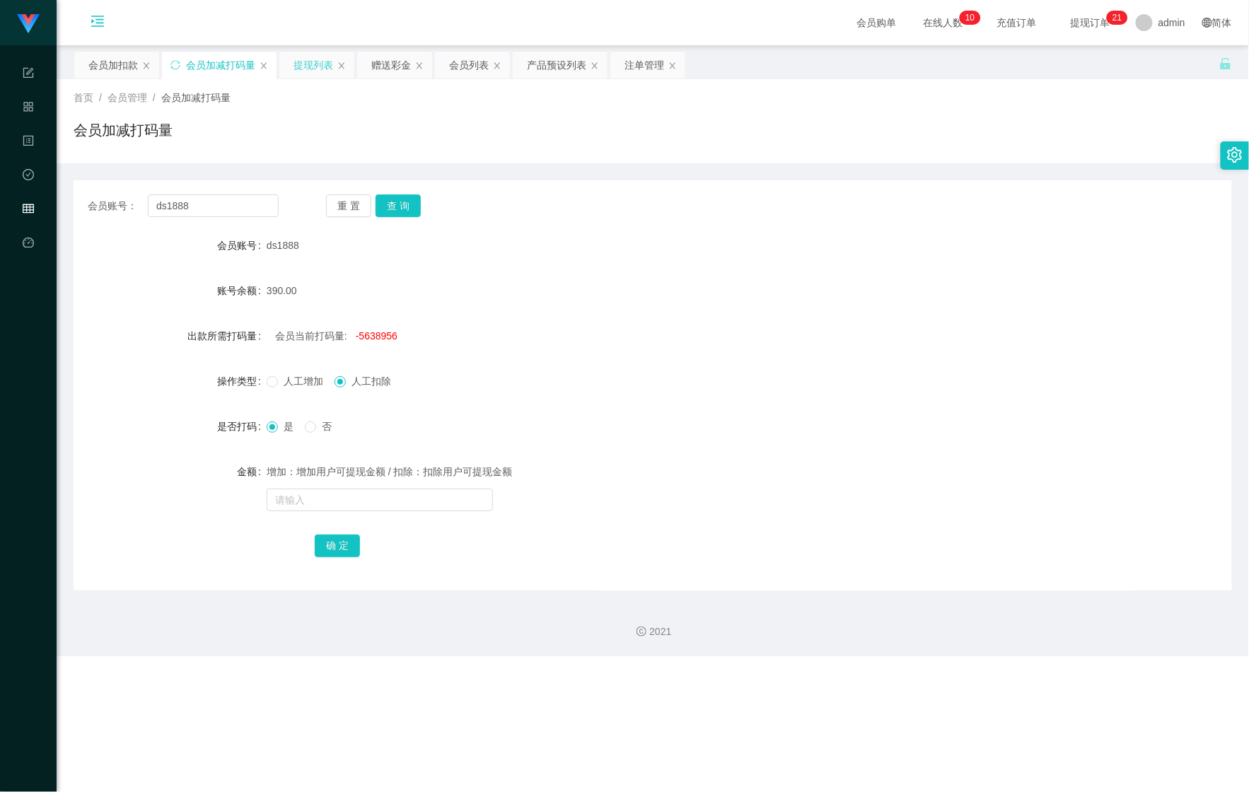
click at [308, 66] on div "提现列表" at bounding box center [314, 65] width 40 height 27
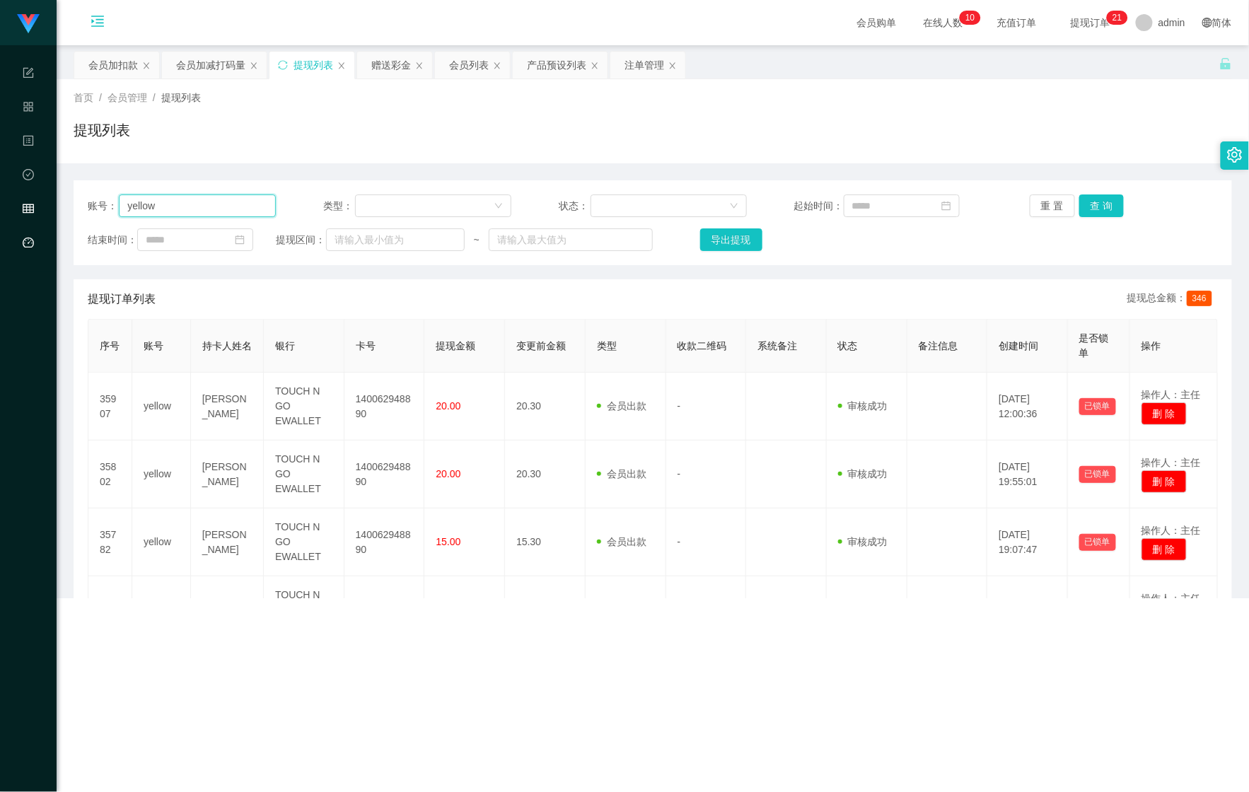
click at [18, 216] on section "Shopee Workbench 系统配置 产品管理 内容中心 数据中心 会员管理 平台首页 保存配置 重置配置 整体风格设置 主题色 导航设置 内容区域宽度…" at bounding box center [624, 299] width 1249 height 598
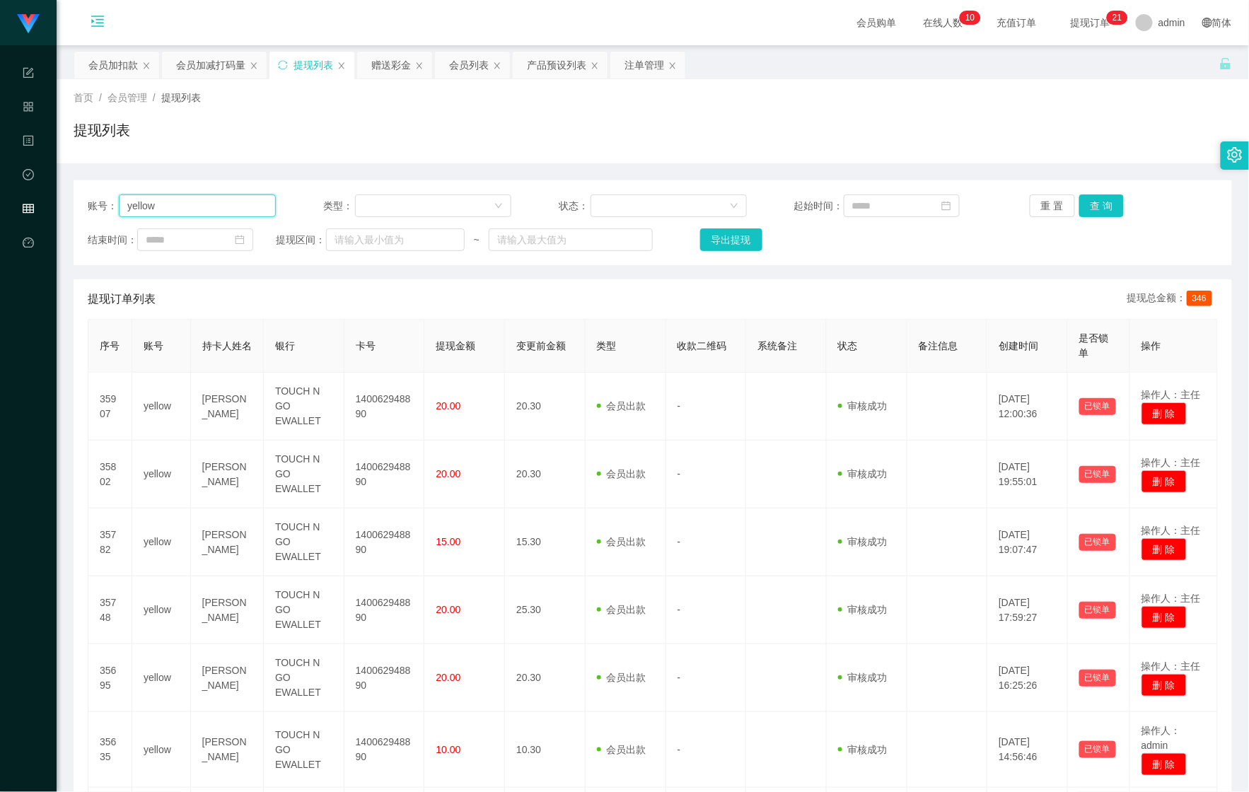
paste input "iceman"
type input "iceman"
click at [1097, 196] on button "查 询" at bounding box center [1102, 206] width 45 height 23
click at [1097, 196] on div "重 置 查 询" at bounding box center [1124, 206] width 188 height 23
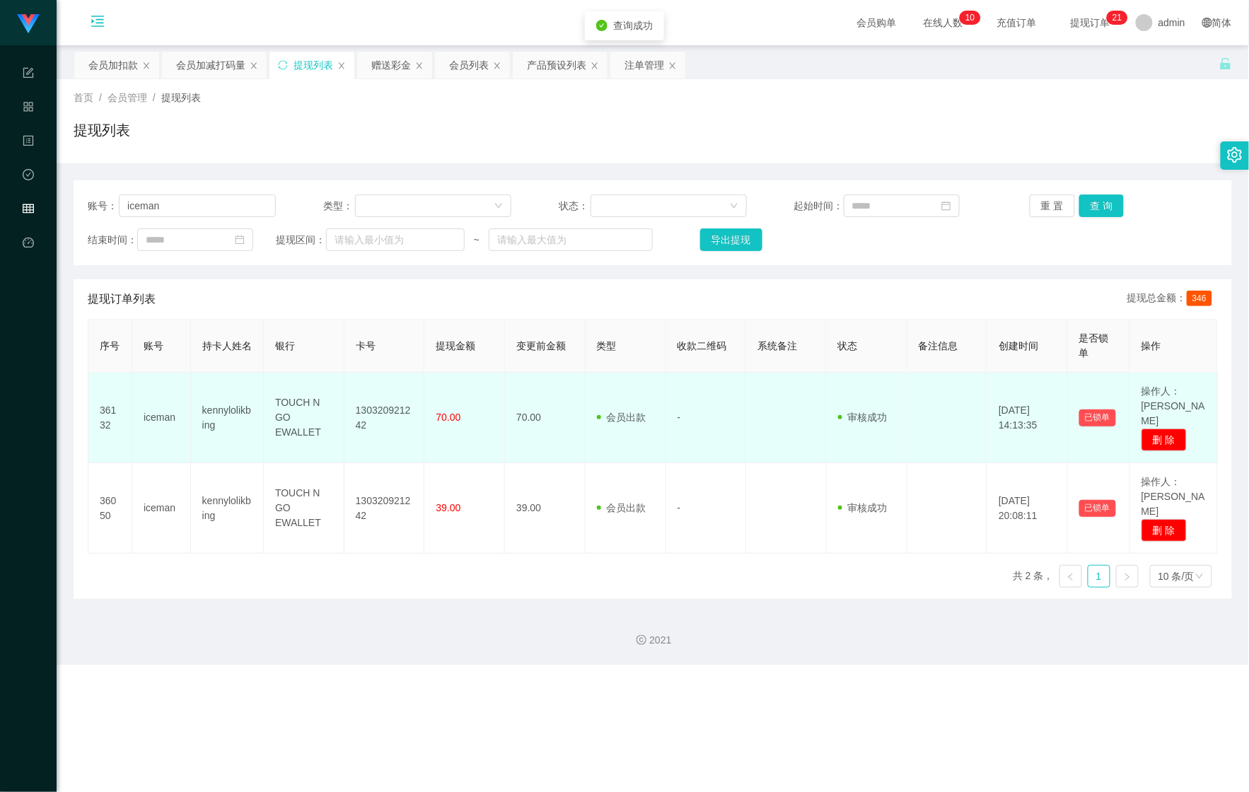
click at [375, 403] on td "130320921242" at bounding box center [385, 418] width 81 height 91
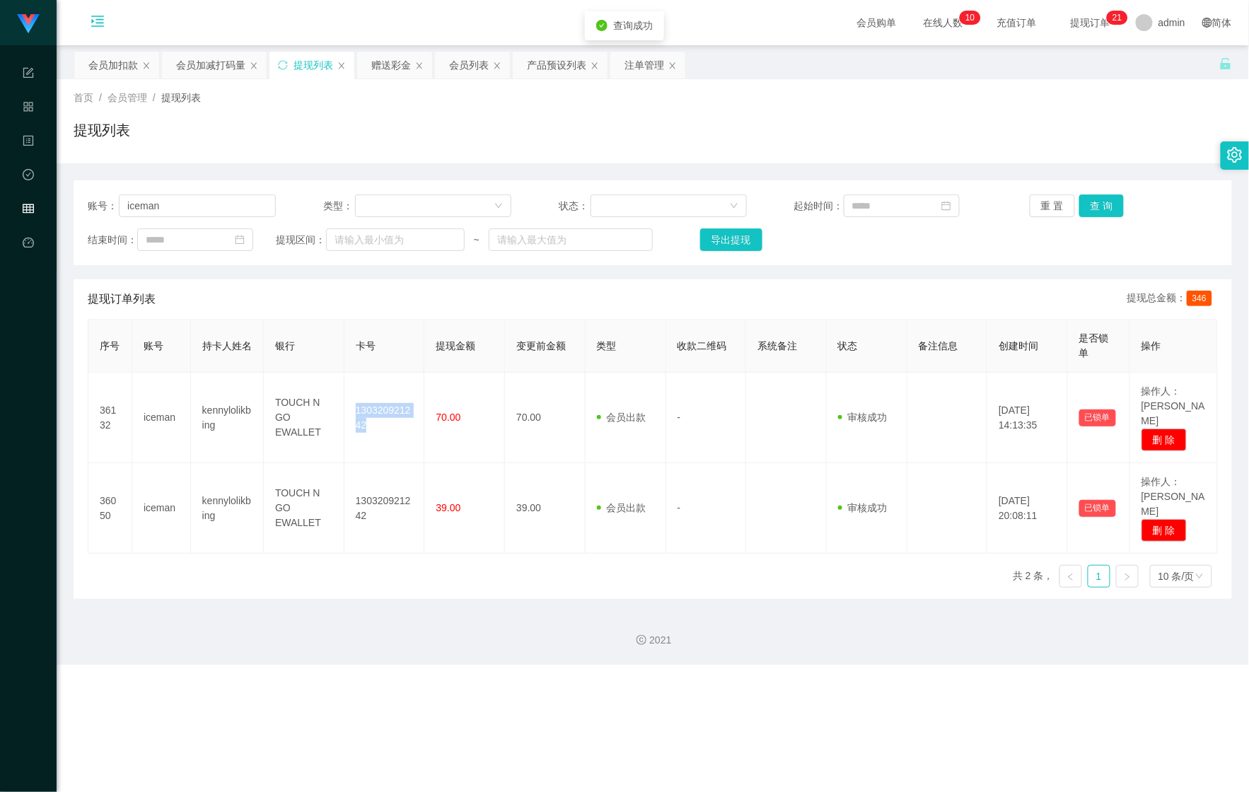
copy td "130320921242"
click at [110, 72] on div "会员加扣款" at bounding box center [113, 65] width 50 height 27
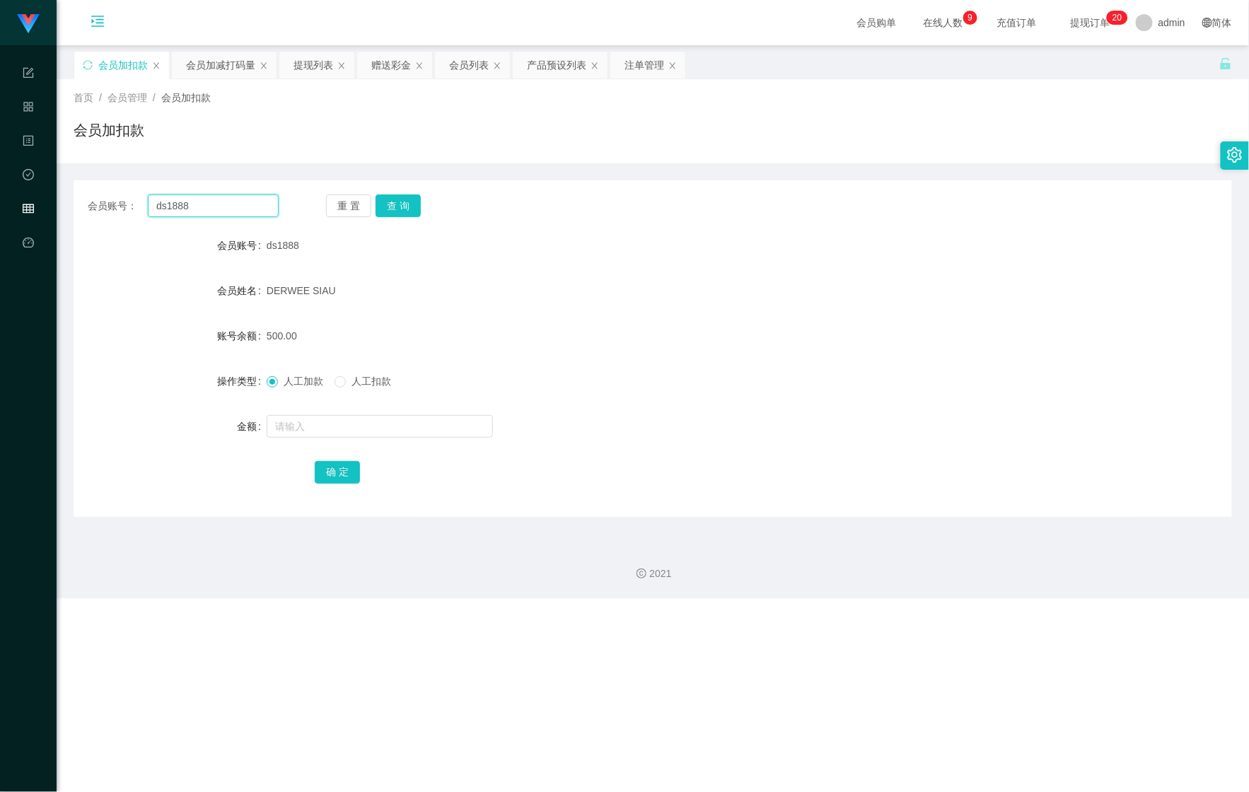
click at [89, 205] on div "会员账号： ds1888" at bounding box center [183, 206] width 191 height 23
paste input "iceman"
type input "iceman"
click at [416, 207] on button "查 询" at bounding box center [398, 206] width 45 height 23
click at [349, 424] on input "text" at bounding box center [380, 426] width 226 height 23
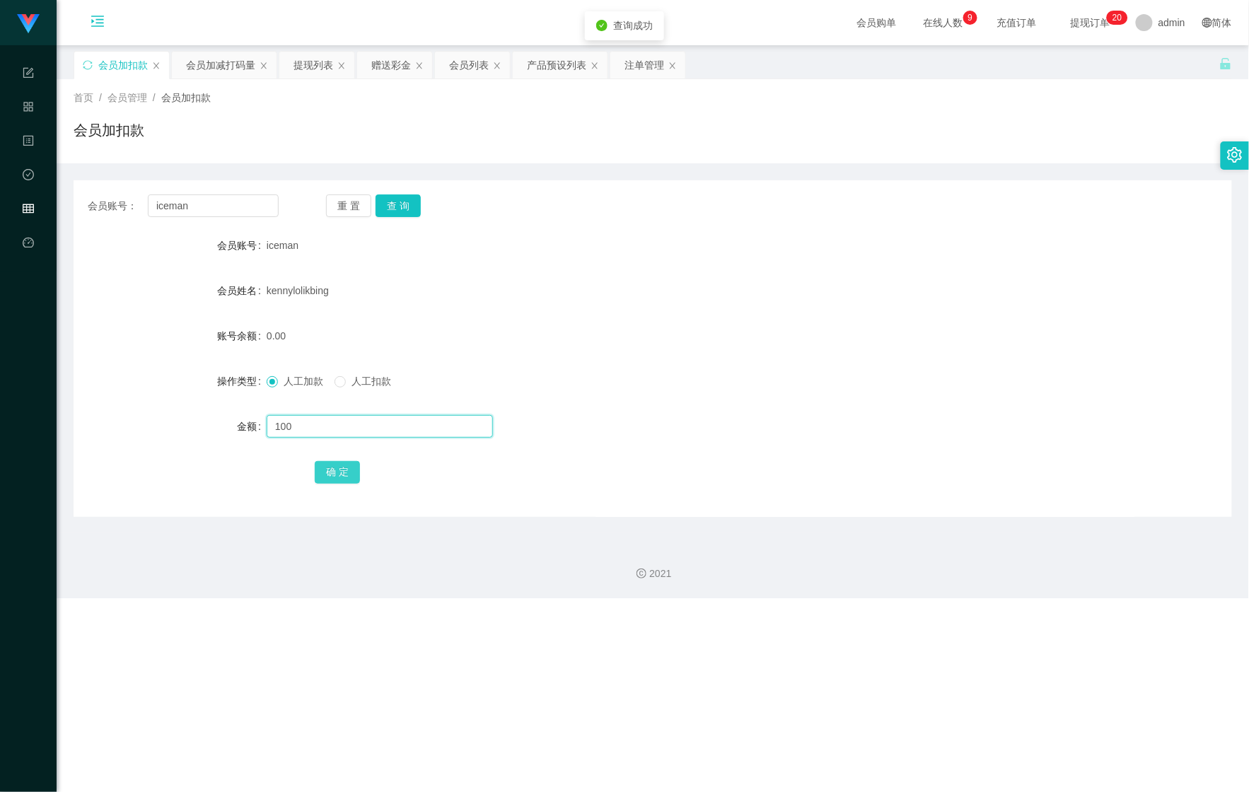
type input "100"
drag, startPoint x: 344, startPoint y: 467, endPoint x: 304, endPoint y: 332, distance: 140.1
click at [344, 467] on button "确 定" at bounding box center [337, 472] width 45 height 23
click at [221, 62] on div "会员加减打码量" at bounding box center [220, 65] width 69 height 27
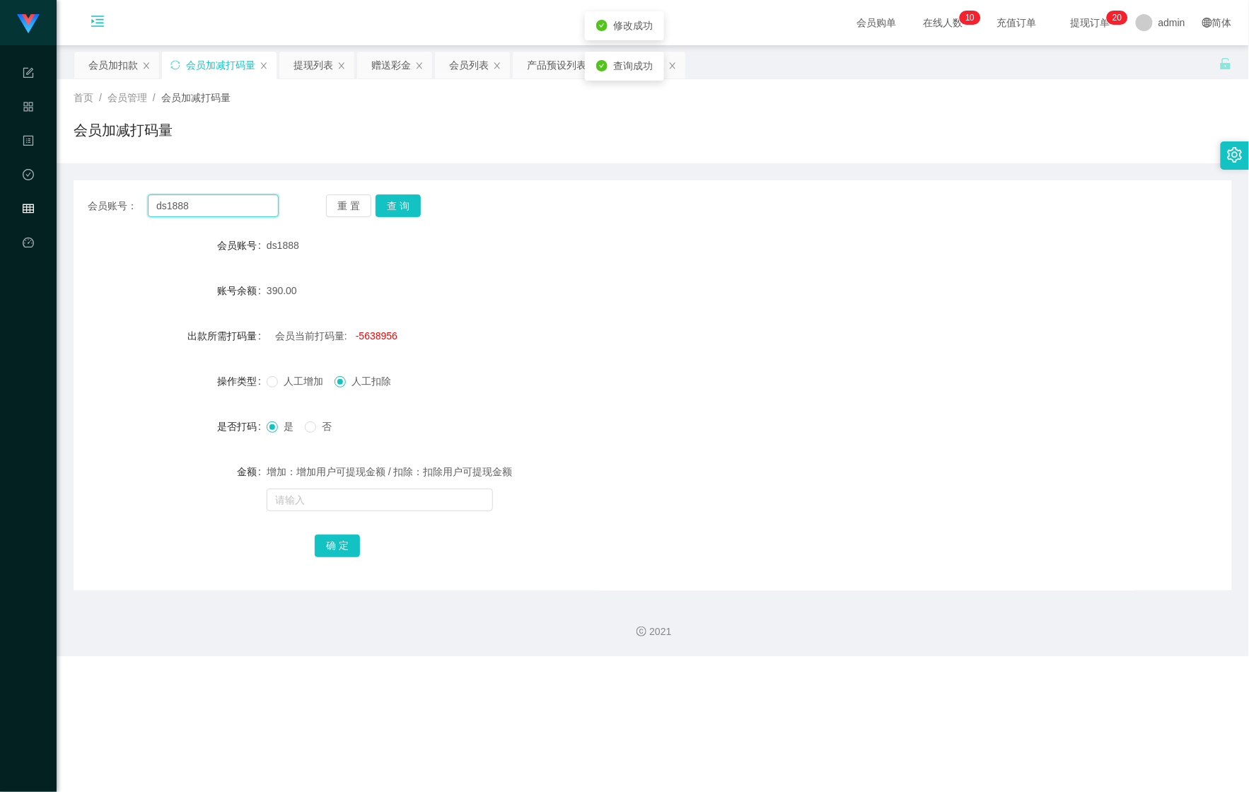
drag, startPoint x: 204, startPoint y: 205, endPoint x: 100, endPoint y: 209, distance: 104.1
click at [98, 209] on div "会员账号： ds1888" at bounding box center [183, 206] width 191 height 23
paste input "iceman"
type input "iceman"
click at [391, 198] on button "查 询" at bounding box center [398, 206] width 45 height 23
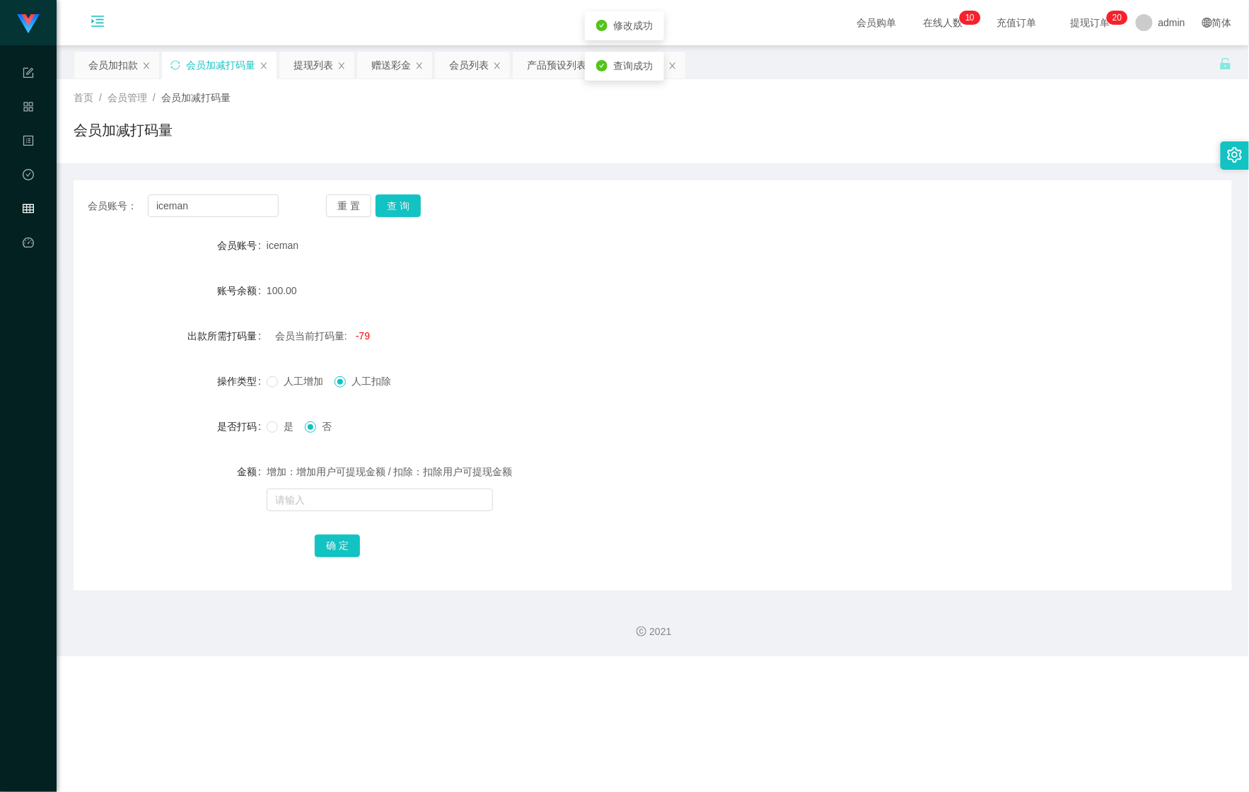
click at [284, 430] on span "是" at bounding box center [288, 426] width 21 height 11
click at [328, 497] on input "text" at bounding box center [380, 500] width 226 height 23
type input "6225"
click at [327, 543] on button "确 定" at bounding box center [337, 546] width 45 height 23
drag, startPoint x: 214, startPoint y: 210, endPoint x: 86, endPoint y: 192, distance: 129.3
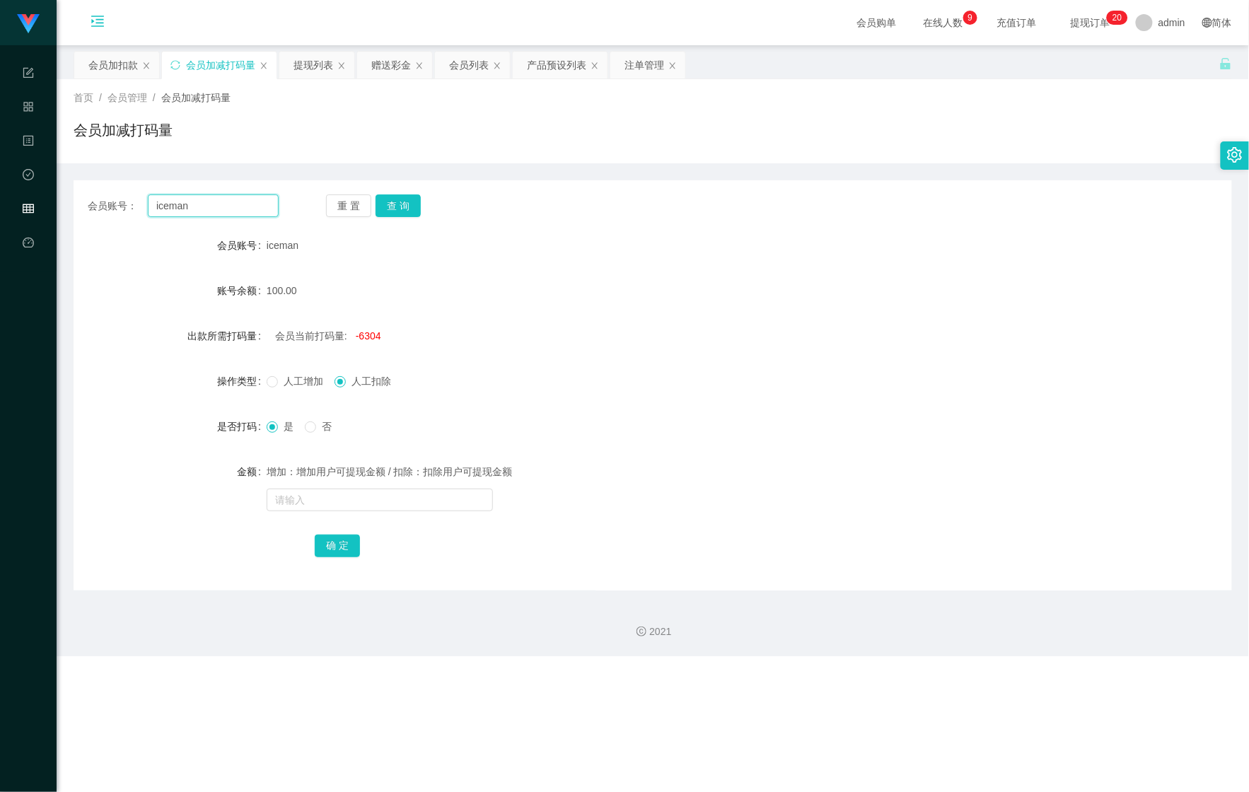
click at [94, 191] on div "会员账号： iceman 重 置 查 询 会员账号 iceman 账号余额 100.00 出款所需打码量 会员当前打码量: -6304 操作类型 人工增加 人…" at bounding box center [653, 385] width 1159 height 410
paste input "kellykelly7869"
type input "kellykelly7869"
click at [402, 208] on button "查 询" at bounding box center [398, 206] width 45 height 23
click at [397, 208] on button "查 询" at bounding box center [406, 206] width 61 height 23
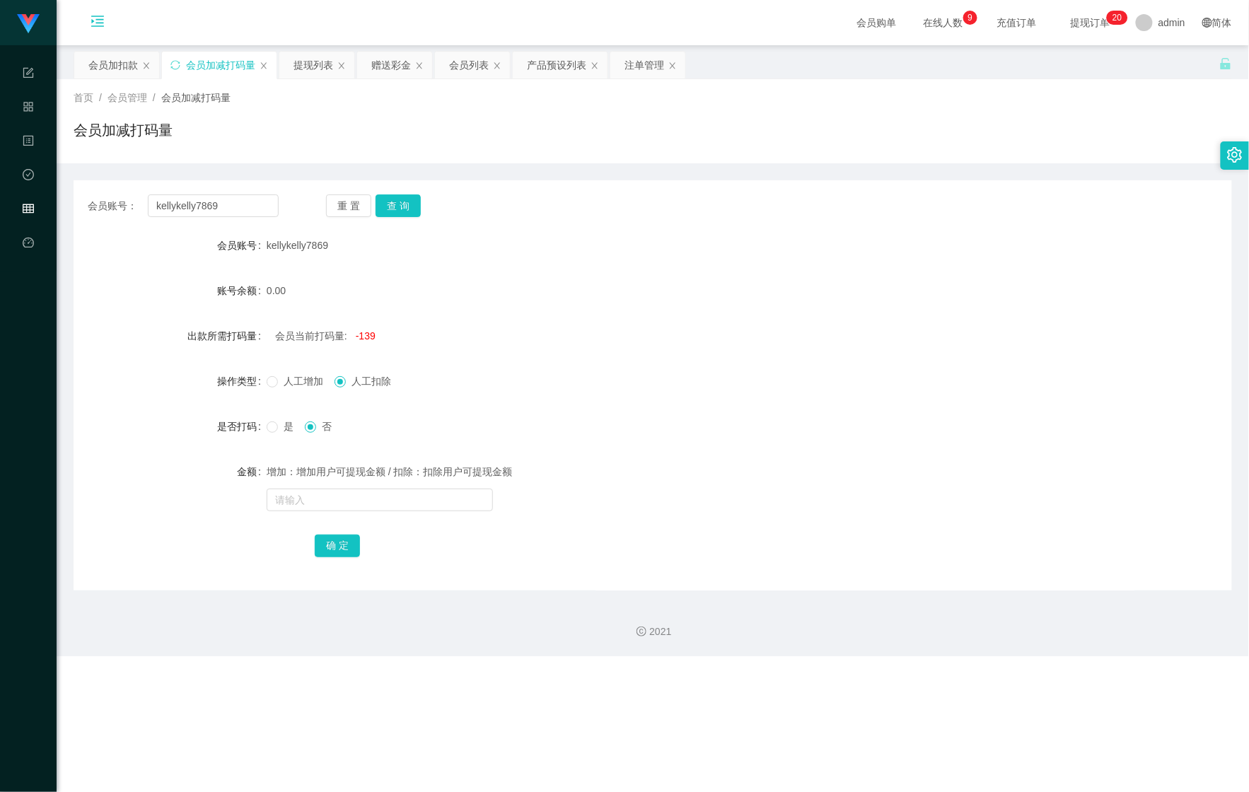
click at [291, 436] on div "是 否" at bounding box center [605, 426] width 676 height 28
click at [279, 432] on span "是" at bounding box center [288, 426] width 21 height 11
click at [115, 68] on div "会员加扣款" at bounding box center [113, 65] width 50 height 27
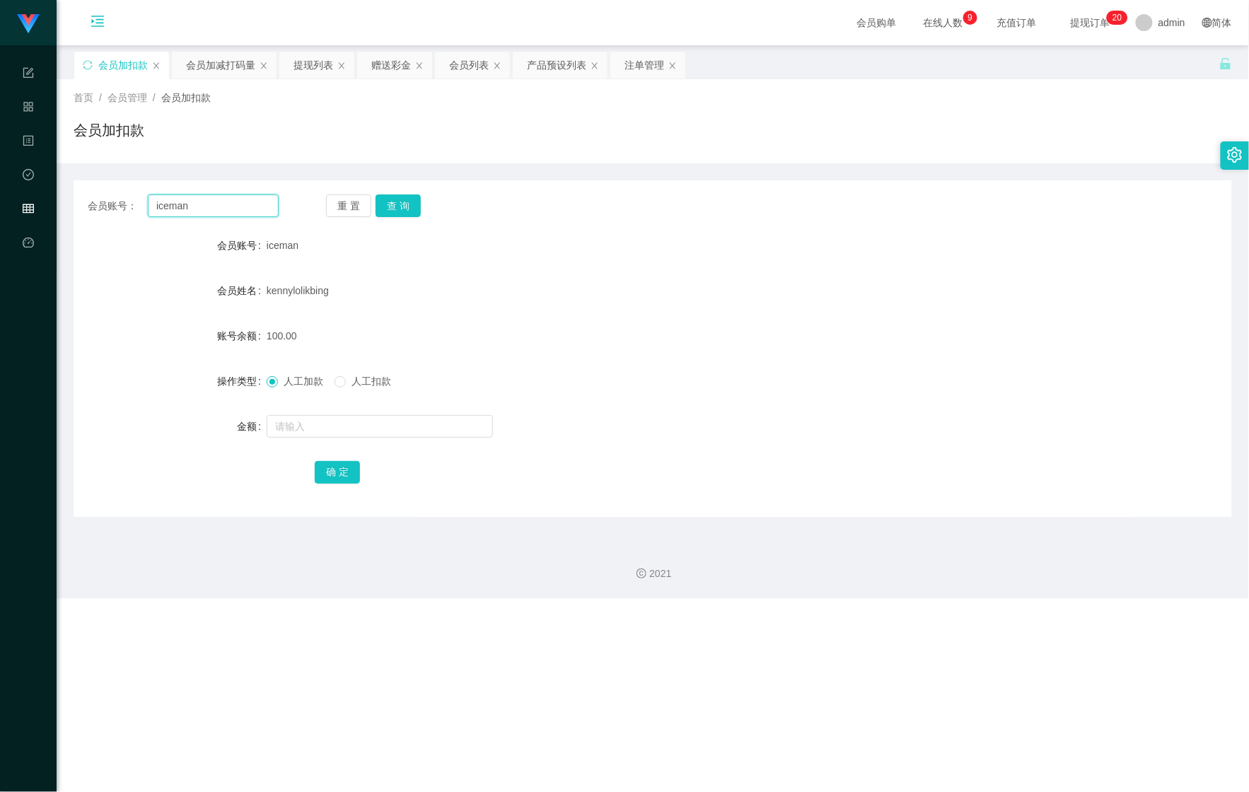
drag, startPoint x: 235, startPoint y: 212, endPoint x: 158, endPoint y: 207, distance: 76.6
click at [78, 211] on div "会员账号： iceman 重 置 查 询" at bounding box center [653, 206] width 1159 height 23
paste input "kellykelly7869"
type input "kellykelly7869"
click at [399, 210] on button "查 询" at bounding box center [398, 206] width 45 height 23
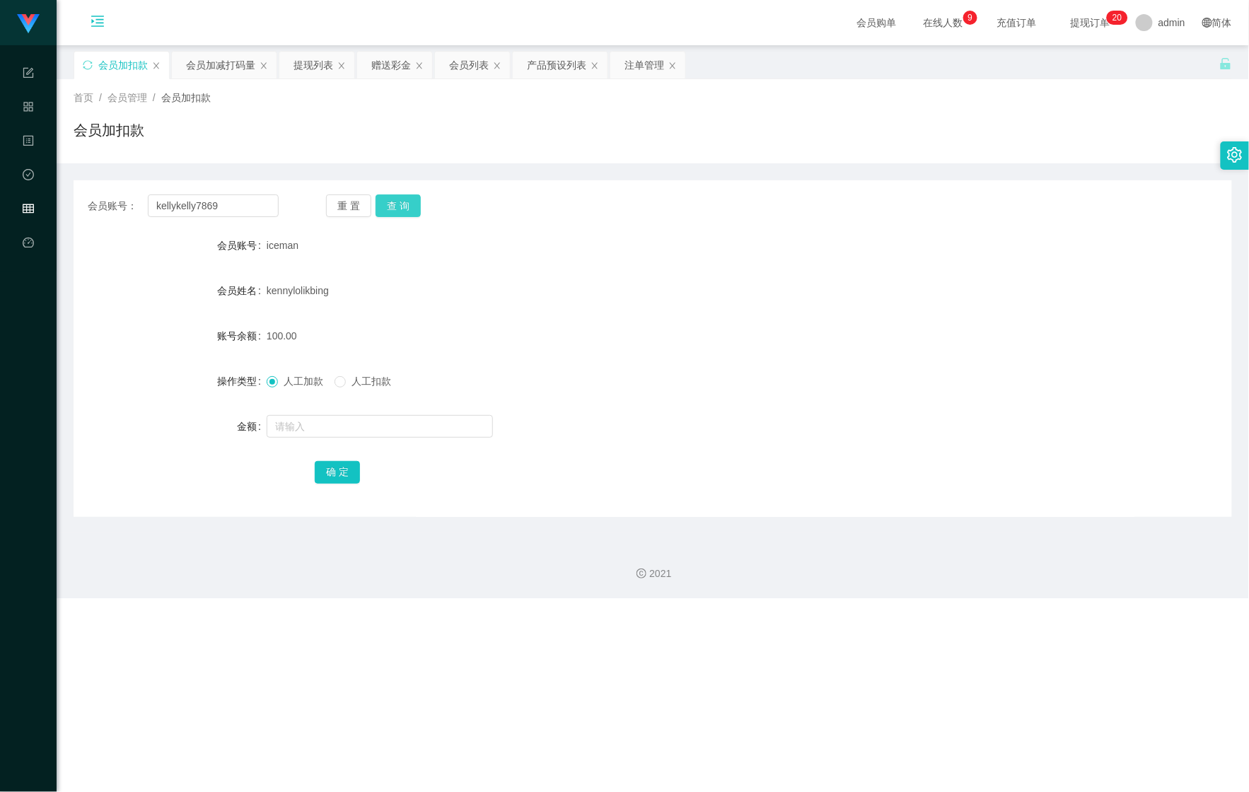
click at [403, 208] on button "查 询" at bounding box center [398, 206] width 45 height 23
click at [313, 436] on input "text" at bounding box center [380, 426] width 226 height 23
type input "100"
drag, startPoint x: 340, startPoint y: 471, endPoint x: 332, endPoint y: 433, distance: 39.0
click at [340, 471] on button "确 定" at bounding box center [337, 472] width 45 height 23
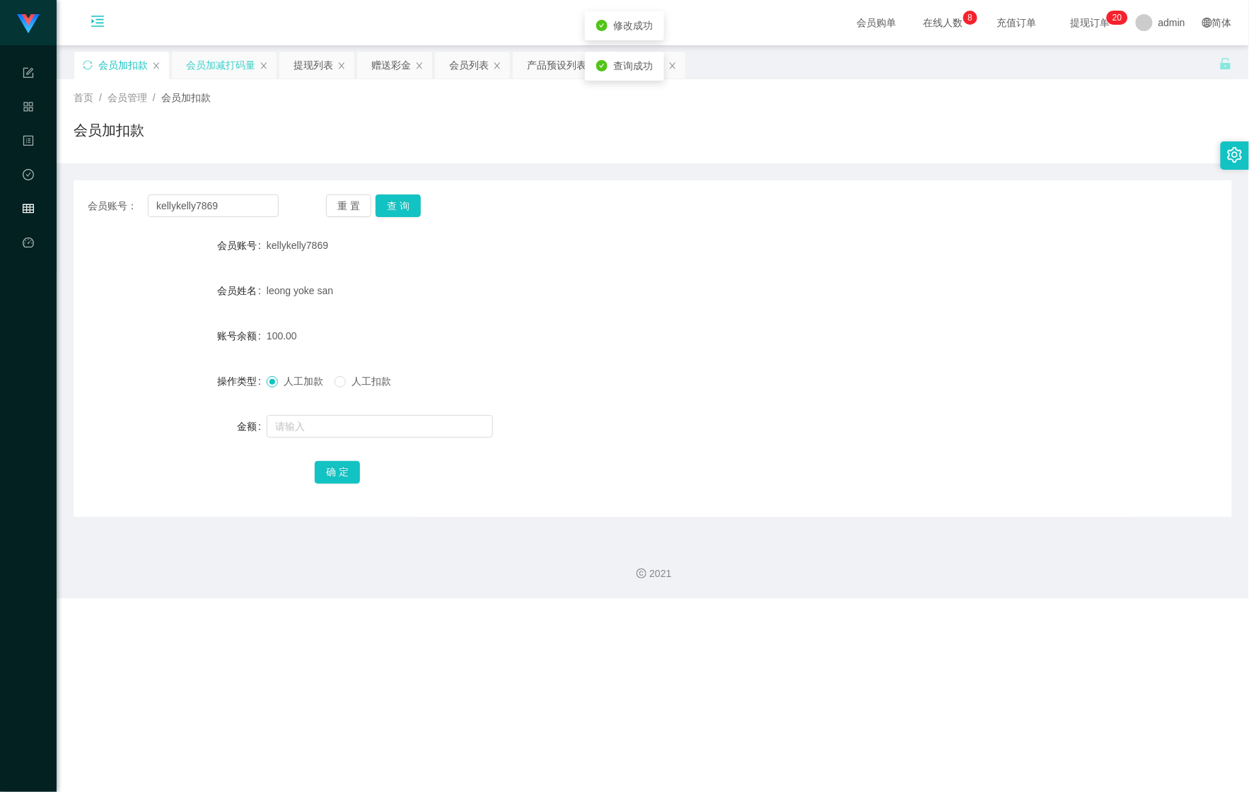
click at [236, 64] on div "会员加减打码量" at bounding box center [220, 65] width 69 height 27
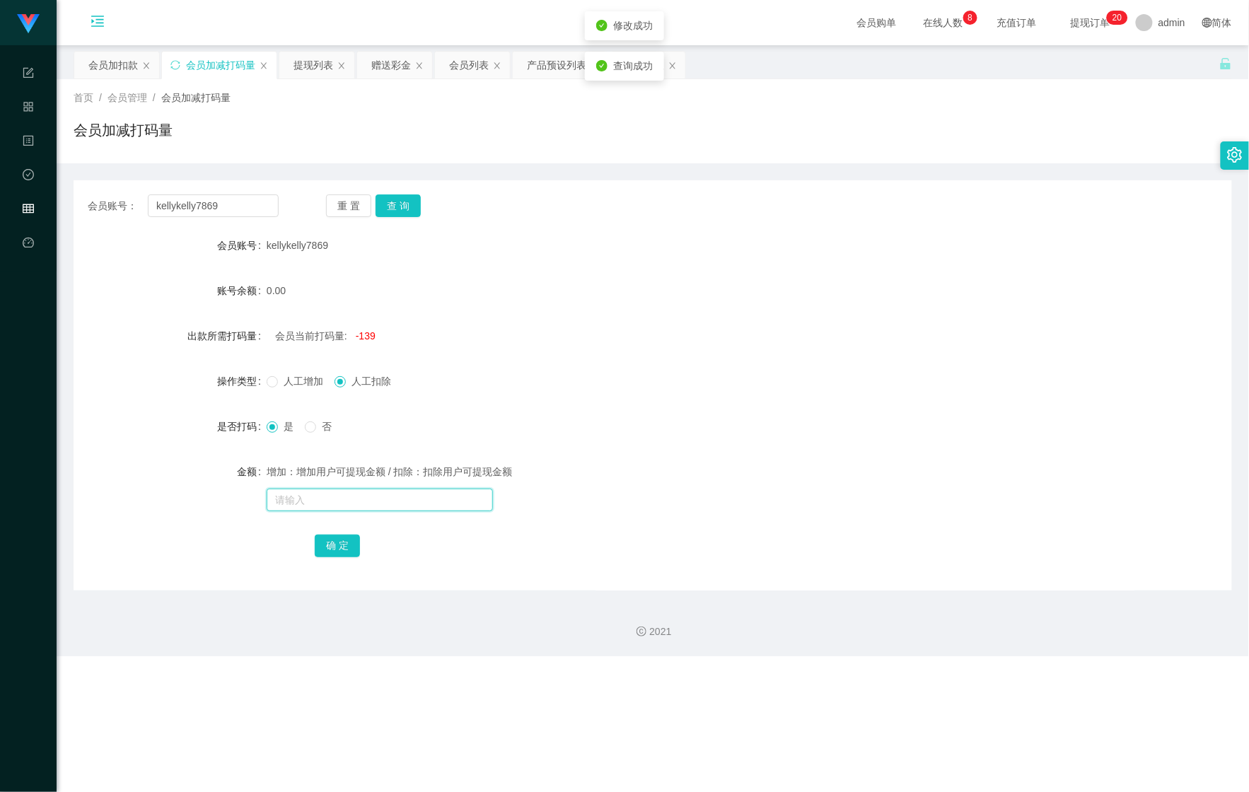
click at [314, 499] on input "text" at bounding box center [380, 500] width 226 height 23
type input "51445145"
drag, startPoint x: 321, startPoint y: 553, endPoint x: 329, endPoint y: 553, distance: 7.8
click at [329, 553] on button "确 定" at bounding box center [337, 546] width 45 height 23
drag, startPoint x: 221, startPoint y: 204, endPoint x: 161, endPoint y: 190, distance: 61.1
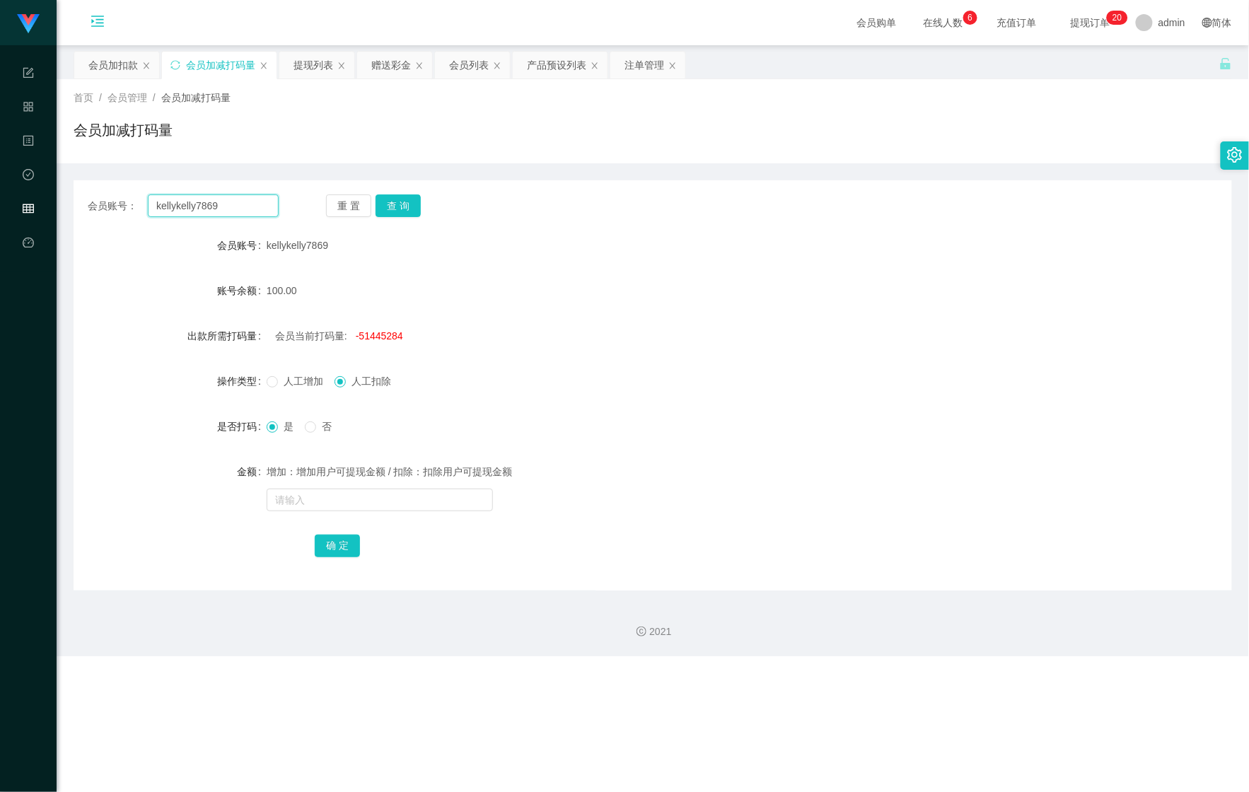
click at [92, 193] on div "会员账号： kellykelly7869 重 置 查 询 会员账号 kellykelly7869 账号余额 100.00 出款所需打码量 会员当前打码量: -…" at bounding box center [653, 385] width 1159 height 410
paste input "money come"
type input "money come"
click at [392, 213] on button "查 询" at bounding box center [398, 206] width 45 height 23
click at [125, 57] on div "会员加扣款" at bounding box center [113, 65] width 50 height 27
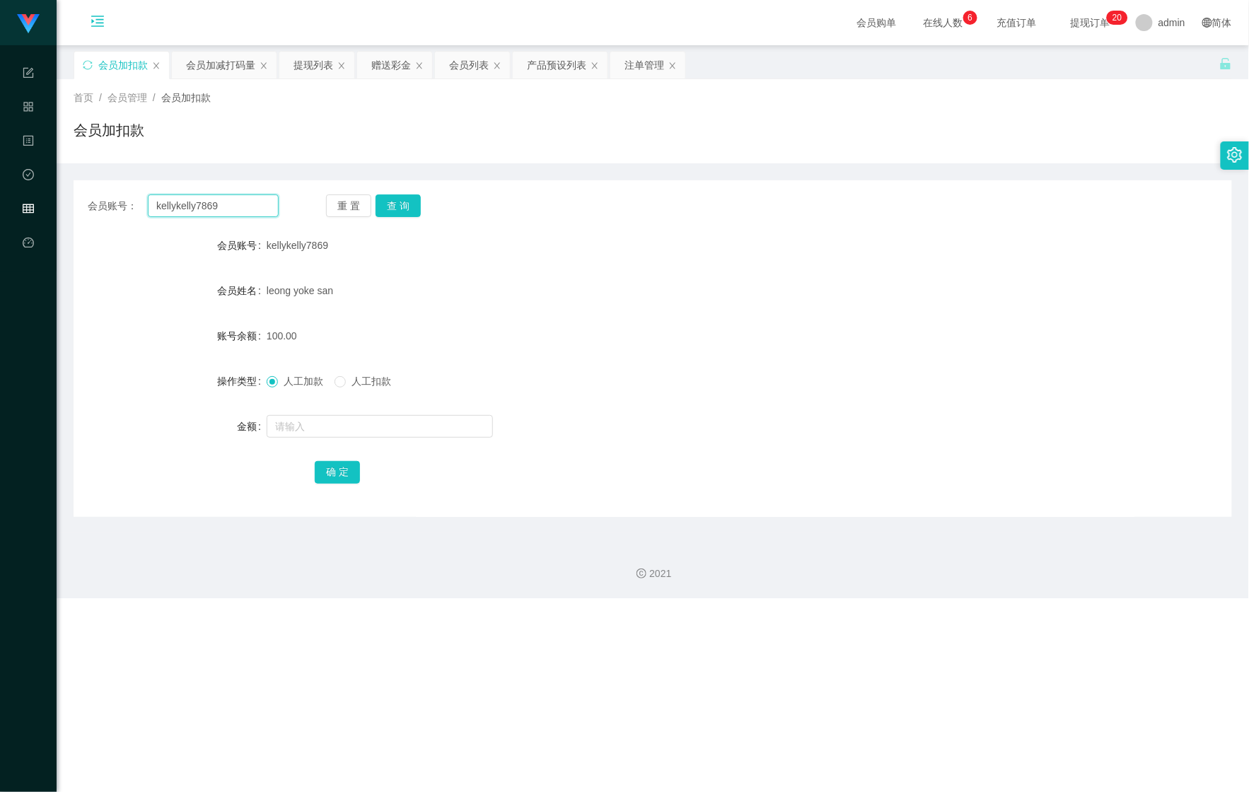
click at [94, 204] on div "会员账号： kellykelly7869" at bounding box center [183, 206] width 191 height 23
paste input "money come"
type input "money come"
click at [398, 210] on button "查 询" at bounding box center [398, 206] width 45 height 23
click at [317, 413] on div at bounding box center [605, 426] width 676 height 28
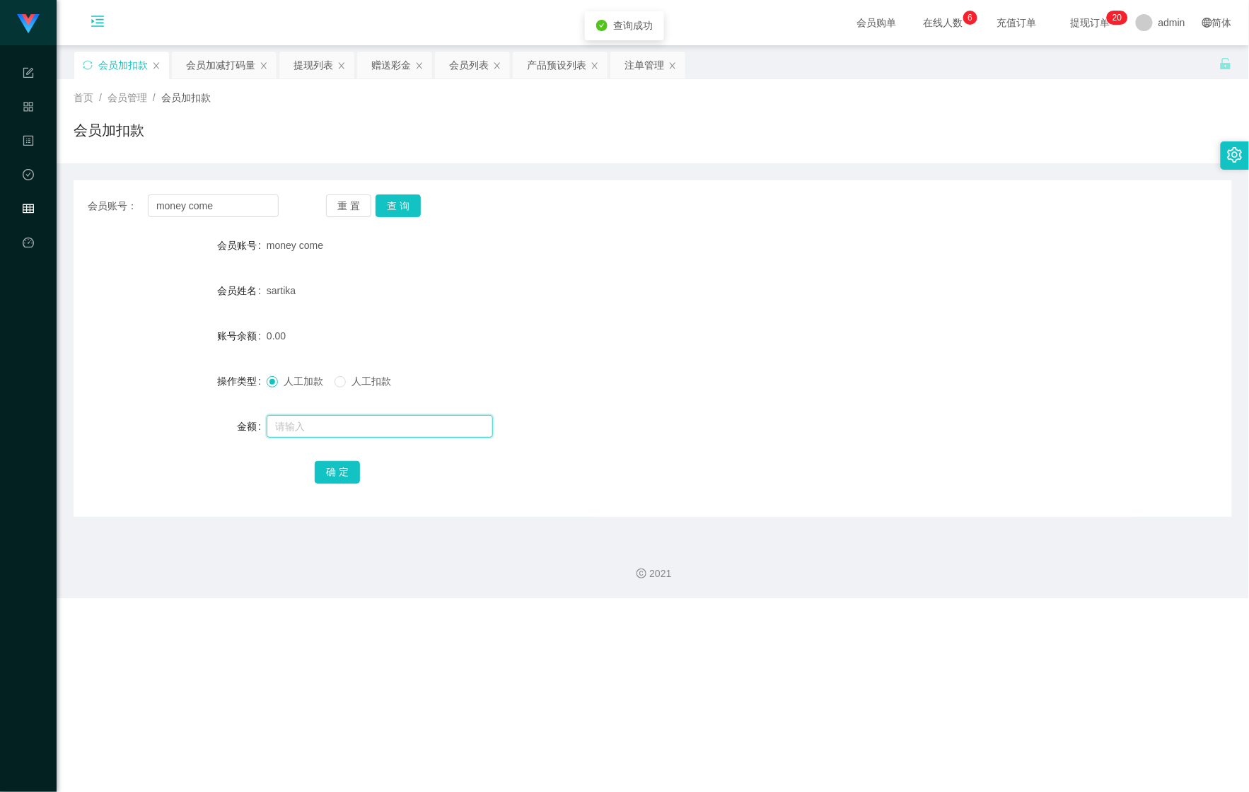
click at [313, 424] on input "text" at bounding box center [380, 426] width 226 height 23
type input "100"
click at [332, 462] on button "确 定" at bounding box center [337, 472] width 45 height 23
click at [202, 59] on div "会员加减打码量" at bounding box center [220, 65] width 69 height 27
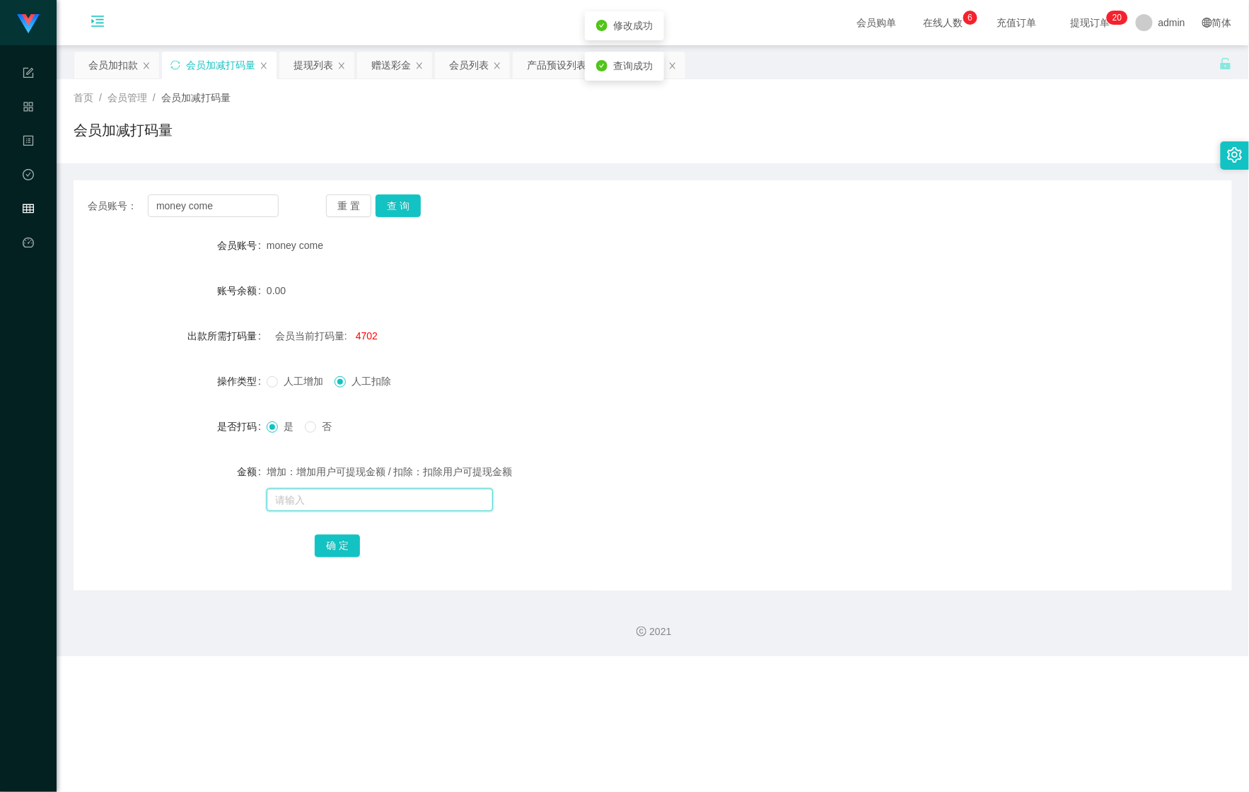
click at [374, 504] on input "text" at bounding box center [380, 500] width 226 height 23
type input "48454455"
click at [345, 548] on button "确 定" at bounding box center [337, 546] width 45 height 23
click at [297, 68] on div "提现列表" at bounding box center [314, 65] width 40 height 27
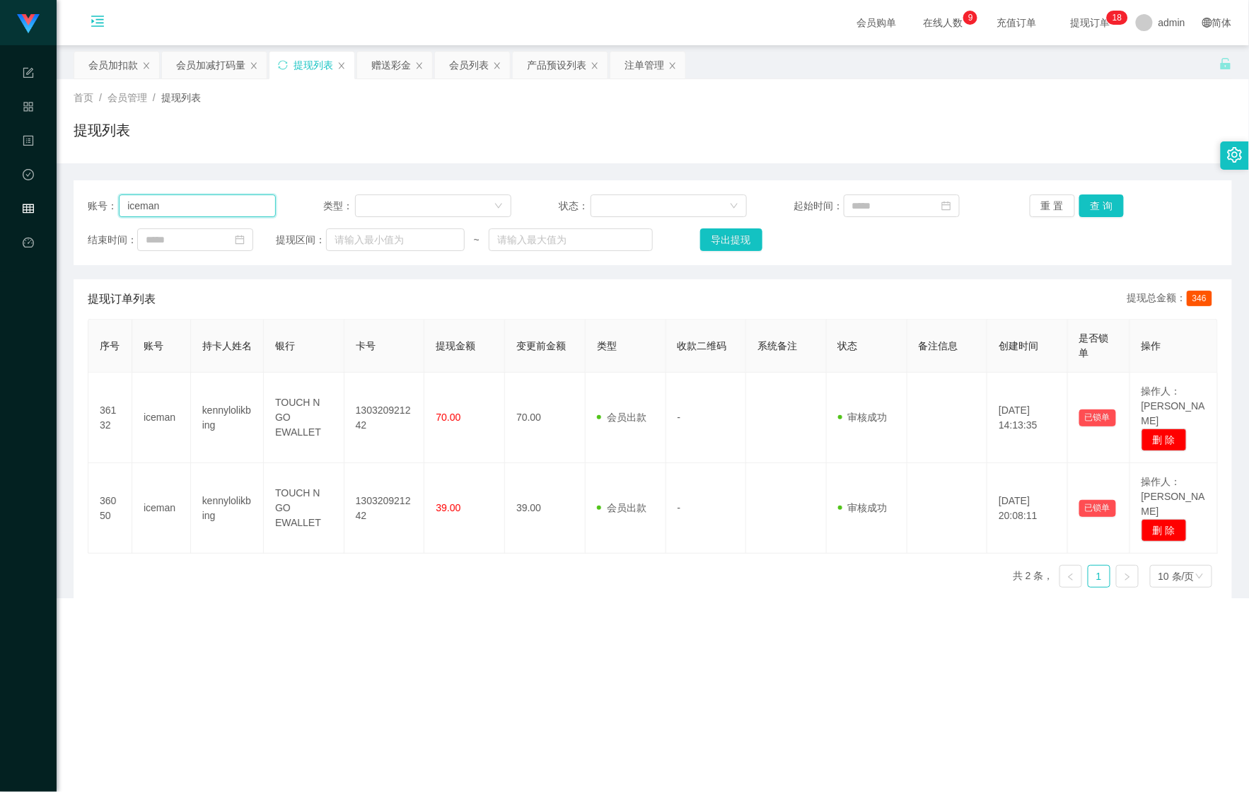
drag, startPoint x: 250, startPoint y: 202, endPoint x: 40, endPoint y: 204, distance: 210.1
click at [54, 201] on section "Shopee Workbench 系统配置 产品管理 内容中心 数据中心 会员管理 平台首页 保存配置 重置配置 整体风格设置 主题色 导航设置 内容区域宽度…" at bounding box center [624, 299] width 1249 height 598
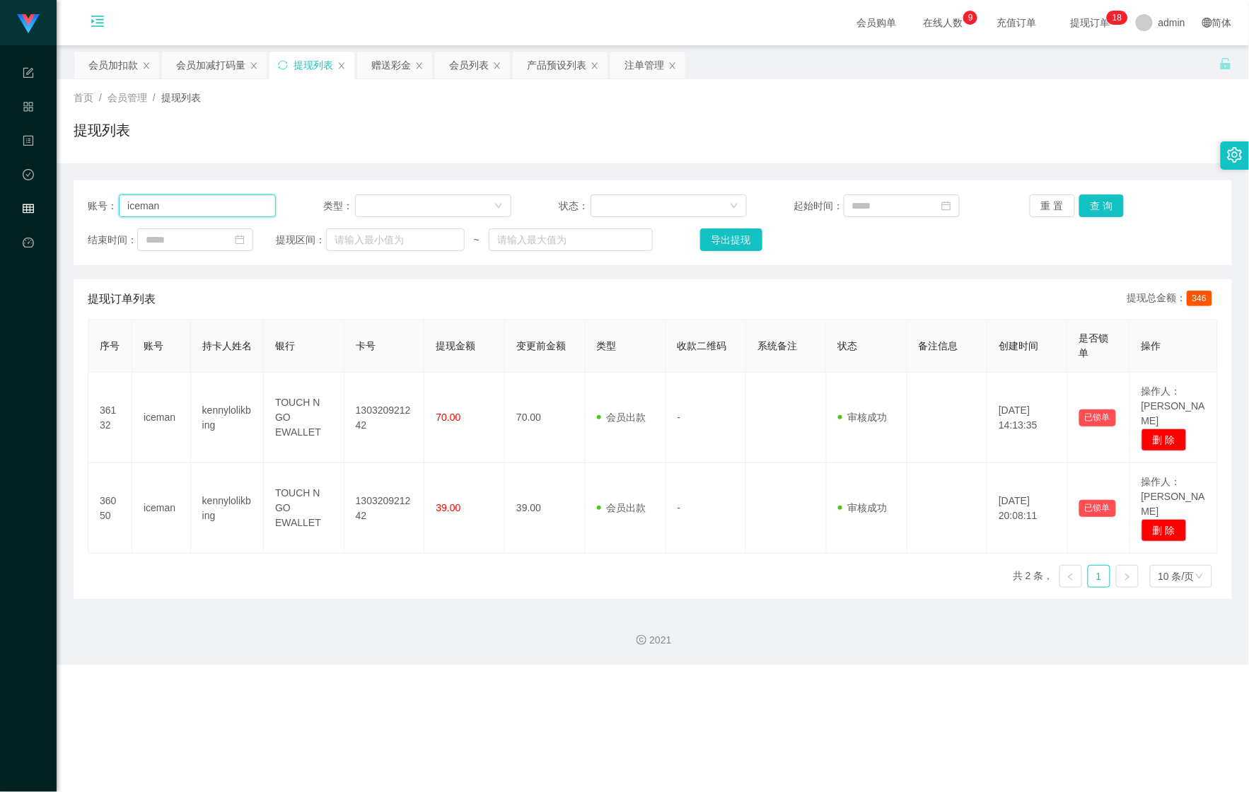
paste input "jennyhoo16"
type input "jennyhoo16"
click at [1104, 211] on button "查 询" at bounding box center [1102, 206] width 45 height 23
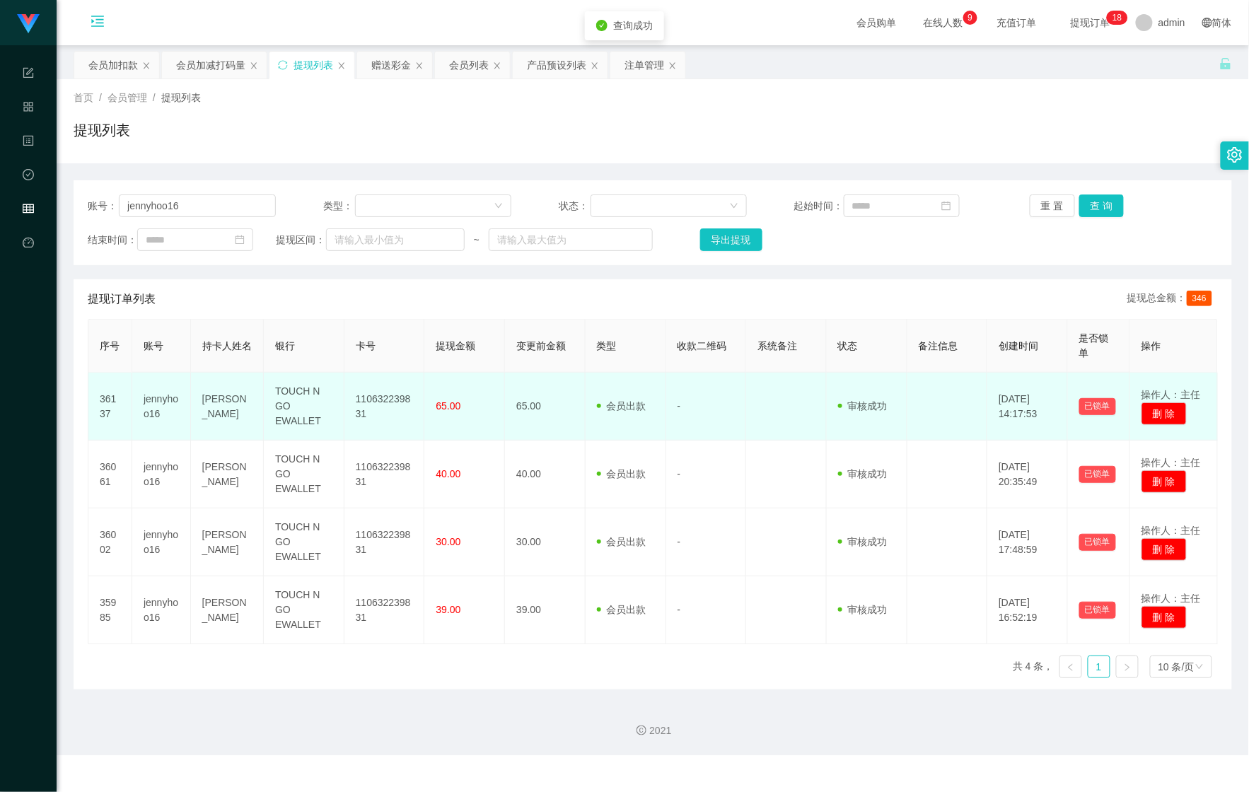
click at [392, 395] on td "110632239831" at bounding box center [385, 407] width 81 height 68
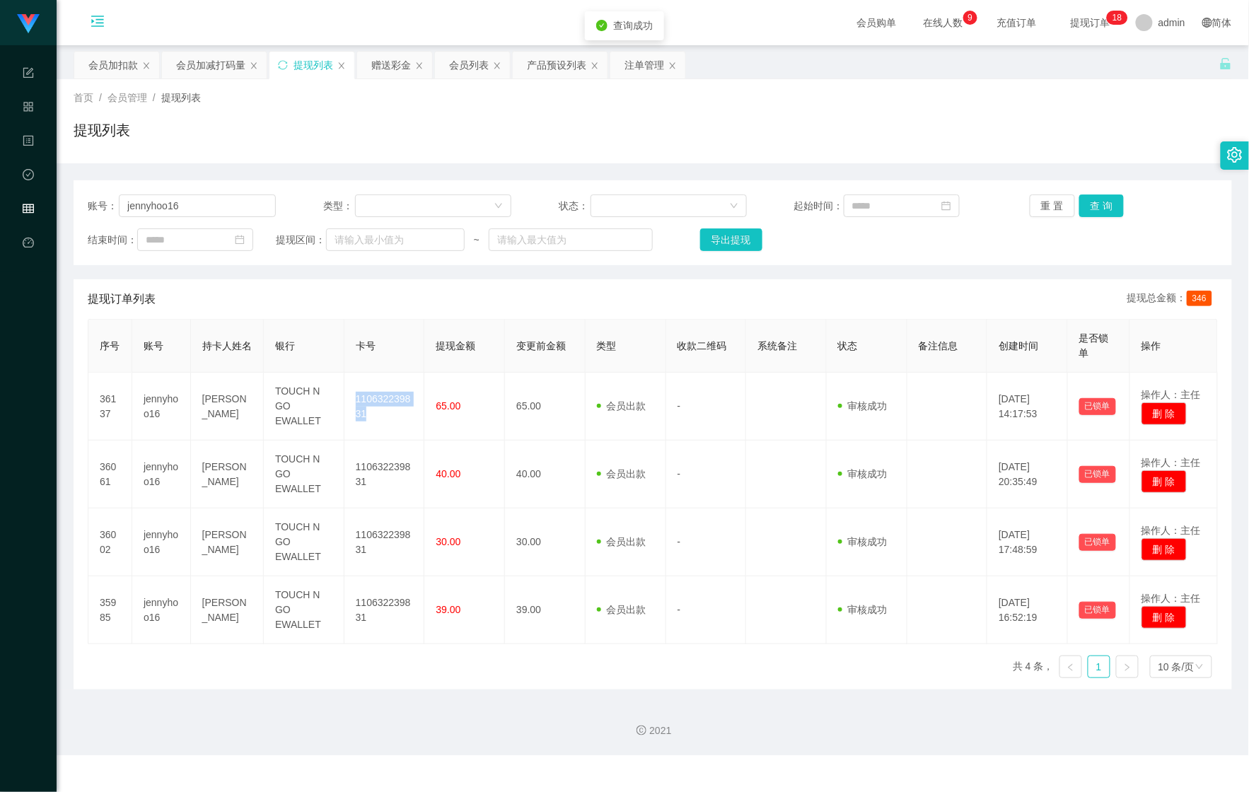
copy td "110632239831"
click at [110, 61] on div "会员加扣款" at bounding box center [113, 65] width 50 height 27
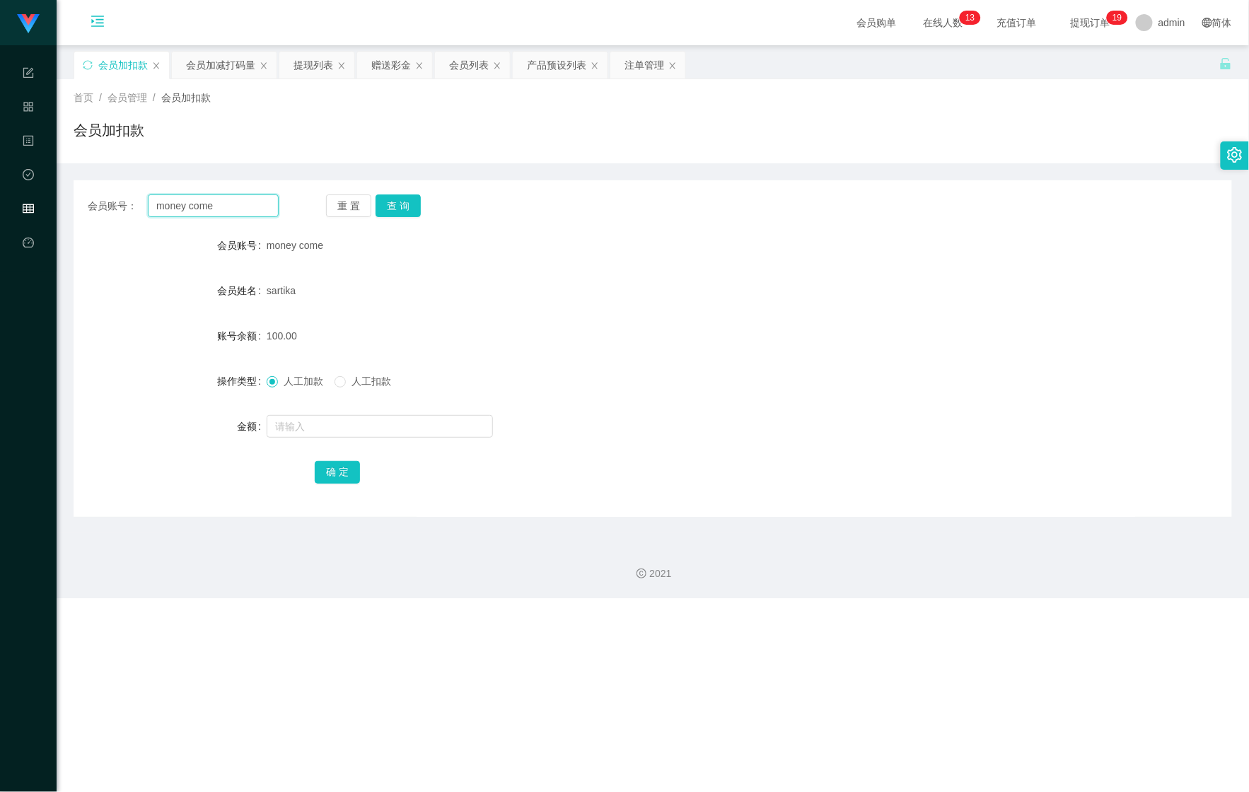
drag, startPoint x: 233, startPoint y: 209, endPoint x: 105, endPoint y: 215, distance: 128.2
click at [47, 211] on section "Shopee Workbench 系统配置 产品管理 内容中心 数据中心 会员管理 平台首页 保存配置 重置配置 整体风格设置 主题色 导航设置 内容区域宽度…" at bounding box center [624, 299] width 1249 height 598
paste input "jennyhoo16"
type input "jennyhoo16"
click at [409, 211] on button "查 询" at bounding box center [398, 206] width 45 height 23
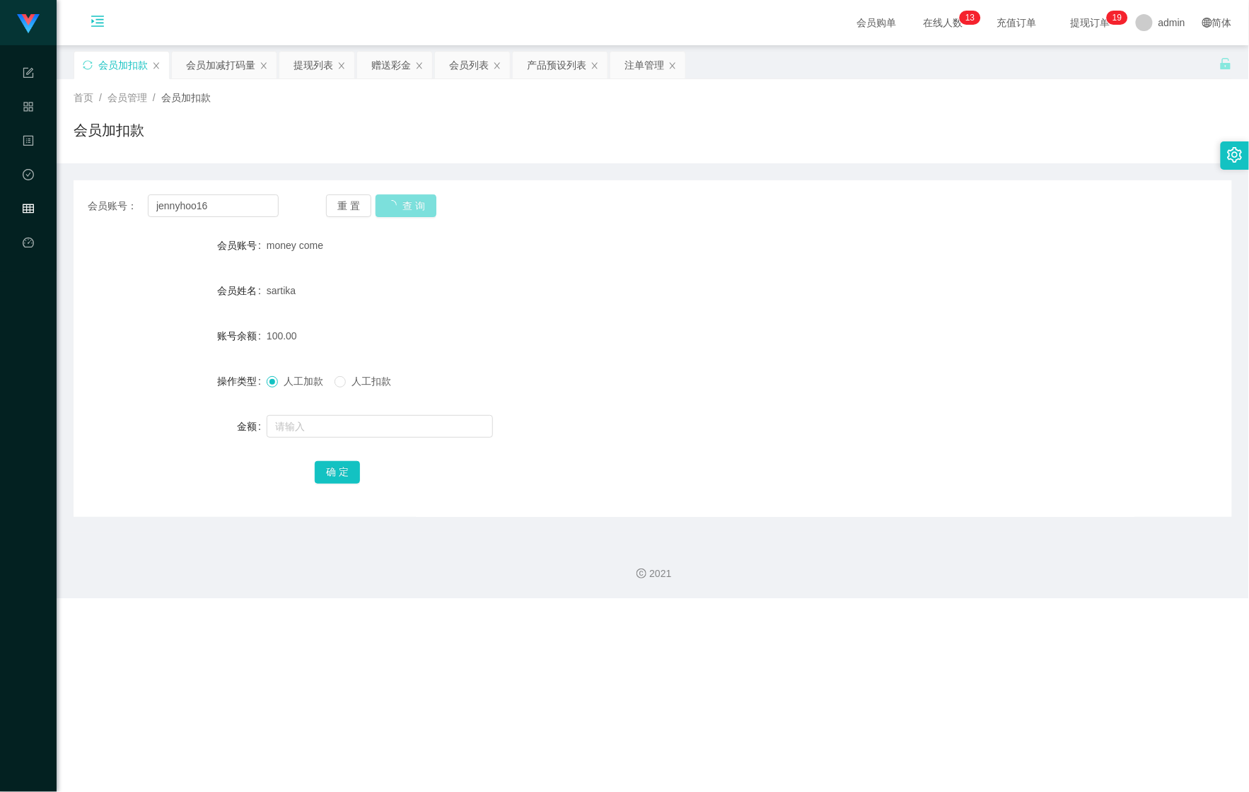
click at [403, 210] on button "查 询" at bounding box center [406, 206] width 61 height 23
click at [306, 425] on input "text" at bounding box center [380, 426] width 226 height 23
type input "100"
click at [332, 473] on button "确 定" at bounding box center [337, 472] width 45 height 23
click at [201, 58] on div "会员加减打码量" at bounding box center [220, 65] width 69 height 27
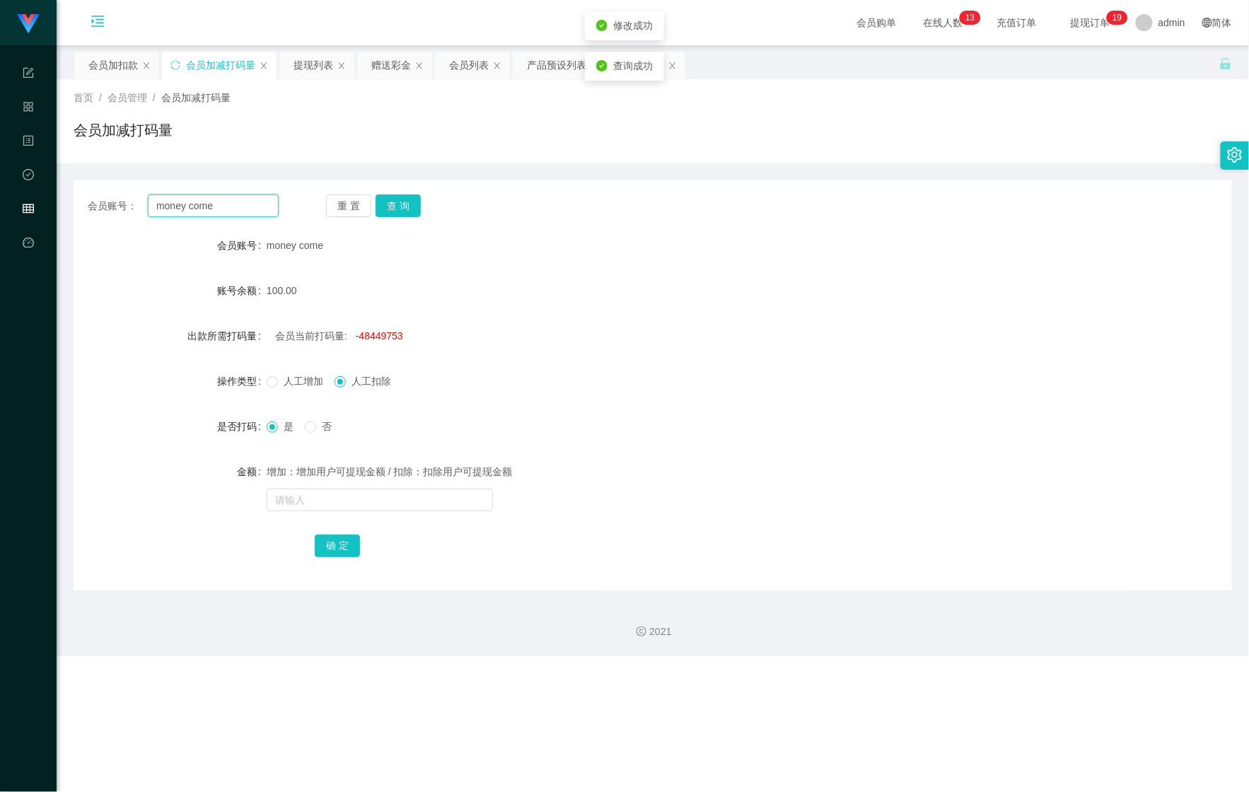
drag, startPoint x: 194, startPoint y: 212, endPoint x: 125, endPoint y: 210, distance: 69.4
click at [131, 210] on div "会员账号： money come" at bounding box center [183, 206] width 191 height 23
paste input "jennyhoo16"
type input "jennyhoo16"
click at [407, 207] on button "查 询" at bounding box center [398, 206] width 45 height 23
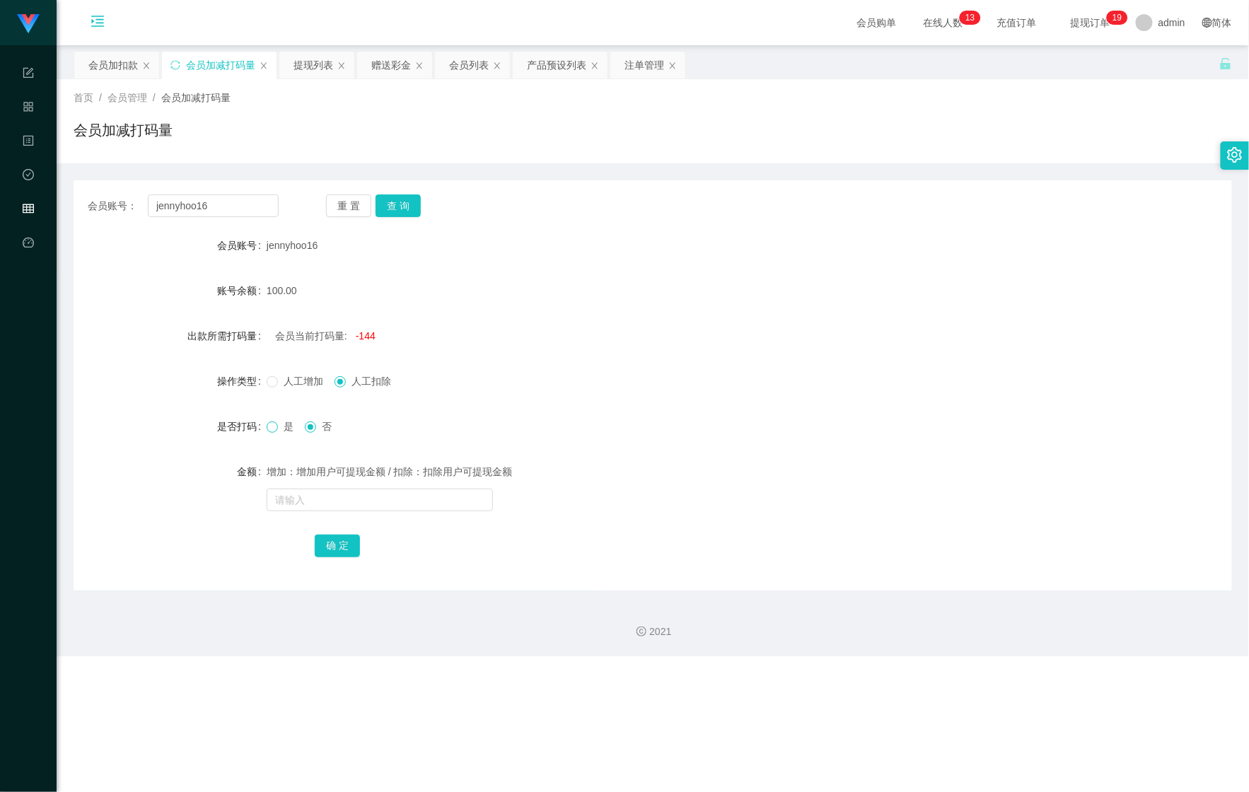
drag, startPoint x: 274, startPoint y: 433, endPoint x: 347, endPoint y: 505, distance: 102.0
click at [276, 433] on span at bounding box center [272, 427] width 11 height 11
click at [344, 505] on input "text" at bounding box center [380, 500] width 226 height 23
type input "511515"
drag, startPoint x: 337, startPoint y: 553, endPoint x: 340, endPoint y: 544, distance: 9.6
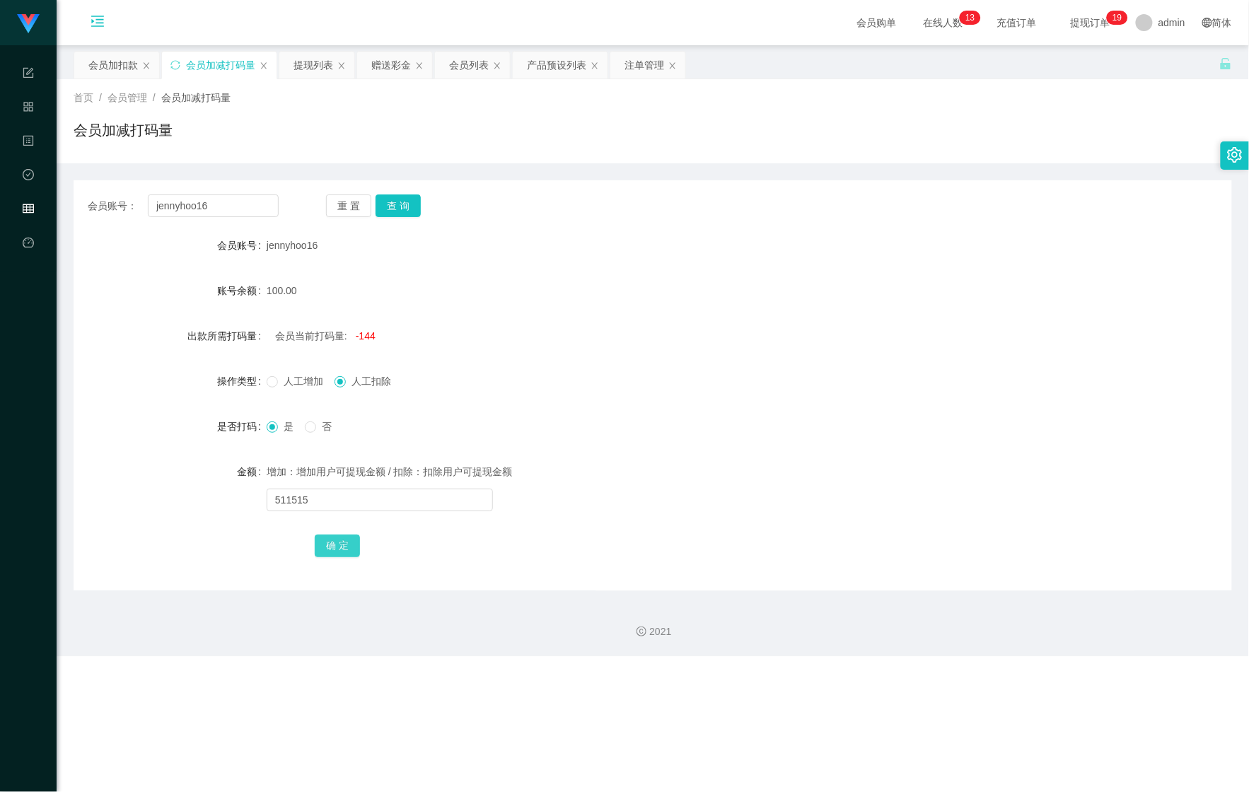
click at [340, 553] on button "确 定" at bounding box center [337, 546] width 45 height 23
drag, startPoint x: 226, startPoint y: 210, endPoint x: 125, endPoint y: 202, distance: 102.2
click at [52, 194] on section "Shopee Workbench 系统配置 产品管理 内容中心 数据中心 会员管理 平台首页 保存配置 重置配置 整体风格设置 主题色 导航设置 内容区域宽度…" at bounding box center [624, 328] width 1249 height 656
paste input "Klchung1970"
type input "Klchung1970"
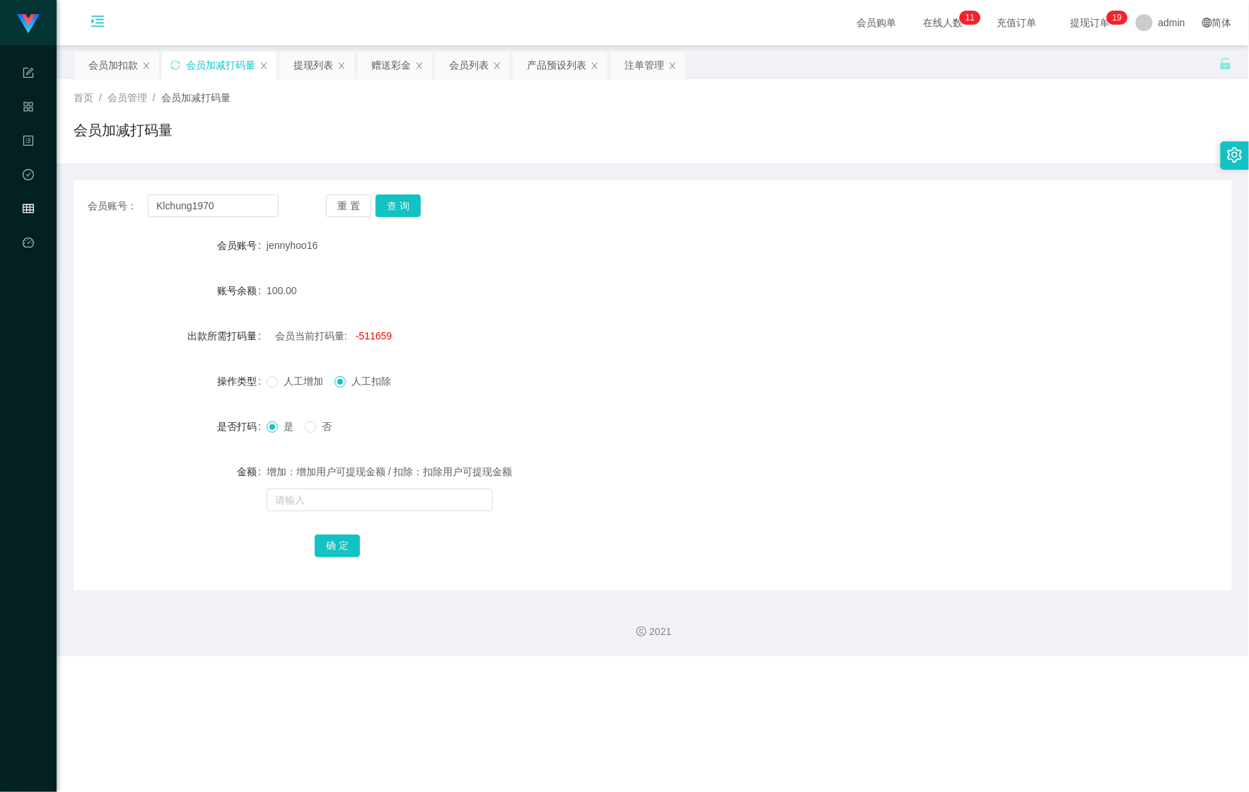
drag, startPoint x: 85, startPoint y: 52, endPoint x: 110, endPoint y: 91, distance: 47.1
click at [85, 52] on div "会员加扣款" at bounding box center [116, 65] width 85 height 27
click at [86, 68] on div "会员加扣款" at bounding box center [116, 65] width 85 height 27
click at [97, 63] on div "会员加扣款" at bounding box center [113, 65] width 50 height 27
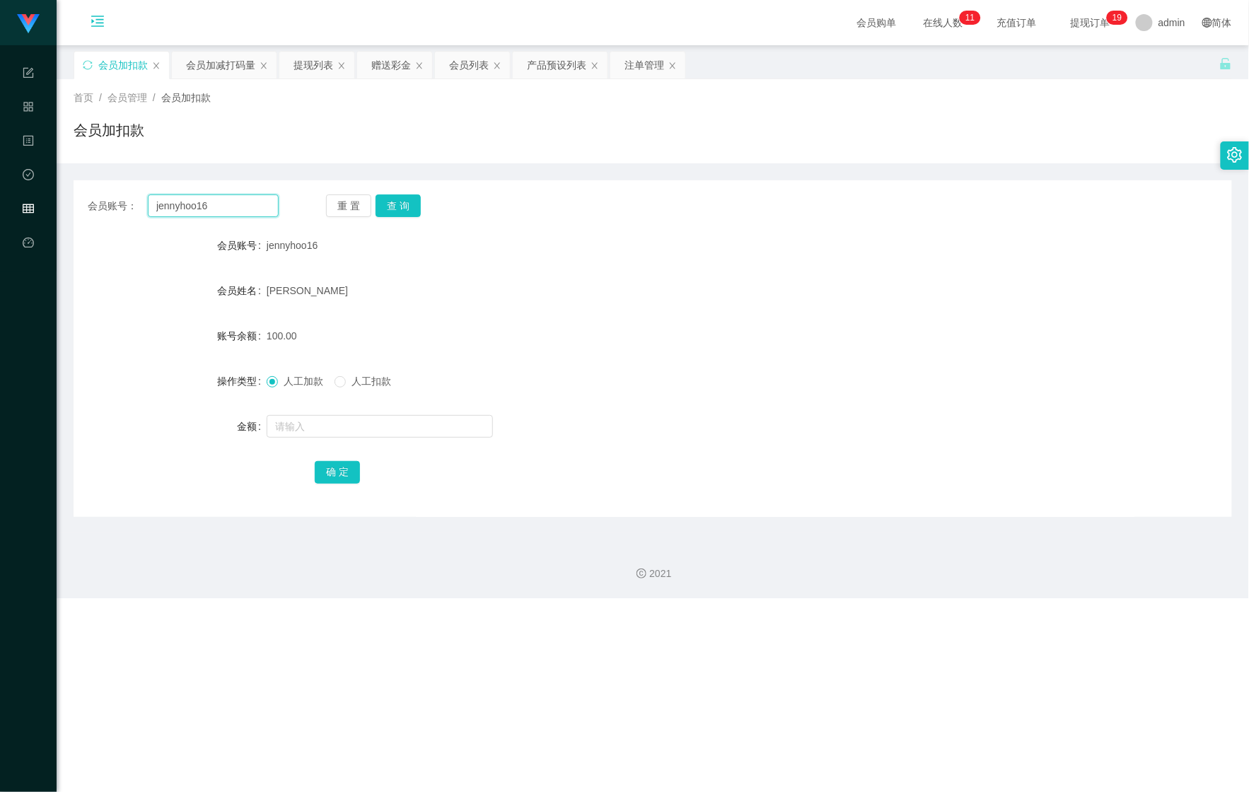
drag, startPoint x: 229, startPoint y: 215, endPoint x: 80, endPoint y: 195, distance: 150.6
click at [85, 197] on div "会员账号： jennyhoo16 重 置 查 询" at bounding box center [653, 206] width 1159 height 23
paste input "Klchung1970"
type input "Klchung1970"
click at [396, 211] on button "查 询" at bounding box center [398, 206] width 45 height 23
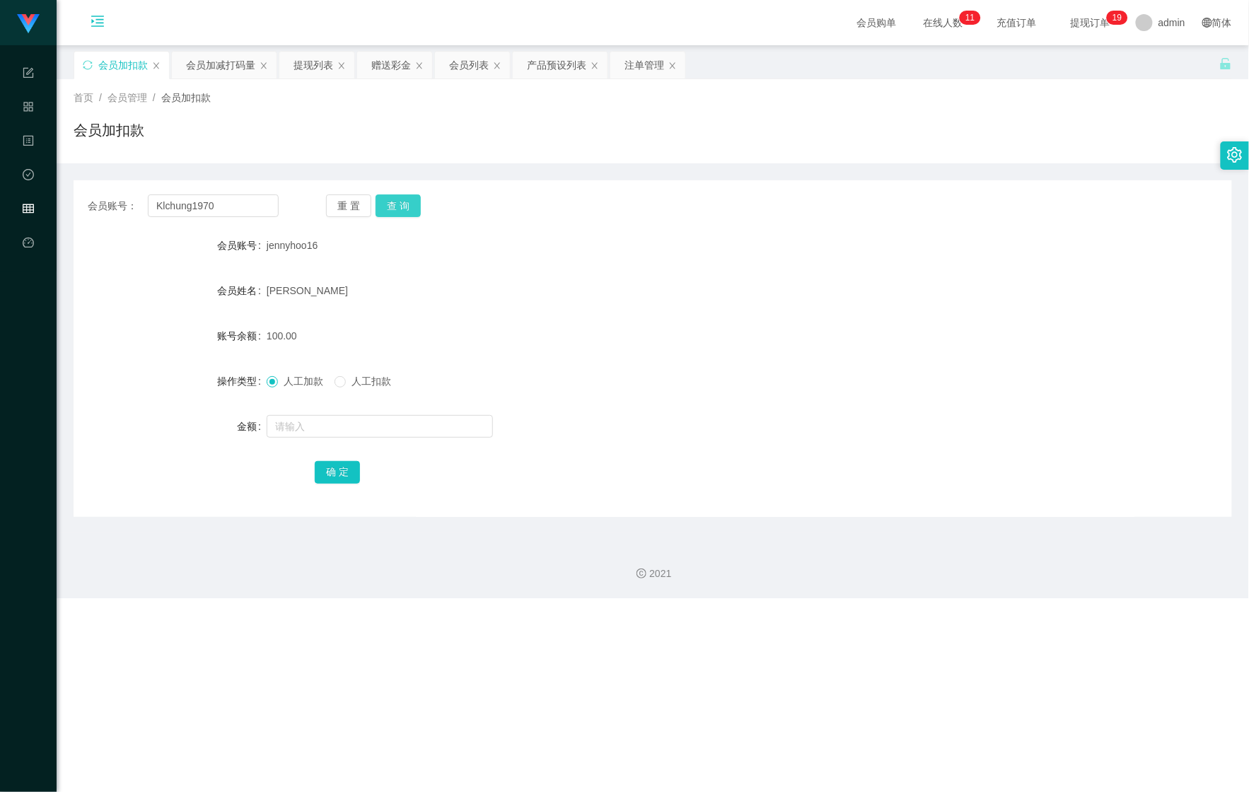
click at [396, 211] on button "查 询" at bounding box center [398, 206] width 45 height 23
drag, startPoint x: 340, startPoint y: 417, endPoint x: 335, endPoint y: 433, distance: 16.1
click at [340, 419] on input "text" at bounding box center [380, 426] width 226 height 23
type input "100"
click at [338, 471] on button "确 定" at bounding box center [337, 472] width 45 height 23
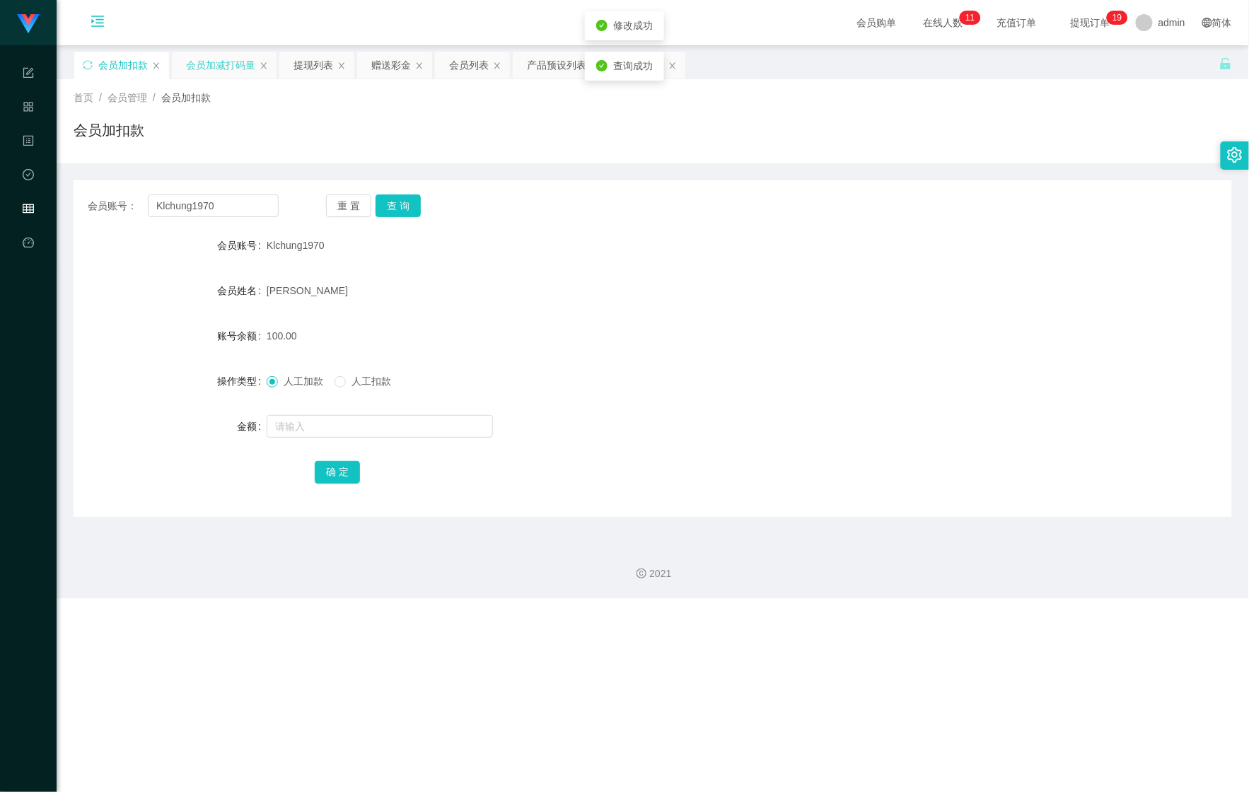
click at [209, 69] on div "会员加减打码量" at bounding box center [220, 65] width 69 height 27
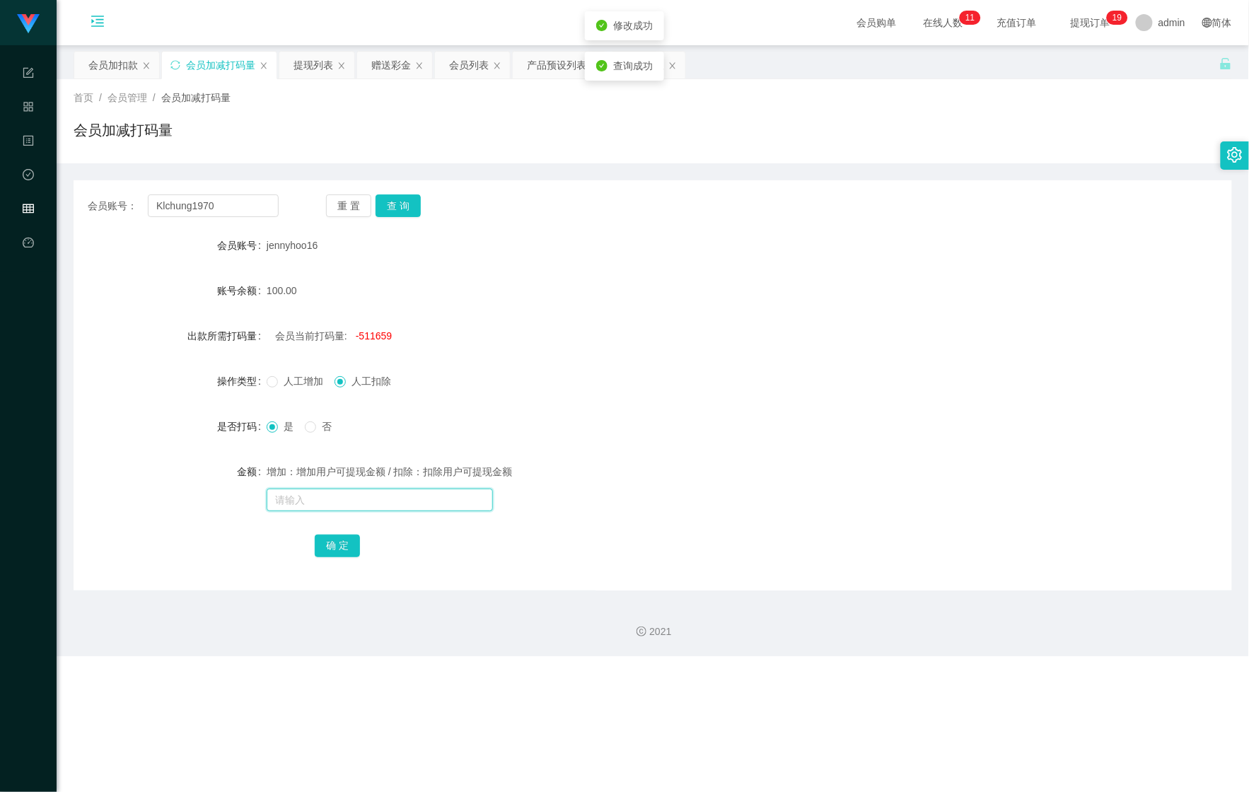
click at [332, 504] on input "text" at bounding box center [380, 500] width 226 height 23
type input "1515"
drag, startPoint x: 358, startPoint y: 558, endPoint x: 352, endPoint y: 552, distance: 8.5
click at [358, 557] on div "确 定" at bounding box center [653, 545] width 676 height 28
click at [352, 550] on button "确 定" at bounding box center [337, 546] width 45 height 23
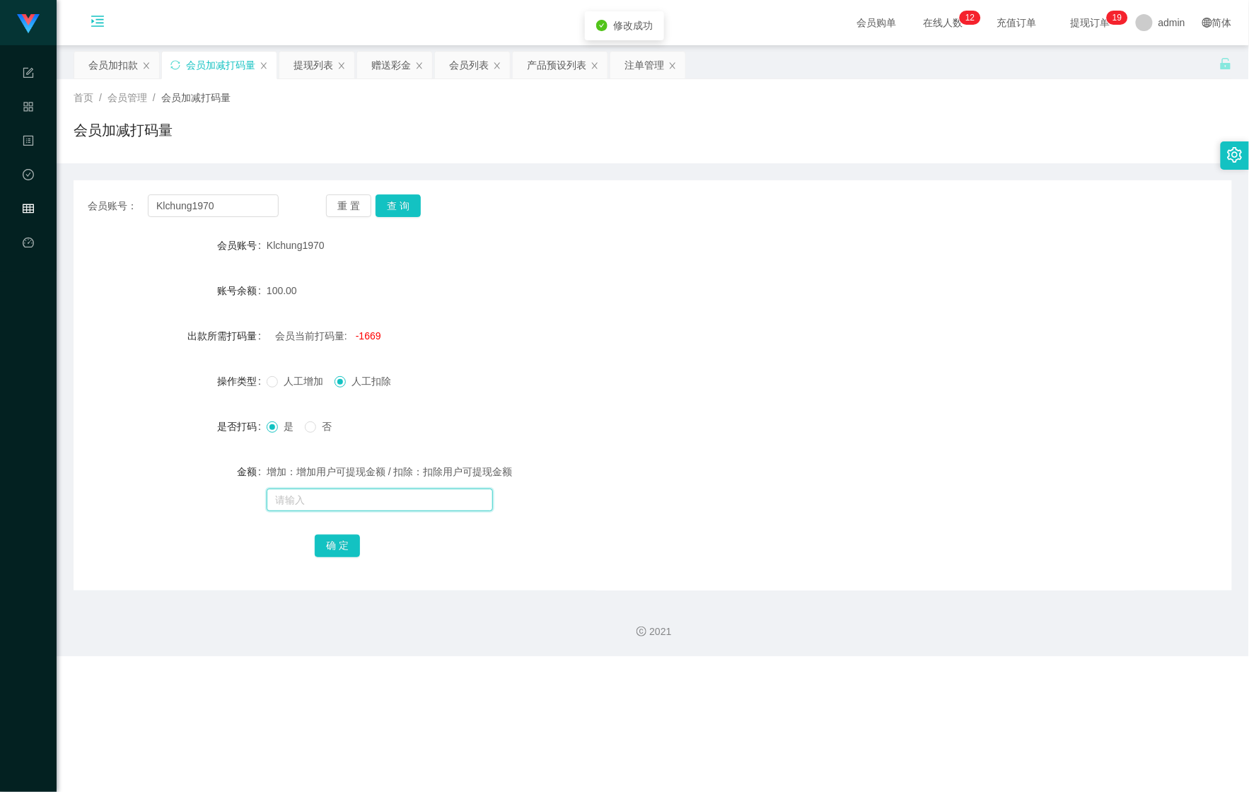
click at [311, 491] on input "text" at bounding box center [380, 500] width 226 height 23
type input "1515"
drag, startPoint x: 315, startPoint y: 546, endPoint x: 359, endPoint y: 511, distance: 56.9
click at [315, 546] on button "确 定" at bounding box center [337, 546] width 45 height 23
drag, startPoint x: 832, startPoint y: 276, endPoint x: 848, endPoint y: 221, distance: 57.3
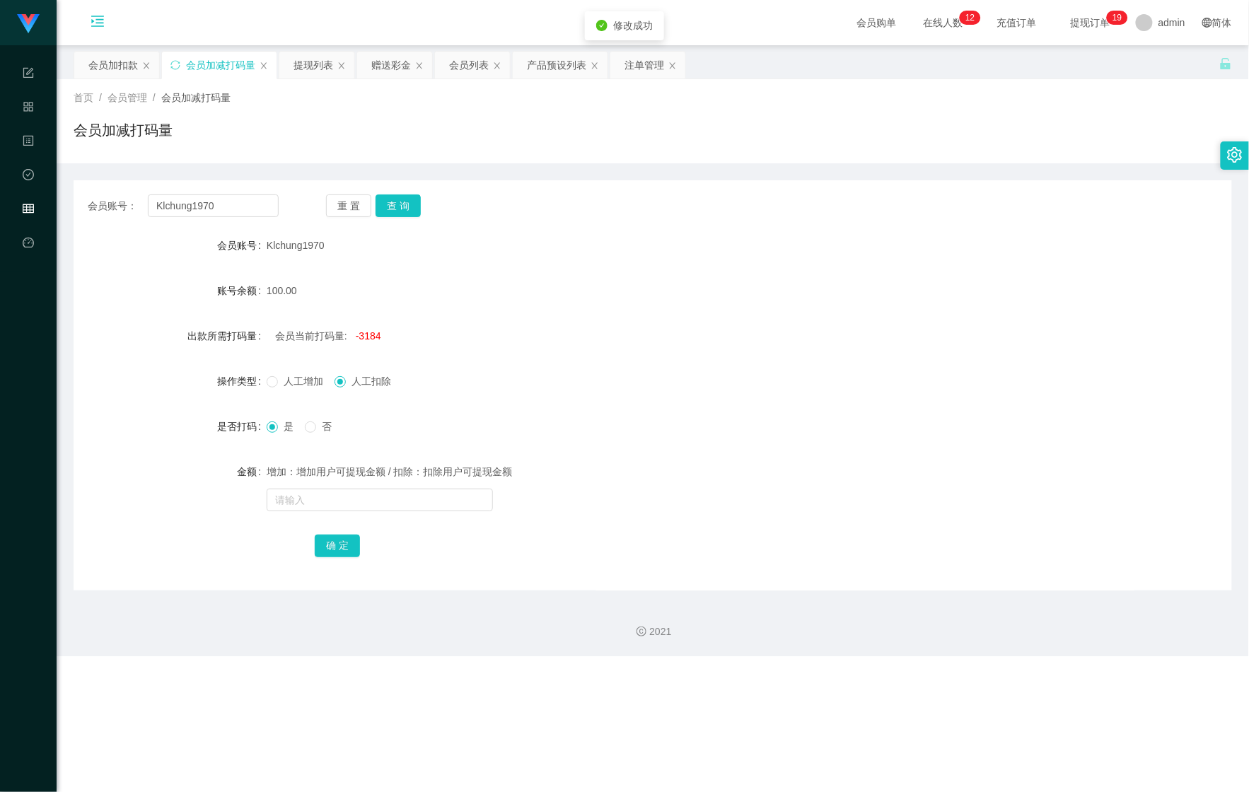
click at [833, 272] on form "会员账号 Klchung1970 账号余额 100.00 出款所需打码量 会员当前打码量: -3184 操作类型 人工增加 人工扣除 是否打码 是 否 金额 …" at bounding box center [653, 395] width 1159 height 328
click at [102, 72] on div "会员加扣款" at bounding box center [113, 65] width 50 height 27
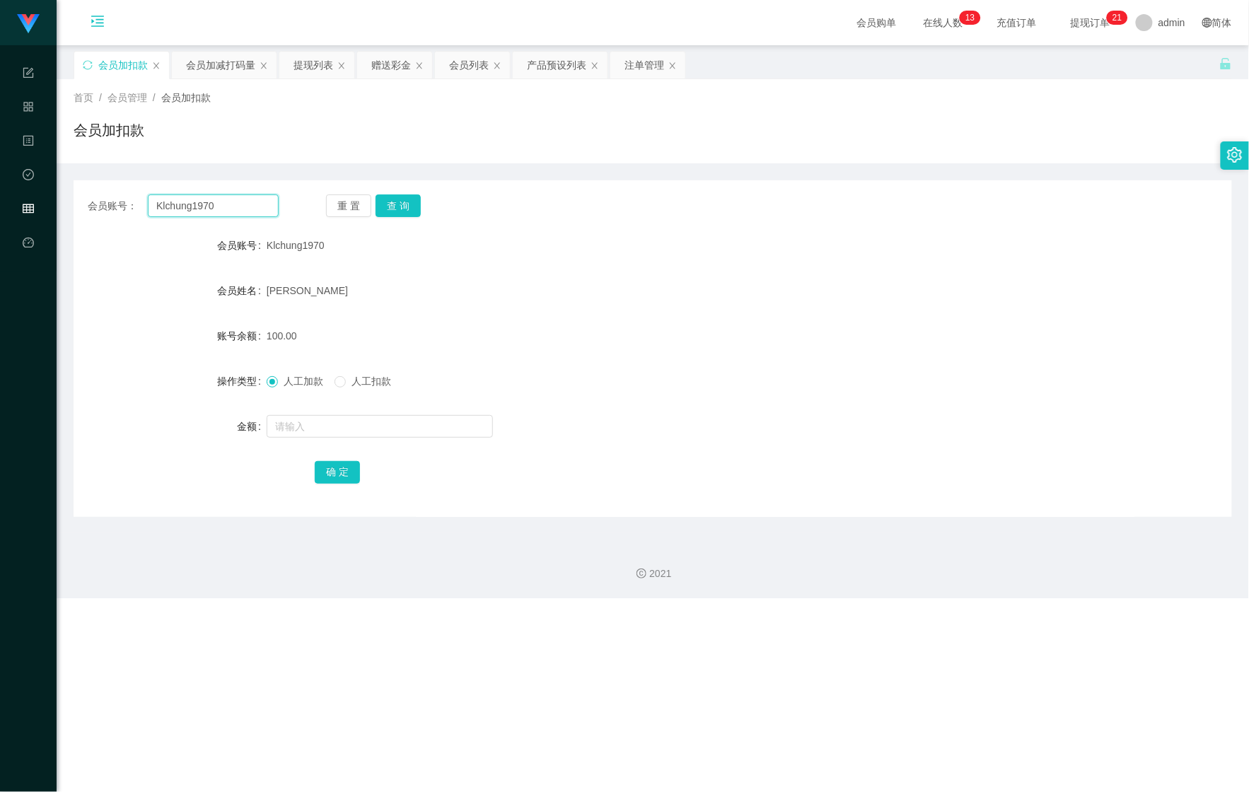
drag, startPoint x: 229, startPoint y: 213, endPoint x: 149, endPoint y: 204, distance: 81.2
click at [151, 202] on input "Klchung1970" at bounding box center [213, 206] width 131 height 23
paste input "TomorrowWeFly"
type input "TomorrowWeFly"
click at [406, 202] on button "查 询" at bounding box center [398, 206] width 45 height 23
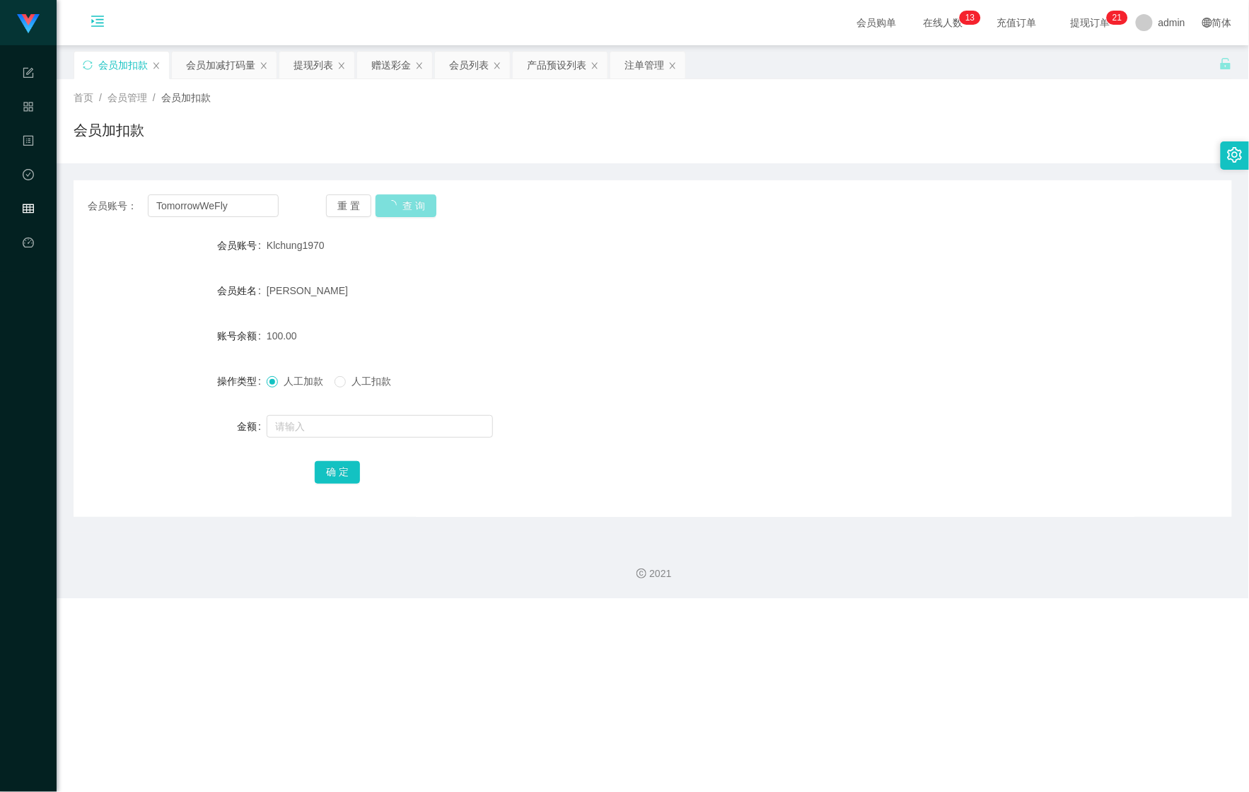
click at [406, 202] on button "查 询" at bounding box center [406, 206] width 61 height 23
click at [310, 417] on form "会员账号 TomorrowWeFly 会员姓名 [PERSON_NAME] 账号余额 0.00 操作类型 人工加款 人工扣款 金额 确 定" at bounding box center [653, 358] width 1159 height 255
click at [308, 426] on input "text" at bounding box center [380, 426] width 226 height 23
type input "100"
drag, startPoint x: 346, startPoint y: 477, endPoint x: 325, endPoint y: 433, distance: 48.4
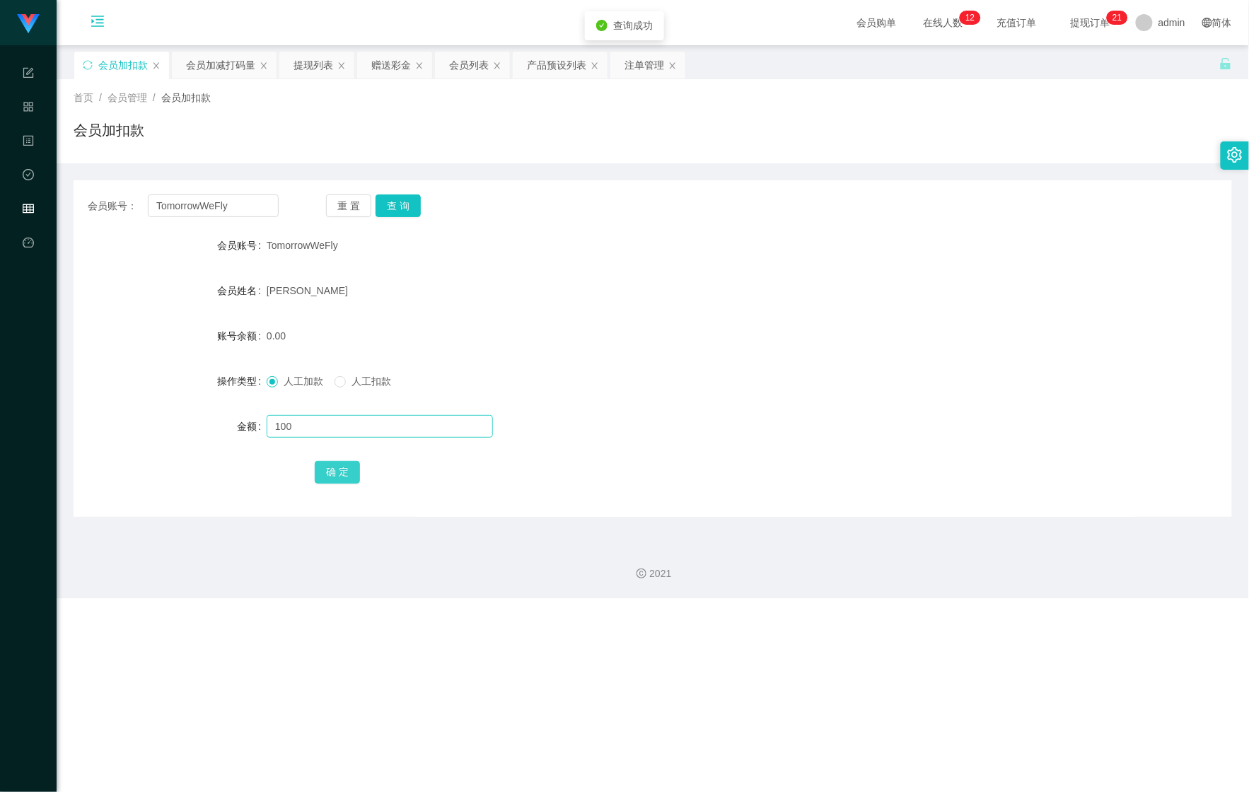
click at [346, 477] on button "确 定" at bounding box center [337, 472] width 45 height 23
click at [226, 52] on div "会员加减打码量" at bounding box center [224, 65] width 106 height 28
click at [224, 74] on div "会员加减打码量" at bounding box center [220, 65] width 69 height 27
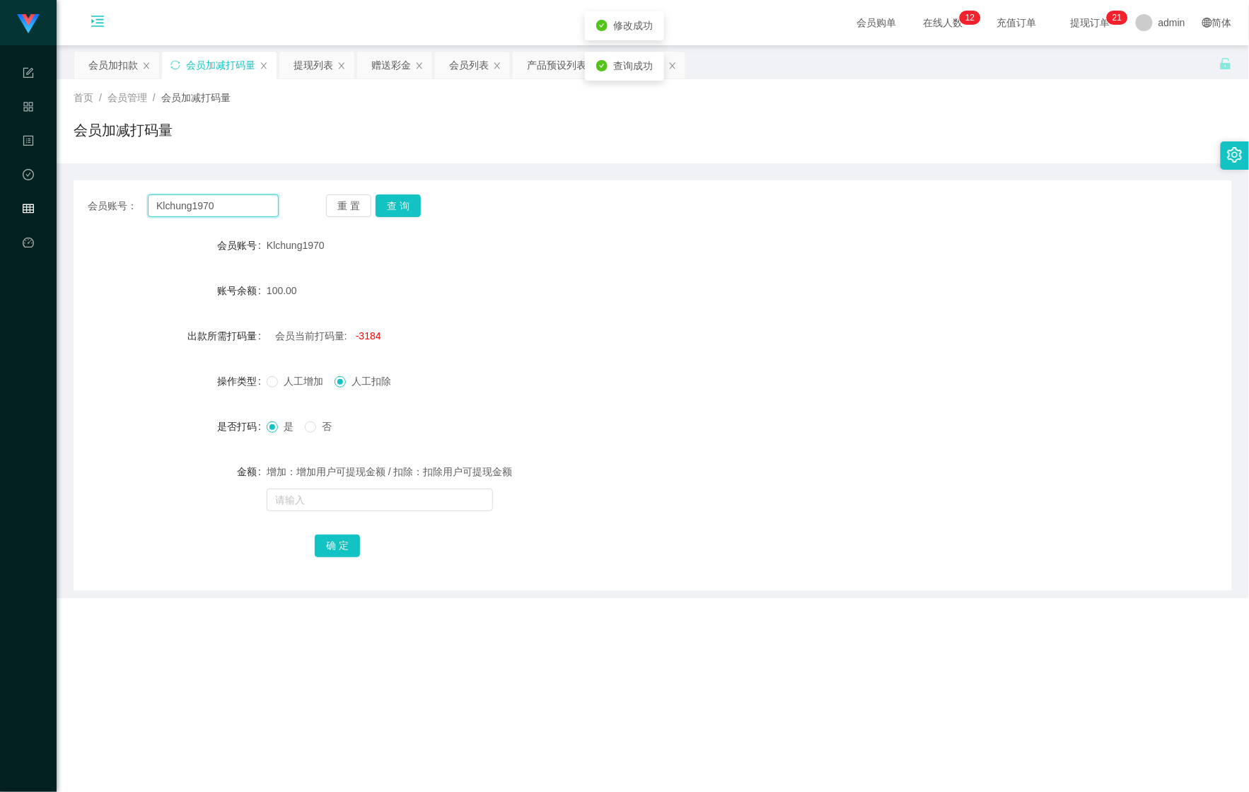
drag, startPoint x: 230, startPoint y: 204, endPoint x: 105, endPoint y: 195, distance: 124.8
click at [80, 199] on div "会员账号： Klchung1970 重 置 查 询" at bounding box center [653, 206] width 1159 height 23
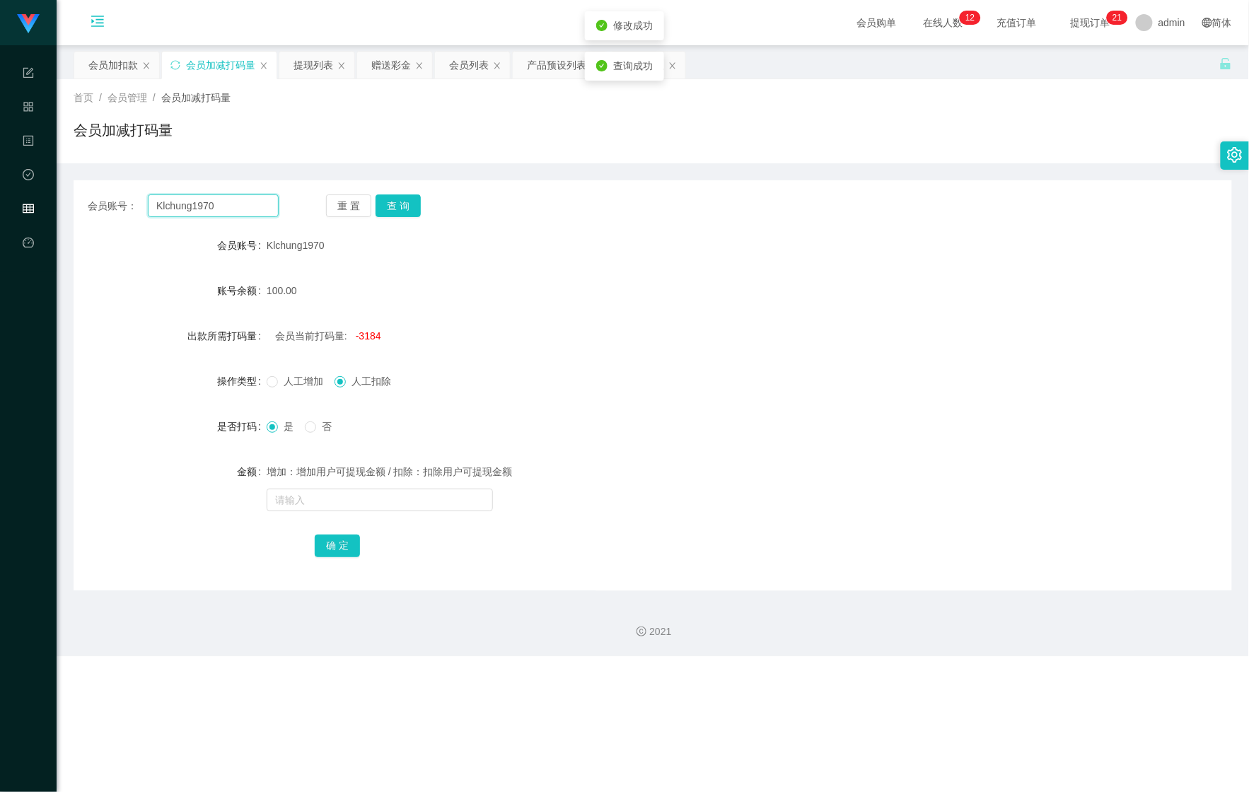
paste input "TomorrowWeFly"
type input "TomorrowWeFly"
click at [411, 210] on button "查 询" at bounding box center [398, 206] width 45 height 23
click at [411, 210] on div "重 置 查 询" at bounding box center [421, 206] width 191 height 23
drag, startPoint x: 308, startPoint y: 495, endPoint x: 317, endPoint y: 502, distance: 10.6
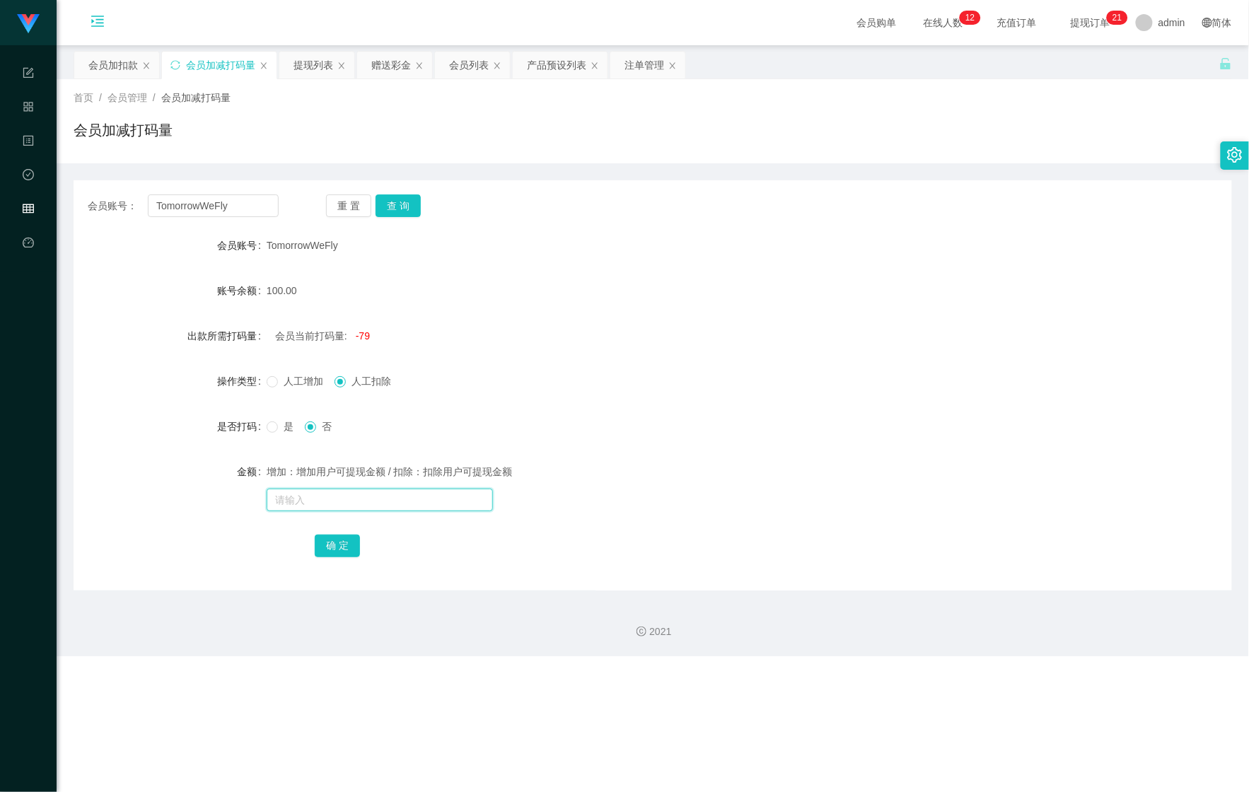
click at [317, 502] on input "text" at bounding box center [380, 500] width 226 height 23
drag, startPoint x: 276, startPoint y: 427, endPoint x: 303, endPoint y: 505, distance: 82.6
click at [276, 427] on span at bounding box center [272, 427] width 11 height 11
drag, startPoint x: 308, startPoint y: 528, endPoint x: 309, endPoint y: 513, distance: 14.9
click at [308, 527] on form "会员账号 TomorrowWeFly 账号余额 100.00 出款所需打码量 会员当前打码量: -79 操作类型 人工增加 人工扣除 是否打码 是 否 金额 …" at bounding box center [653, 395] width 1159 height 328
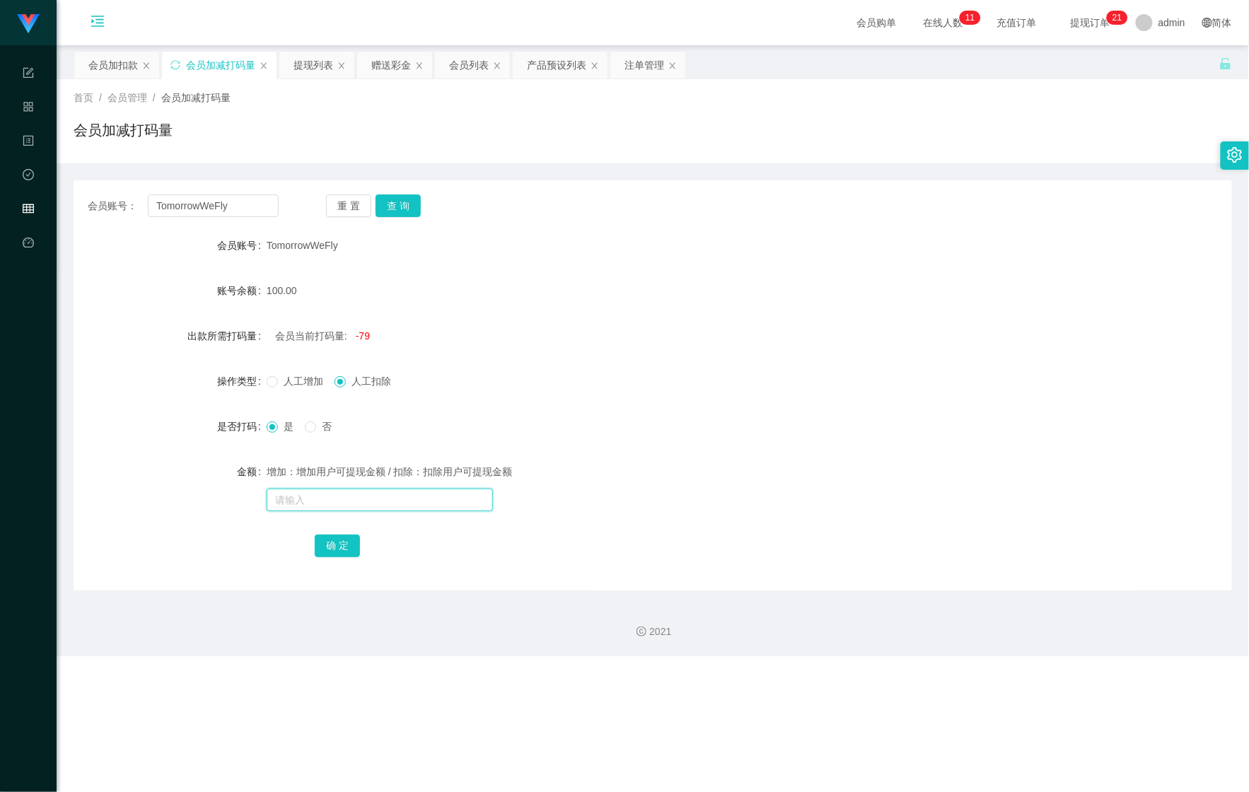
click at [310, 507] on input "text" at bounding box center [380, 500] width 226 height 23
type input "55151"
click at [330, 546] on button "确 定" at bounding box center [337, 546] width 45 height 23
click at [306, 65] on div "提现列表" at bounding box center [314, 65] width 40 height 27
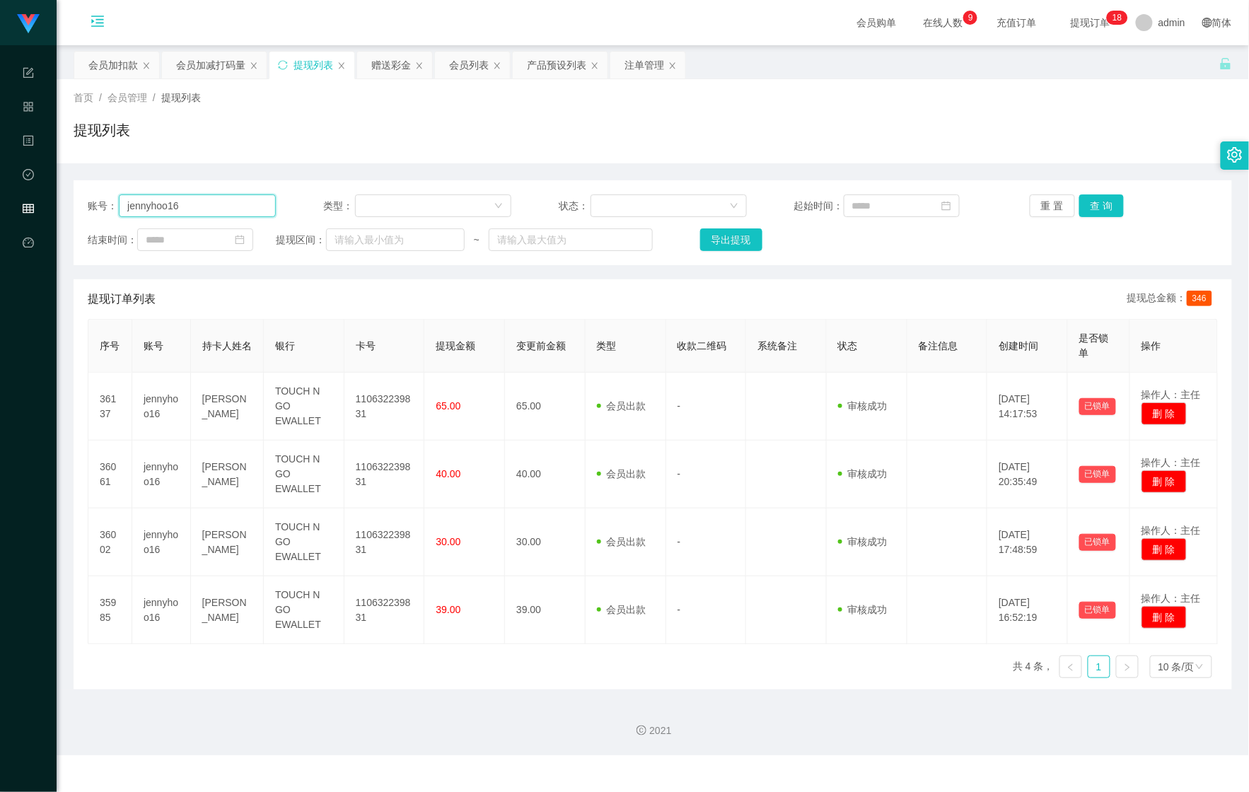
drag, startPoint x: 190, startPoint y: 212, endPoint x: 167, endPoint y: 207, distance: 24.0
click at [102, 216] on div "账号： jennyhoo16" at bounding box center [182, 206] width 188 height 23
paste input "leehui_"
type input "leehui_"
click at [1102, 197] on button "查 询" at bounding box center [1102, 206] width 45 height 23
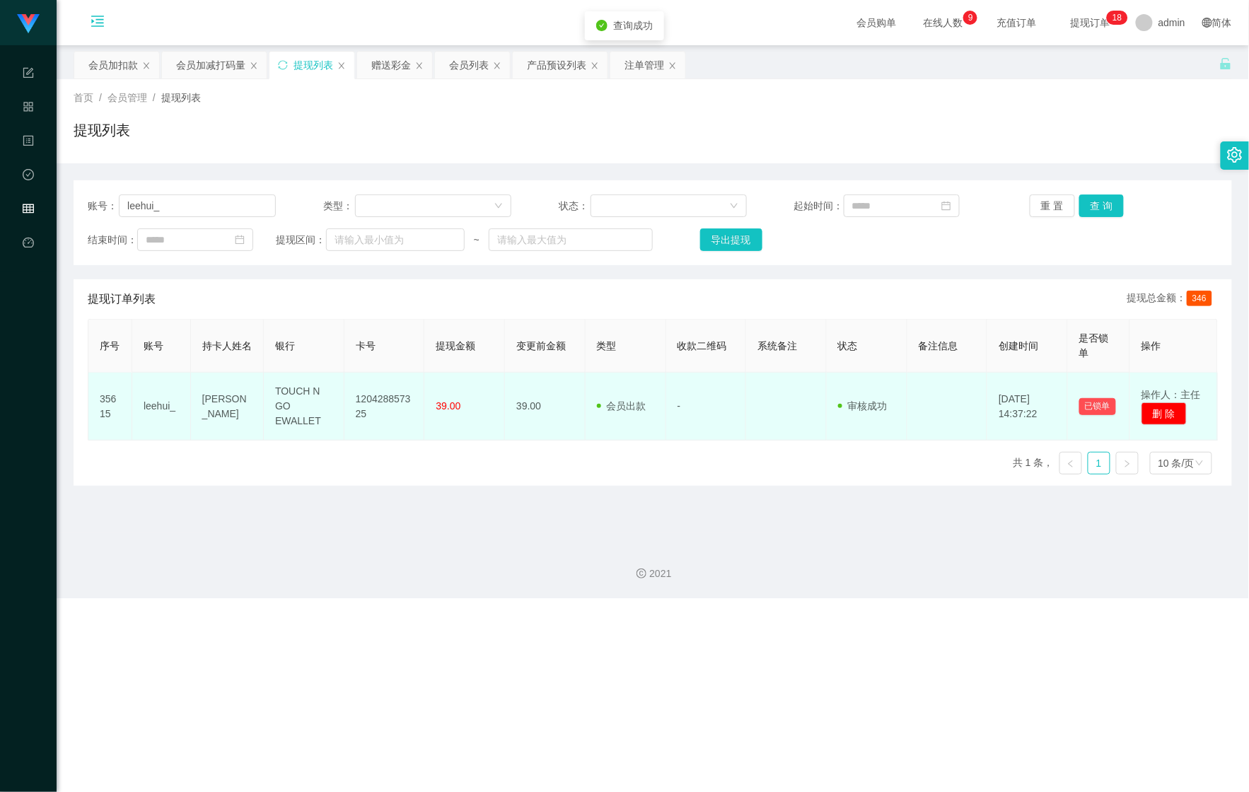
click at [383, 405] on td "120428857325" at bounding box center [385, 407] width 81 height 68
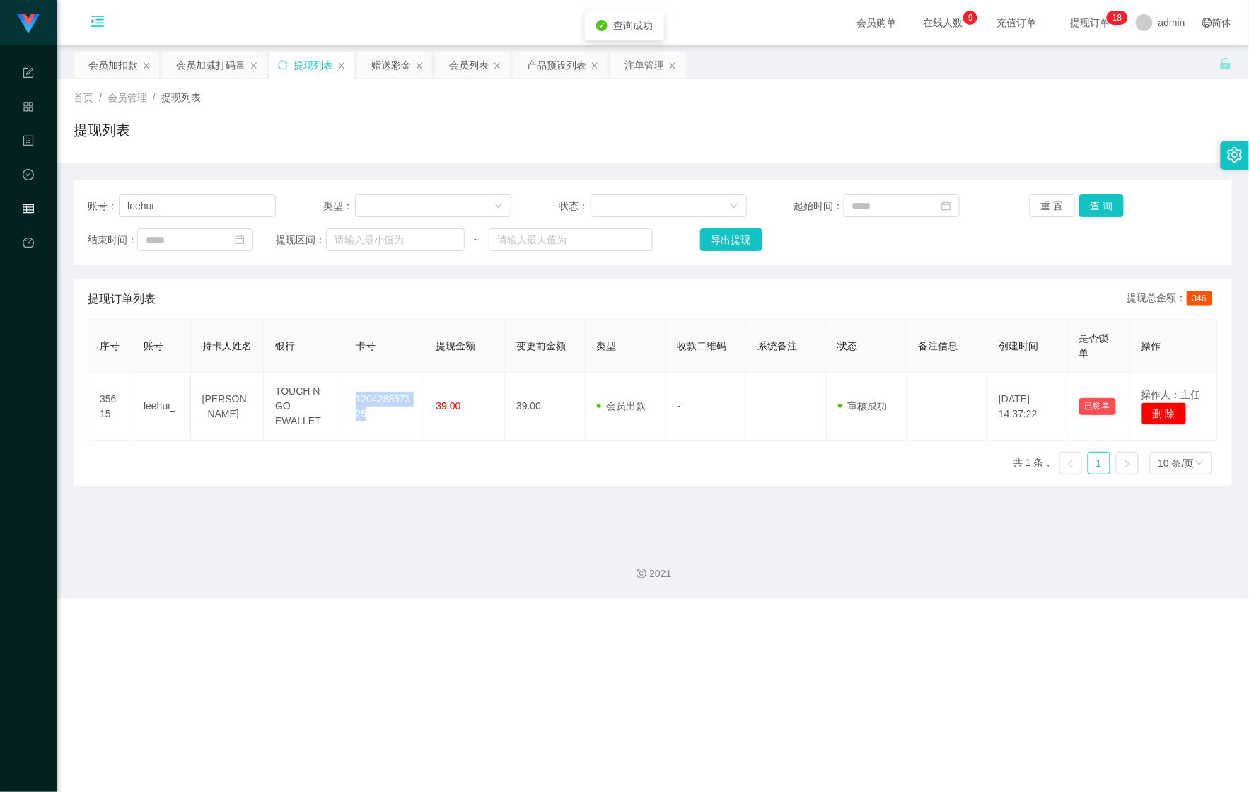
copy td "120428857325"
click at [125, 64] on div "会员加扣款" at bounding box center [113, 65] width 50 height 27
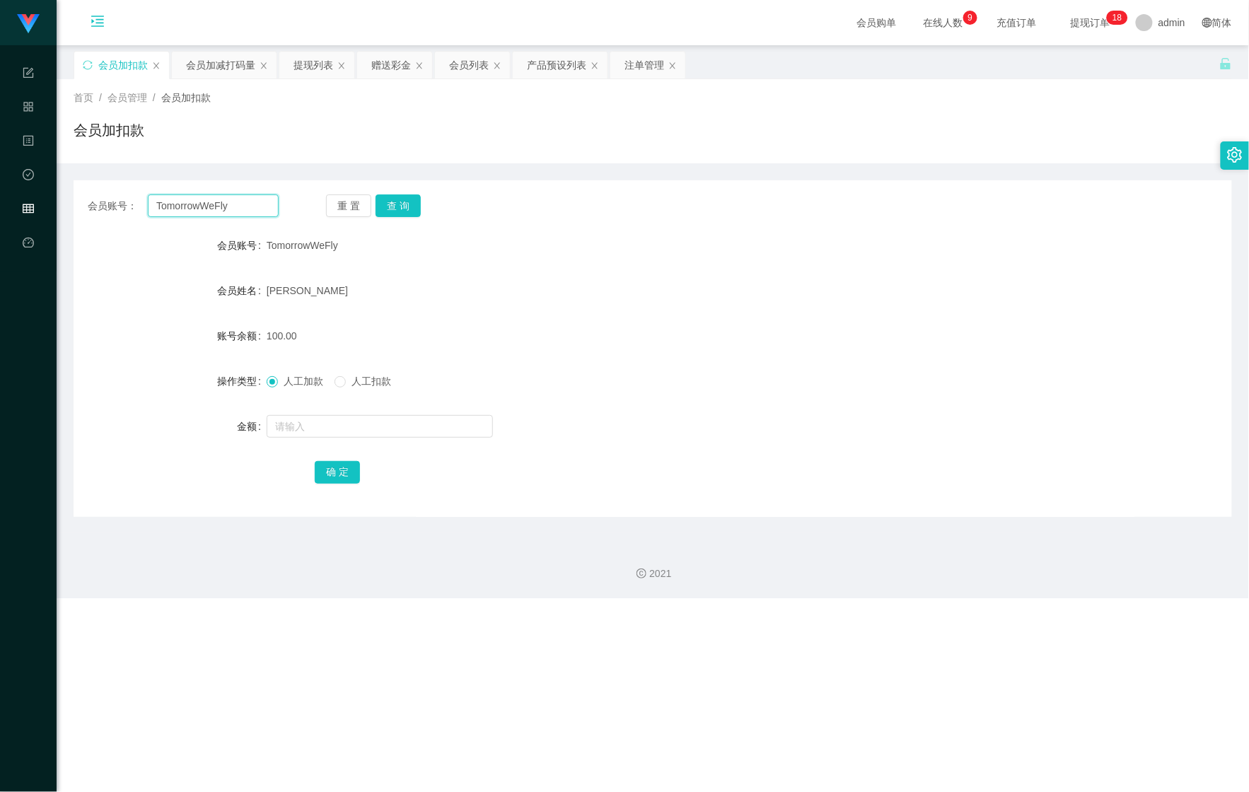
drag, startPoint x: 235, startPoint y: 204, endPoint x: 93, endPoint y: 199, distance: 141.6
click at [88, 199] on div "会员账号： TomorrowWeFly" at bounding box center [183, 206] width 191 height 23
paste input "leehui_"
type input "leehui_"
click at [405, 210] on button "查 询" at bounding box center [398, 206] width 45 height 23
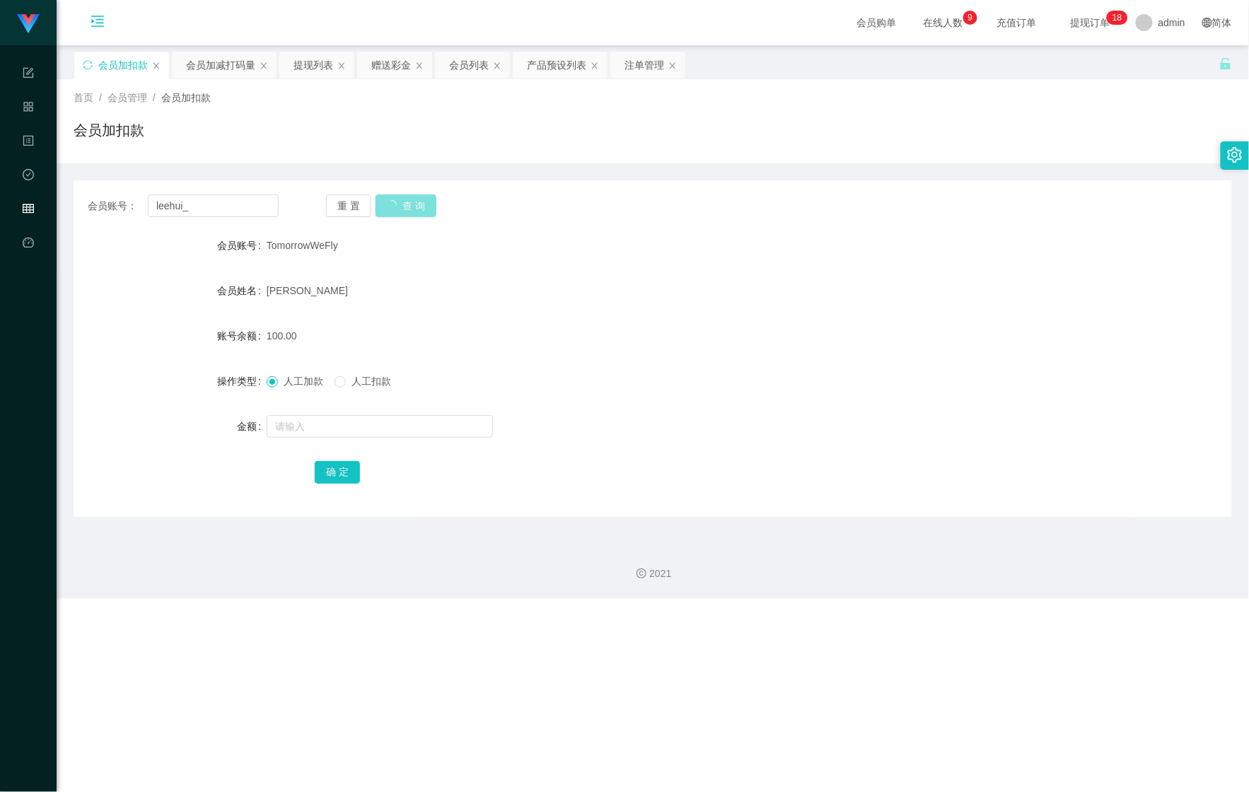
click at [405, 210] on button "查 询" at bounding box center [406, 206] width 61 height 23
click at [317, 426] on input "text" at bounding box center [380, 426] width 226 height 23
click at [697, 159] on div "首页 / 会员管理 / 会员加扣款 / 会员加扣款" at bounding box center [653, 121] width 1193 height 84
drag, startPoint x: 216, startPoint y: 214, endPoint x: 45, endPoint y: 211, distance: 171.2
click at [44, 211] on section "Shopee Workbench 系统配置 产品管理 内容中心 数据中心 会员管理 平台首页 保存配置 重置配置 整体风格设置 主题色 导航设置 内容区域宽度…" at bounding box center [624, 299] width 1249 height 598
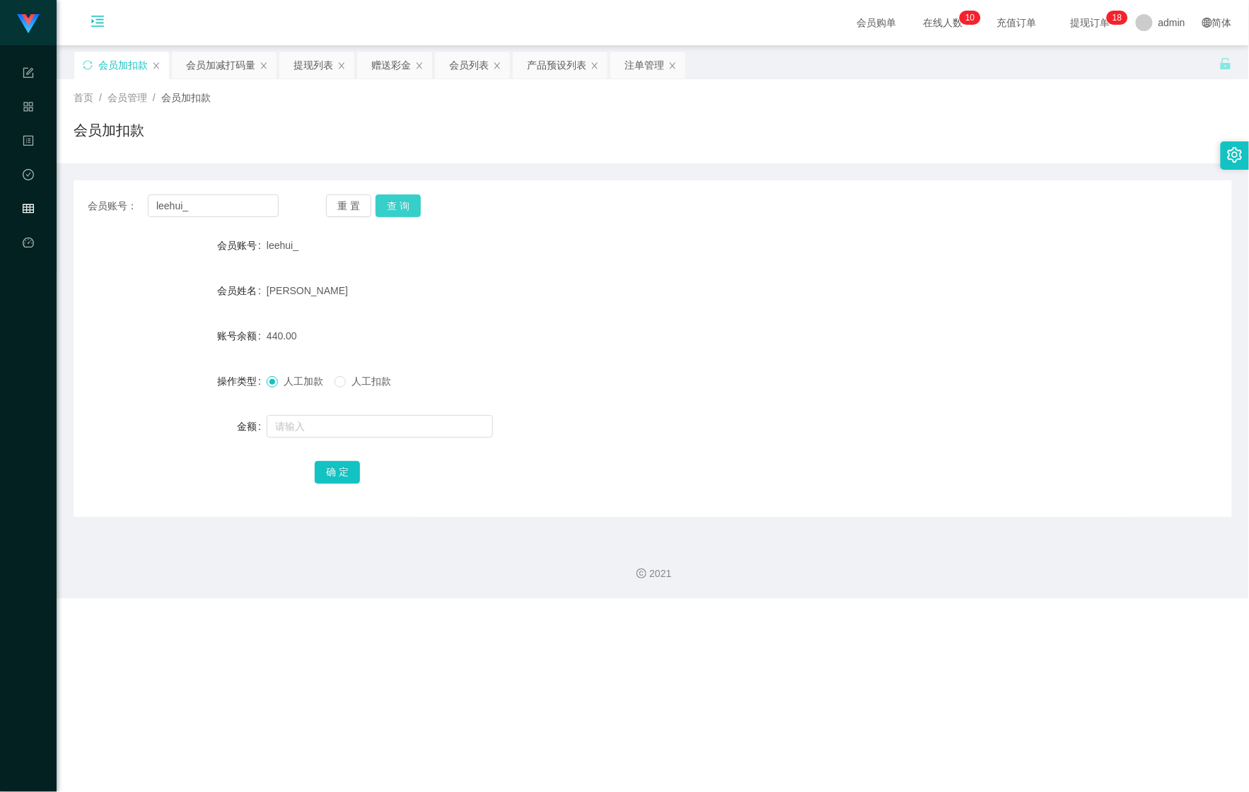
drag, startPoint x: 405, startPoint y: 194, endPoint x: 395, endPoint y: 242, distance: 49.3
click at [405, 195] on button "查 询" at bounding box center [398, 206] width 45 height 23
click at [314, 434] on input "text" at bounding box center [380, 426] width 226 height 23
type input "120"
click at [352, 479] on button "确 定" at bounding box center [337, 472] width 45 height 23
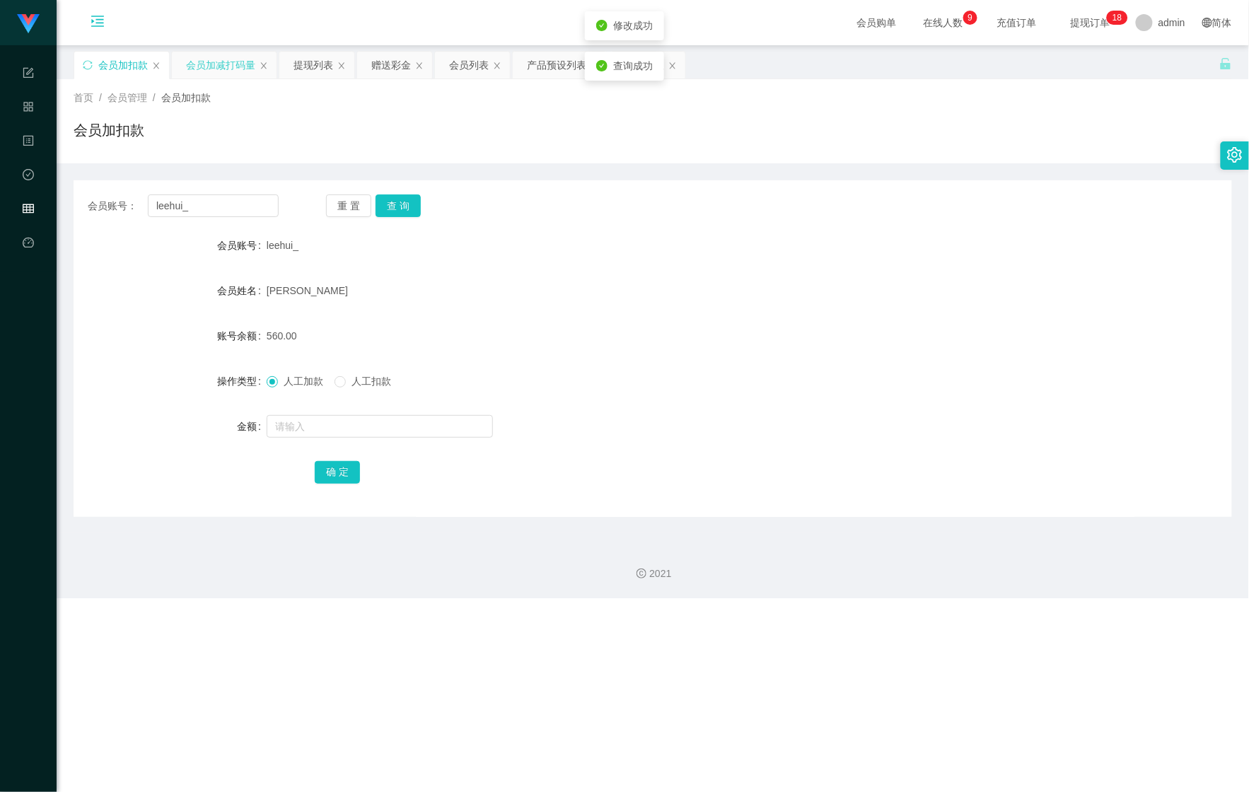
click at [205, 69] on div "会员加减打码量" at bounding box center [220, 65] width 69 height 27
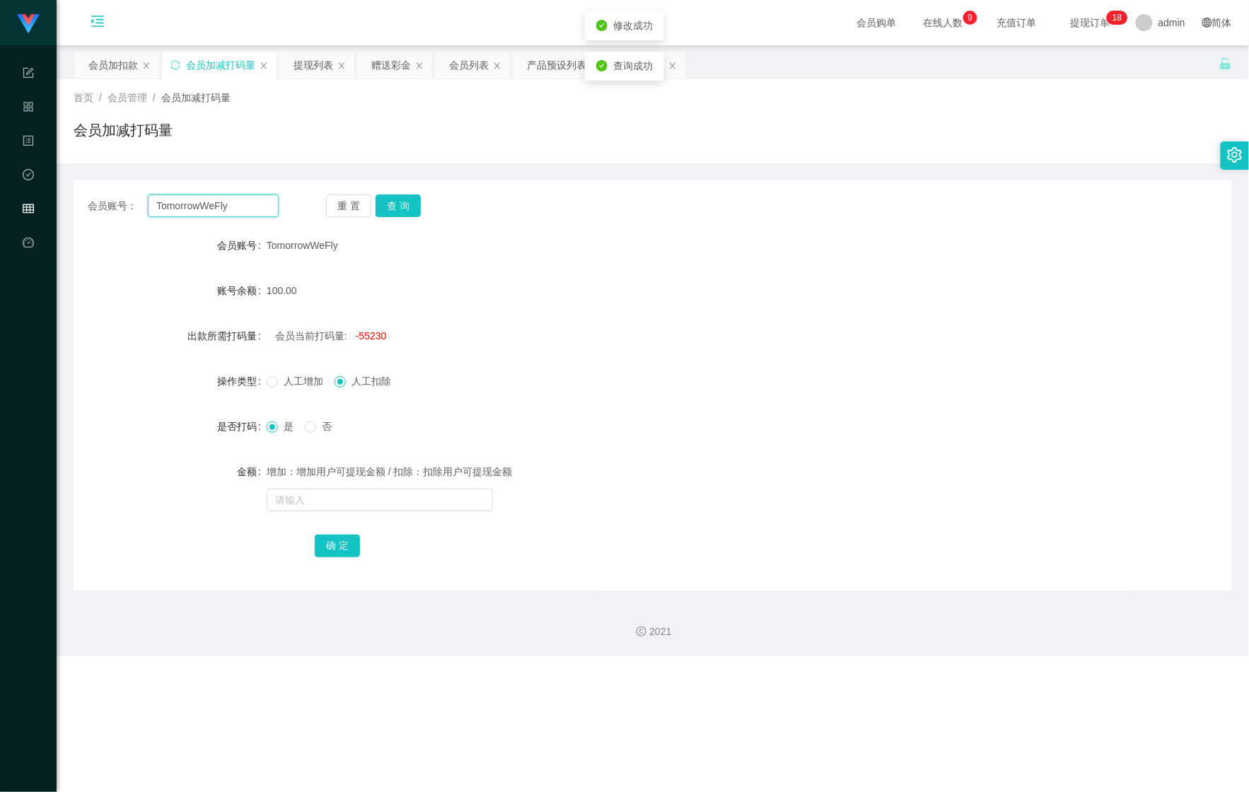
drag, startPoint x: 232, startPoint y: 207, endPoint x: 15, endPoint y: 209, distance: 217.2
click at [0, 214] on html "Shopee Workbench 系统配置 产品管理 内容中心 数据中心 会员管理 平台首页 保存配置 重置配置 整体风格设置 主题色 导航设置 内容区域宽度…" at bounding box center [624, 396] width 1249 height 792
paste input "leehui_"
click at [397, 207] on button "查 询" at bounding box center [398, 206] width 45 height 23
drag, startPoint x: 205, startPoint y: 204, endPoint x: 115, endPoint y: 187, distance: 92.1
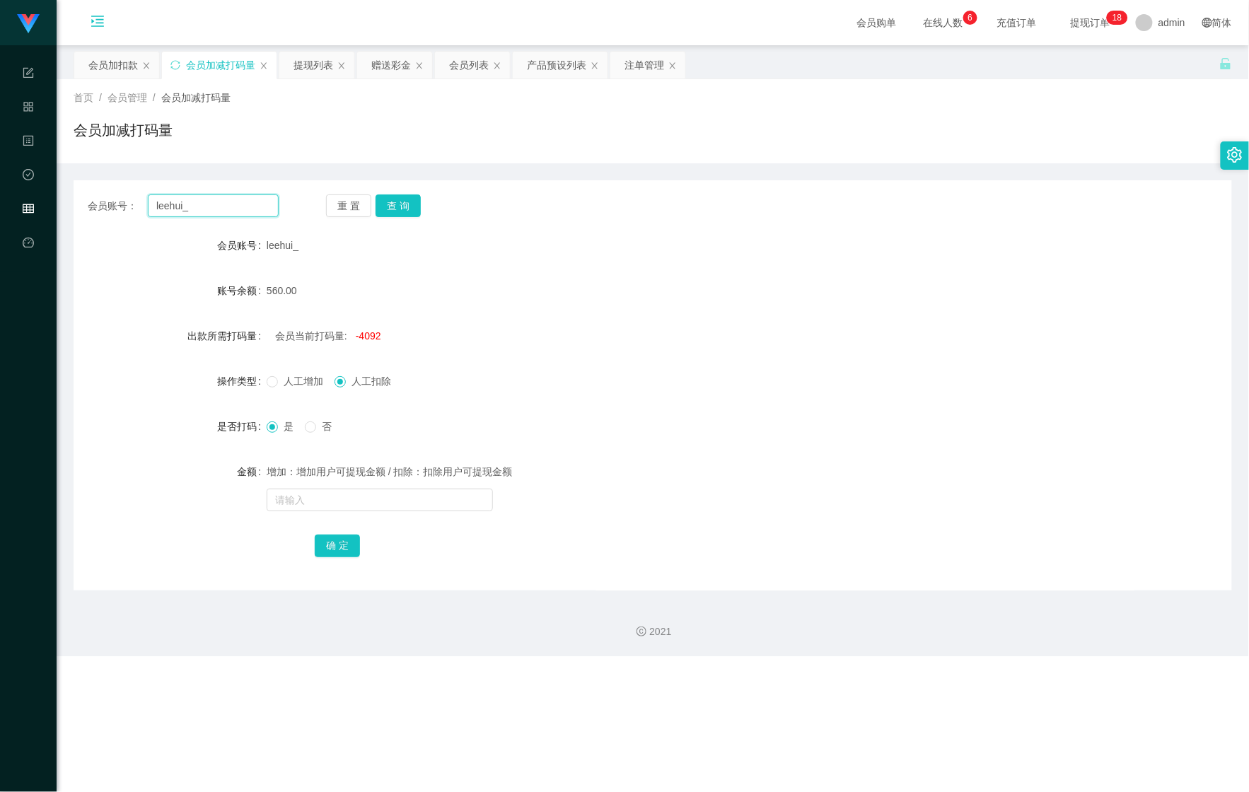
click at [115, 187] on div "会员账号： [PERSON_NAME] 重 置 查 询 会员账号 leehui_ 账号余额 560.00 出款所需打码量 会员当前打码量: -4092 操作类…" at bounding box center [653, 385] width 1159 height 410
paste input "ds1888"
type input "ds1888"
click at [397, 216] on button "查 询" at bounding box center [398, 206] width 45 height 23
click at [103, 75] on div "会员加扣款" at bounding box center [113, 65] width 50 height 27
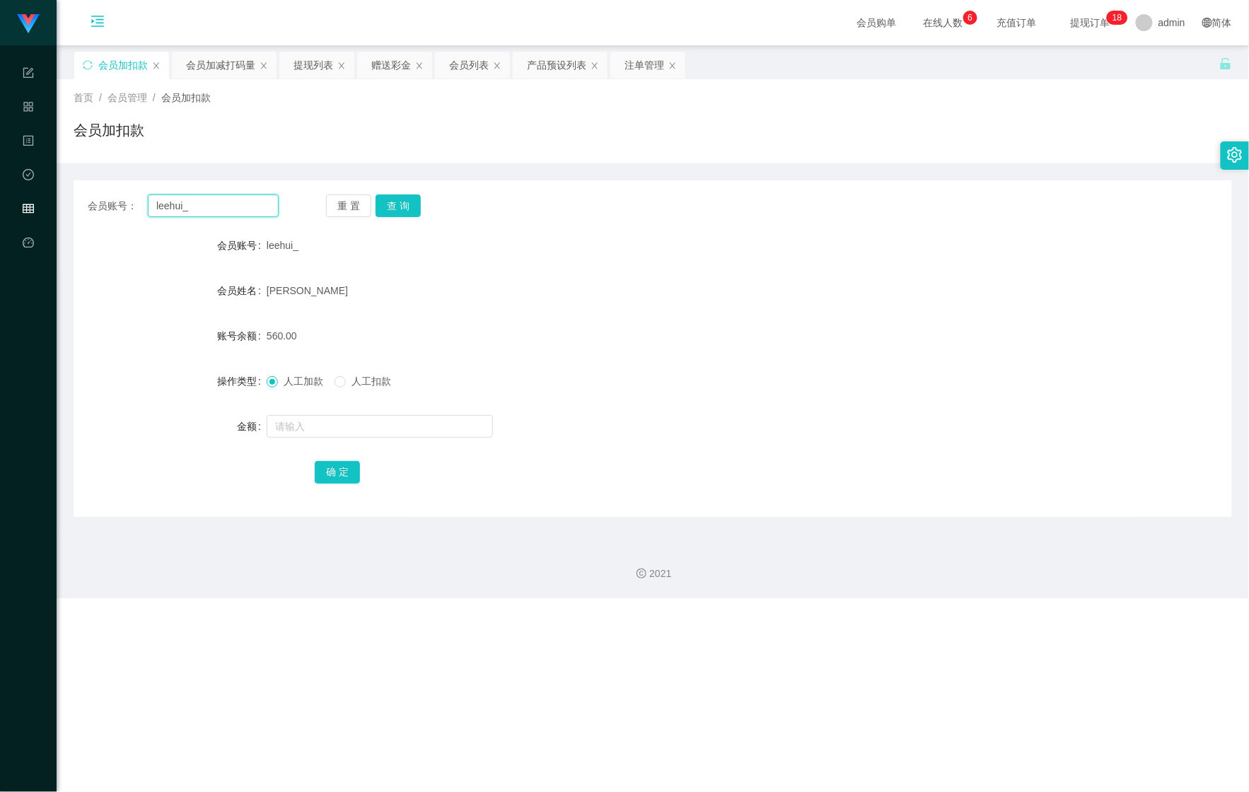
drag, startPoint x: 230, startPoint y: 205, endPoint x: 80, endPoint y: 213, distance: 150.2
click at [86, 212] on div "会员账号： leehui_ 重 置 查 询" at bounding box center [653, 206] width 1159 height 23
paste input "ds1888"
type input "ds1888"
drag, startPoint x: 394, startPoint y: 215, endPoint x: 386, endPoint y: 219, distance: 9.5
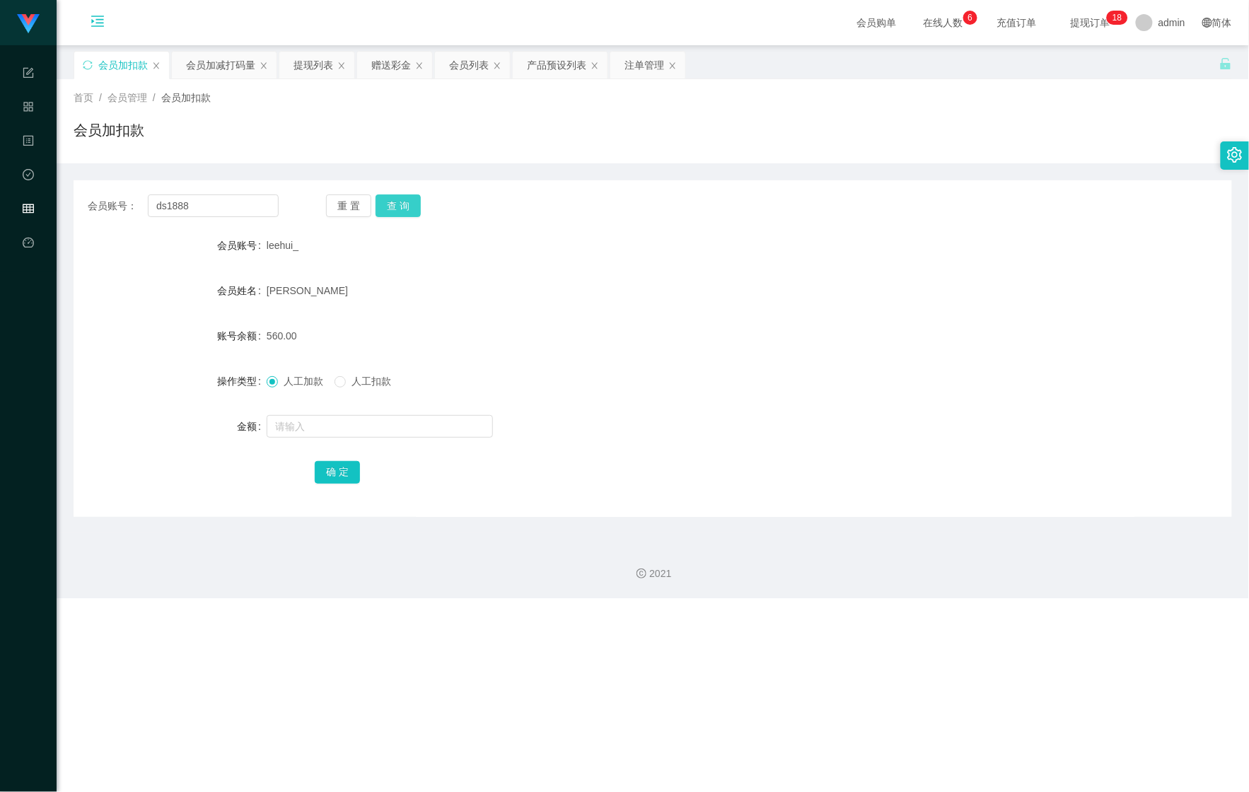
click at [394, 215] on button "查 询" at bounding box center [398, 206] width 45 height 23
click at [309, 426] on input "text" at bounding box center [380, 426] width 226 height 23
type input "236"
drag, startPoint x: 332, startPoint y: 468, endPoint x: 337, endPoint y: 397, distance: 71.6
click at [332, 468] on button "确 定" at bounding box center [337, 472] width 45 height 23
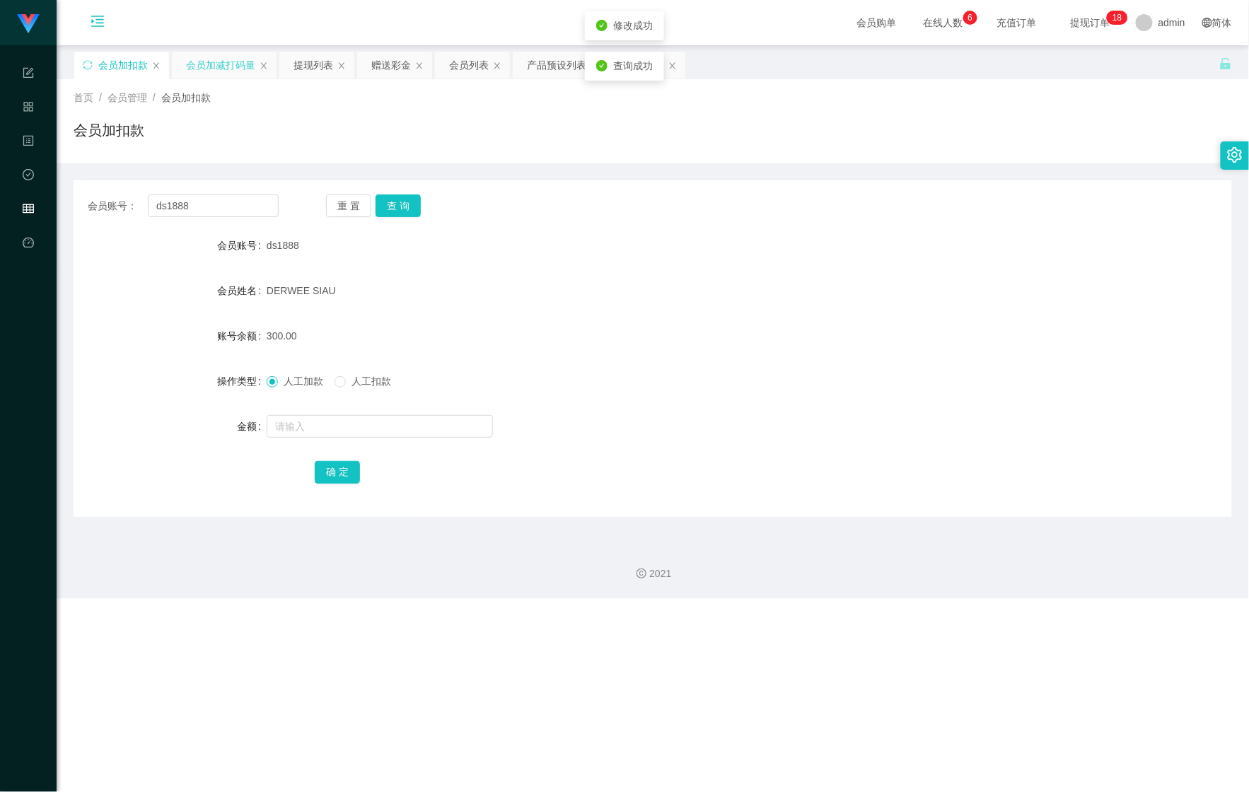
click at [215, 68] on div "会员加减打码量" at bounding box center [220, 65] width 69 height 27
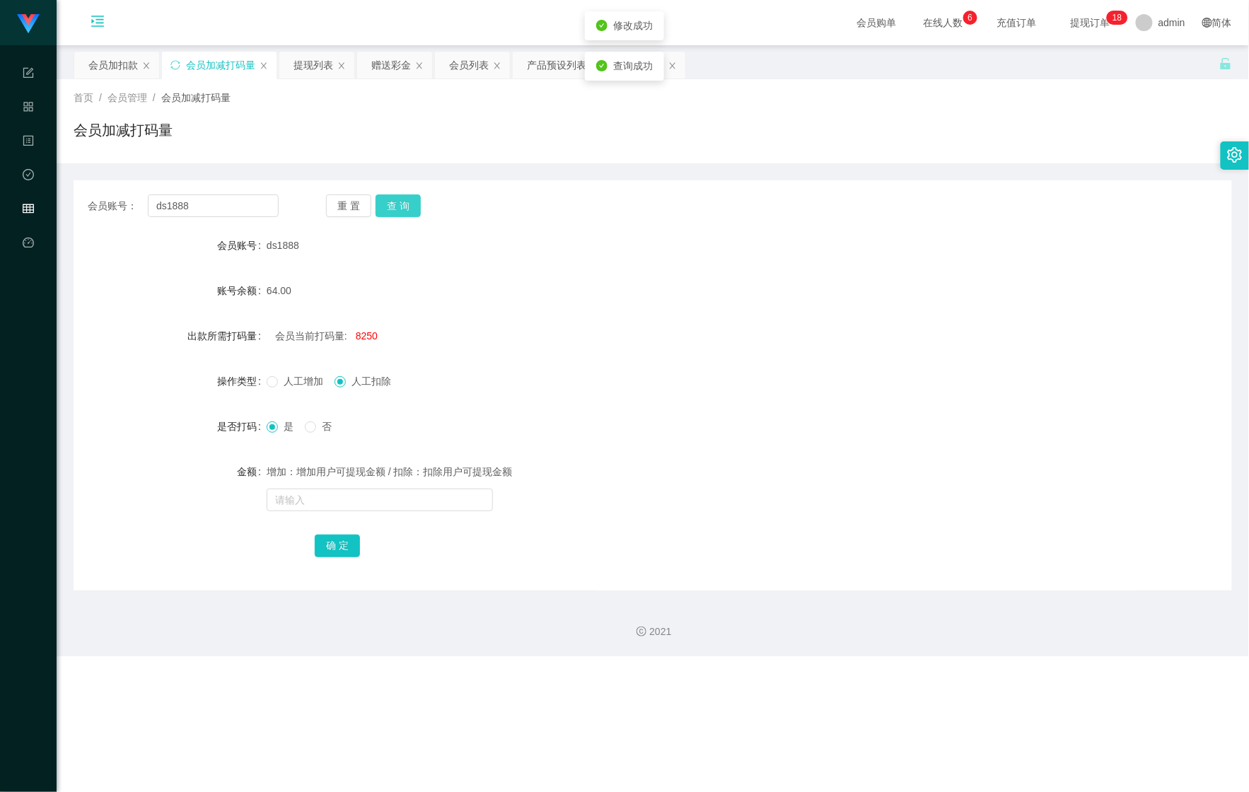
click at [405, 201] on button "查 询" at bounding box center [398, 206] width 45 height 23
click at [291, 388] on label "人工增加" at bounding box center [298, 381] width 62 height 15
click at [362, 365] on form "会员账号 ds1888 账号余额 300.00 出款所需打码量 会员当前打码量: 8250 操作类型 人工增加 人工扣除 是否打码 是 否 金额 增加：增加用…" at bounding box center [653, 395] width 1159 height 328
click at [358, 385] on span "人工扣除" at bounding box center [371, 381] width 51 height 11
click at [325, 505] on input "text" at bounding box center [380, 500] width 226 height 23
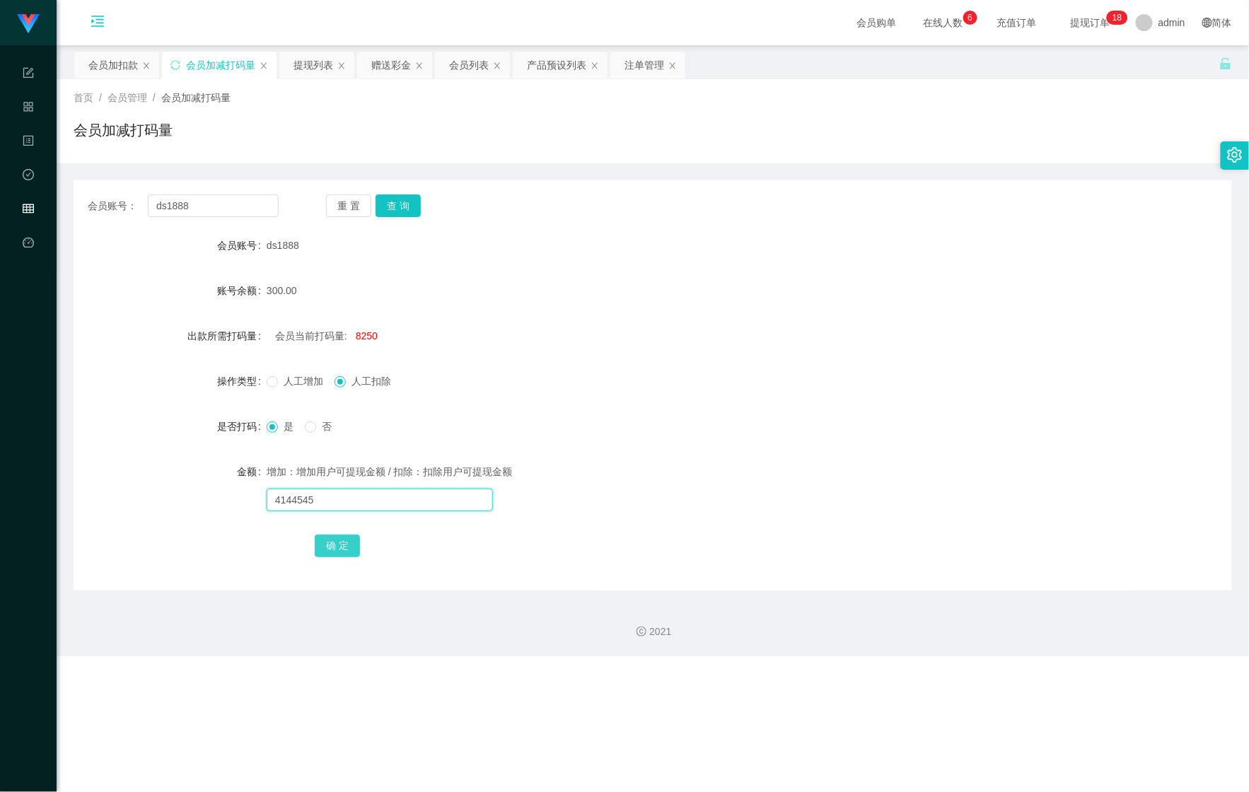
type input "4144545"
click at [329, 543] on button "确 定" at bounding box center [337, 546] width 45 height 23
drag, startPoint x: 187, startPoint y: 209, endPoint x: 58, endPoint y: 190, distance: 130.2
click at [58, 190] on main "关闭左侧 关闭右侧 关闭其它 刷新页面 会员加扣款 会员加减打码量 提现列表 赠送彩金 会员列表 产品预设列表 注单管理 首页 / 会员管理 / 会员加减打码…" at bounding box center [653, 317] width 1193 height 545
paste input "[EMAIL_ADDRESS][DOMAIN_NAME]"
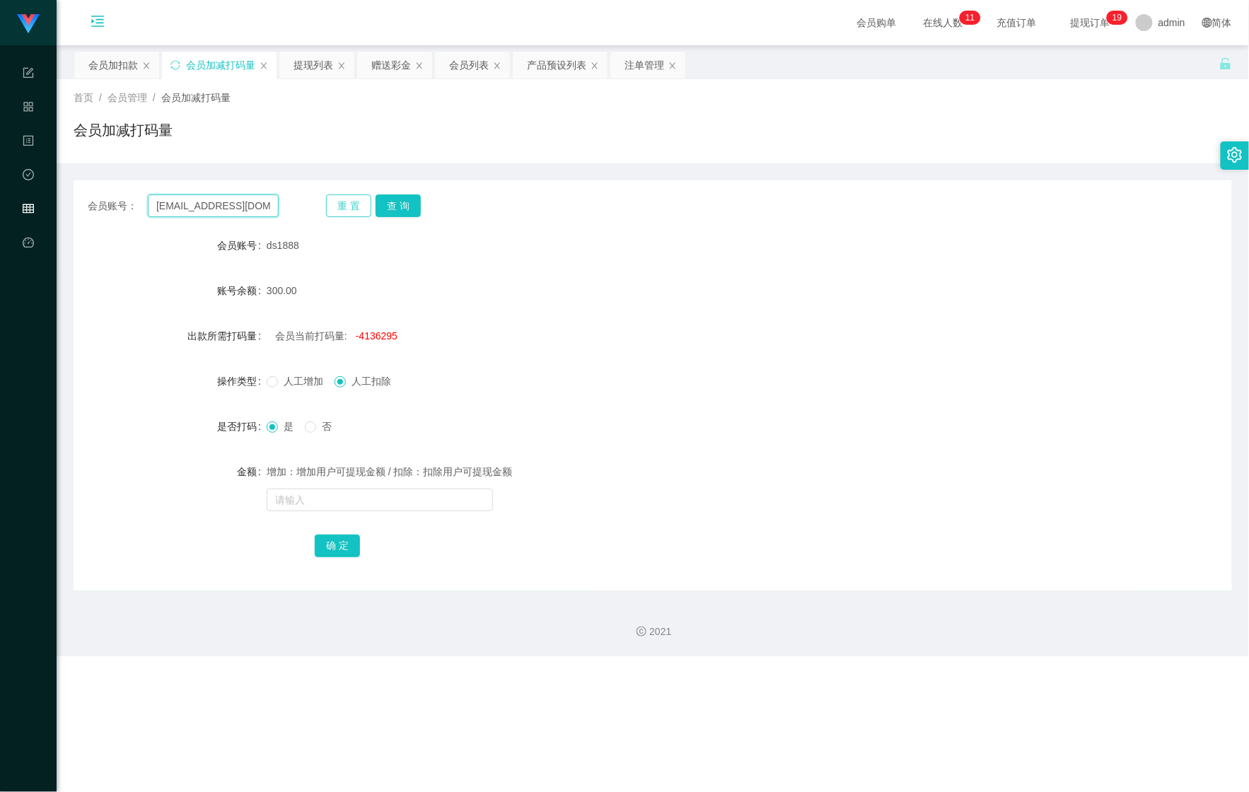
scroll to position [0, 10]
type input "[EMAIL_ADDRESS][DOMAIN_NAME]"
click at [405, 209] on button "查 询" at bounding box center [398, 206] width 45 height 23
click at [371, 345] on div "会员当前打码量: 229112587" at bounding box center [605, 336] width 676 height 28
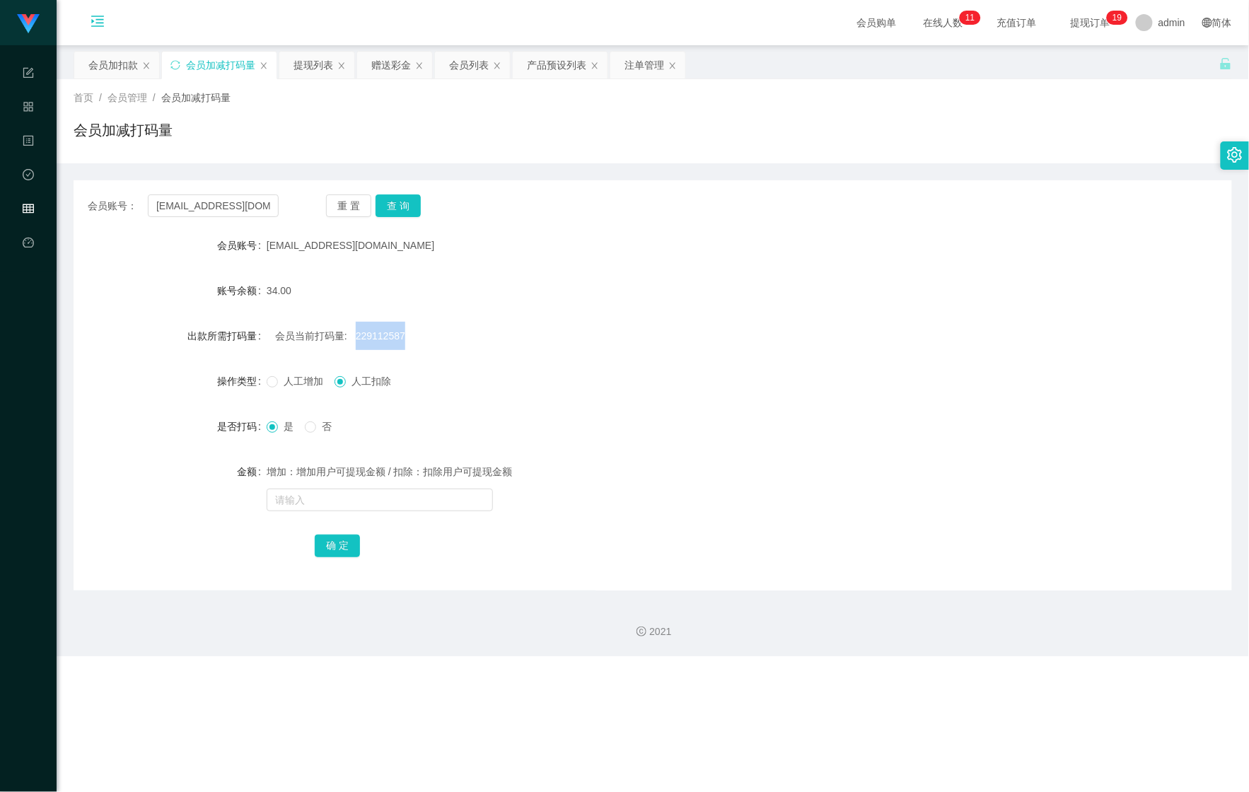
click at [371, 345] on div "会员当前打码量: 229112587" at bounding box center [605, 336] width 676 height 28
copy span "229112587"
drag, startPoint x: 296, startPoint y: 495, endPoint x: 306, endPoint y: 502, distance: 12.8
click at [296, 494] on input "text" at bounding box center [380, 500] width 226 height 23
paste input "229112587"
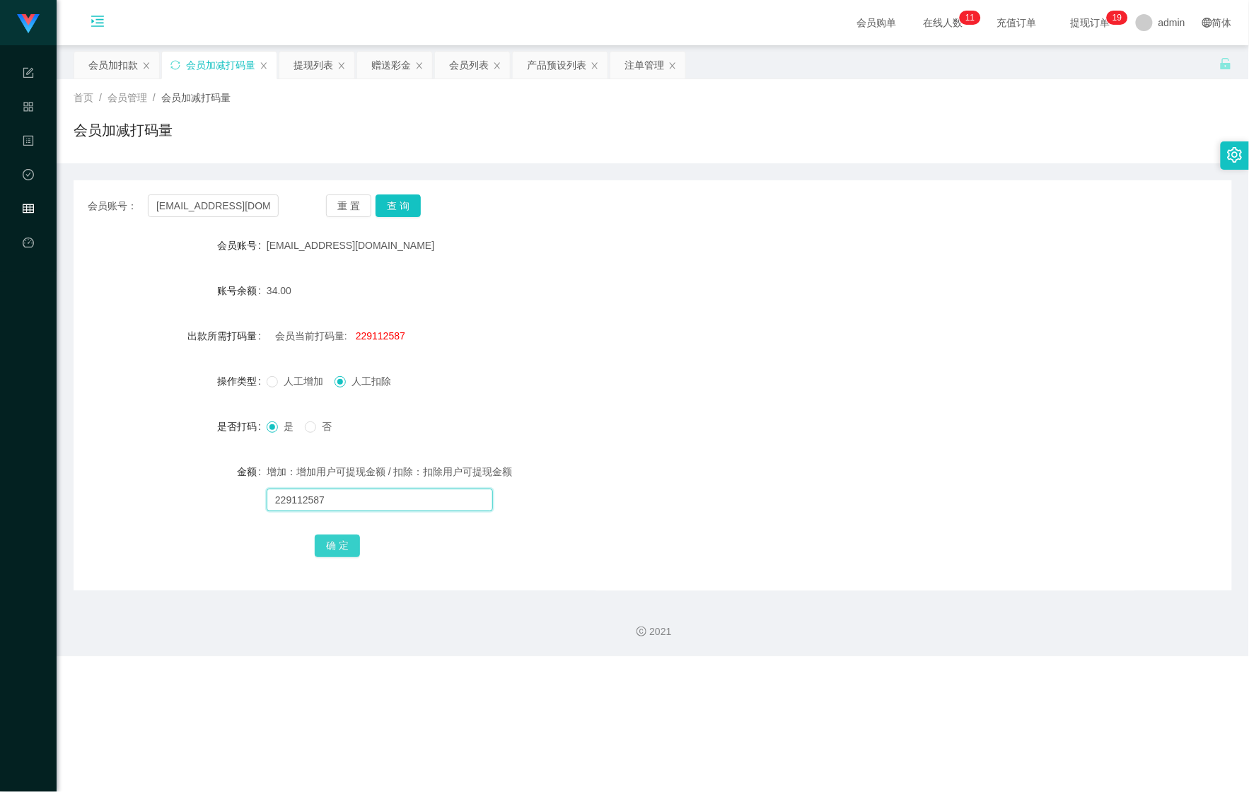
type input "229112587"
click at [329, 548] on button "确 定" at bounding box center [337, 546] width 45 height 23
click at [323, 499] on input "text" at bounding box center [380, 500] width 226 height 23
paste input "229112587"
type input "229112587"
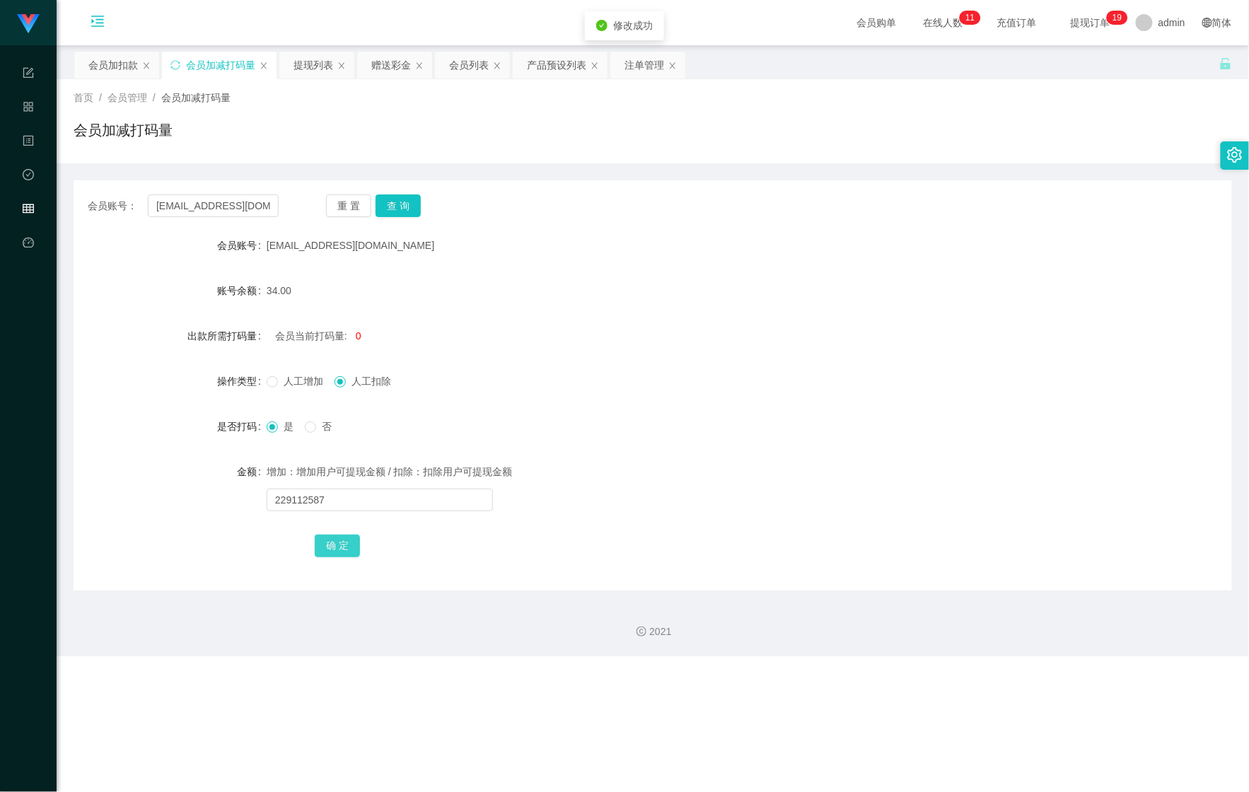
drag, startPoint x: 327, startPoint y: 538, endPoint x: 329, endPoint y: 531, distance: 8.1
click at [327, 538] on button "确 定" at bounding box center [337, 546] width 45 height 23
click at [241, 211] on input "[EMAIL_ADDRESS][DOMAIN_NAME]" at bounding box center [213, 206] width 131 height 23
click at [236, 211] on input "[EMAIL_ADDRESS][DOMAIN_NAME]" at bounding box center [213, 206] width 131 height 23
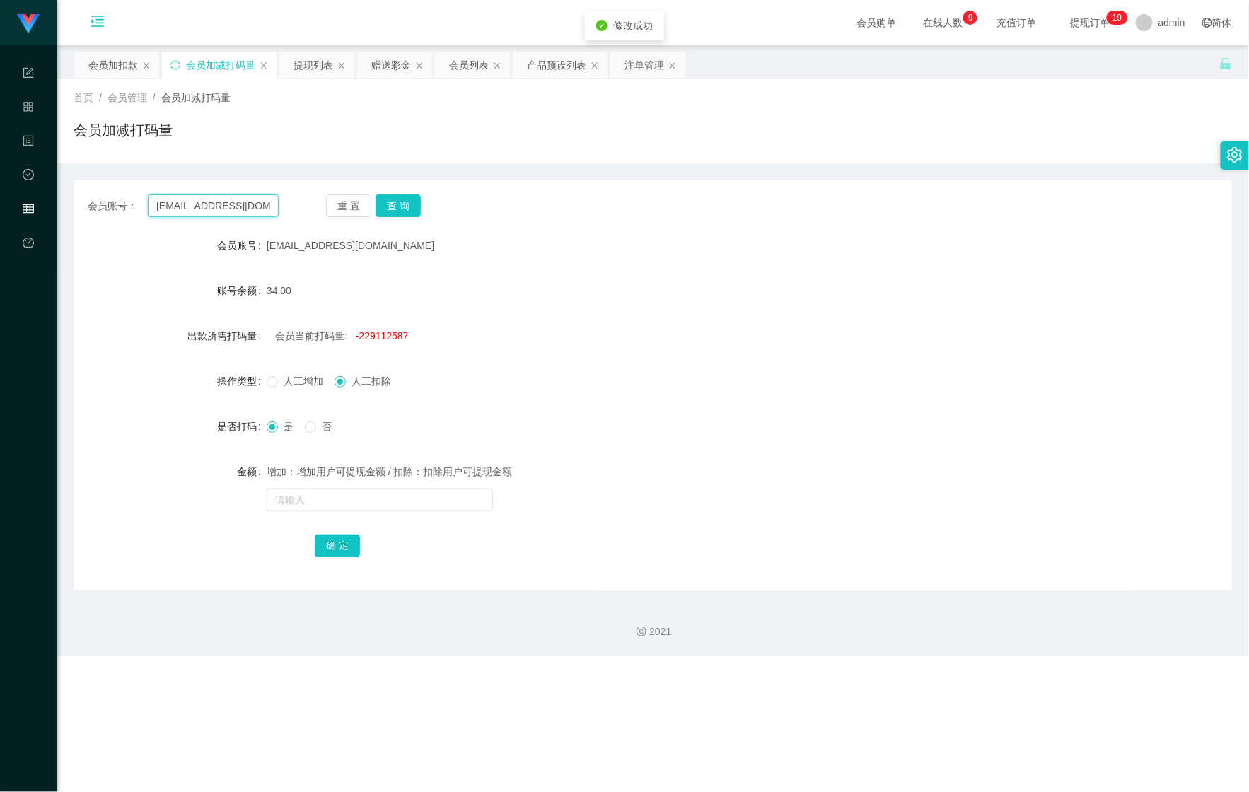
click at [236, 211] on input "[EMAIL_ADDRESS][DOMAIN_NAME]" at bounding box center [213, 206] width 131 height 23
click at [109, 55] on div "会员加扣款" at bounding box center [113, 65] width 50 height 27
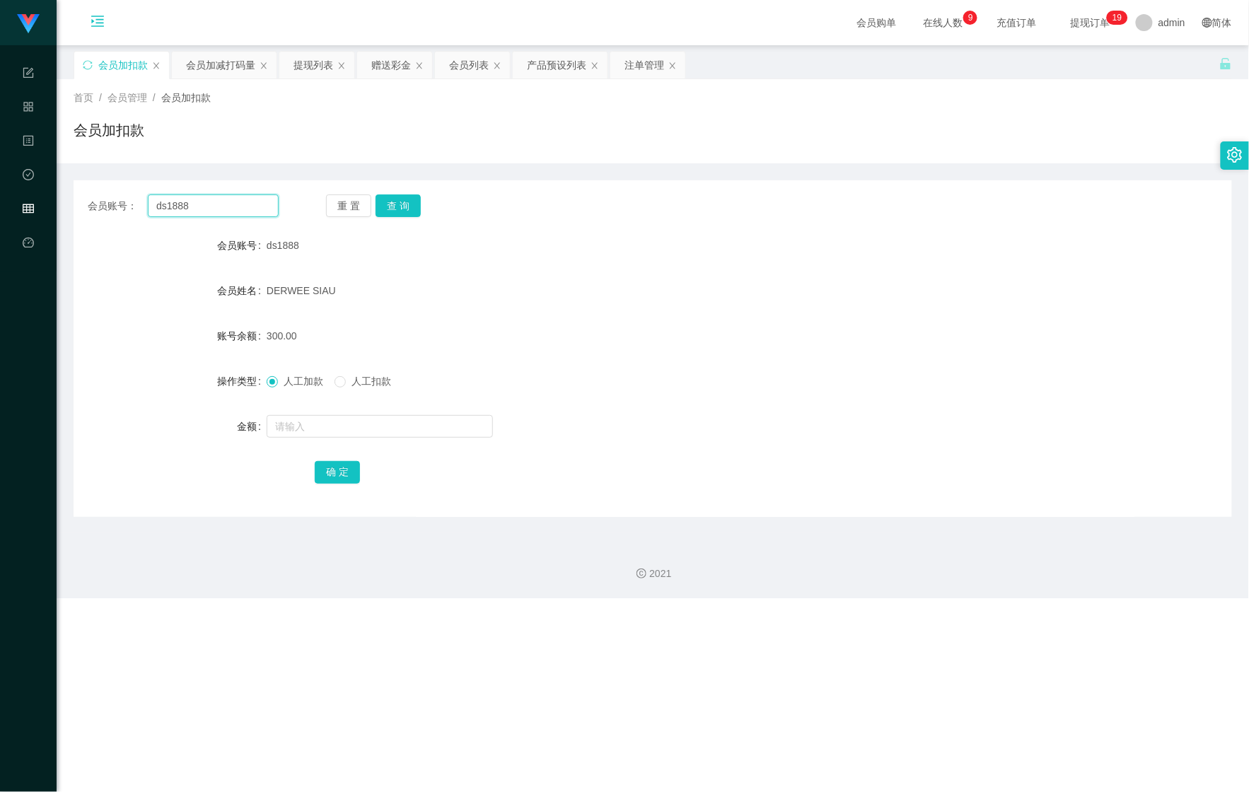
drag, startPoint x: 233, startPoint y: 204, endPoint x: 115, endPoint y: 197, distance: 119.1
click at [122, 199] on div "会员账号： ds1888" at bounding box center [183, 206] width 191 height 23
paste input "[EMAIL_ADDRESS][DOMAIN_NAME]"
type input "[EMAIL_ADDRESS][DOMAIN_NAME]"
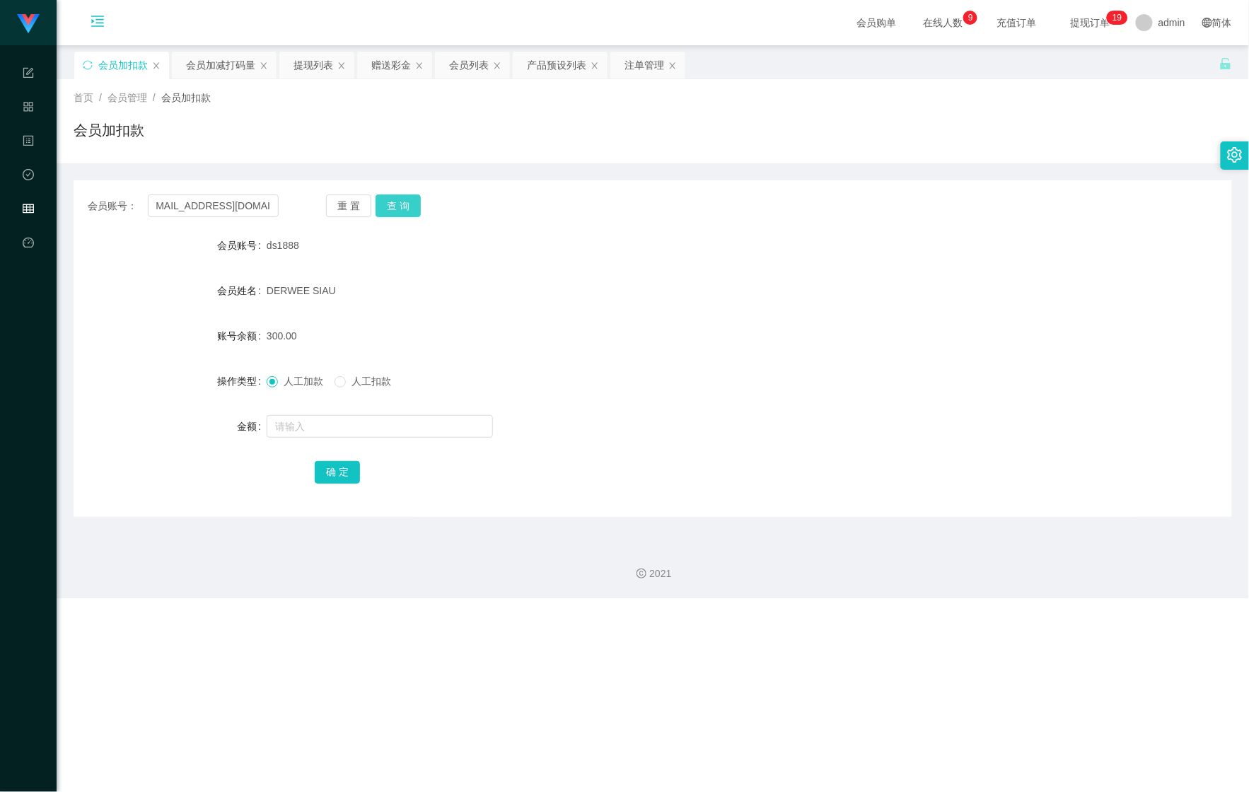
click at [386, 204] on button "查 询" at bounding box center [398, 206] width 45 height 23
click at [332, 422] on input "text" at bounding box center [380, 426] width 226 height 23
type input "100"
drag, startPoint x: 337, startPoint y: 467, endPoint x: 465, endPoint y: 397, distance: 146.6
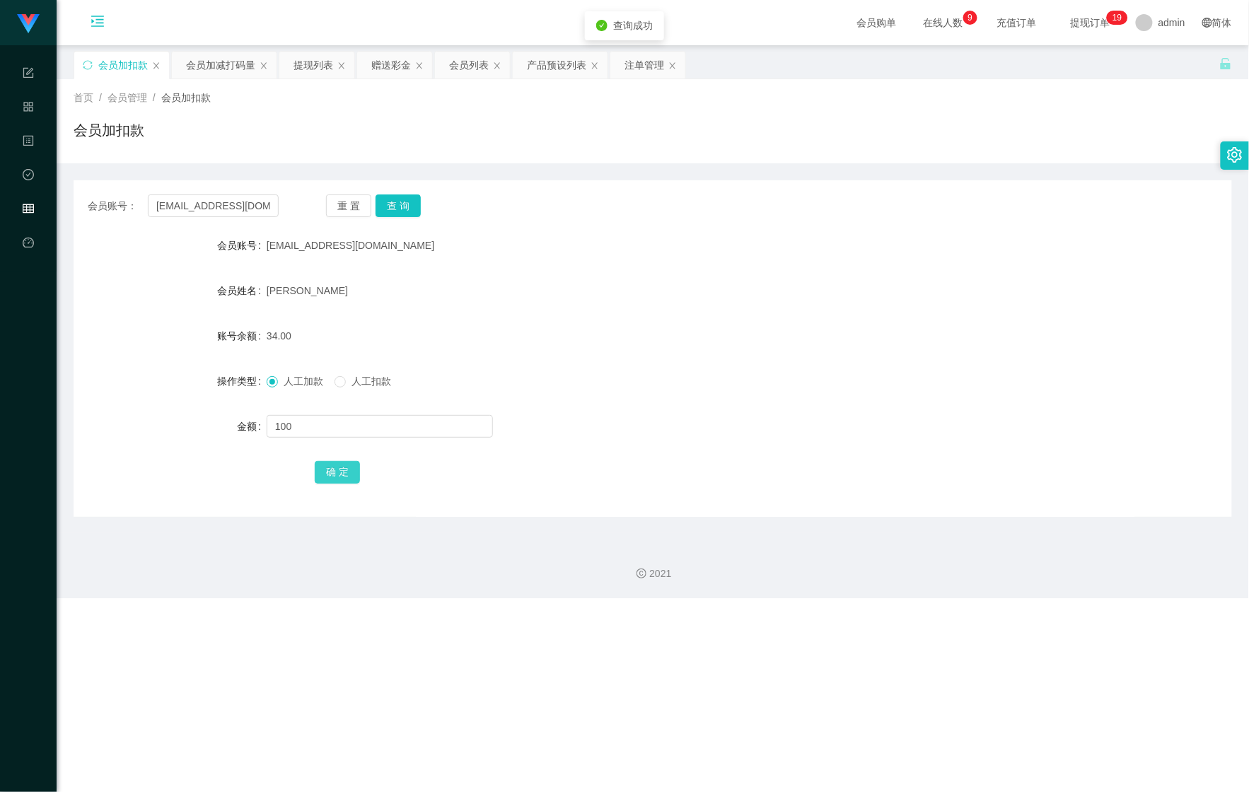
click at [337, 467] on button "确 定" at bounding box center [337, 472] width 45 height 23
click at [241, 211] on input "[EMAIL_ADDRESS][DOMAIN_NAME]" at bounding box center [213, 206] width 131 height 23
paste input "alex9923"
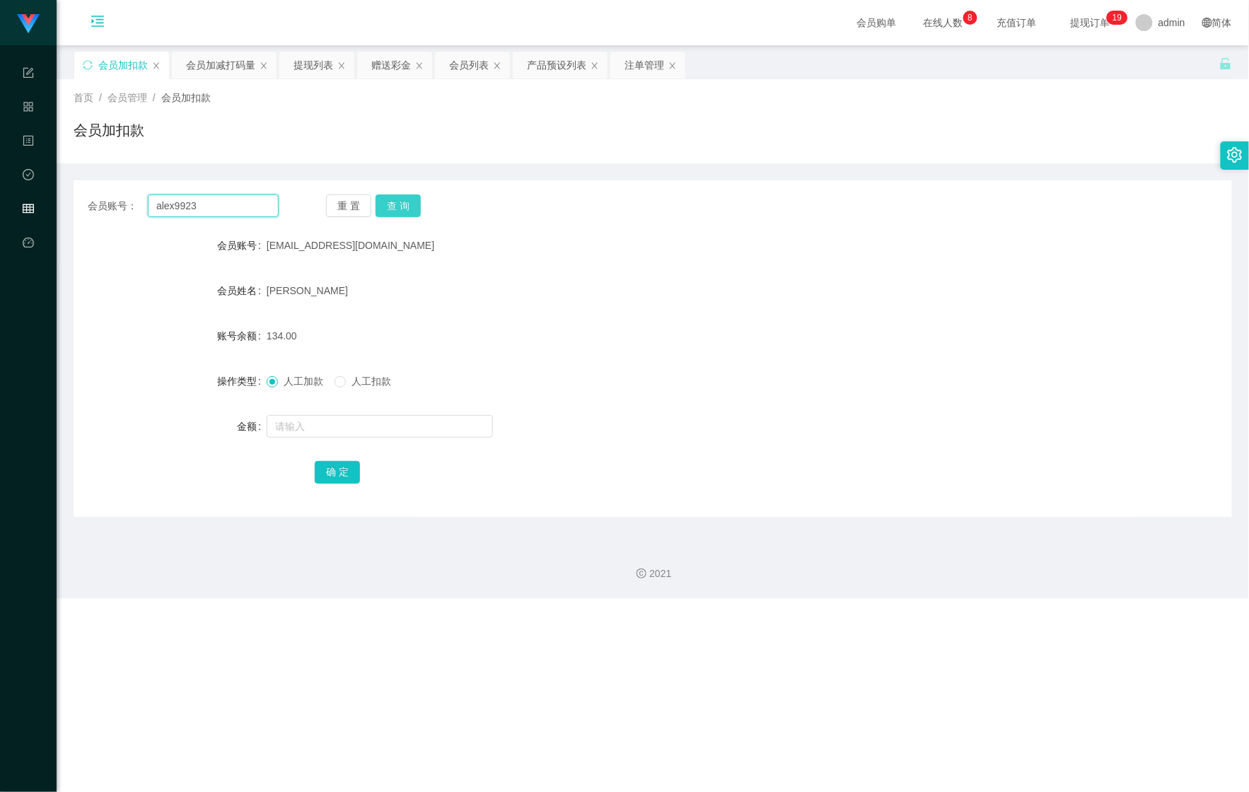
type input "alex9923"
click at [400, 215] on button "查 询" at bounding box center [398, 206] width 45 height 23
click at [327, 442] on form "会员账号 Alex9923 会员姓名 limhongsing 账号余额 0.00 操作类型 人工加款 人工扣款 金额 确 定" at bounding box center [653, 358] width 1159 height 255
click at [358, 426] on input "text" at bounding box center [380, 426] width 226 height 23
type input "300"
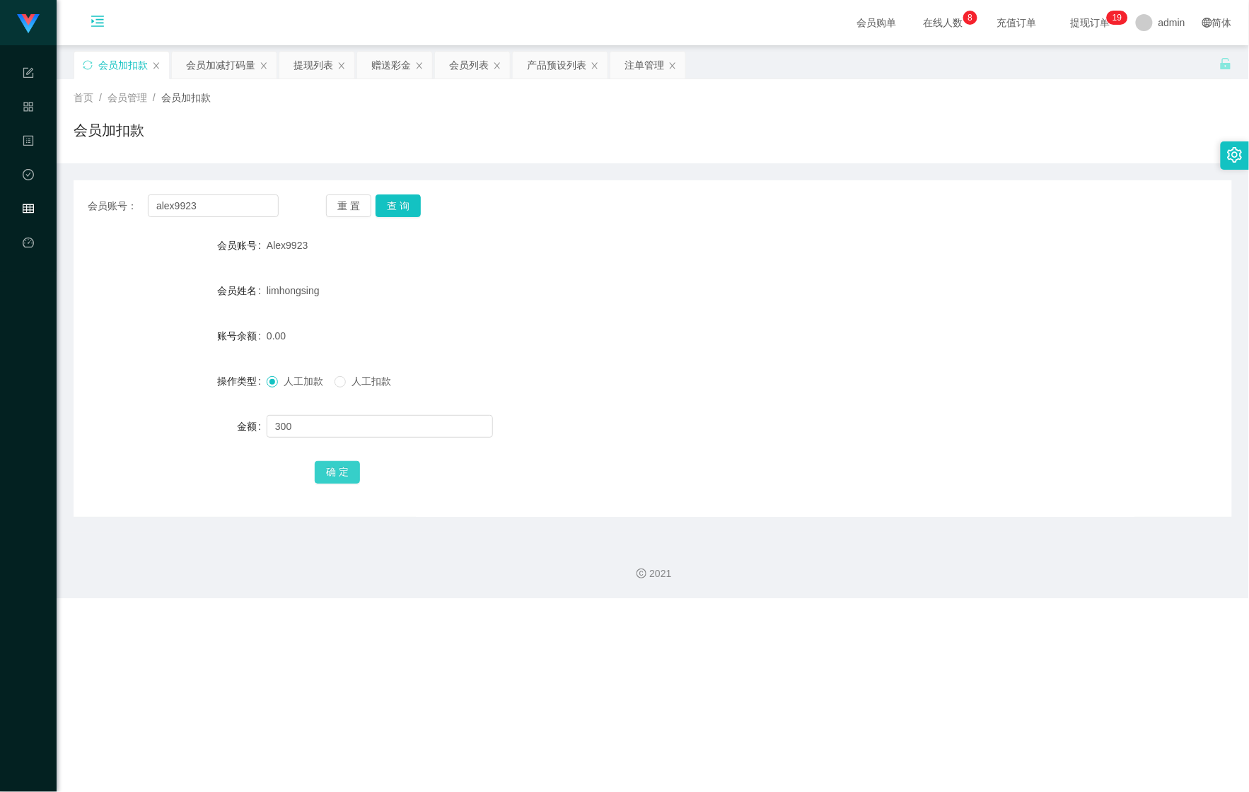
click at [335, 465] on button "确 定" at bounding box center [337, 472] width 45 height 23
click at [208, 64] on div "会员加减打码量" at bounding box center [220, 65] width 69 height 27
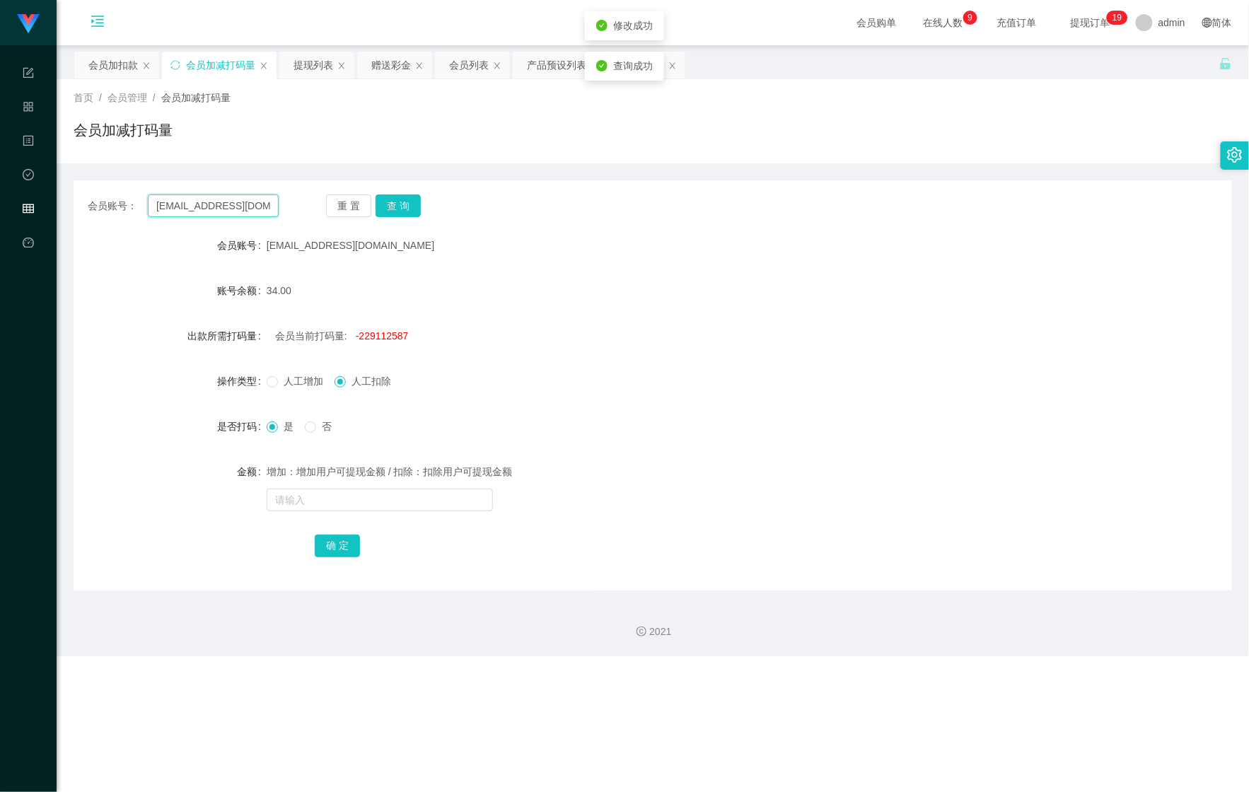
click at [244, 207] on input "[EMAIL_ADDRESS][DOMAIN_NAME]" at bounding box center [213, 206] width 131 height 23
paste input "alex9923"
type input "alex9923"
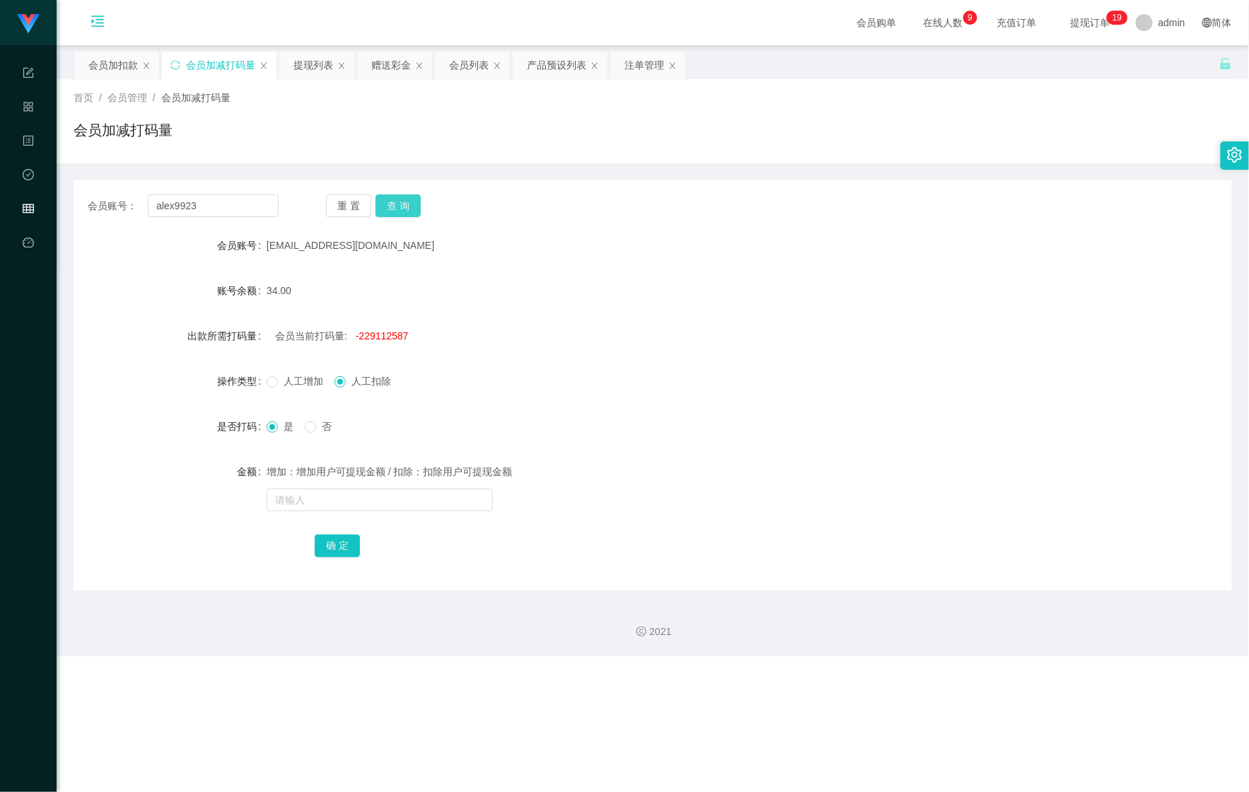
drag, startPoint x: 419, startPoint y: 197, endPoint x: 379, endPoint y: 204, distance: 40.2
click at [417, 198] on button "查 询" at bounding box center [398, 206] width 45 height 23
click at [337, 465] on div "增加：增加用户可提现金额 / 扣除：扣除用户可提现金额" at bounding box center [605, 472] width 676 height 28
click at [321, 493] on input "text" at bounding box center [380, 500] width 226 height 23
type input "511515"
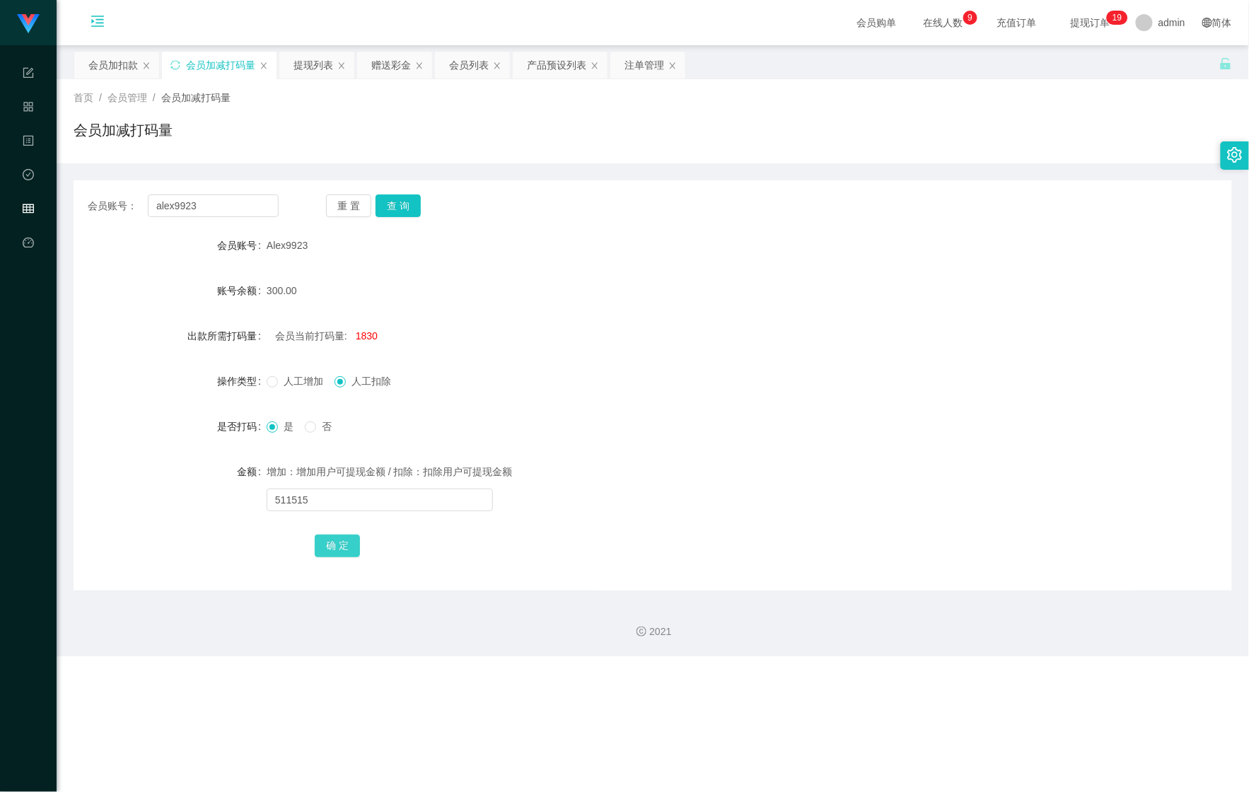
click at [354, 549] on button "确 定" at bounding box center [337, 546] width 45 height 23
click at [119, 68] on div "会员加扣款" at bounding box center [113, 65] width 50 height 27
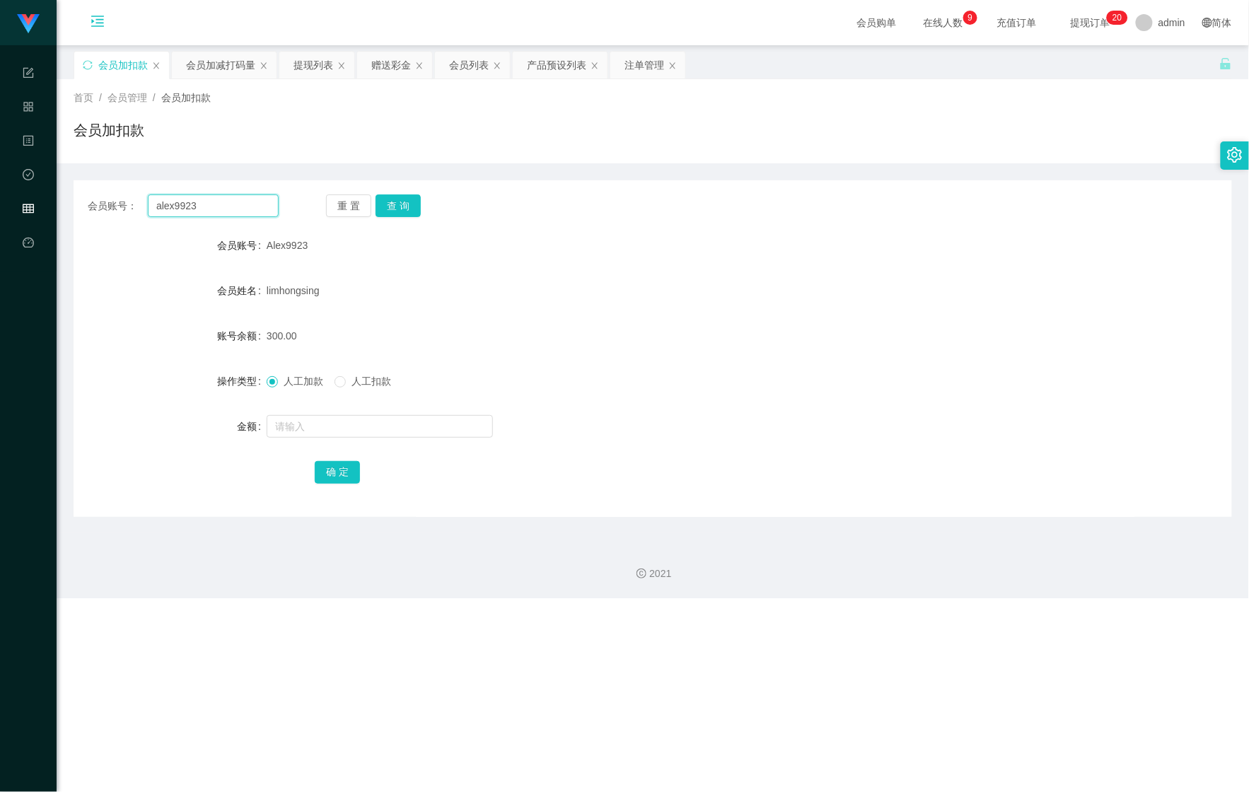
drag, startPoint x: 212, startPoint y: 207, endPoint x: 57, endPoint y: 192, distance: 156.3
click at [62, 193] on main "关闭左侧 关闭右侧 关闭其它 刷新页面 会员加扣款 会员加减打码量 提现列表 赠送彩金 会员列表 产品预设列表 注单管理 首页 / 会员管理 / 会员加扣款 …" at bounding box center [653, 288] width 1193 height 487
paste input "Annie84ooi"
click at [405, 207] on button "查 询" at bounding box center [398, 206] width 45 height 23
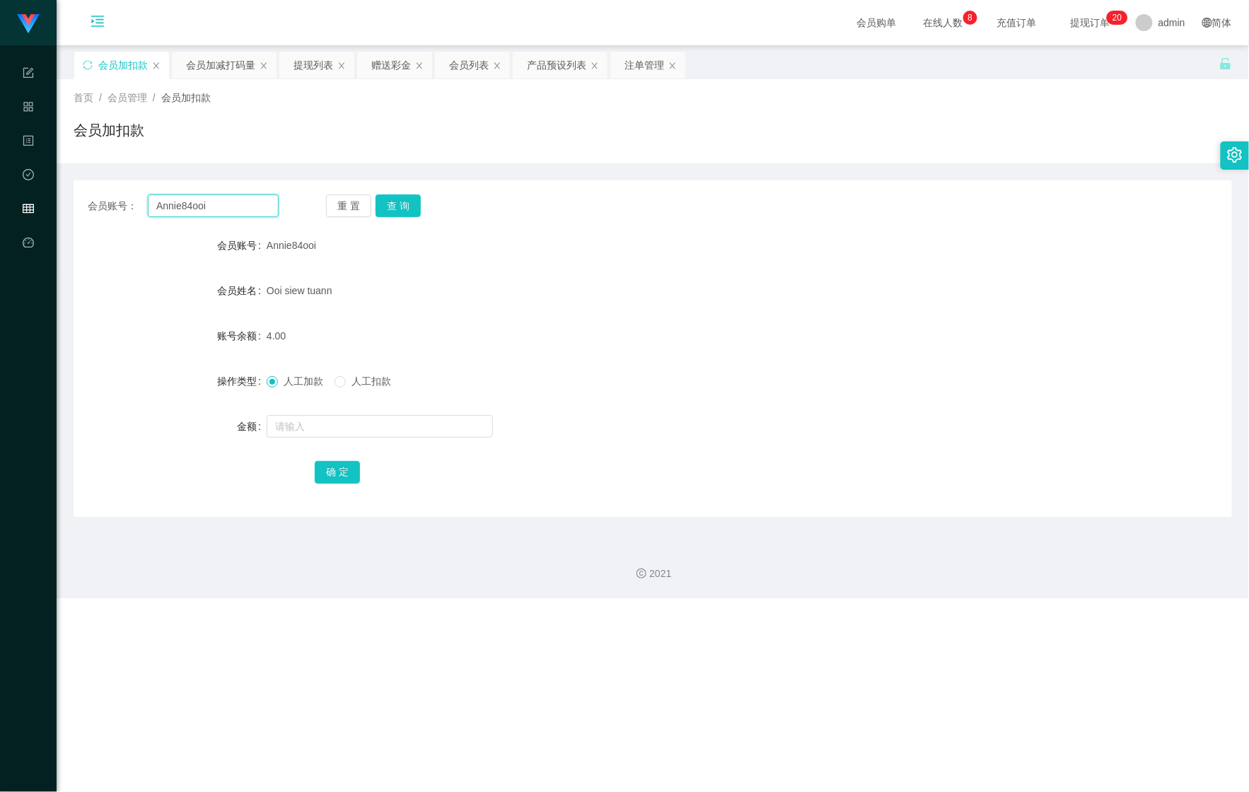
drag, startPoint x: 225, startPoint y: 199, endPoint x: 262, endPoint y: 222, distance: 43.2
click at [99, 216] on div "会员账号： Annie84ooi" at bounding box center [183, 206] width 191 height 23
paste input "money come"
type input "money come"
click at [413, 202] on button "查 询" at bounding box center [398, 206] width 45 height 23
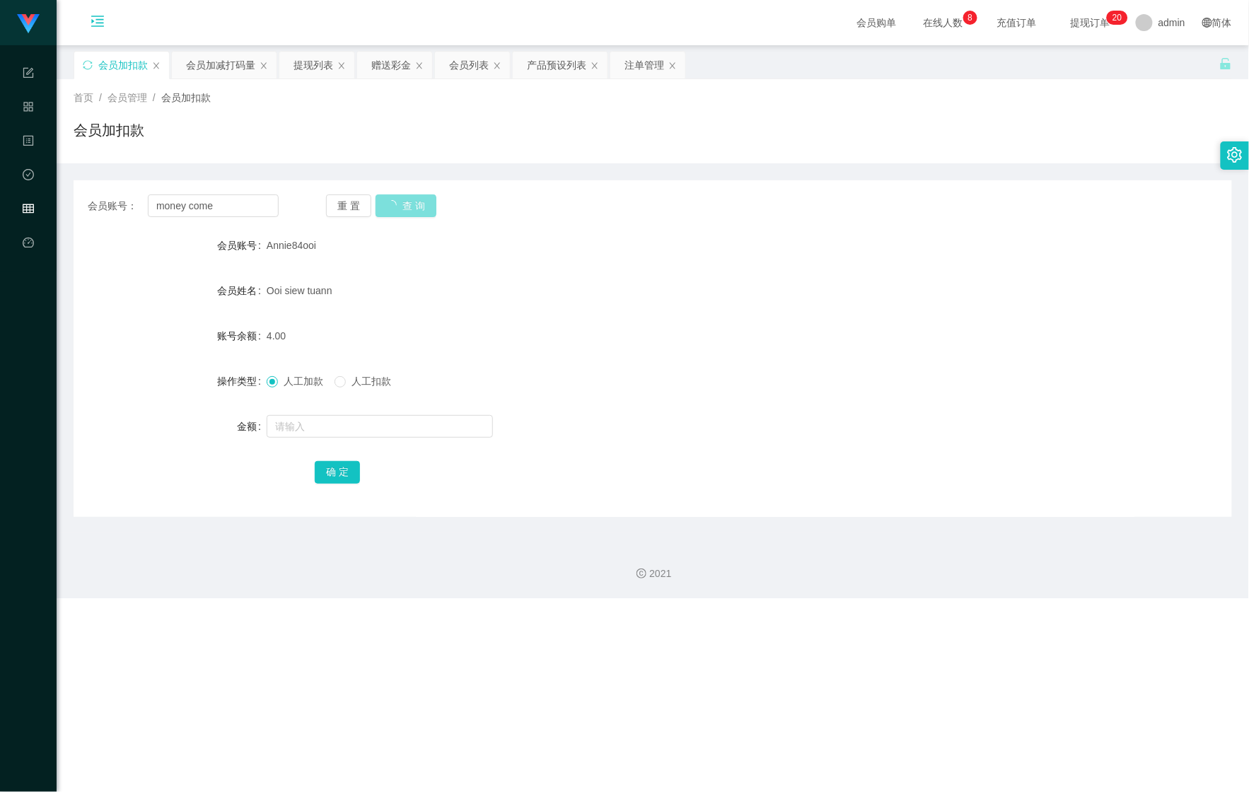
click at [413, 202] on button "查 询" at bounding box center [406, 206] width 61 height 23
click at [327, 416] on input "text" at bounding box center [380, 426] width 226 height 23
type input "200"
click at [359, 462] on div "确 定" at bounding box center [653, 472] width 676 height 28
click at [325, 462] on button "确 定" at bounding box center [337, 472] width 45 height 23
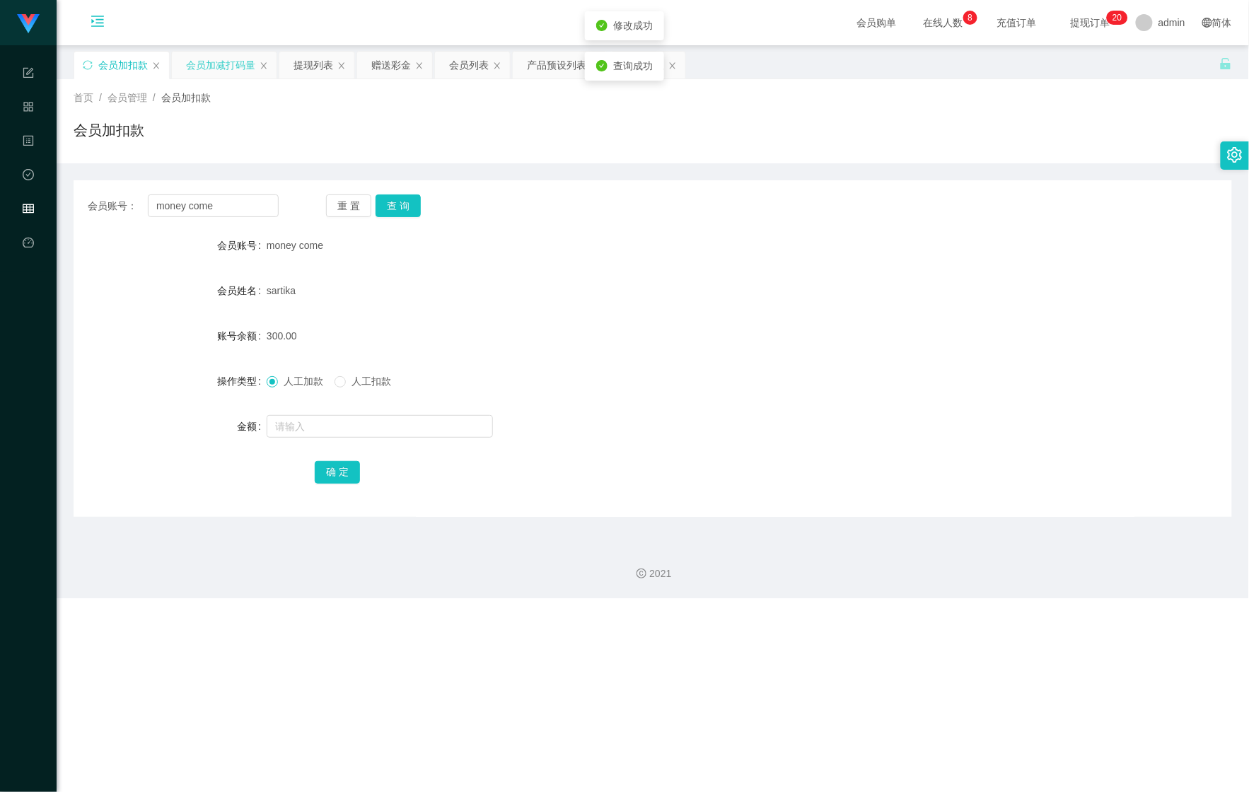
click at [215, 78] on div "会员加减打码量" at bounding box center [220, 65] width 69 height 27
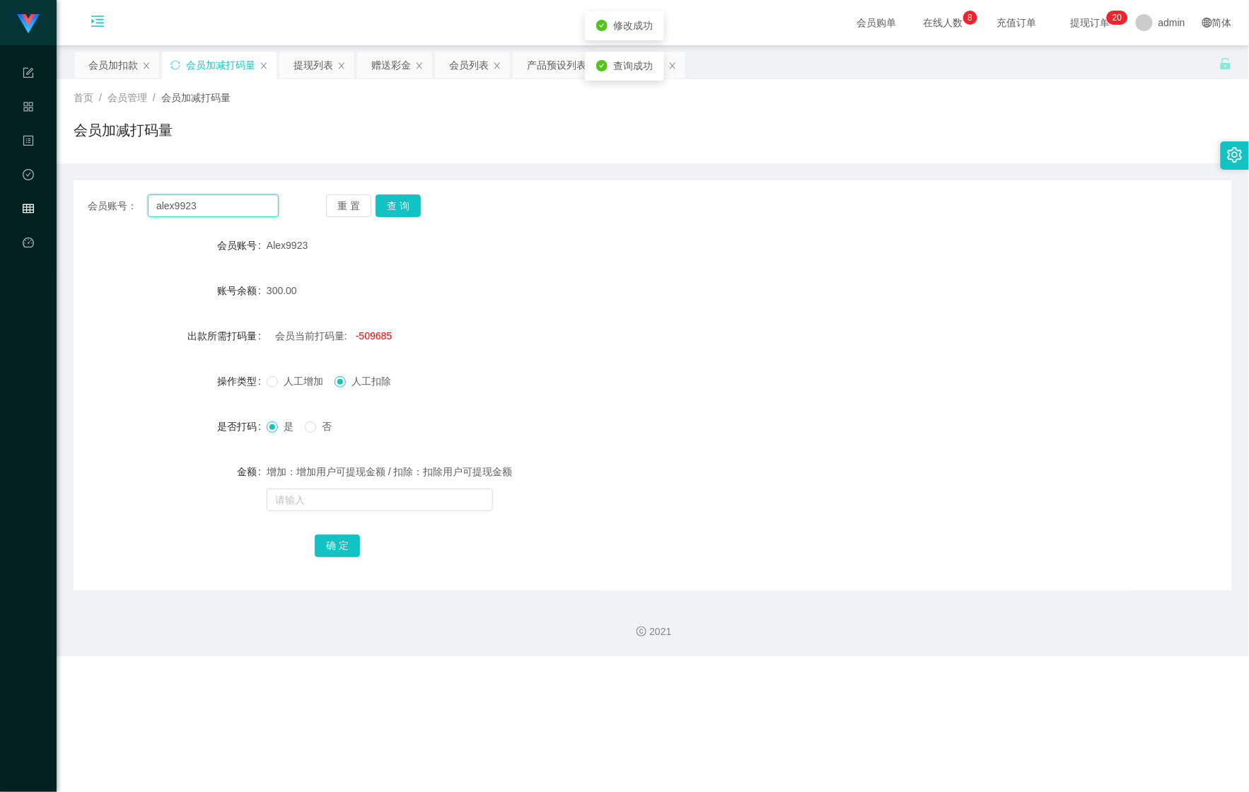
drag, startPoint x: 209, startPoint y: 208, endPoint x: 192, endPoint y: 208, distance: 17.0
click at [66, 199] on main "关闭左侧 关闭右侧 关闭其它 刷新页面 会员加扣款 会员加减打码量 提现列表 赠送彩金 会员列表 产品预设列表 注单管理 首页 / 会员管理 / 会员加减打码…" at bounding box center [653, 317] width 1193 height 545
paste input "money come"
click at [402, 207] on button "查 询" at bounding box center [398, 206] width 45 height 23
click at [313, 487] on div "增加：增加用户可提现金额 / 扣除：扣除用户可提现金额" at bounding box center [605, 486] width 676 height 57
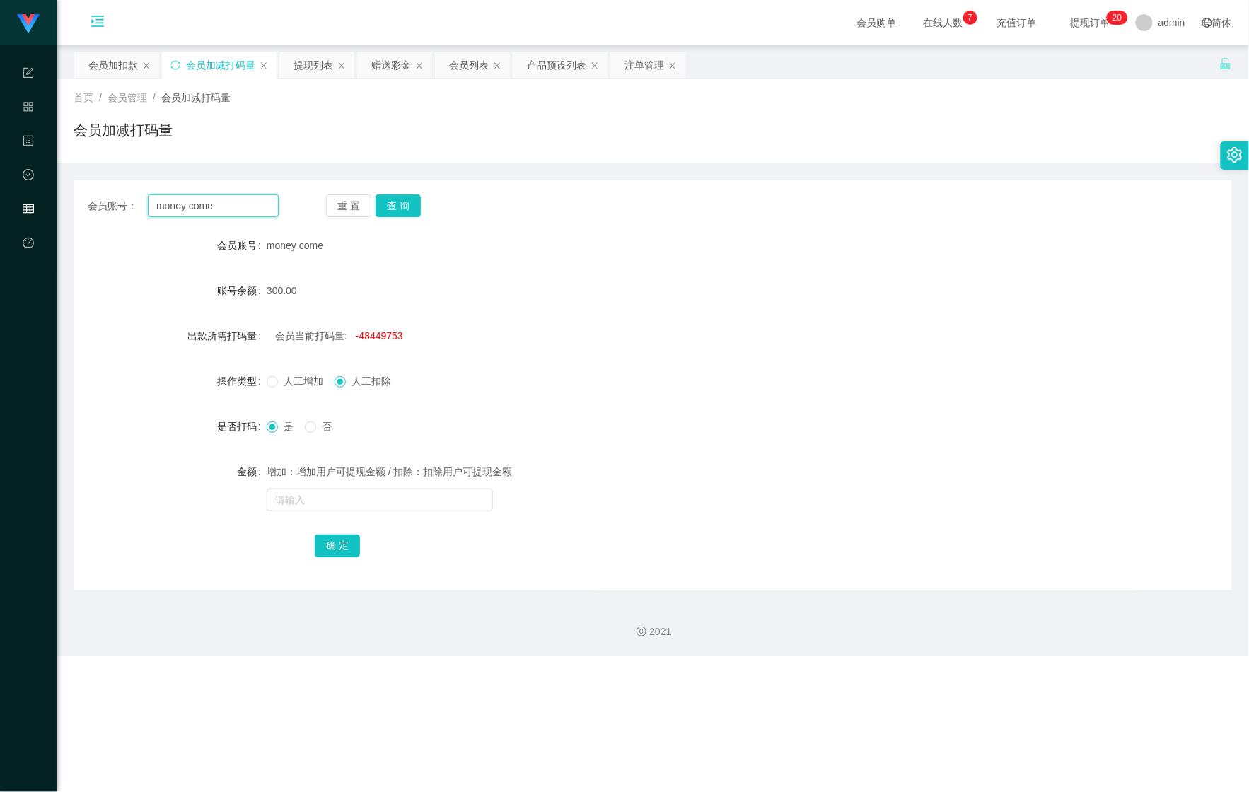
drag, startPoint x: 218, startPoint y: 202, endPoint x: 94, endPoint y: 190, distance: 124.5
click at [93, 190] on div "会员账号： money come 重 置 查 询 会员账号 money come 账号余额 300.00 出款所需打码量 会员当前打码量: -48449753…" at bounding box center [653, 385] width 1159 height 410
paste input "Annie84ooi"
type input "Annie84ooi"
drag, startPoint x: 374, startPoint y: 202, endPoint x: 341, endPoint y: 202, distance: 32.5
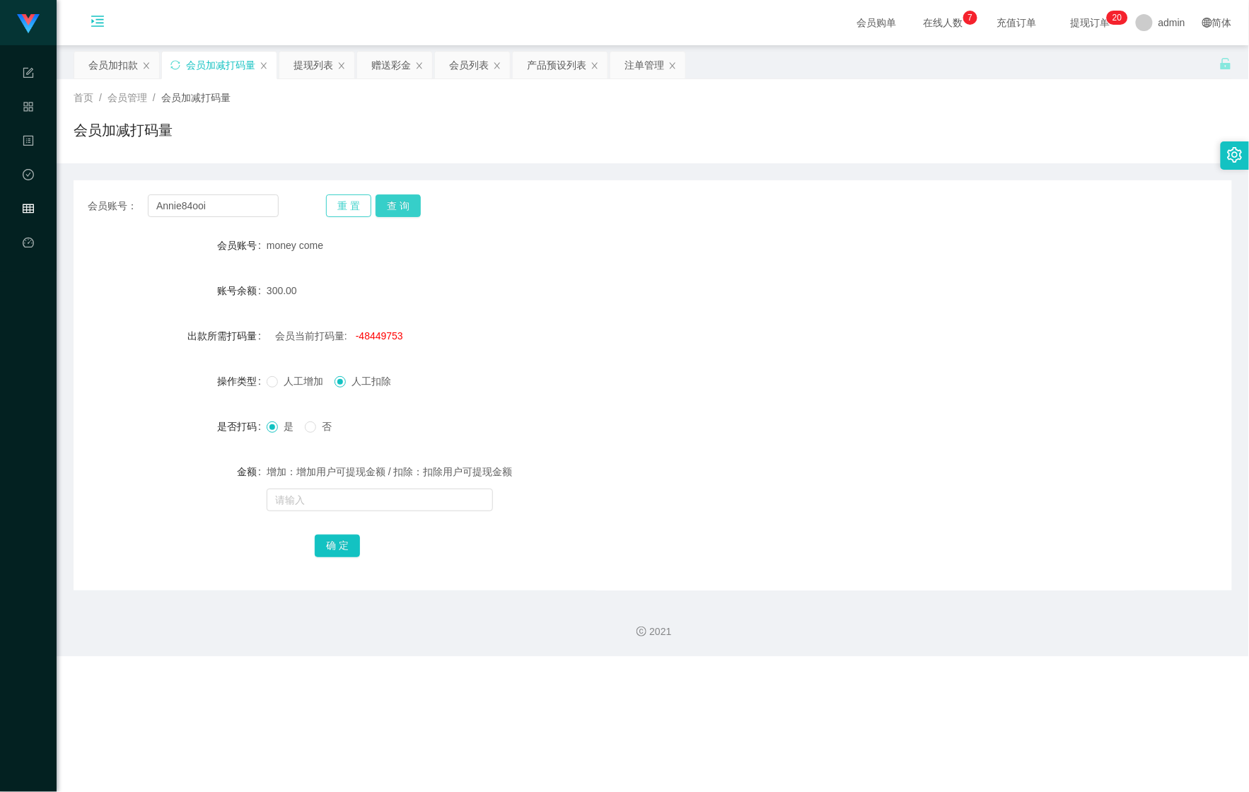
click at [376, 202] on button "查 询" at bounding box center [398, 206] width 45 height 23
click at [127, 72] on div "会员加扣款" at bounding box center [113, 65] width 50 height 27
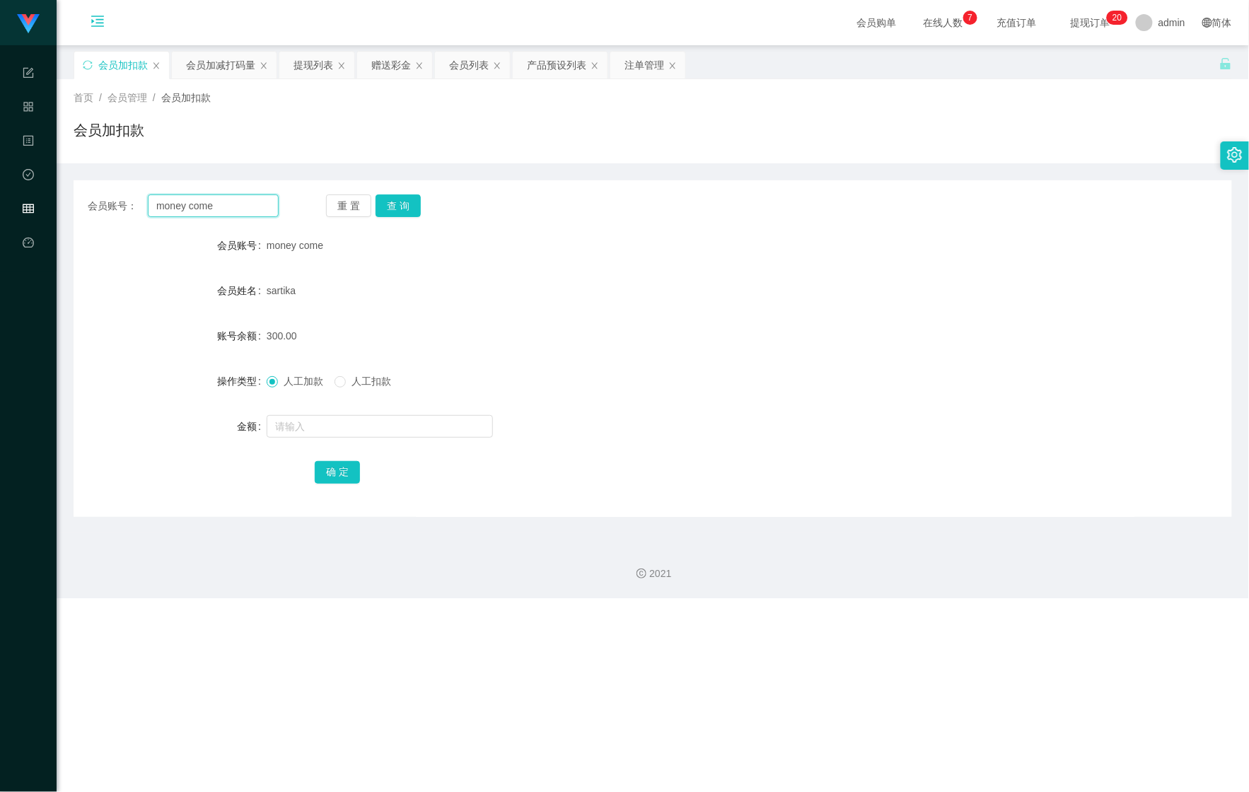
click at [91, 199] on div "会员账号： money come" at bounding box center [183, 206] width 191 height 23
paste input "Annie84ooi"
type input "Annie84ooi"
drag, startPoint x: 382, startPoint y: 204, endPoint x: 395, endPoint y: 227, distance: 26.0
click at [382, 204] on button "查 询" at bounding box center [398, 206] width 45 height 23
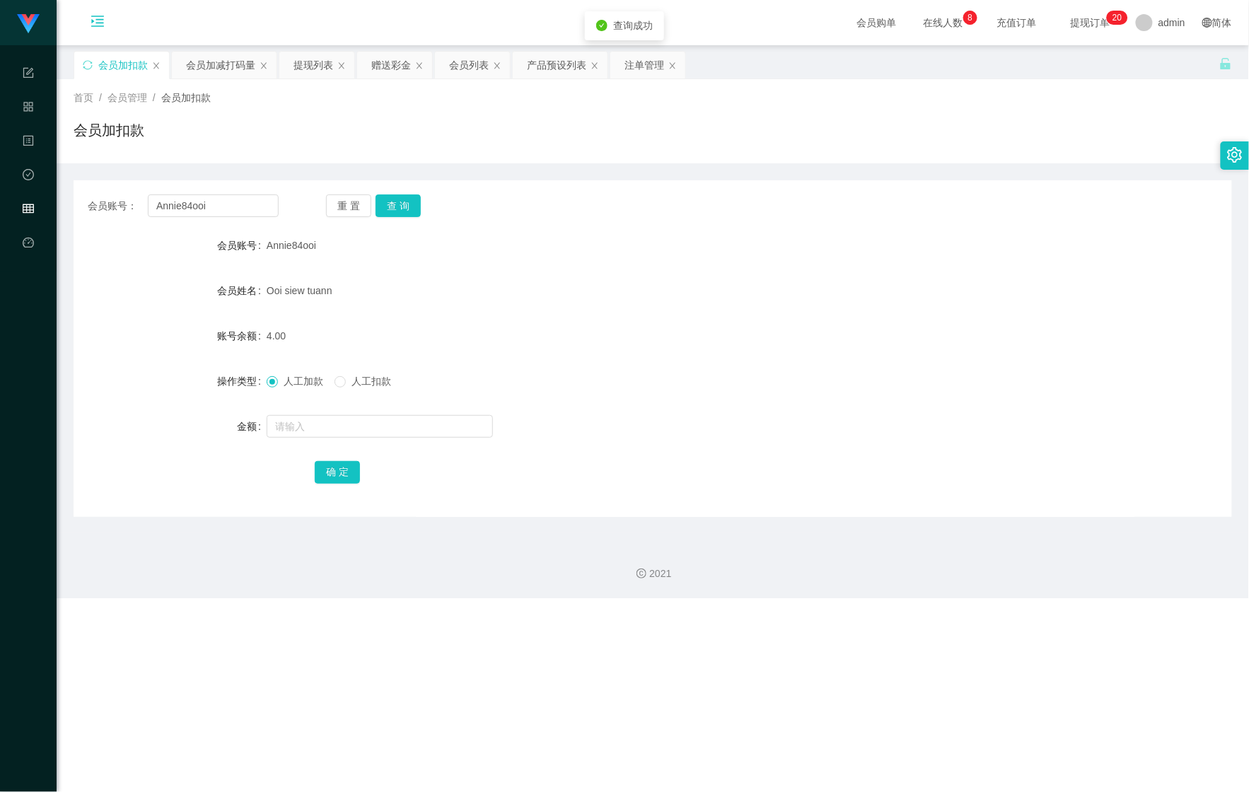
click at [352, 407] on form "会员账号 Annie84ooi 会员姓名 [PERSON_NAME] siew tuann 账号余额 4.00 操作类型 人工加款 人工扣款 金额 确 定" at bounding box center [653, 358] width 1159 height 255
click at [347, 420] on input "text" at bounding box center [380, 426] width 226 height 23
type input "100"
drag, startPoint x: 344, startPoint y: 456, endPoint x: 332, endPoint y: 470, distance: 18.7
click at [343, 456] on form "会员账号 Annie84ooi 会员姓名 [PERSON_NAME] siew tuann 账号余额 4.00 操作类型 人工加款 人工扣款 金额 100 确…" at bounding box center [653, 358] width 1159 height 255
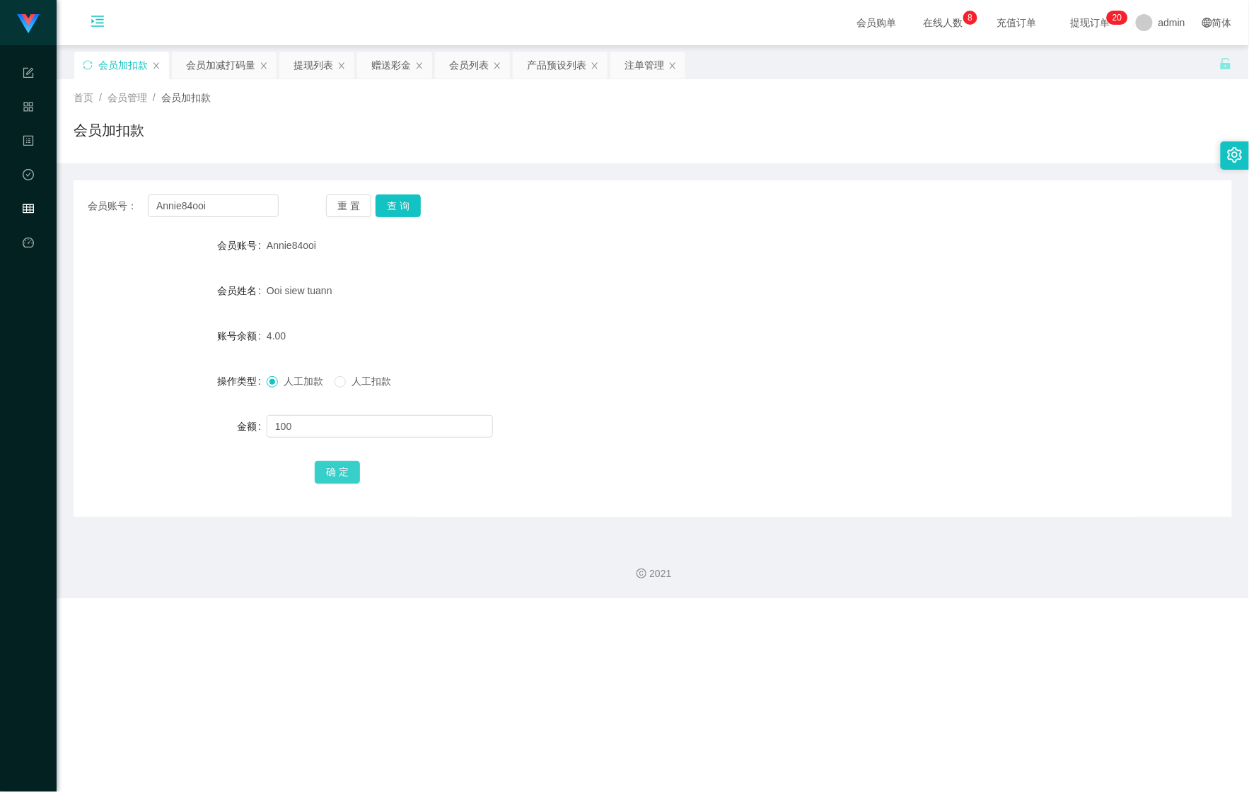
click at [332, 470] on button "确 定" at bounding box center [337, 472] width 45 height 23
click at [205, 66] on div "会员加减打码量" at bounding box center [220, 65] width 69 height 27
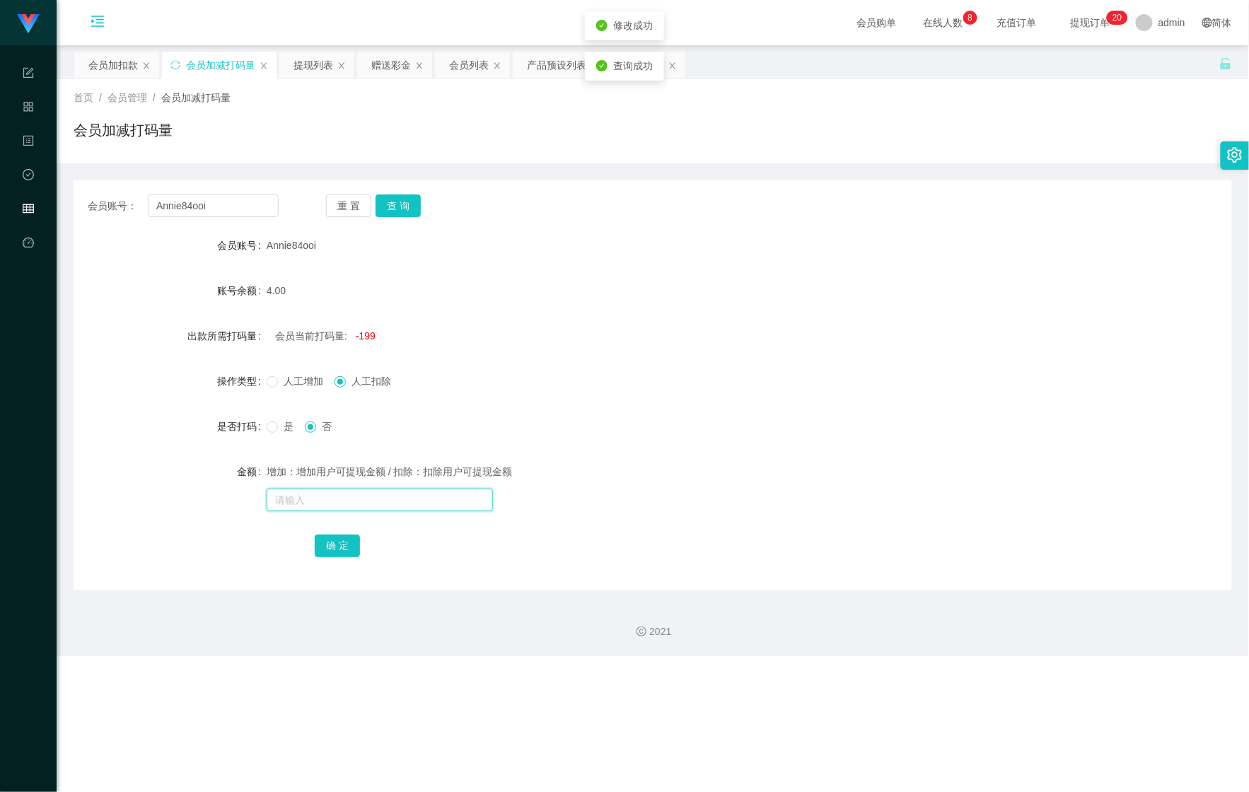
click at [346, 507] on input "text" at bounding box center [380, 500] width 226 height 23
click at [272, 420] on label "是" at bounding box center [283, 427] width 33 height 15
click at [340, 509] on input "text" at bounding box center [380, 500] width 226 height 23
type input "251515"
drag, startPoint x: 318, startPoint y: 542, endPoint x: 327, endPoint y: 532, distance: 13.5
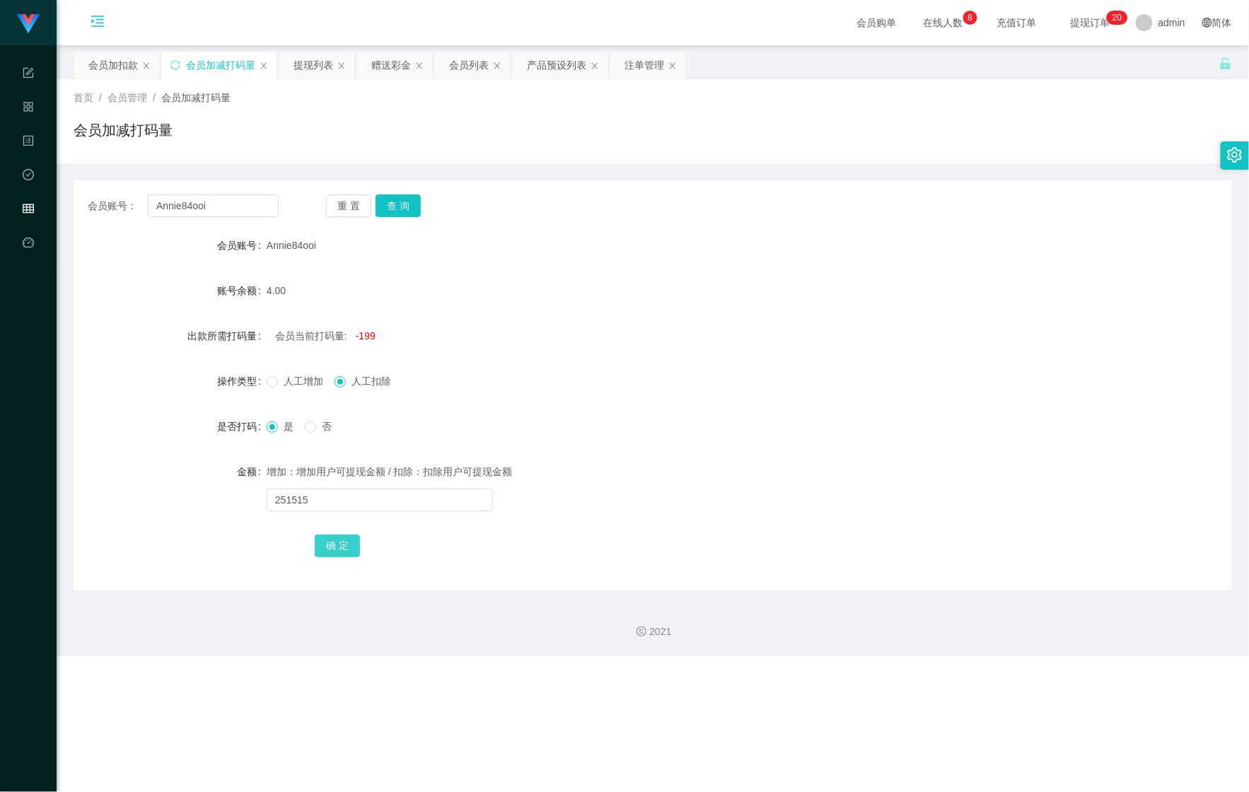
click at [318, 542] on button "确 定" at bounding box center [337, 546] width 45 height 23
click at [119, 66] on div "会员加扣款" at bounding box center [113, 65] width 50 height 27
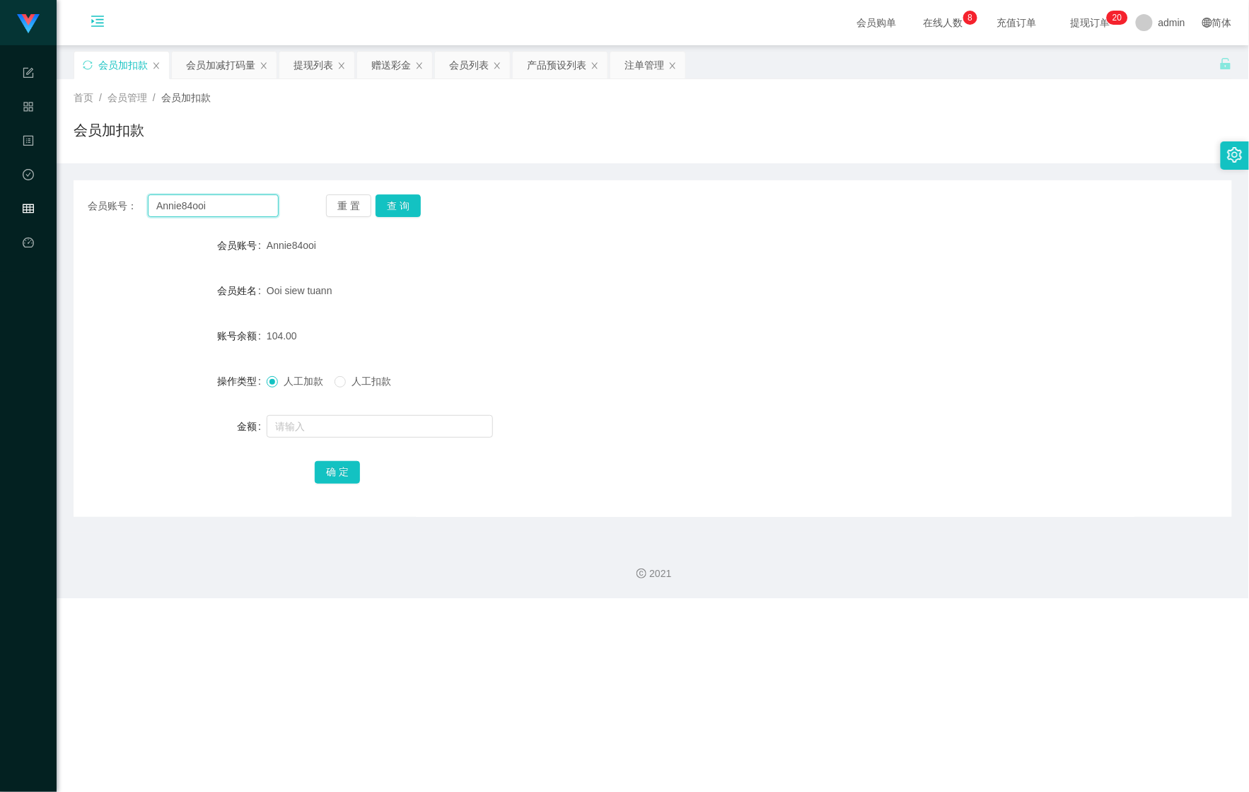
drag, startPoint x: 105, startPoint y: 211, endPoint x: 233, endPoint y: 218, distance: 128.2
click at [89, 213] on div "会员账号： Annie84ooi" at bounding box center [183, 206] width 191 height 23
paste input "01110933351"
type input "01110933351"
click at [396, 219] on div "会员账号： 01110933351 重 置 查 询 会员账号 Annie84ooi 会员姓名 [PERSON_NAME] siew tuann 账号余额 10…" at bounding box center [653, 348] width 1159 height 337
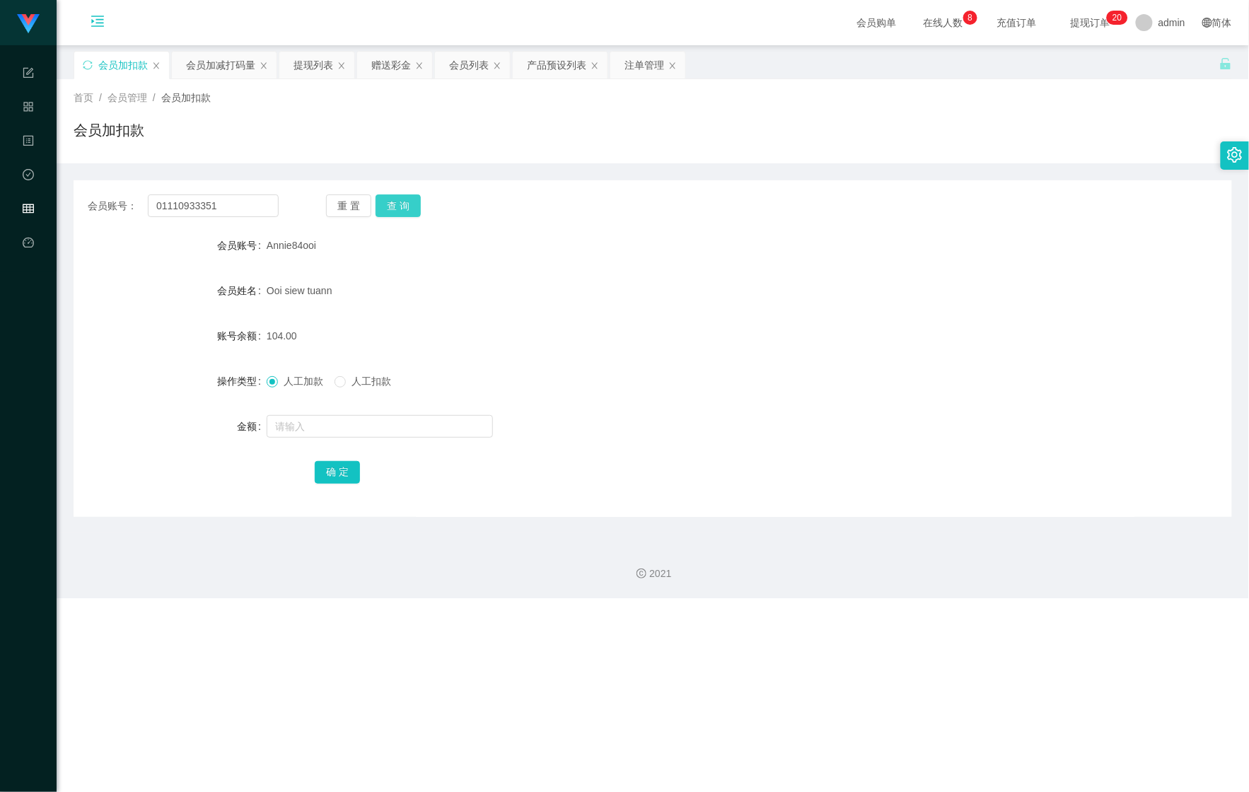
click at [397, 214] on button "查 询" at bounding box center [398, 206] width 45 height 23
click at [426, 424] on input "text" at bounding box center [380, 426] width 226 height 23
type input "300"
drag, startPoint x: 340, startPoint y: 477, endPoint x: 335, endPoint y: 467, distance: 11.1
click at [340, 476] on button "确 定" at bounding box center [337, 472] width 45 height 23
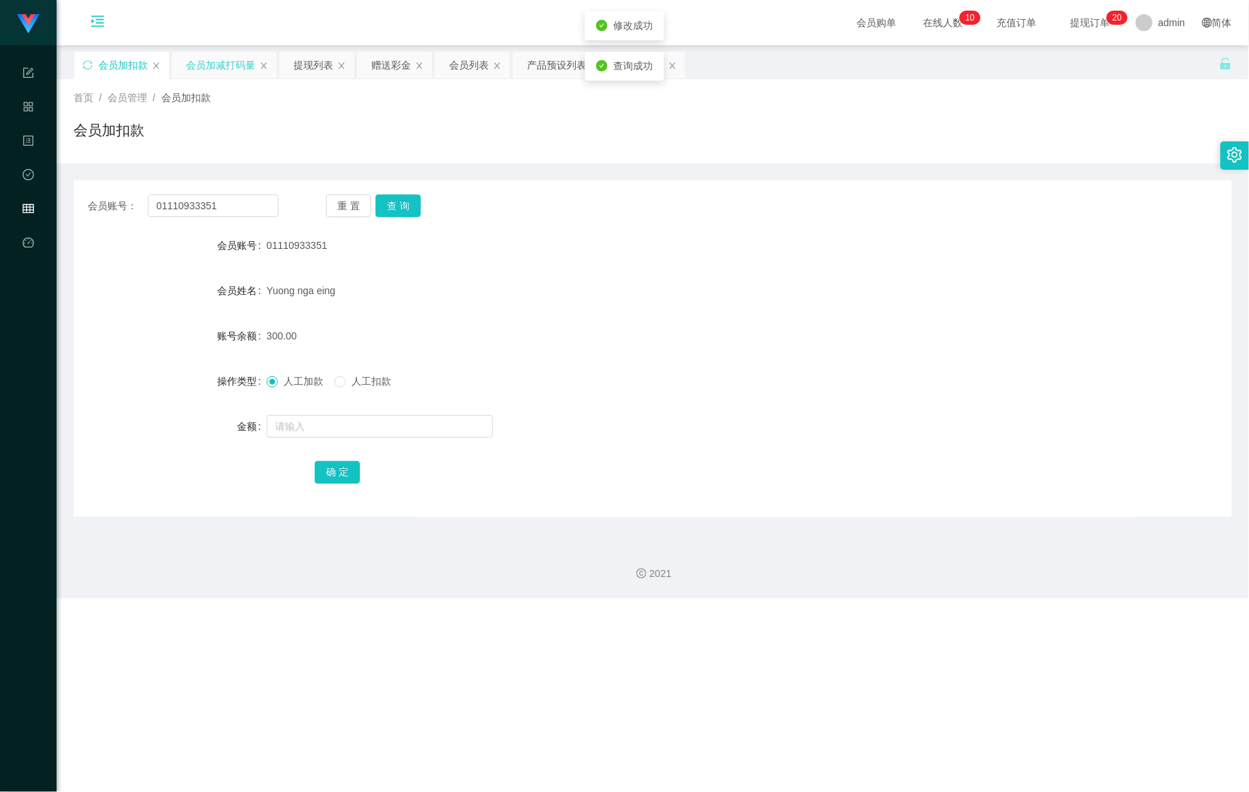
click at [202, 62] on div "会员加减打码量" at bounding box center [220, 65] width 69 height 27
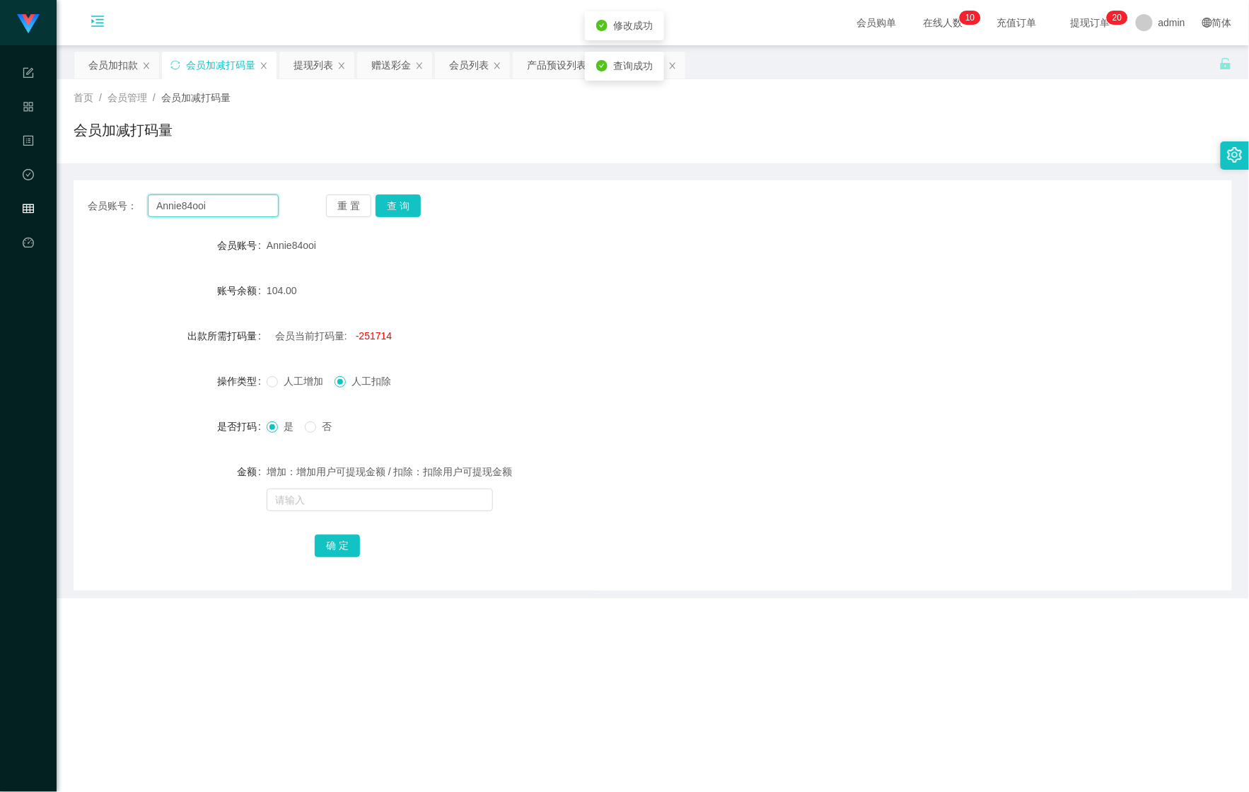
drag, startPoint x: 222, startPoint y: 202, endPoint x: 57, endPoint y: 205, distance: 164.9
click at [68, 208] on main "关闭左侧 关闭右侧 关闭其它 刷新页面 会员加扣款 会员加减打码量 提现列表 赠送彩金 会员列表 产品预设列表 注单管理 首页 / 会员管理 / 会员加减打码…" at bounding box center [653, 288] width 1193 height 487
paste input "01110933351"
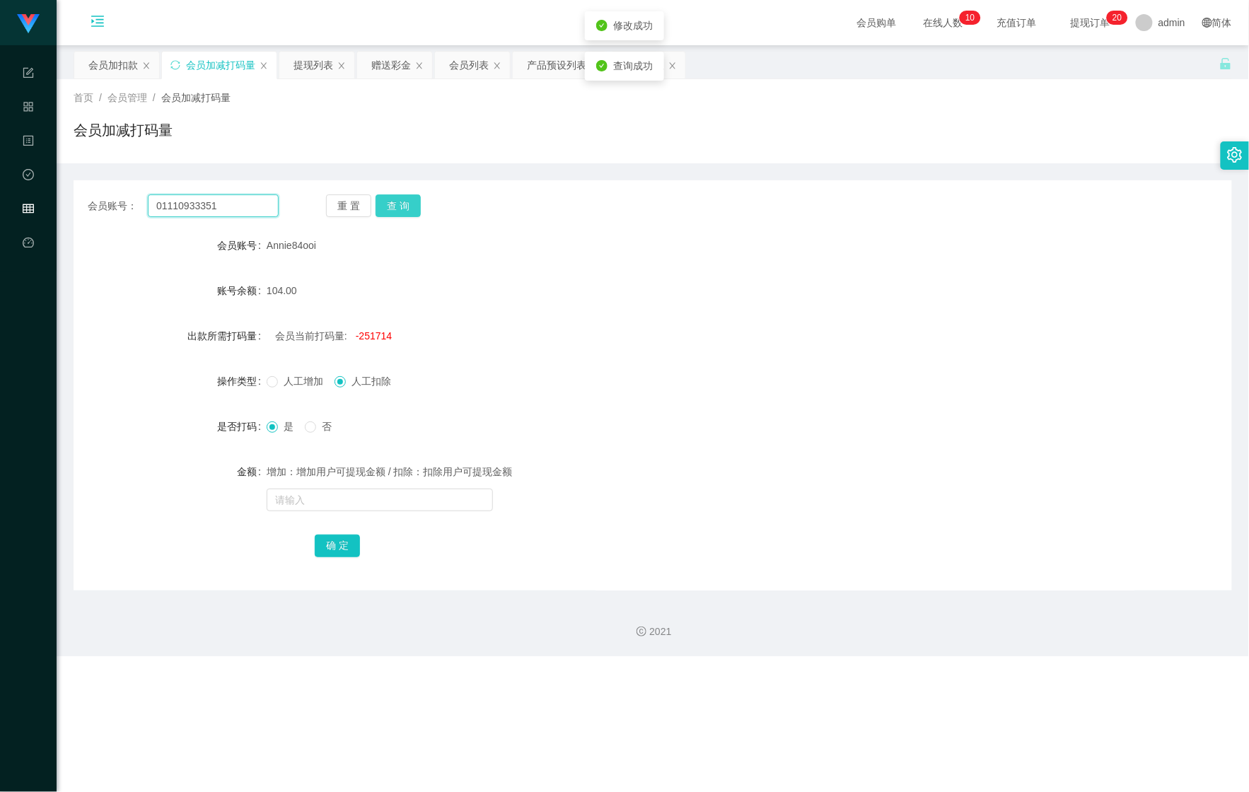
type input "01110933351"
click at [407, 211] on button "查 询" at bounding box center [398, 206] width 45 height 23
click at [382, 221] on div "会员账号： 01110933351 重 置 查 询 会员账号 01110933351 账号余额 300.00 出款所需打码量 会员当前打码量: 5354 操作…" at bounding box center [653, 385] width 1159 height 410
click at [303, 475] on div "增加：增加用户可提现金额 / 扣除：扣除用户可提现金额" at bounding box center [605, 472] width 676 height 28
click at [293, 507] on input "text" at bounding box center [380, 500] width 226 height 23
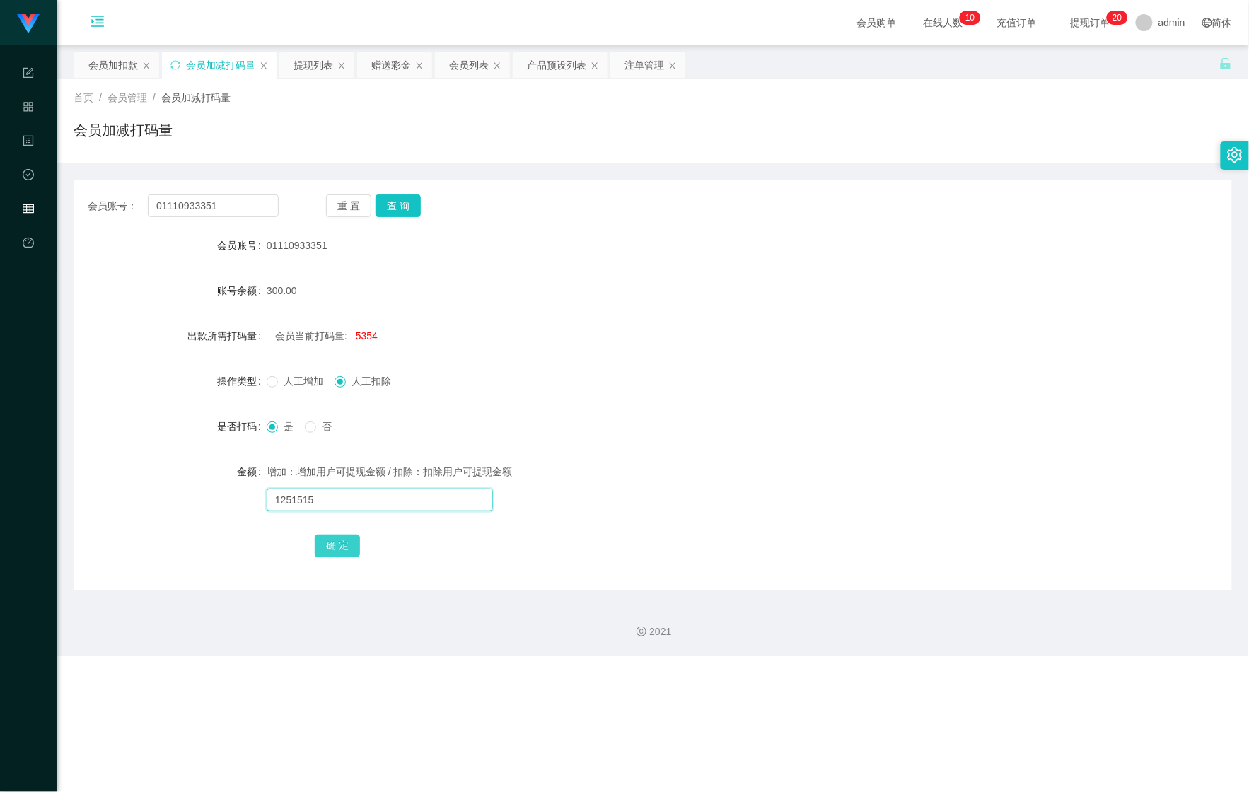
type input "1251515"
click at [324, 535] on button "确 定" at bounding box center [337, 546] width 45 height 23
drag, startPoint x: 249, startPoint y: 199, endPoint x: 35, endPoint y: 202, distance: 213.7
click at [35, 202] on section "Shopee Workbench 系统配置 产品管理 内容中心 数据中心 会员管理 平台首页 保存配置 重置配置 整体风格设置 主题色 导航设置 内容区域宽度…" at bounding box center [624, 328] width 1249 height 656
paste input "taobao990610"
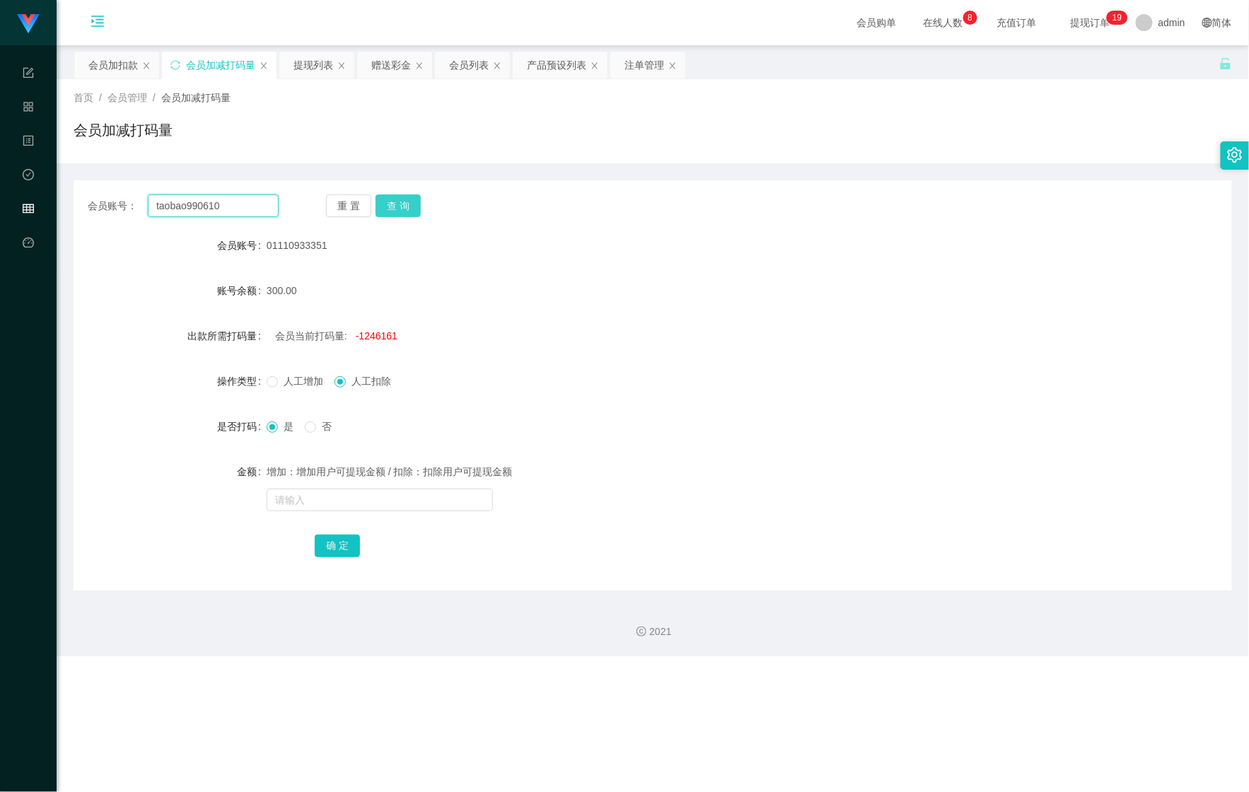
type input "taobao990610"
drag, startPoint x: 414, startPoint y: 201, endPoint x: 405, endPoint y: 201, distance: 8.5
click at [414, 201] on button "查 询" at bounding box center [398, 206] width 45 height 23
click at [126, 72] on div "会员加扣款" at bounding box center [113, 65] width 50 height 27
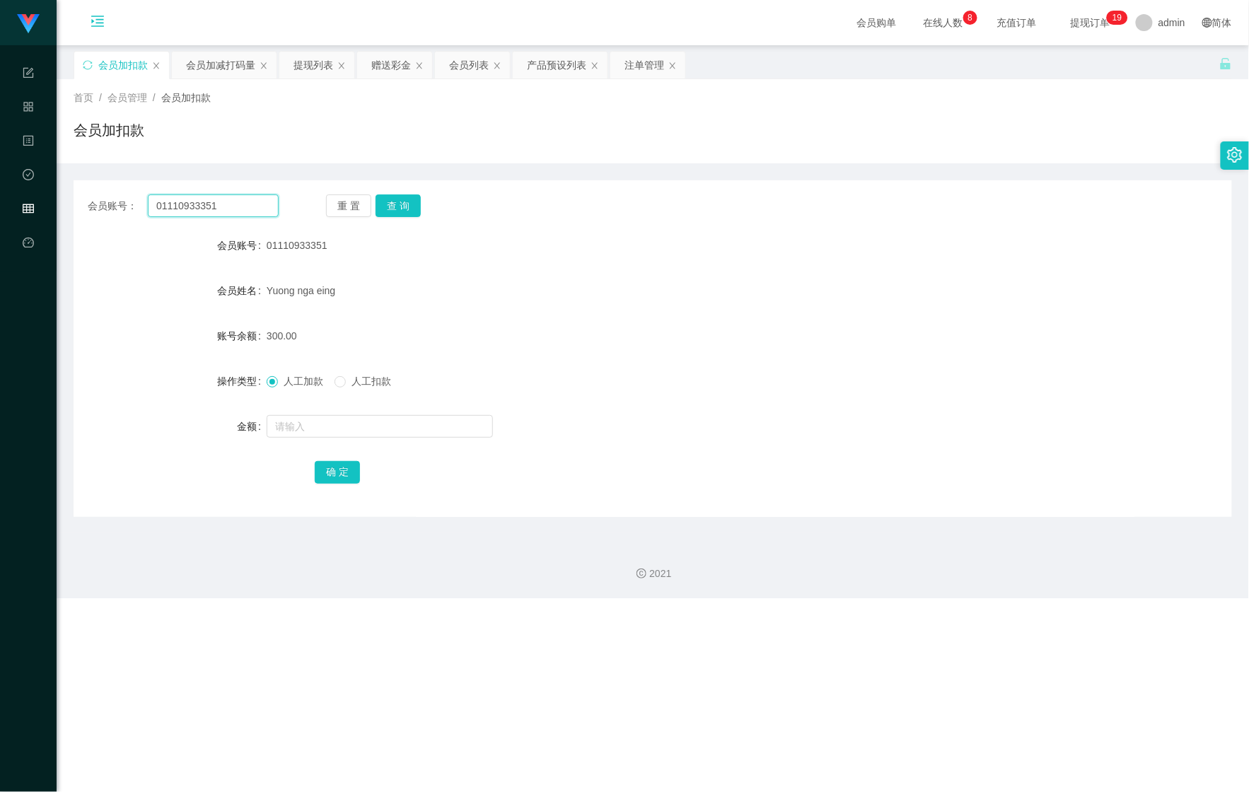
click at [42, 191] on section "Shopee Workbench 系统配置 产品管理 内容中心 数据中心 会员管理 平台首页 保存配置 重置配置 整体风格设置 主题色 导航设置 内容区域宽度…" at bounding box center [624, 299] width 1249 height 598
paste input "taobao990610"
type input "taobao990610"
click at [376, 207] on button "查 询" at bounding box center [398, 206] width 45 height 23
click at [312, 433] on input "text" at bounding box center [380, 426] width 226 height 23
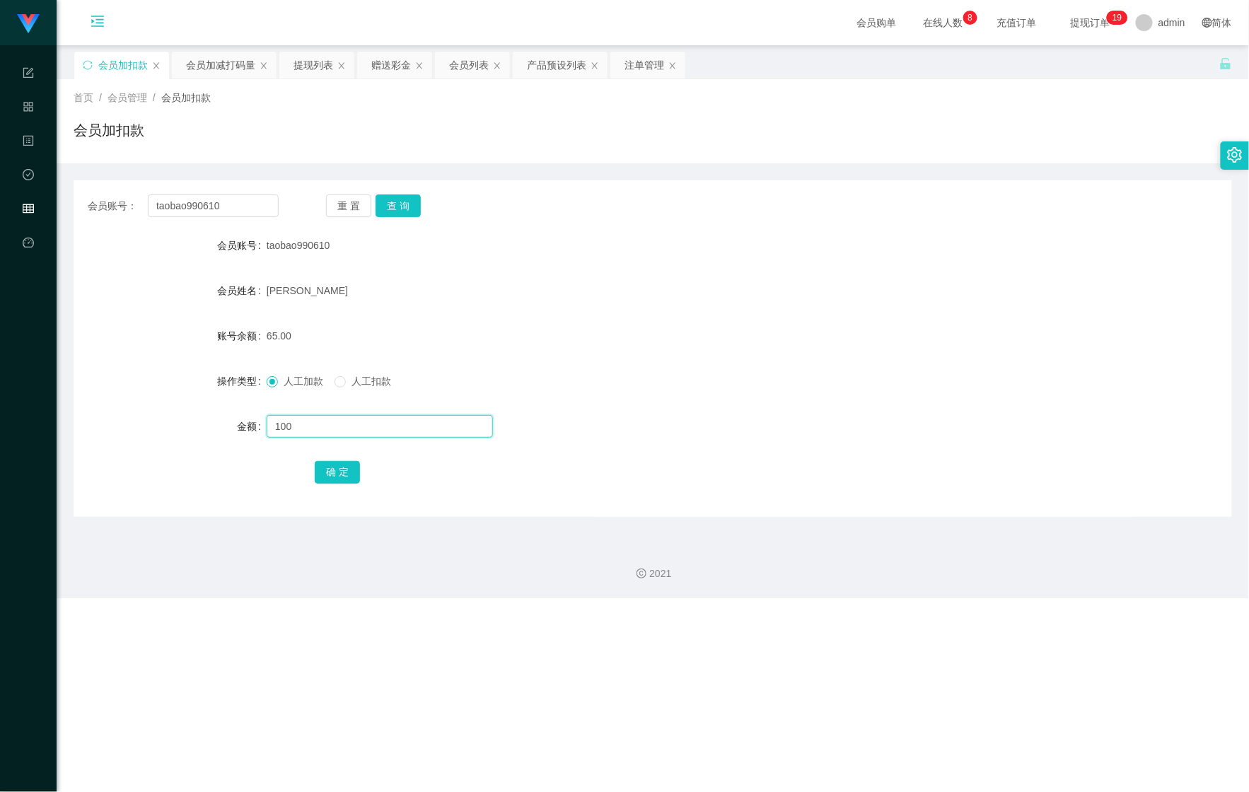
type input "100"
click at [335, 477] on button "确 定" at bounding box center [337, 472] width 45 height 23
click at [204, 69] on div "会员加减打码量" at bounding box center [220, 65] width 69 height 27
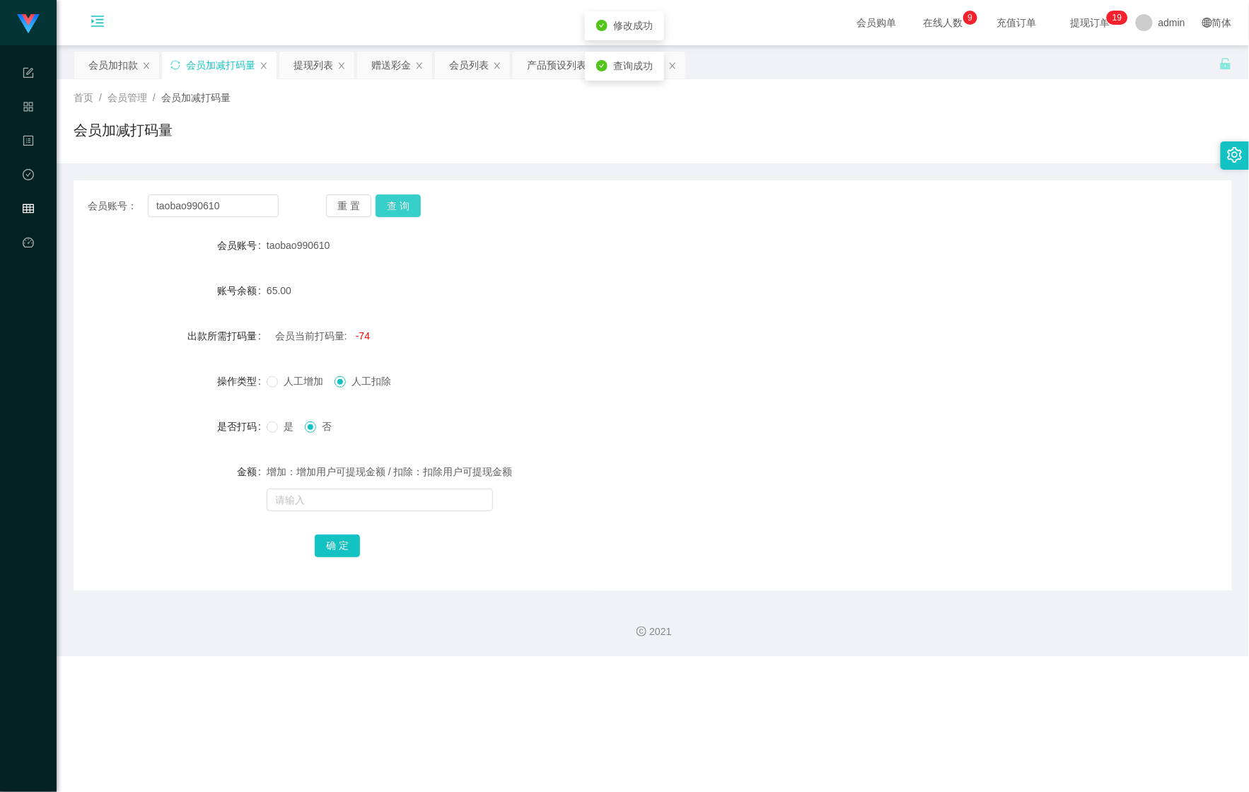
click at [409, 207] on button "查 询" at bounding box center [398, 206] width 45 height 23
click at [286, 421] on span "是" at bounding box center [288, 426] width 21 height 11
click at [308, 494] on input "text" at bounding box center [380, 500] width 226 height 23
type input "884848"
click at [358, 553] on button "确 定" at bounding box center [337, 546] width 45 height 23
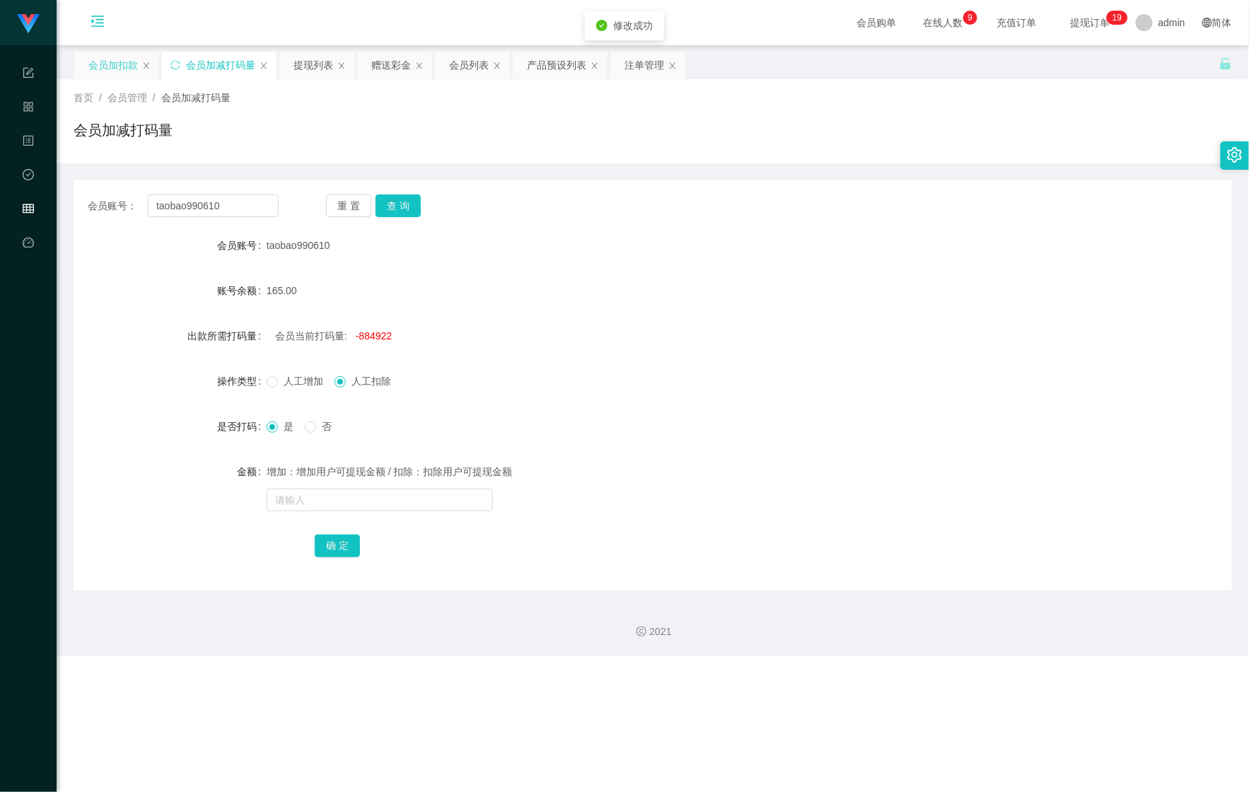
click at [106, 74] on div "会员加扣款" at bounding box center [113, 65] width 50 height 27
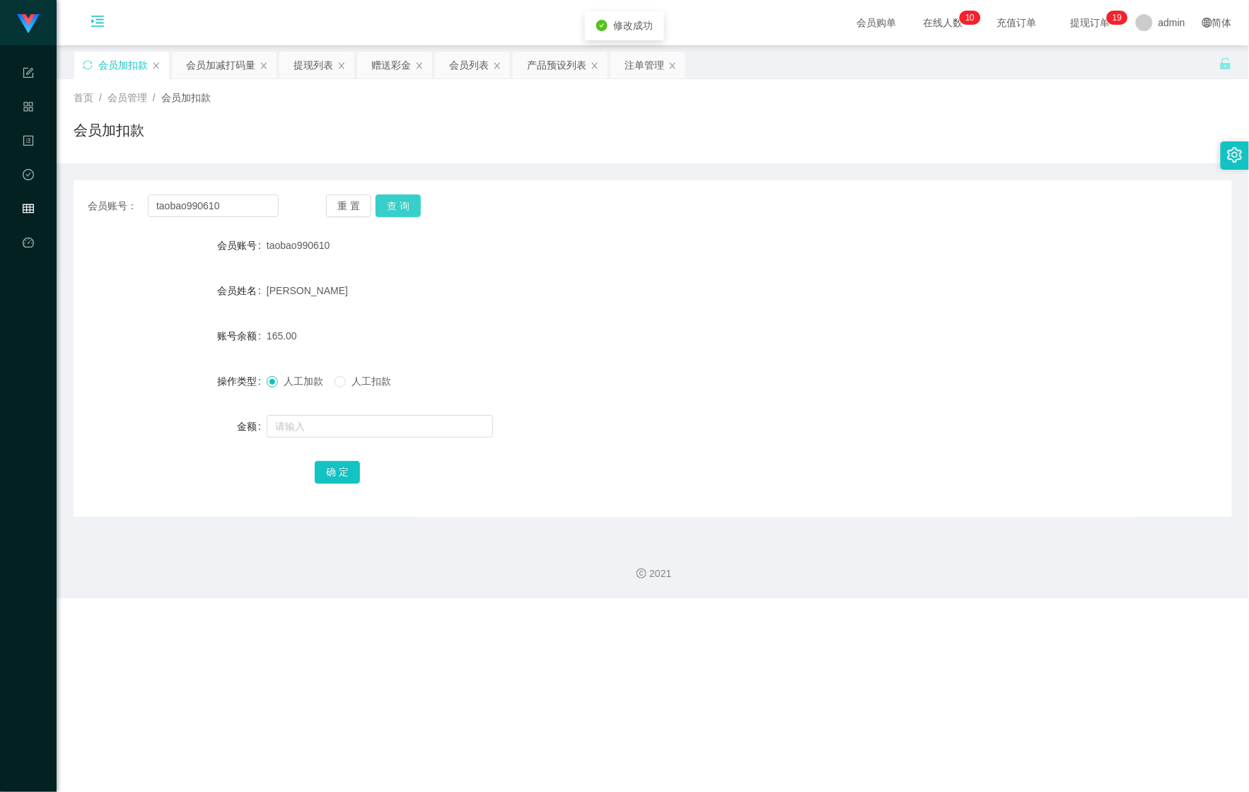
click at [399, 202] on button "查 询" at bounding box center [398, 206] width 45 height 23
drag, startPoint x: 244, startPoint y: 197, endPoint x: 109, endPoint y: 195, distance: 135.1
click at [109, 195] on div "会员账号： taobao990610" at bounding box center [183, 206] width 191 height 23
paste input "[EMAIL_ADDRESS]"
type input "[EMAIL_ADDRESS]"
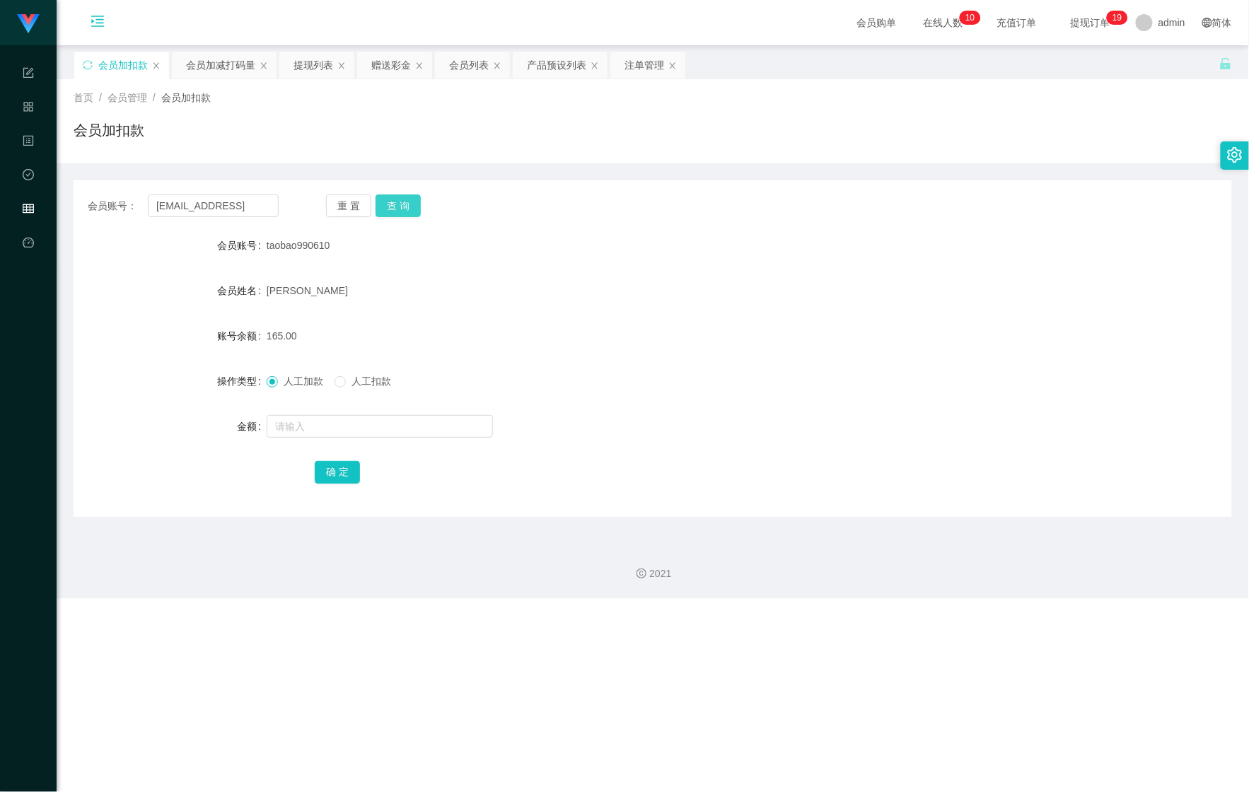
click at [388, 205] on button "查 询" at bounding box center [398, 206] width 45 height 23
click at [219, 71] on div "会员加减打码量" at bounding box center [220, 65] width 69 height 27
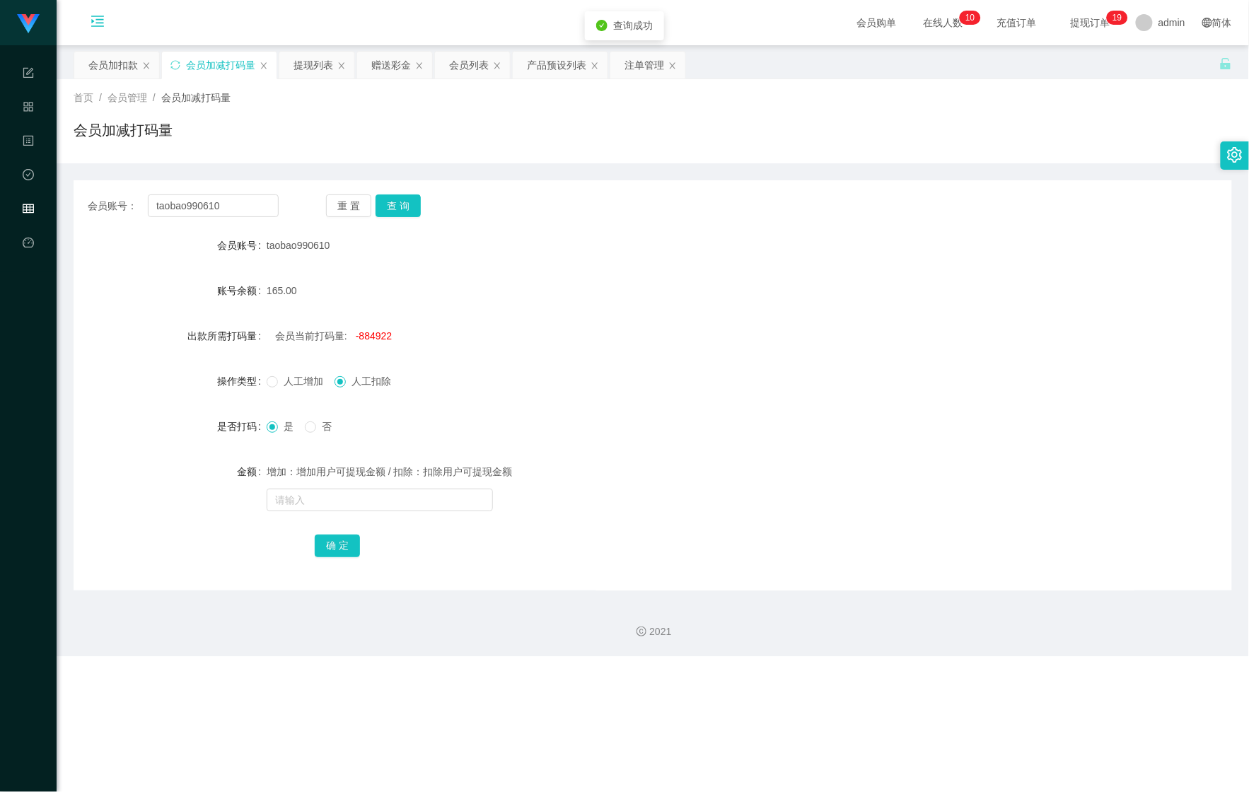
drag, startPoint x: 250, startPoint y: 202, endPoint x: 122, endPoint y: 204, distance: 128.1
click at [137, 207] on div "会员账号： taobao990610 重 置 查 询" at bounding box center [653, 206] width 1159 height 23
drag, startPoint x: 287, startPoint y: 199, endPoint x: 239, endPoint y: 202, distance: 47.5
click at [284, 199] on div "会员账号： taobao990610 重 置 查 询" at bounding box center [653, 206] width 1159 height 23
click at [239, 202] on input "taobao990610" at bounding box center [213, 206] width 131 height 23
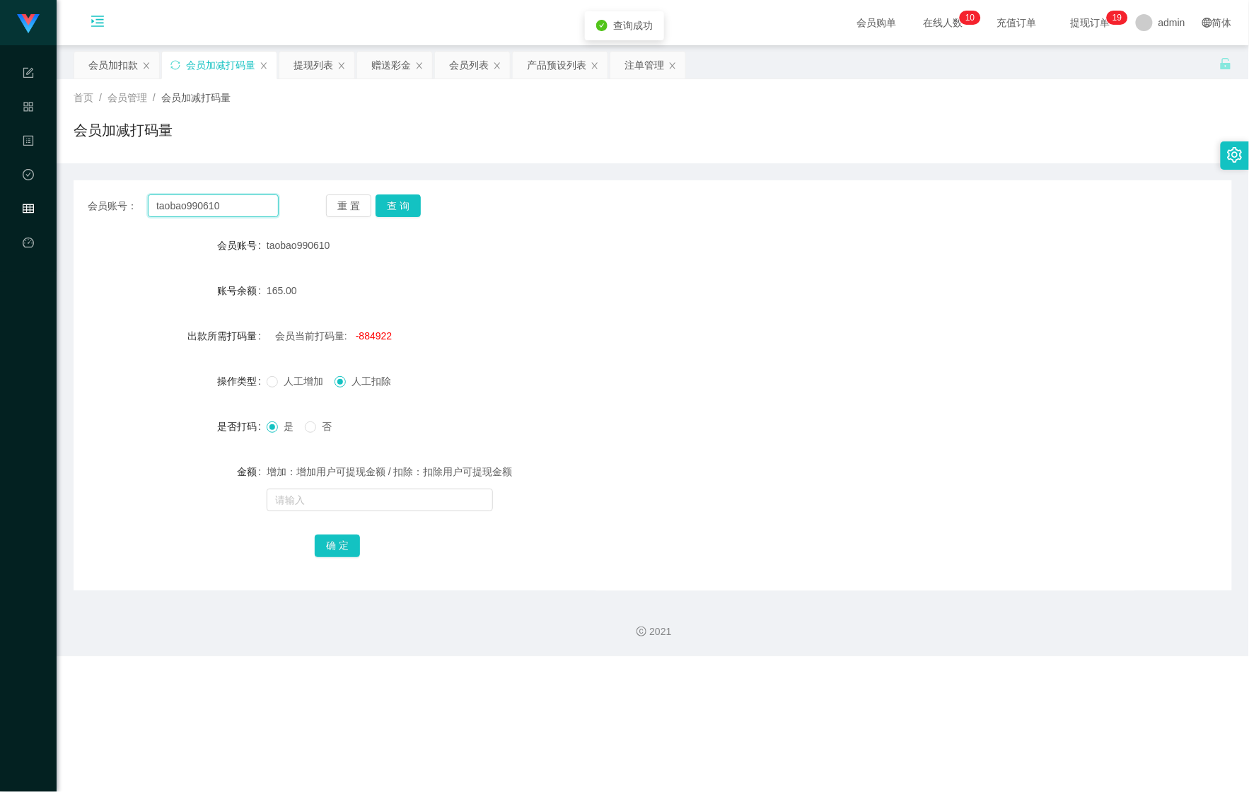
click at [239, 202] on input "taobao990610" at bounding box center [213, 206] width 131 height 23
paste input "[EMAIL_ADDRESS]"
type input "[EMAIL_ADDRESS]"
click at [411, 202] on button "查 询" at bounding box center [398, 206] width 45 height 23
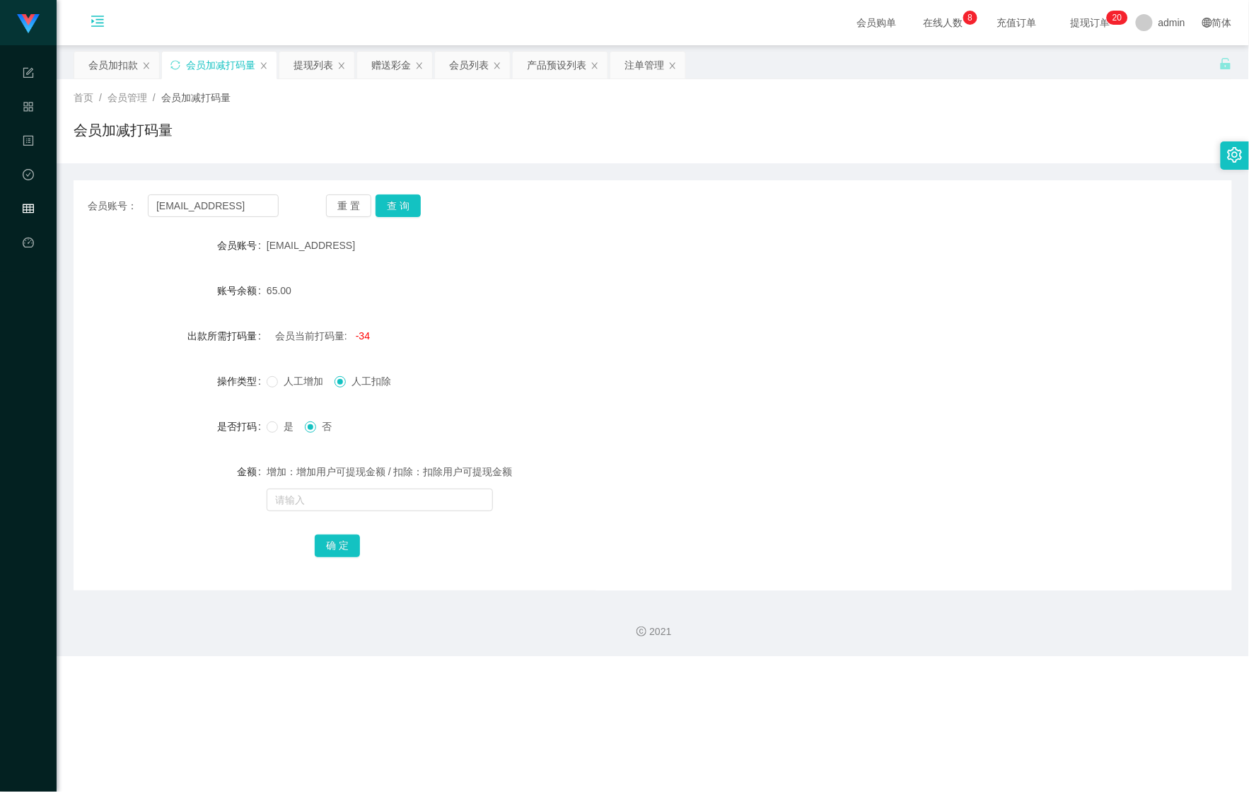
click at [279, 428] on span "是" at bounding box center [288, 426] width 21 height 11
click at [340, 496] on input "text" at bounding box center [380, 500] width 226 height 23
type input "444444"
click at [332, 533] on div "确 定" at bounding box center [653, 545] width 676 height 28
click at [327, 547] on button "确 定" at bounding box center [337, 546] width 45 height 23
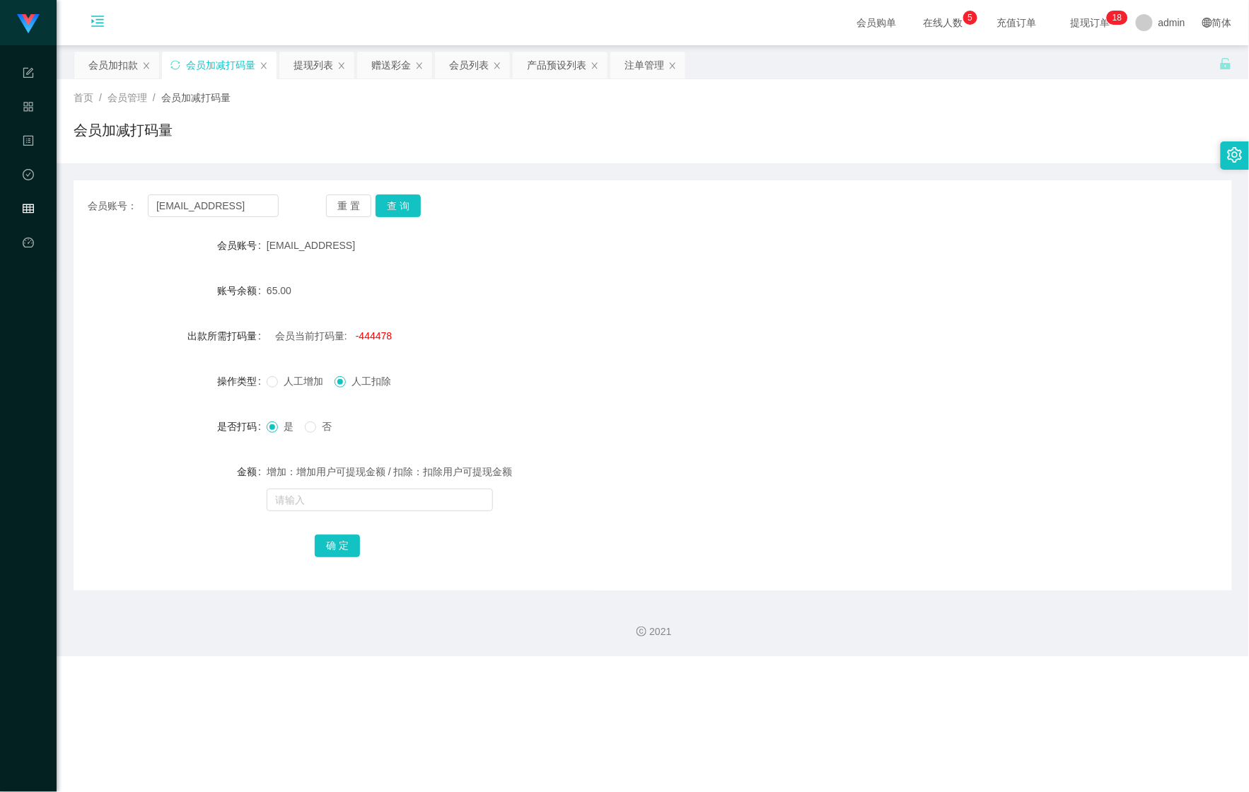
click at [123, 74] on div "会员加扣款" at bounding box center [113, 65] width 50 height 27
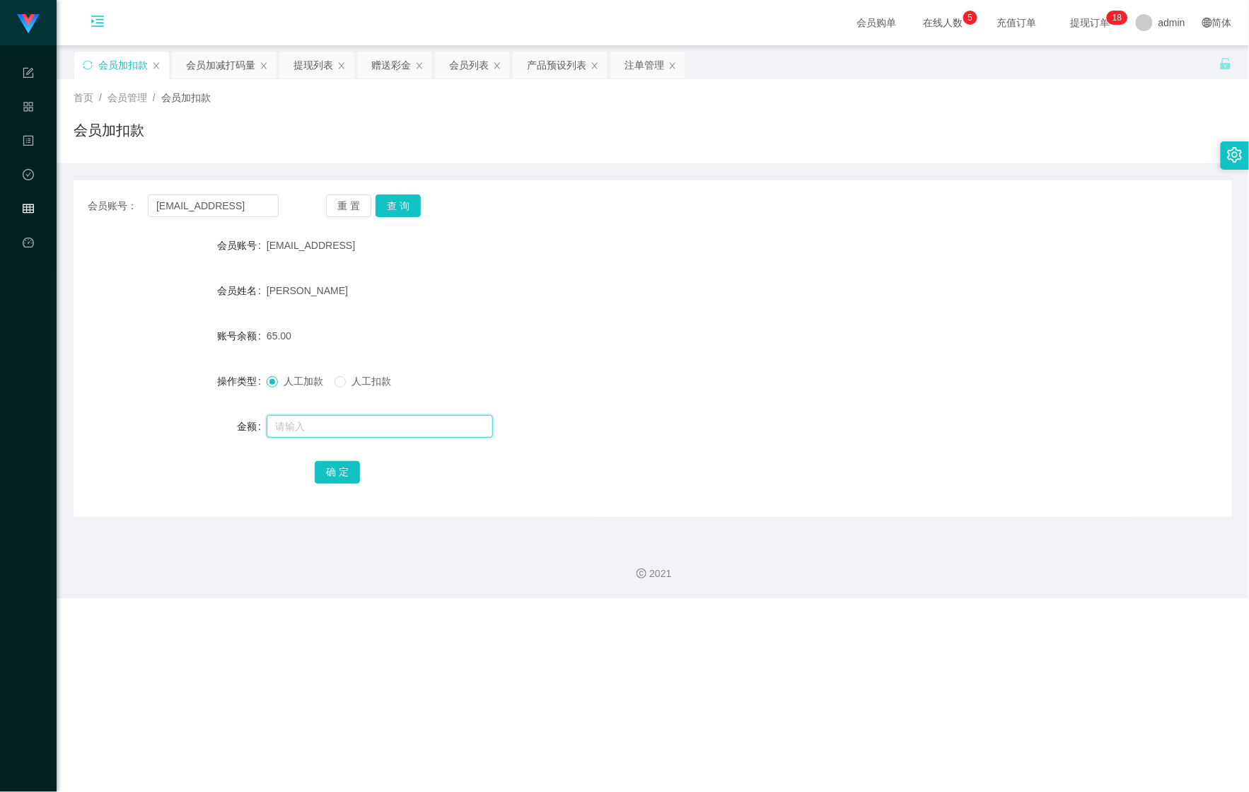
click at [329, 428] on input "text" at bounding box center [380, 426] width 226 height 23
type input "100"
click at [321, 459] on div "确 定" at bounding box center [653, 472] width 676 height 28
click at [326, 471] on button "确 定" at bounding box center [337, 472] width 45 height 23
click at [717, 156] on div "首页 / 会员管理 / 会员加扣款 / 会员加扣款" at bounding box center [653, 121] width 1193 height 84
